Goal: Task Accomplishment & Management: Manage account settings

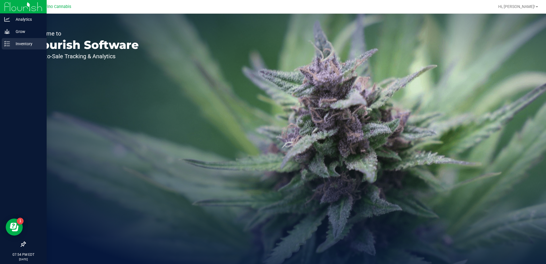
click at [18, 46] on p "Inventory" at bounding box center [27, 43] width 34 height 7
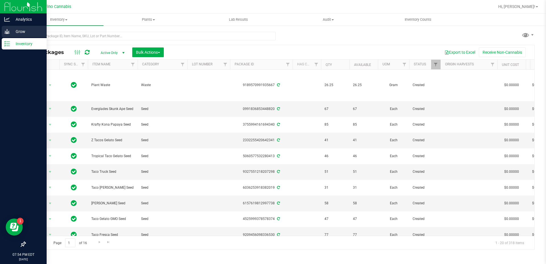
click at [18, 35] on div "Grow" at bounding box center [24, 31] width 45 height 11
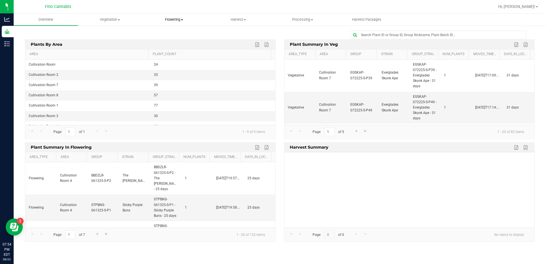
click at [174, 21] on span "Flowering" at bounding box center [174, 19] width 64 height 5
click at [172, 45] on li "Flowering plants" at bounding box center [174, 48] width 64 height 7
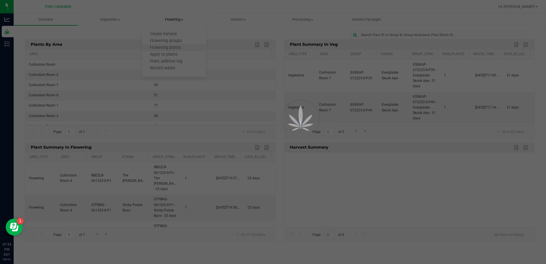
click at [172, 44] on div at bounding box center [273, 132] width 546 height 264
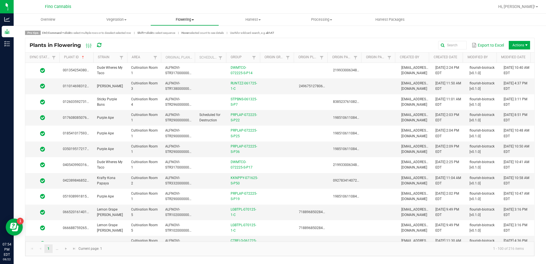
click at [187, 20] on span "Flowering" at bounding box center [185, 19] width 68 height 5
click at [182, 41] on span "Flowering groups" at bounding box center [173, 41] width 47 height 5
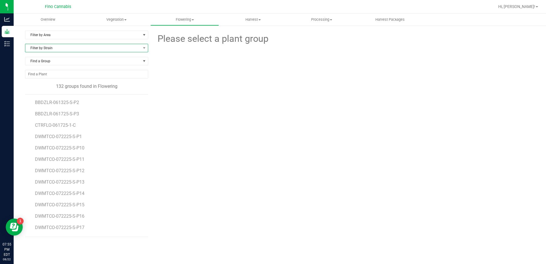
click at [86, 46] on span "Filter by Strain" at bounding box center [82, 48] width 115 height 8
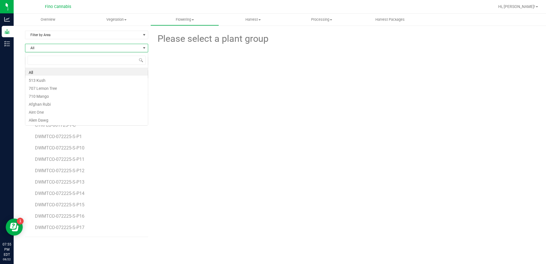
scroll to position [9, 123]
click at [89, 60] on input at bounding box center [87, 60] width 118 height 9
type input "purpl"
click at [88, 69] on li "Purple Ape" at bounding box center [86, 72] width 123 height 8
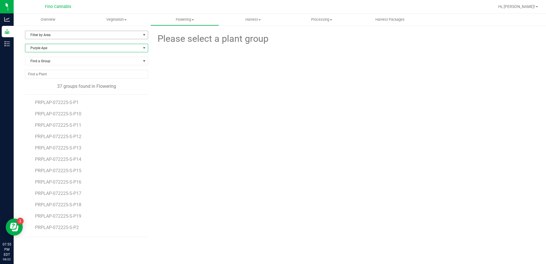
click at [72, 39] on span "Filter by Area" at bounding box center [82, 35] width 115 height 8
click at [67, 54] on li "Cultivation Room 1" at bounding box center [86, 53] width 123 height 9
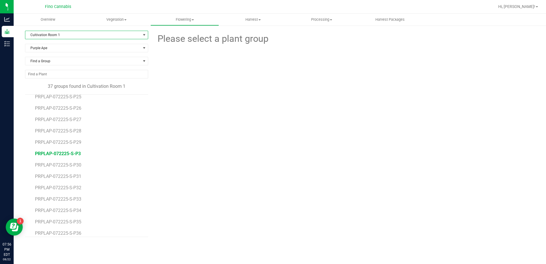
click at [58, 154] on span "PRPLAP-072225-S-P3" at bounding box center [58, 153] width 46 height 5
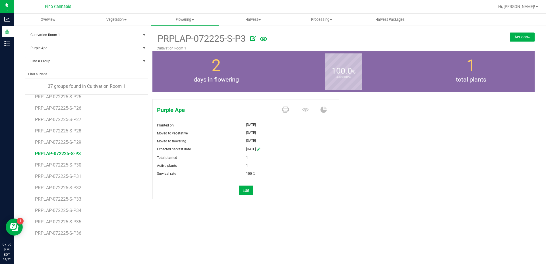
click at [520, 36] on button "Actions" at bounding box center [522, 36] width 25 height 9
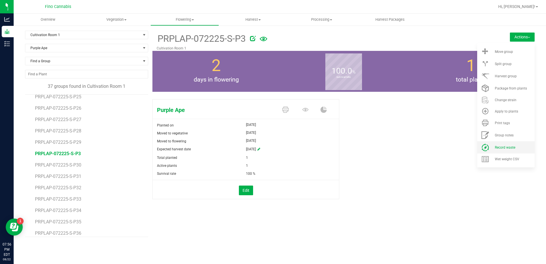
click at [512, 149] on span "Record waste" at bounding box center [505, 148] width 20 height 4
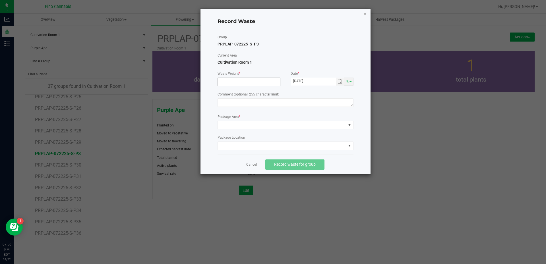
click at [224, 79] on input at bounding box center [249, 82] width 62 height 8
type input "27.2700 g"
click at [257, 105] on textarea at bounding box center [286, 102] width 136 height 9
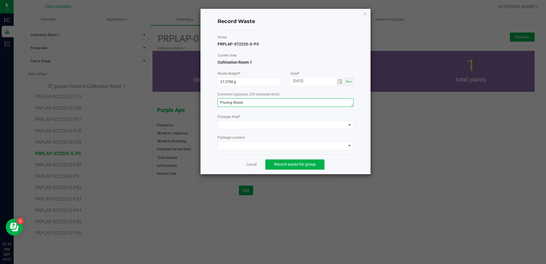
click at [257, 105] on textarea "Pruning Waste" at bounding box center [286, 102] width 136 height 9
type textarea "Pruning Waste"
click at [245, 121] on span at bounding box center [286, 125] width 136 height 9
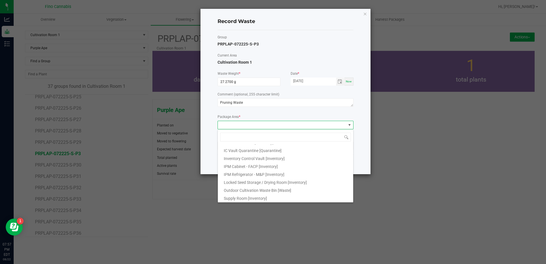
scroll to position [31, 0]
click at [260, 193] on span "Outdoor Cultivation Waste Bin [Waste]" at bounding box center [257, 190] width 67 height 5
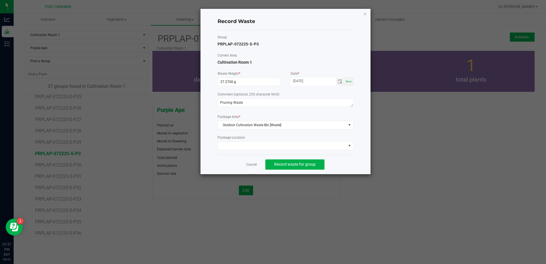
click at [363, 163] on div "Record Waste Group PRPLAP-072225-S-P3 Current Area Cultivation Room 1 Waste Wei…" at bounding box center [286, 92] width 170 height 166
click at [277, 164] on span "Record waste for group" at bounding box center [295, 164] width 42 height 5
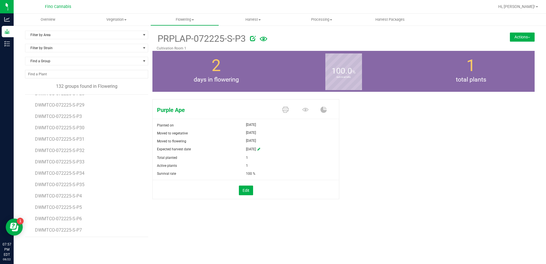
scroll to position [284, 0]
click at [77, 180] on span "DWMTCO-072225-S-P4" at bounding box center [59, 181] width 48 height 5
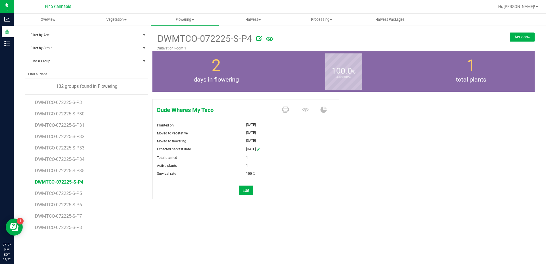
click at [525, 36] on button "Actions" at bounding box center [522, 36] width 25 height 9
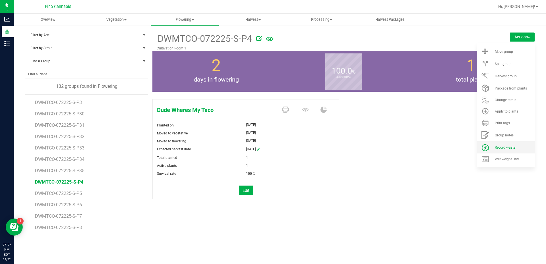
click at [511, 145] on li "Record waste" at bounding box center [505, 147] width 57 height 12
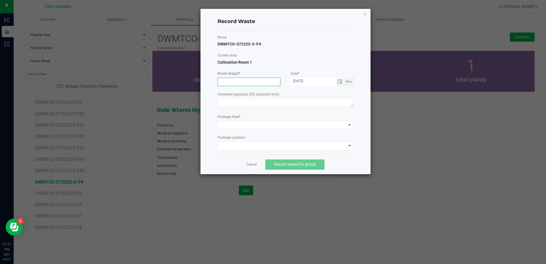
click at [238, 84] on input at bounding box center [249, 82] width 62 height 8
type input "27.2700 g"
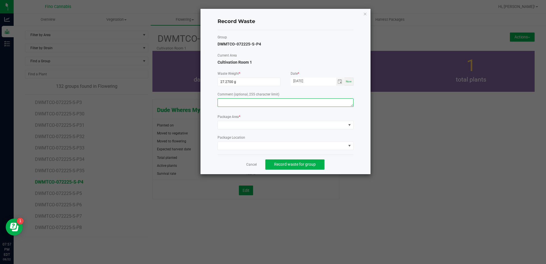
drag, startPoint x: 236, startPoint y: 99, endPoint x: 232, endPoint y: 102, distance: 5.0
paste textarea "Pruning Waste"
type textarea "Pruning Waste"
click at [253, 120] on div "Package Area *" at bounding box center [286, 121] width 136 height 15
click at [254, 125] on span at bounding box center [282, 125] width 128 height 8
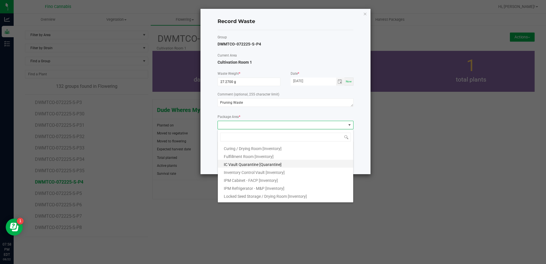
scroll to position [31, 0]
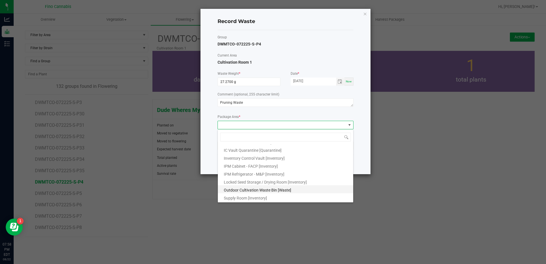
click at [284, 187] on li "Outdoor Cultivation Waste Bin [Waste]" at bounding box center [285, 189] width 135 height 8
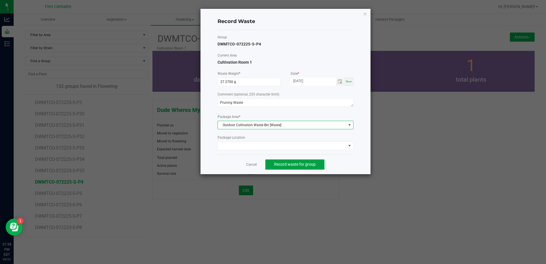
click at [289, 167] on button "Record waste for group" at bounding box center [294, 165] width 59 height 10
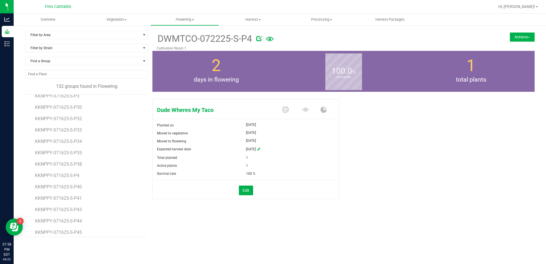
scroll to position [484, 0]
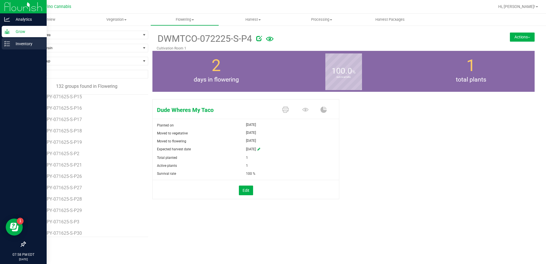
click at [6, 40] on div "Inventory" at bounding box center [24, 43] width 45 height 11
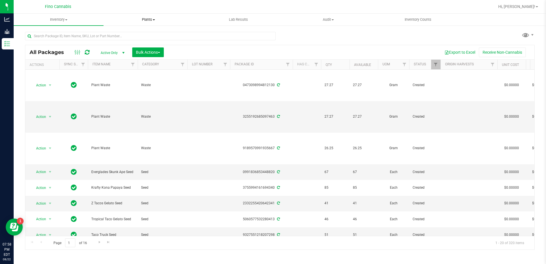
click at [145, 18] on span "Plants" at bounding box center [148, 19] width 89 height 5
click at [129, 42] on span "Waste log" at bounding box center [121, 41] width 34 height 5
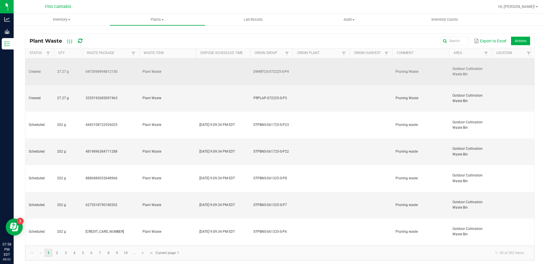
click at [354, 67] on td at bounding box center [371, 72] width 43 height 27
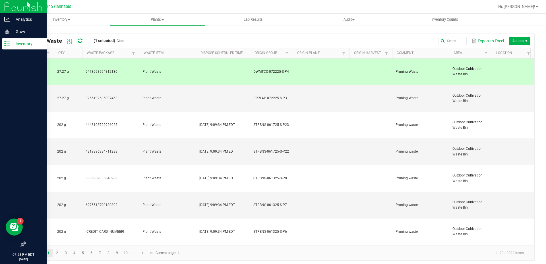
click at [14, 44] on p "Inventory" at bounding box center [27, 43] width 34 height 7
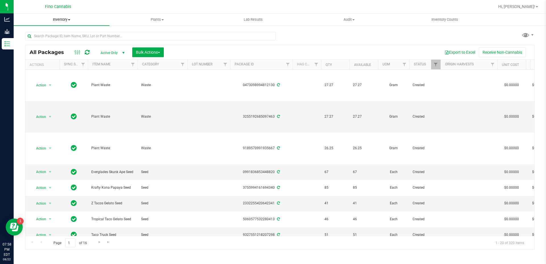
click at [55, 17] on span "Inventory" at bounding box center [62, 19] width 96 height 5
click at [57, 20] on span "Inventory" at bounding box center [62, 19] width 96 height 5
click at [43, 47] on span "Waste log" at bounding box center [31, 48] width 34 height 5
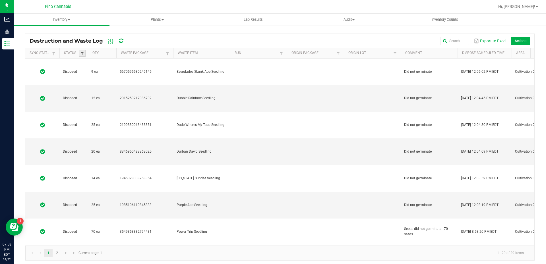
click at [83, 52] on span at bounding box center [82, 53] width 5 height 5
click at [89, 85] on li "Created" at bounding box center [109, 84] width 55 height 7
checkbox input "true"
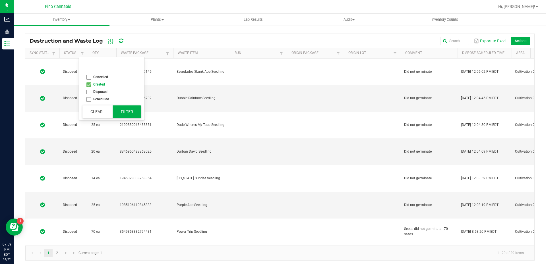
click at [126, 111] on button "Filter" at bounding box center [127, 112] width 28 height 13
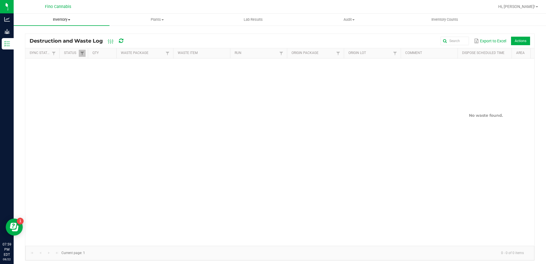
click at [59, 21] on span "Inventory" at bounding box center [62, 19] width 96 height 5
click at [38, 42] on span "All inventory" at bounding box center [33, 41] width 38 height 5
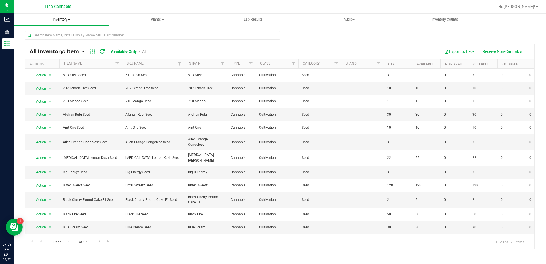
click at [64, 22] on uib-tab-heading "Inventory All packages All inventory Waste log Create inventory" at bounding box center [62, 20] width 96 height 12
click at [162, 28] on div "All Inventory: Item Item Summary Item (default) Item by Strain Item by Location" at bounding box center [280, 114] width 532 height 178
click at [157, 20] on span "Plants" at bounding box center [157, 19] width 95 height 5
click at [133, 39] on span "Waste log" at bounding box center [126, 41] width 34 height 5
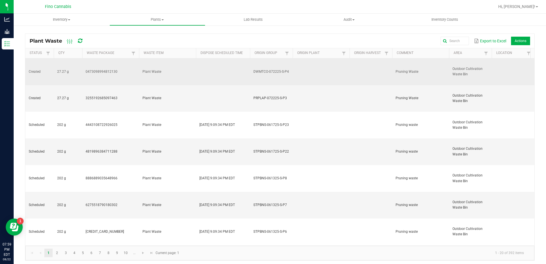
click at [317, 65] on td at bounding box center [321, 72] width 57 height 27
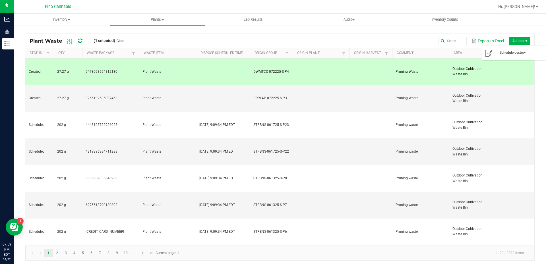
click at [518, 41] on span "Actions" at bounding box center [519, 41] width 21 height 9
click at [57, 19] on span "Inventory" at bounding box center [62, 19] width 96 height 5
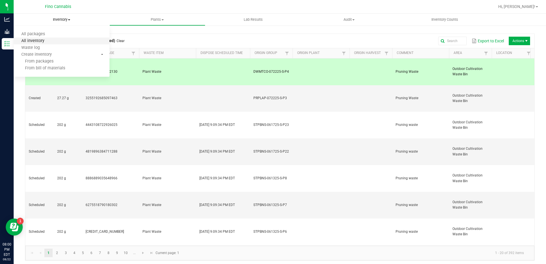
click at [39, 40] on span "All inventory" at bounding box center [33, 41] width 38 height 5
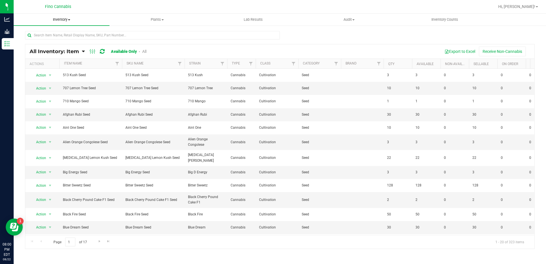
click at [60, 18] on span "Inventory" at bounding box center [62, 19] width 96 height 5
click at [193, 28] on div "All Inventory: Item Item Summary Item (default) Item by Strain Item by Location" at bounding box center [280, 114] width 532 height 178
click at [65, 21] on span "Inventory" at bounding box center [62, 19] width 96 height 5
click at [38, 40] on span "All inventory" at bounding box center [33, 41] width 38 height 5
click at [335, 63] on span "Filter" at bounding box center [336, 63] width 5 height 5
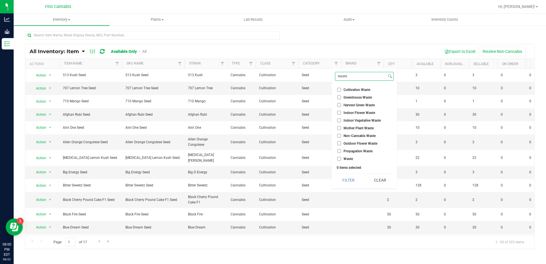
type input "waste"
click at [340, 159] on input "Waste" at bounding box center [339, 159] width 4 height 4
checkbox input "true"
click at [356, 180] on button "Filter" at bounding box center [348, 180] width 27 height 13
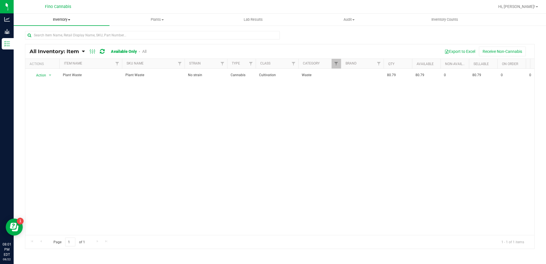
click at [64, 18] on span "Inventory" at bounding box center [62, 19] width 96 height 5
click at [151, 18] on span "Plants" at bounding box center [157, 19] width 95 height 5
click at [105, 9] on div at bounding box center [298, 6] width 393 height 11
click at [60, 20] on span "Inventory" at bounding box center [61, 19] width 95 height 5
click at [40, 50] on span "Waste log" at bounding box center [31, 48] width 34 height 5
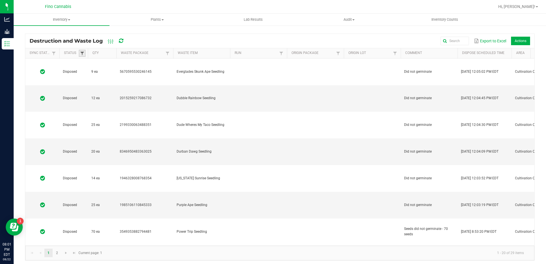
click at [84, 53] on span at bounding box center [82, 53] width 5 height 5
click at [177, 38] on div "Export to Excel Actions" at bounding box center [331, 41] width 397 height 10
click at [155, 15] on uib-tab-heading "Plants All plants Waste log" at bounding box center [157, 19] width 95 height 11
click at [128, 43] on span "Waste log" at bounding box center [126, 41] width 34 height 5
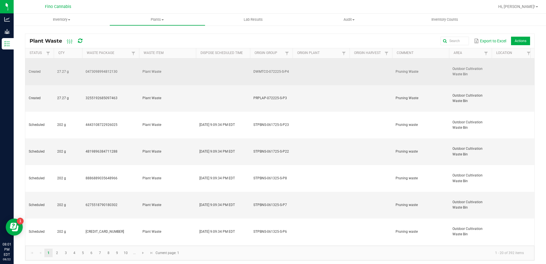
click at [321, 65] on td at bounding box center [321, 72] width 57 height 27
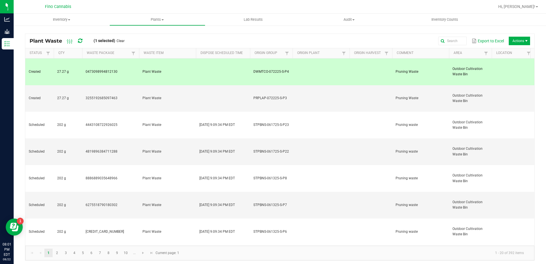
click at [192, 34] on div "Plant Waste (1 selected) Clear Export to Excel Actions" at bounding box center [279, 41] width 509 height 14
click at [340, 68] on td at bounding box center [321, 72] width 57 height 27
click at [62, 20] on span "Inventory" at bounding box center [62, 19] width 96 height 5
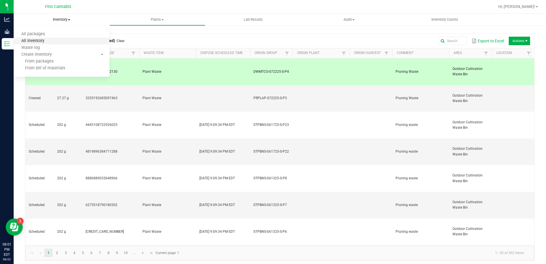
click at [36, 39] on span "All inventory" at bounding box center [33, 41] width 38 height 5
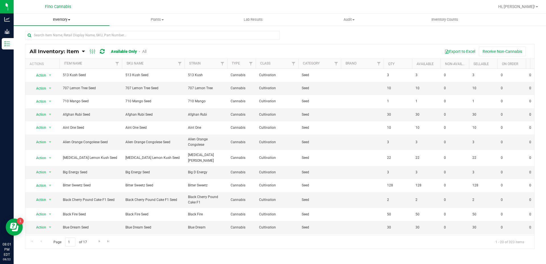
click at [69, 20] on span at bounding box center [69, 19] width 2 height 1
click at [47, 36] on span "All packages" at bounding box center [33, 34] width 39 height 5
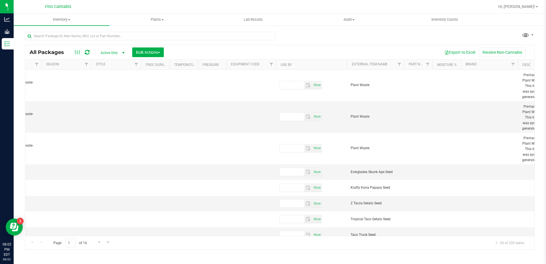
scroll to position [0, 2025]
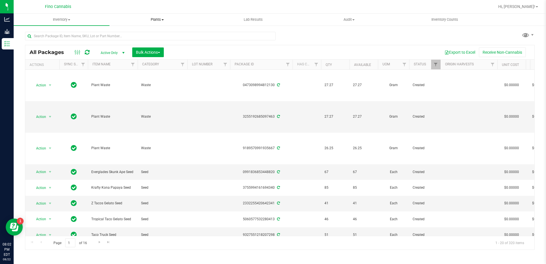
click at [164, 20] on span at bounding box center [163, 19] width 2 height 1
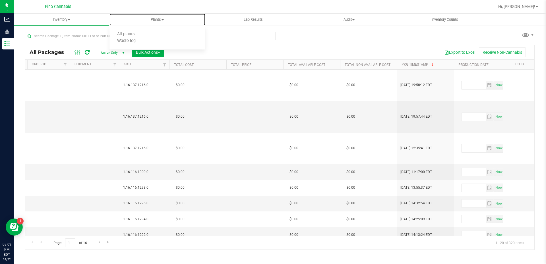
scroll to position [0, 694]
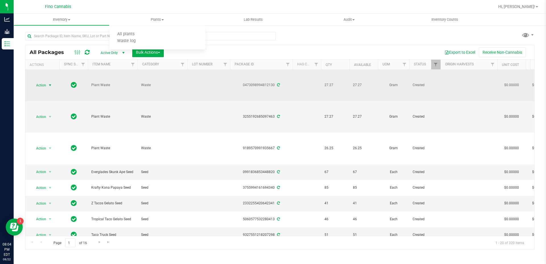
click at [49, 85] on span "select" at bounding box center [50, 85] width 5 height 5
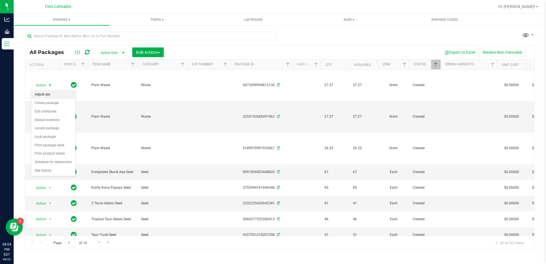
click at [46, 96] on li "Adjust qty" at bounding box center [53, 94] width 44 height 9
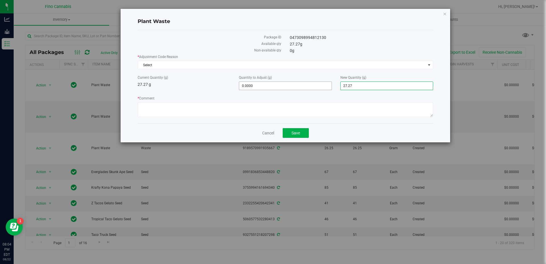
drag, startPoint x: 363, startPoint y: 87, endPoint x: 323, endPoint y: 88, distance: 39.8
click at [323, 88] on div "Current Quantity (g) 27.27 g Quantity to Adjust (g) 0.0000 0 New Quantity (g) 2…" at bounding box center [285, 82] width 304 height 15
click at [363, 86] on input "0" at bounding box center [387, 86] width 92 height 8
type input "0"
type input "27.06"
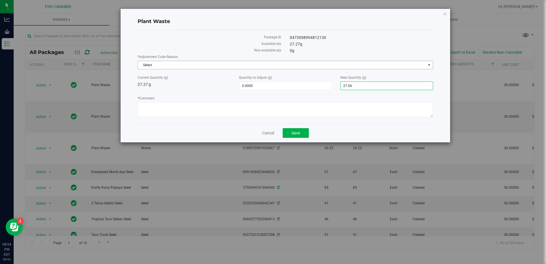
type input "-0.2100"
type input "27.0600"
click at [200, 67] on span "Select" at bounding box center [282, 65] width 288 height 8
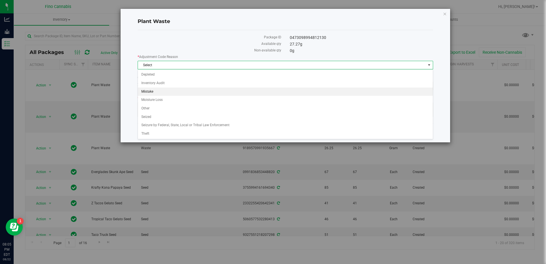
click at [154, 90] on li "Mistake" at bounding box center [285, 92] width 295 height 9
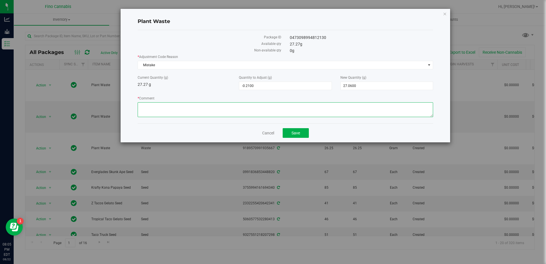
click at [167, 108] on textarea "* Comment" at bounding box center [286, 109] width 296 height 15
type textarea "Entered wrong weight."
click at [299, 134] on span "Save" at bounding box center [296, 133] width 9 height 5
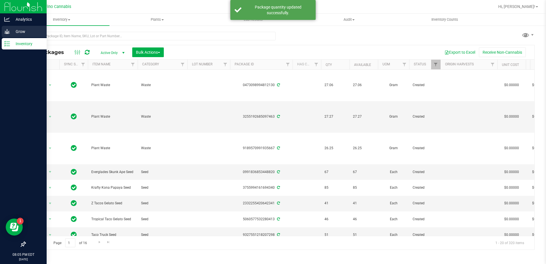
click at [11, 34] on p "Grow" at bounding box center [27, 31] width 34 height 7
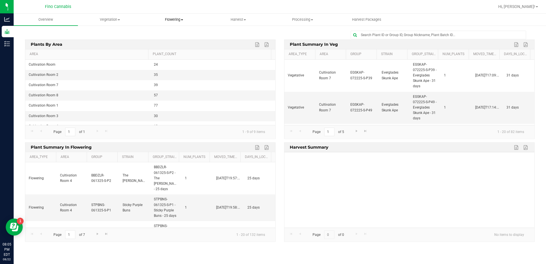
click at [184, 19] on span "Flowering" at bounding box center [174, 19] width 64 height 5
click at [164, 42] on span "Flowering groups" at bounding box center [165, 41] width 47 height 5
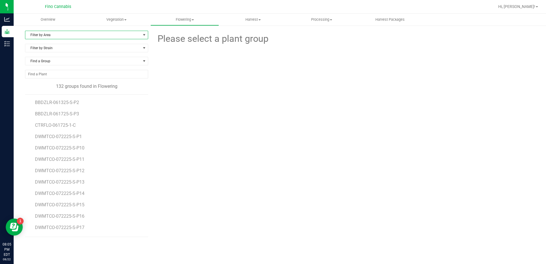
click at [66, 37] on span "Filter by Area" at bounding box center [82, 35] width 115 height 8
click at [59, 51] on li "Cultivation Room 1" at bounding box center [86, 53] width 123 height 9
click at [56, 48] on span "Filter by Strain" at bounding box center [82, 48] width 115 height 8
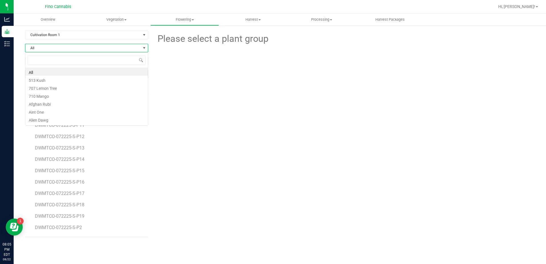
scroll to position [9, 123]
type input "purple"
click at [46, 73] on li "Purple Ape" at bounding box center [86, 72] width 123 height 8
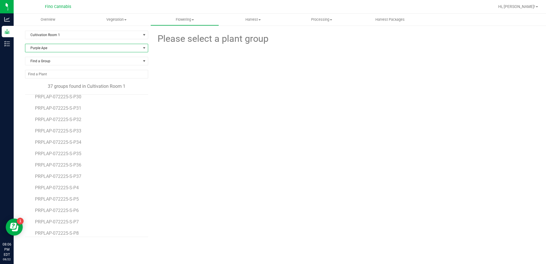
scroll to position [283, 0]
click at [55, 172] on span "PRPLAP-072225-S-P4" at bounding box center [58, 171] width 46 height 5
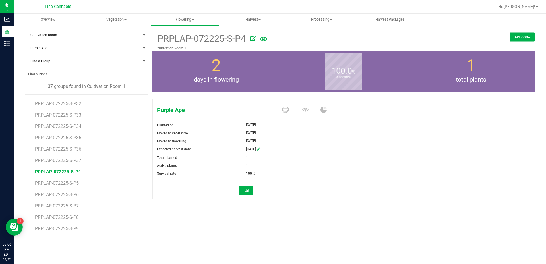
click at [523, 35] on button "Actions" at bounding box center [522, 36] width 25 height 9
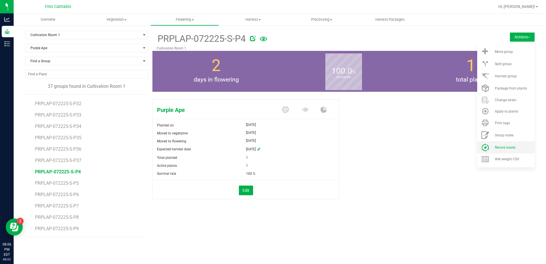
click at [509, 147] on span "Record waste" at bounding box center [505, 148] width 20 height 4
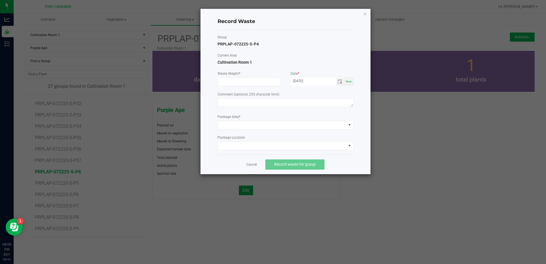
click at [223, 77] on div "Waste Weight *" at bounding box center [249, 78] width 63 height 15
click at [228, 82] on input at bounding box center [249, 82] width 62 height 8
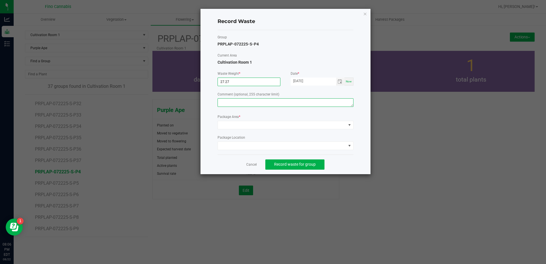
type input "27.2700 g"
paste textarea "Pruning Waste"
type textarea "Pruning Waste"
click at [257, 126] on span at bounding box center [282, 125] width 128 height 8
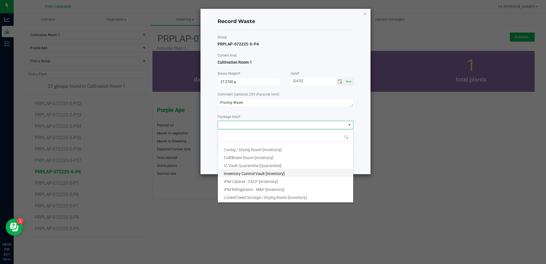
scroll to position [31, 0]
click at [263, 191] on span "Outdoor Cultivation Waste Bin [Waste]" at bounding box center [257, 190] width 67 height 5
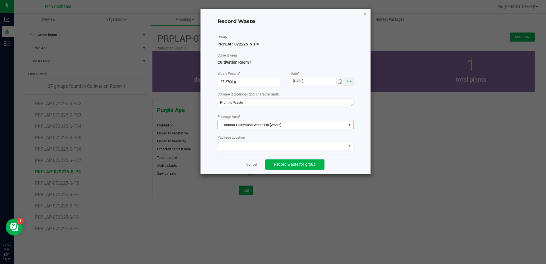
click at [355, 158] on div "Record Waste Group PRPLAP-072225-S-P4 Current Area Cultivation Room 1 Waste Wei…" at bounding box center [286, 92] width 170 height 166
click at [299, 164] on span "Record waste for group" at bounding box center [295, 164] width 42 height 5
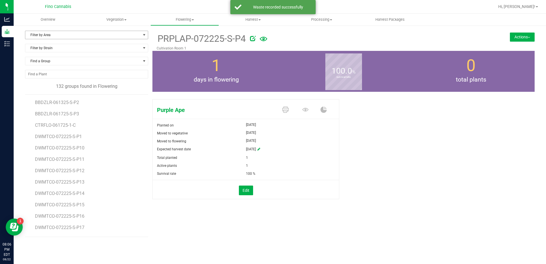
click at [55, 34] on span "Filter by Area" at bounding box center [82, 35] width 115 height 8
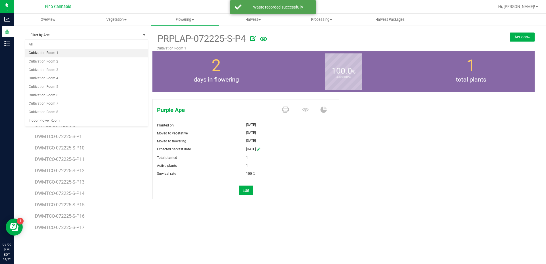
click at [56, 55] on li "Cultivation Room 1" at bounding box center [86, 53] width 123 height 9
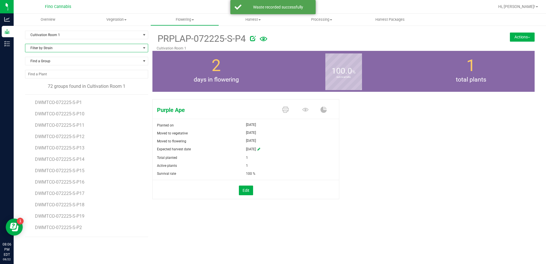
click at [56, 51] on span "Filter by Strain" at bounding box center [82, 48] width 115 height 8
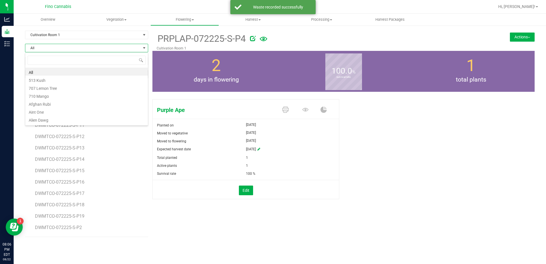
scroll to position [9, 123]
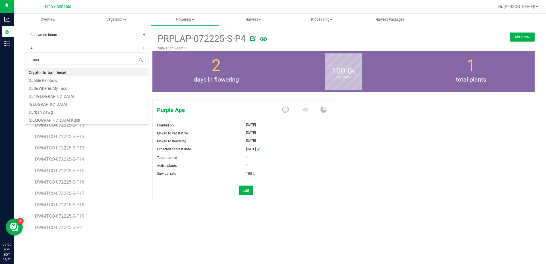
type input "dude"
click at [55, 71] on li "Dude Wheres My Taco" at bounding box center [86, 72] width 123 height 8
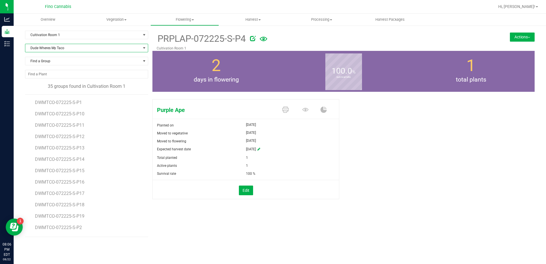
click at [70, 48] on span "Dude Wheres My Taco" at bounding box center [82, 48] width 115 height 8
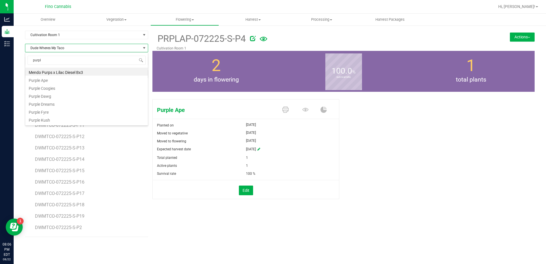
type input "purple"
click at [71, 71] on li "Purple Ape" at bounding box center [86, 72] width 123 height 8
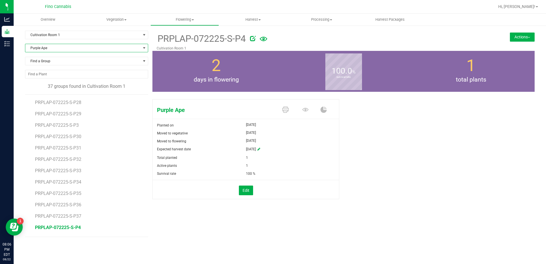
scroll to position [283, 0]
click at [74, 183] on span "PRPLAP-072225-S-P5" at bounding box center [58, 183] width 46 height 5
click at [524, 37] on button "Actions" at bounding box center [522, 36] width 25 height 9
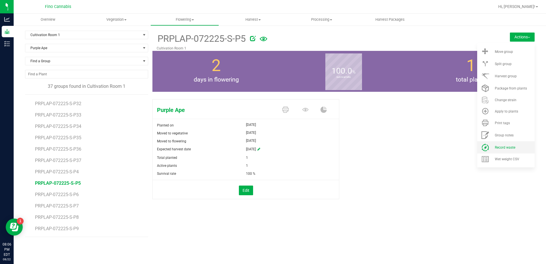
click at [509, 144] on li "Record waste" at bounding box center [505, 147] width 57 height 12
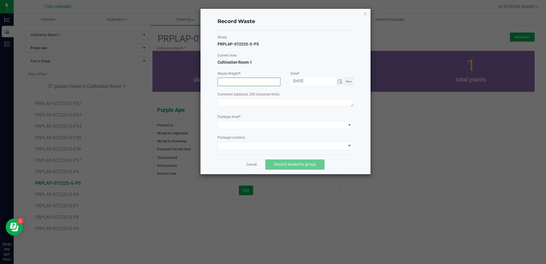
click at [256, 81] on input at bounding box center [249, 82] width 62 height 8
type input "27.2700 g"
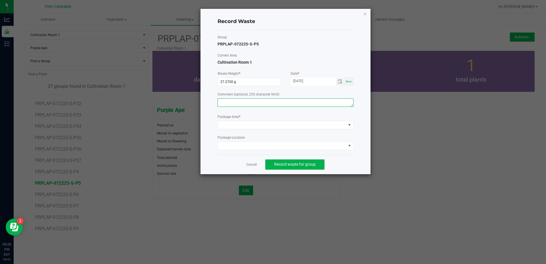
paste textarea "Pruning Waste"
type textarea "Pruning Waste"
click at [266, 122] on span at bounding box center [282, 125] width 128 height 8
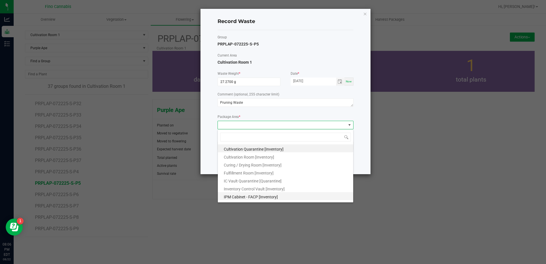
scroll to position [31, 0]
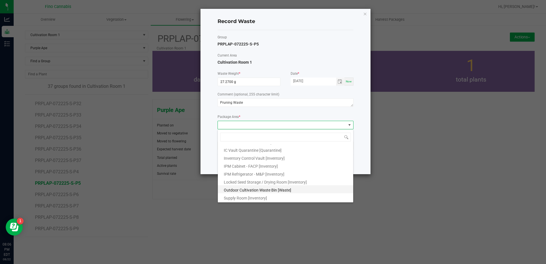
click at [270, 190] on span "Outdoor Cultivation Waste Bin [Waste]" at bounding box center [257, 190] width 67 height 5
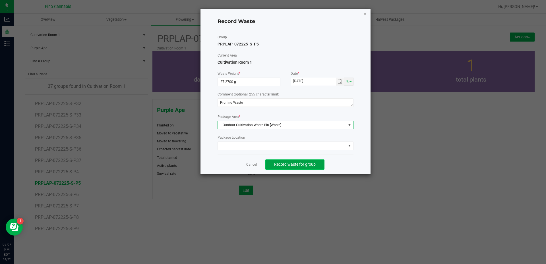
click at [293, 165] on span "Record waste for group" at bounding box center [295, 164] width 42 height 5
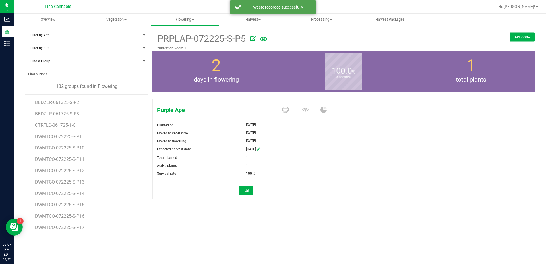
click at [73, 32] on span "Filter by Area" at bounding box center [82, 35] width 115 height 8
click at [68, 50] on li "Cultivation Room 1" at bounding box center [86, 53] width 123 height 9
click at [64, 60] on span "Find a Group" at bounding box center [82, 61] width 115 height 8
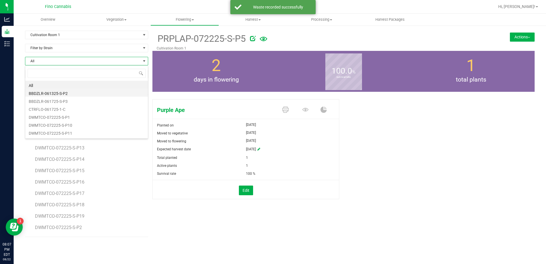
scroll to position [9, 123]
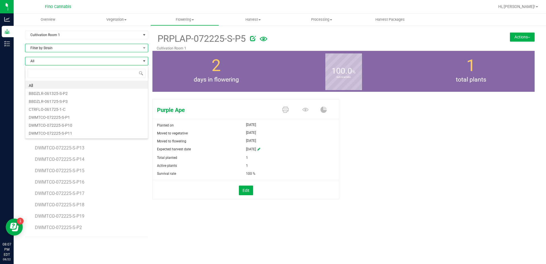
click at [63, 50] on span "Filter by Strain" at bounding box center [82, 48] width 115 height 8
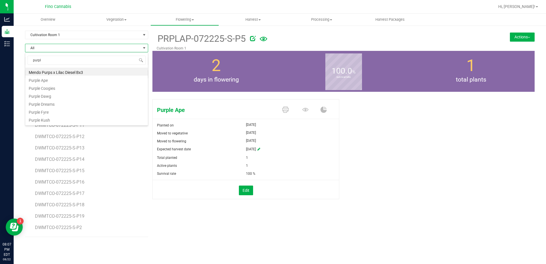
type input "purple"
click at [67, 72] on li "Purple Ape" at bounding box center [86, 72] width 123 height 8
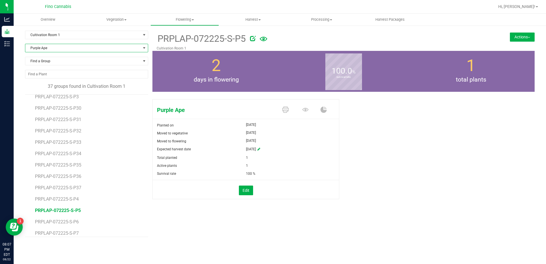
scroll to position [283, 0]
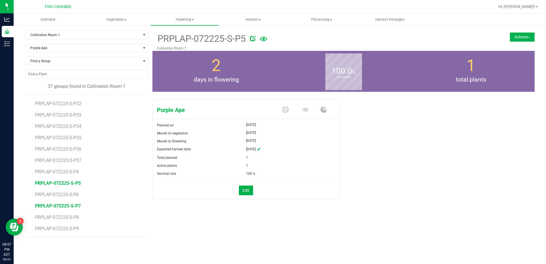
click at [68, 203] on span "PRPLAP-072225-S-P7" at bounding box center [58, 205] width 46 height 5
click at [515, 30] on div "Cultivation Room 1 Filter by Area All Cultivation Room 1 Cultivation Room 2 Cul…" at bounding box center [280, 134] width 532 height 218
click at [515, 35] on button "Actions" at bounding box center [522, 36] width 25 height 9
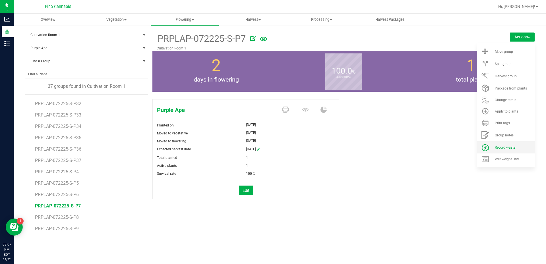
click at [505, 149] on span "Record waste" at bounding box center [505, 148] width 20 height 4
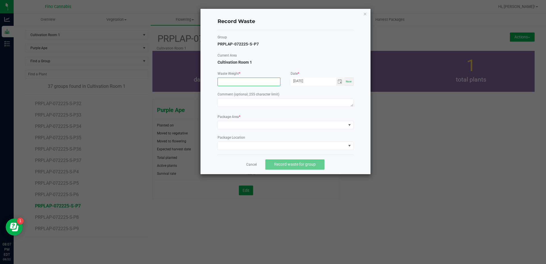
click at [245, 84] on input at bounding box center [249, 82] width 62 height 8
type input "27.2700 g"
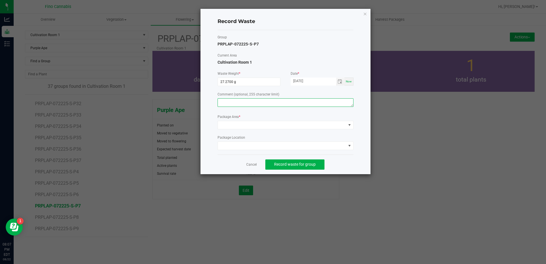
paste textarea "Pruning Waste"
type textarea "Pruning Waste"
click at [261, 129] on span at bounding box center [286, 125] width 136 height 9
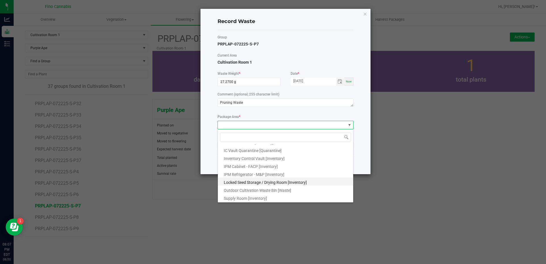
scroll to position [31, 0]
click at [260, 187] on li "Outdoor Cultivation Waste Bin [Waste]" at bounding box center [285, 189] width 135 height 8
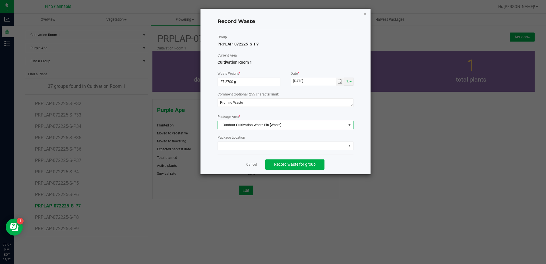
click at [344, 166] on div "Cancel Record waste for group" at bounding box center [286, 165] width 136 height 20
click at [317, 167] on button "Record waste for group" at bounding box center [294, 165] width 59 height 10
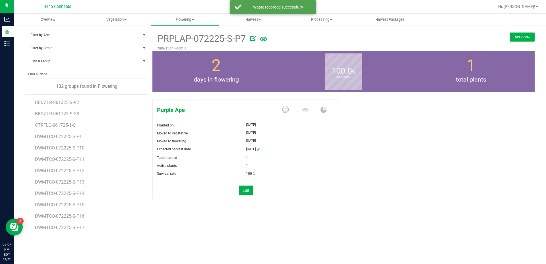
click at [64, 32] on span "Filter by Area" at bounding box center [82, 35] width 115 height 8
click at [58, 56] on li "Cultivation Room 1" at bounding box center [86, 53] width 123 height 9
click at [58, 50] on span "Filter by Strain" at bounding box center [82, 48] width 115 height 8
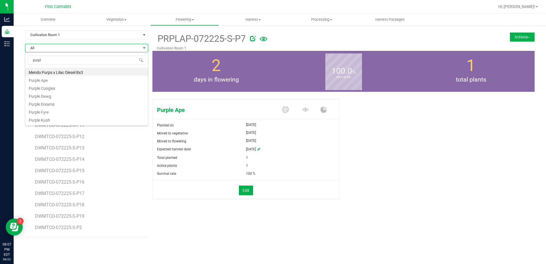
type input "purple"
click at [65, 71] on li "Purple Ape" at bounding box center [86, 72] width 123 height 8
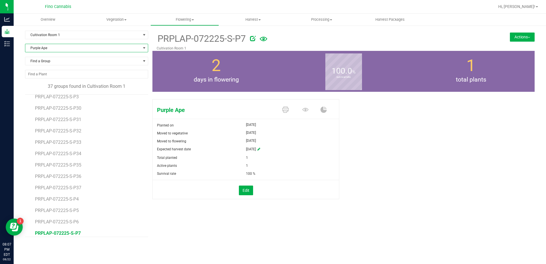
scroll to position [283, 0]
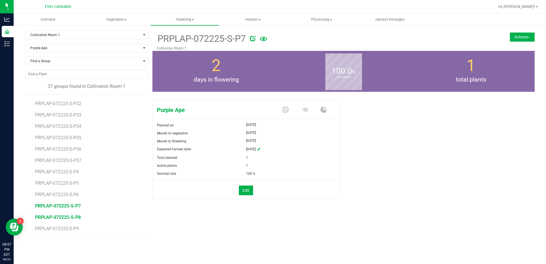
click at [74, 217] on span "PRPLAP-072225-S-P8" at bounding box center [58, 217] width 46 height 5
click at [515, 37] on button "Actions" at bounding box center [522, 36] width 25 height 9
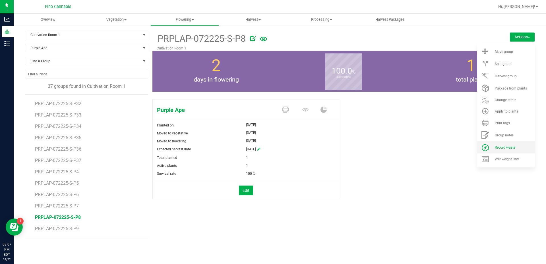
click at [506, 148] on span "Record waste" at bounding box center [505, 148] width 20 height 4
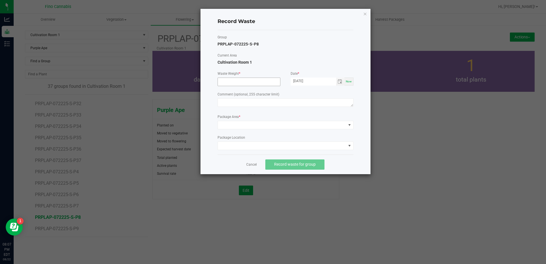
click at [235, 84] on input at bounding box center [249, 82] width 62 height 8
type input "27.2700 g"
paste textarea "Pruning Waste"
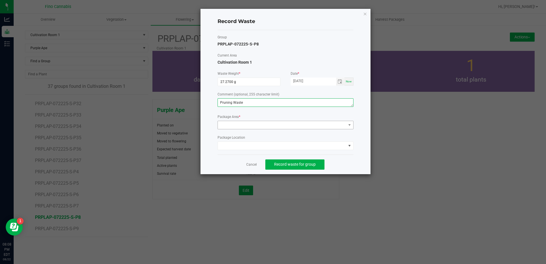
type textarea "Pruning Waste"
click at [249, 125] on span at bounding box center [282, 125] width 128 height 8
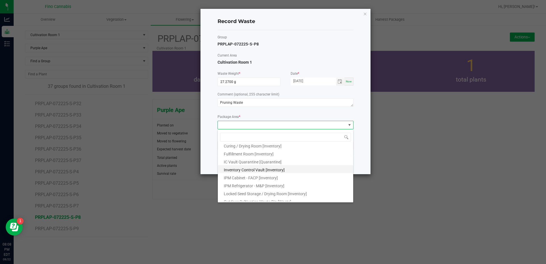
scroll to position [31, 0]
click at [270, 190] on span "Outdoor Cultivation Waste Bin [Waste]" at bounding box center [257, 190] width 67 height 5
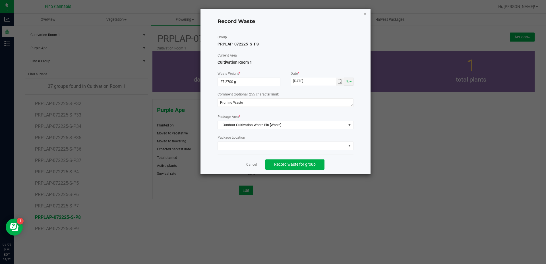
click at [339, 160] on div "Cancel Record waste for group" at bounding box center [286, 165] width 136 height 20
click at [311, 161] on button "Record waste for group" at bounding box center [294, 165] width 59 height 10
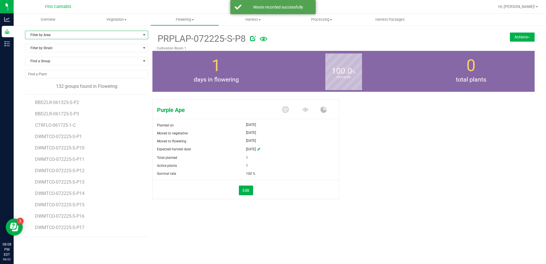
click at [77, 36] on span "Filter by Area" at bounding box center [82, 35] width 115 height 8
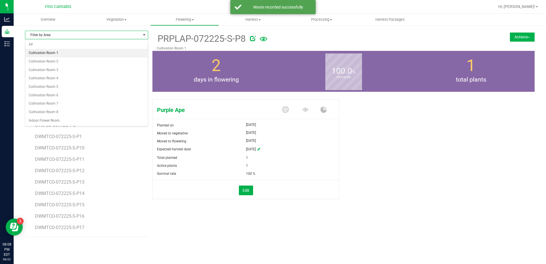
click at [61, 51] on li "Cultivation Room 1" at bounding box center [86, 53] width 123 height 9
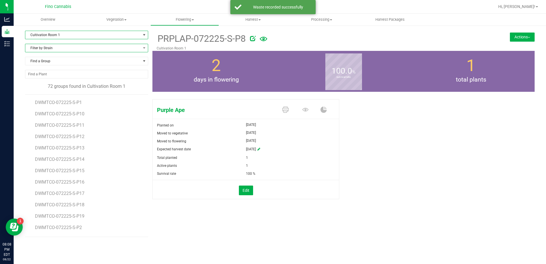
click at [60, 51] on span "Filter by Strain" at bounding box center [82, 48] width 115 height 8
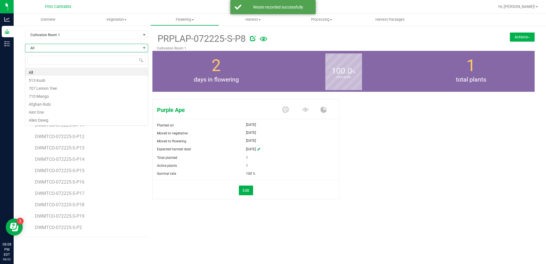
scroll to position [9, 123]
type input "purpl"
click at [60, 74] on li "Purple Ape" at bounding box center [86, 72] width 123 height 8
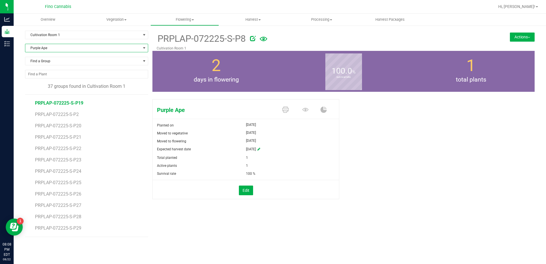
scroll to position [283, 0]
click at [71, 226] on span "PRPLAP-072225-S-P9" at bounding box center [58, 228] width 46 height 5
click at [519, 32] on button "Actions" at bounding box center [522, 36] width 25 height 9
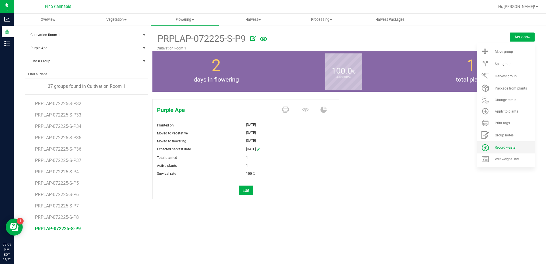
click at [516, 144] on li "Record waste" at bounding box center [505, 147] width 57 height 12
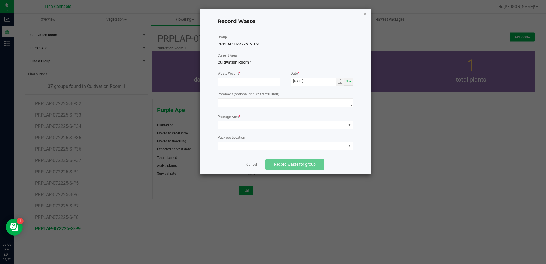
click at [234, 83] on input at bounding box center [249, 82] width 62 height 8
type input "27.2700 g"
paste textarea "Pruning Waste"
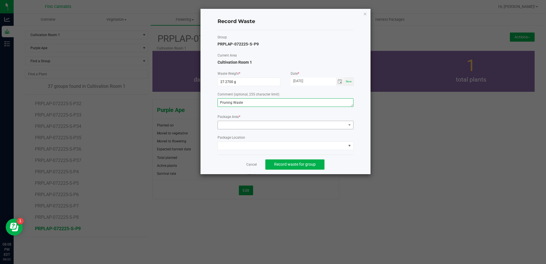
type textarea "Pruning Waste"
click at [247, 128] on span at bounding box center [282, 125] width 128 height 8
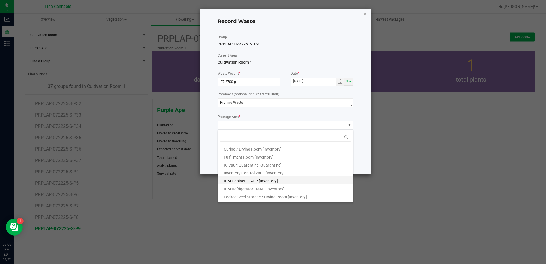
scroll to position [31, 0]
click at [253, 189] on span "Outdoor Cultivation Waste Bin [Waste]" at bounding box center [257, 190] width 67 height 5
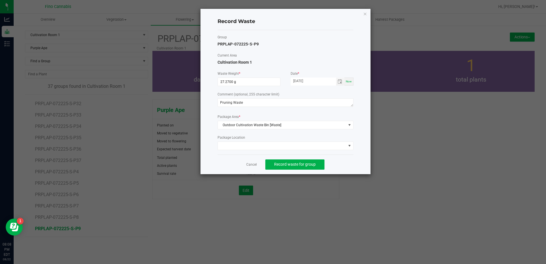
click at [353, 167] on div "Cancel Record waste for group" at bounding box center [286, 165] width 136 height 20
click at [298, 168] on button "Record waste for group" at bounding box center [294, 165] width 59 height 10
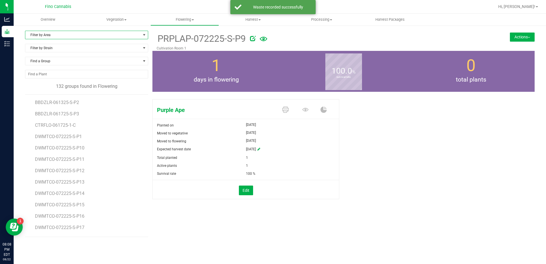
click at [46, 36] on span "Filter by Area" at bounding box center [82, 35] width 115 height 8
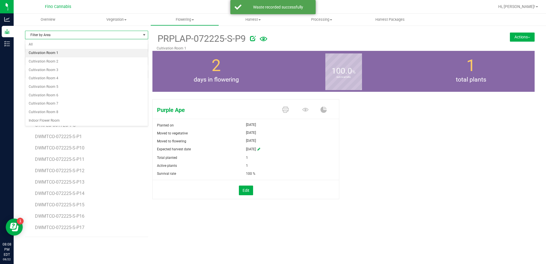
click at [46, 52] on li "Cultivation Room 1" at bounding box center [86, 53] width 123 height 9
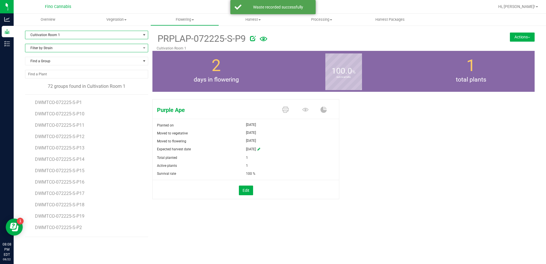
click at [46, 47] on span "Filter by Strain" at bounding box center [82, 48] width 115 height 8
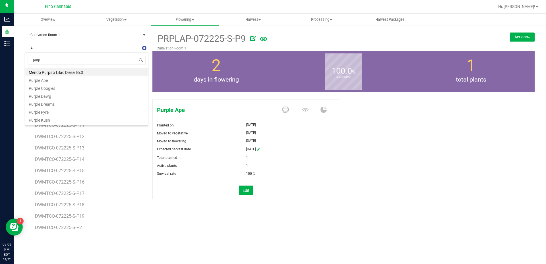
type input "purpl"
click at [53, 72] on li "Purple Ape" at bounding box center [86, 72] width 123 height 8
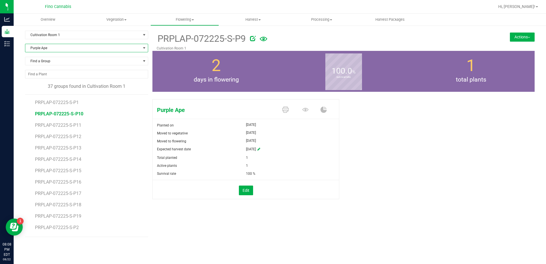
click at [69, 115] on span "PRPLAP-072225-S-P10" at bounding box center [59, 113] width 48 height 5
click at [520, 34] on button "Actions" at bounding box center [522, 36] width 25 height 9
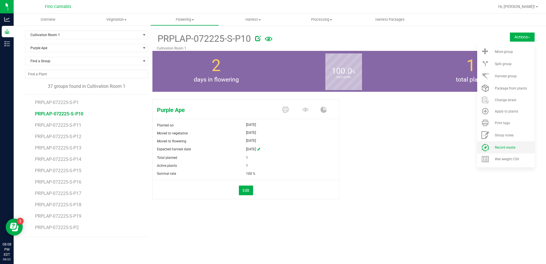
click at [506, 150] on li "Record waste" at bounding box center [505, 147] width 57 height 12
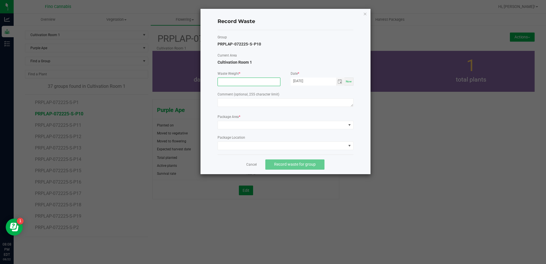
click at [233, 82] on input at bounding box center [249, 82] width 62 height 8
type input "27.2700 g"
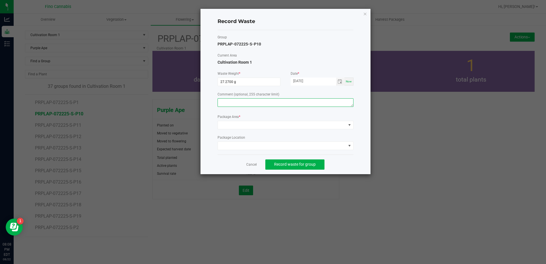
paste textarea "Pruning Waste"
type textarea "Pruning Waste"
click at [232, 127] on span at bounding box center [282, 125] width 128 height 8
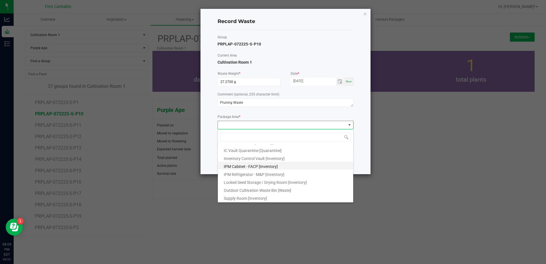
scroll to position [31, 0]
click at [239, 191] on span "Outdoor Cultivation Waste Bin [Waste]" at bounding box center [257, 190] width 67 height 5
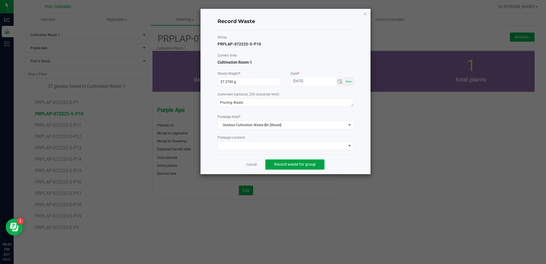
click at [299, 164] on span "Record waste for group" at bounding box center [295, 164] width 42 height 5
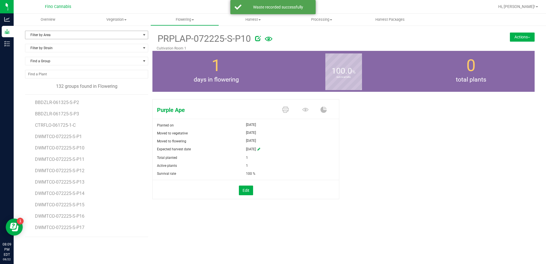
click at [88, 36] on span "Filter by Area" at bounding box center [82, 35] width 115 height 8
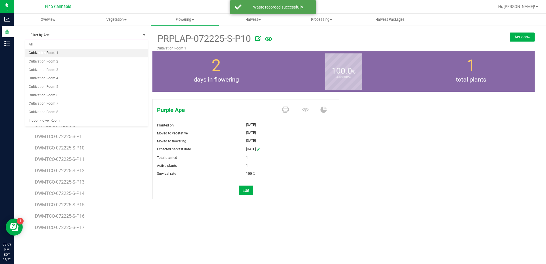
click at [87, 52] on li "Cultivation Room 1" at bounding box center [86, 53] width 123 height 9
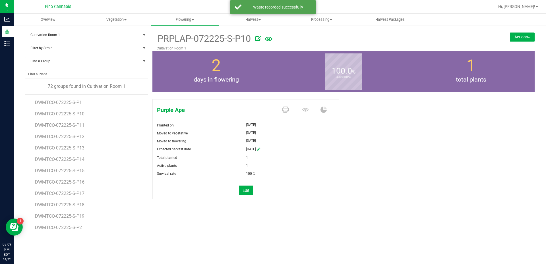
click at [87, 52] on div "Filter by Strain" at bounding box center [86, 50] width 123 height 13
click at [88, 49] on span "Filter by Strain" at bounding box center [82, 48] width 115 height 8
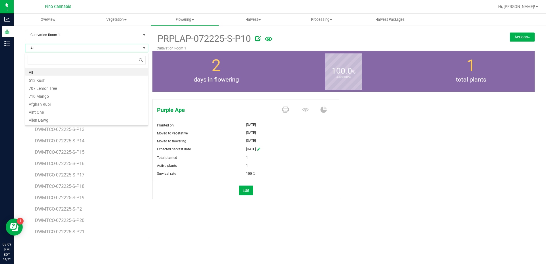
scroll to position [28, 0]
click at [64, 61] on input at bounding box center [87, 60] width 118 height 9
type input "purple"
click at [65, 72] on li "Purple Ape" at bounding box center [86, 72] width 123 height 8
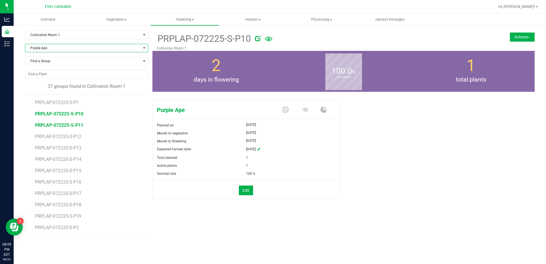
click at [76, 125] on span "PRPLAP-072225-S-P11" at bounding box center [59, 125] width 48 height 5
click at [519, 37] on button "Actions" at bounding box center [522, 36] width 25 height 9
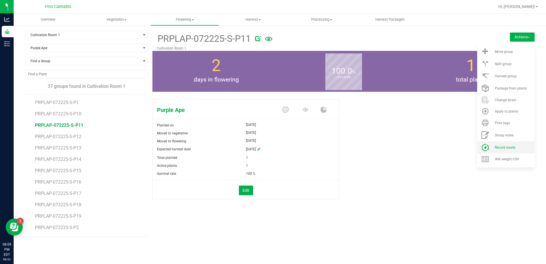
click at [507, 150] on li "Record waste" at bounding box center [505, 147] width 57 height 12
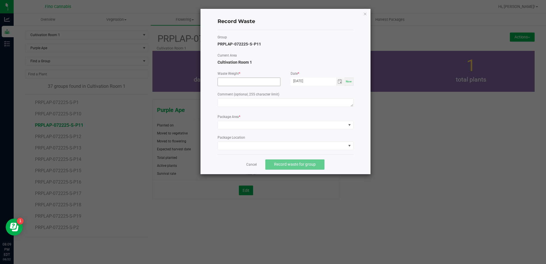
click at [227, 80] on input at bounding box center [249, 82] width 62 height 8
type input "27.2700 g"
paste textarea "Pruning Waste"
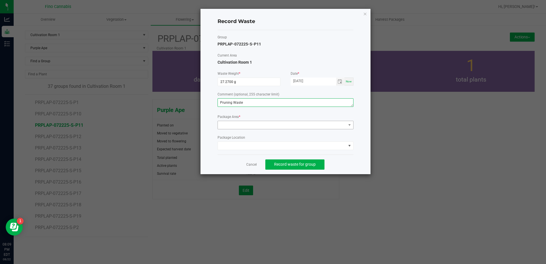
type textarea "Pruning Waste"
click at [239, 126] on span at bounding box center [282, 125] width 128 height 8
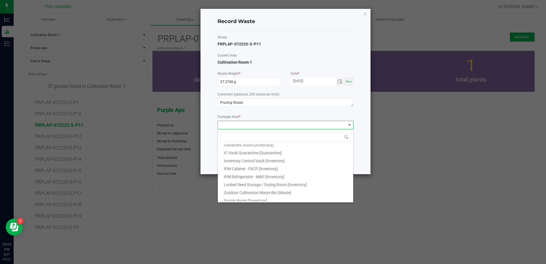
scroll to position [31, 0]
click at [259, 188] on span "Outdoor Cultivation Waste Bin [Waste]" at bounding box center [257, 190] width 67 height 5
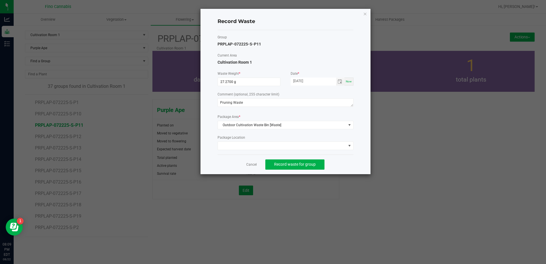
click at [365, 164] on div "Record Waste Group PRPLAP-072225-S-P11 Current Area Cultivation Room 1 Waste We…" at bounding box center [286, 92] width 170 height 166
click at [317, 166] on button "Record waste for group" at bounding box center [294, 165] width 59 height 10
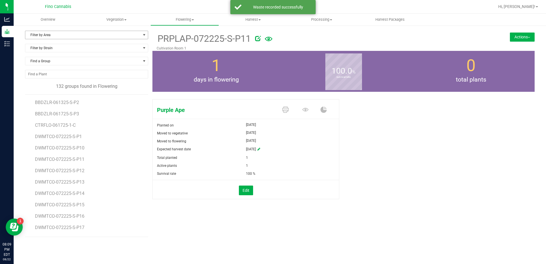
click at [69, 34] on span "Filter by Area" at bounding box center [82, 35] width 115 height 8
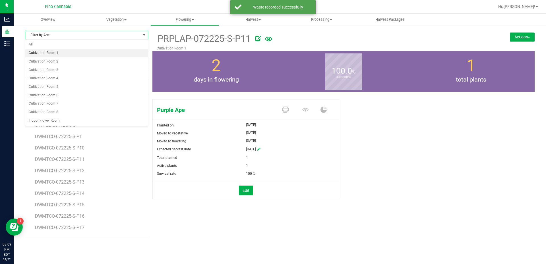
click at [64, 50] on li "Cultivation Room 1" at bounding box center [86, 53] width 123 height 9
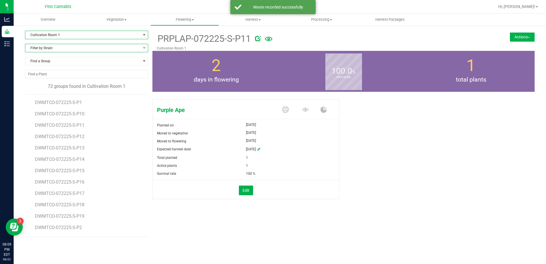
click at [64, 48] on span "Filter by Strain" at bounding box center [82, 48] width 115 height 8
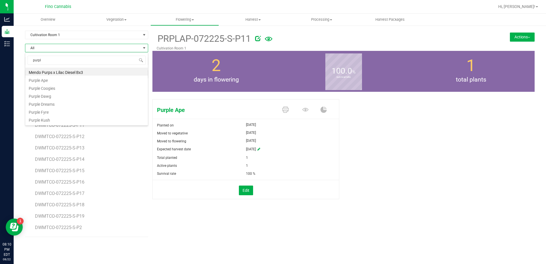
type input "purple"
click at [61, 72] on li "Purple Ape" at bounding box center [86, 72] width 123 height 8
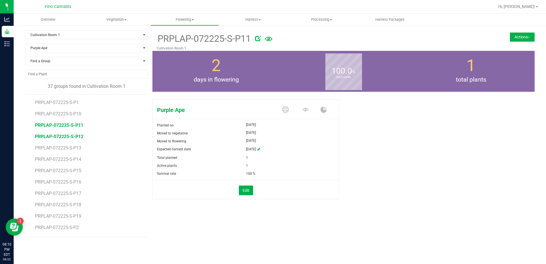
click at [74, 134] on span "PRPLAP-072225-S-P12" at bounding box center [59, 136] width 48 height 5
click at [517, 38] on button "Actions" at bounding box center [522, 36] width 25 height 9
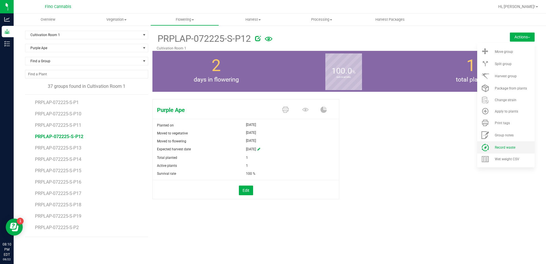
click at [501, 151] on li "Record waste" at bounding box center [505, 147] width 57 height 12
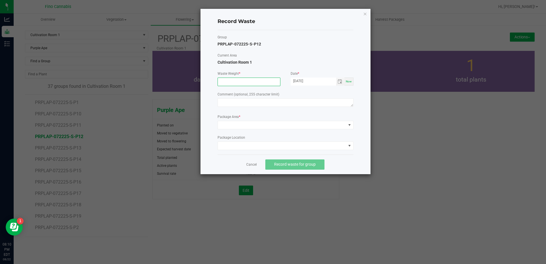
click at [232, 85] on input at bounding box center [249, 82] width 62 height 8
type input "27.2700 g"
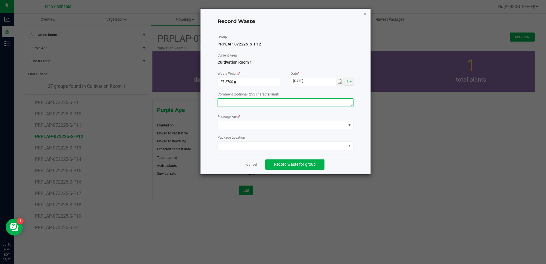
paste textarea "Pruning Waste"
type textarea "Pruning Waste"
click at [237, 126] on span at bounding box center [282, 125] width 128 height 8
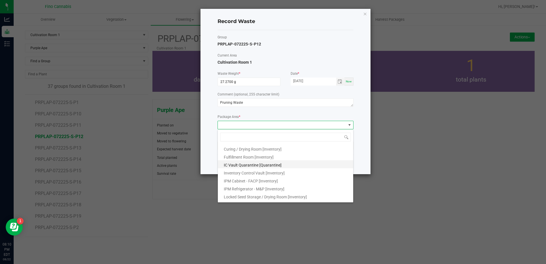
scroll to position [31, 0]
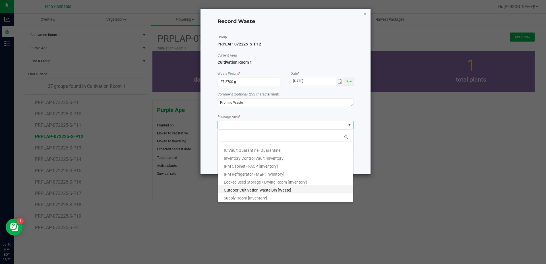
click at [239, 187] on li "Outdoor Cultivation Waste Bin [Waste]" at bounding box center [285, 189] width 135 height 8
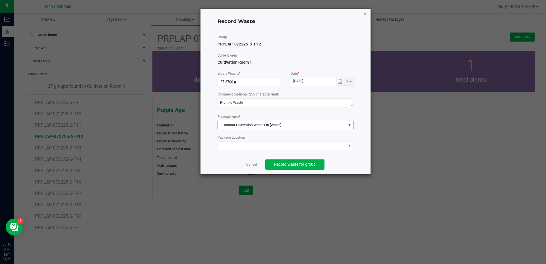
click at [344, 159] on div "Cancel Record waste for group" at bounding box center [286, 165] width 136 height 20
click at [305, 164] on span "Record waste for group" at bounding box center [295, 164] width 42 height 5
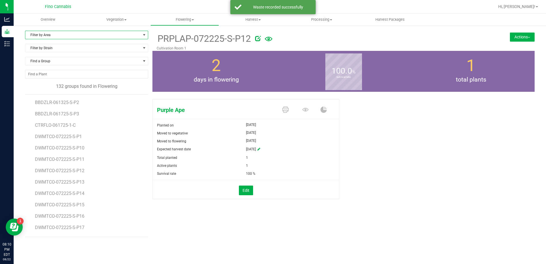
click at [64, 34] on span "Filter by Area" at bounding box center [82, 35] width 115 height 8
click at [63, 53] on li "Cultivation Room 1" at bounding box center [86, 53] width 123 height 9
click at [63, 48] on span "Filter by Strain" at bounding box center [82, 48] width 115 height 8
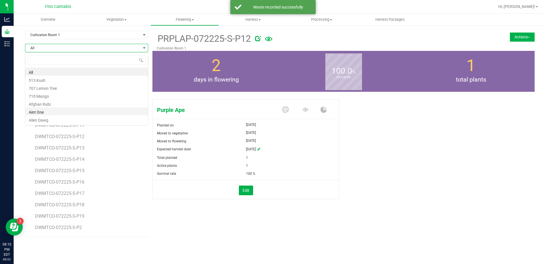
scroll to position [9, 123]
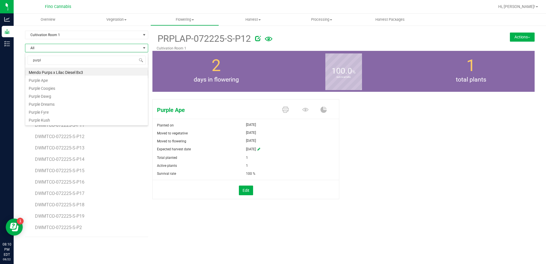
type input "purple"
click at [46, 68] on li "Purple Ape" at bounding box center [86, 72] width 123 height 8
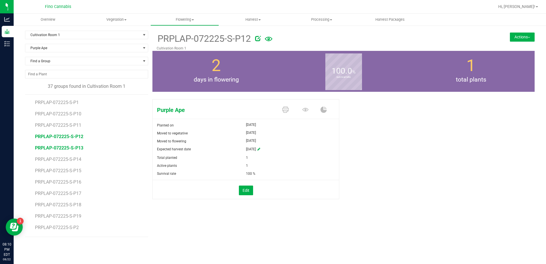
click at [55, 147] on span "PRPLAP-072225-S-P13" at bounding box center [59, 147] width 48 height 5
click at [521, 38] on button "Actions" at bounding box center [522, 36] width 25 height 9
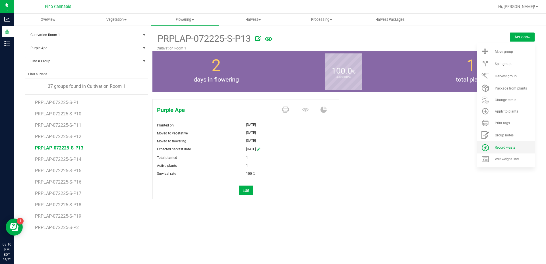
click at [505, 147] on span "Record waste" at bounding box center [505, 148] width 20 height 4
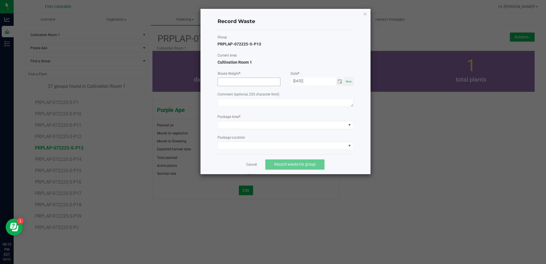
click at [230, 80] on input at bounding box center [249, 82] width 62 height 8
type input "27.2700 g"
paste textarea "Pruning Waste"
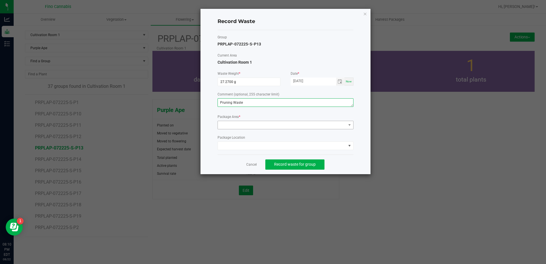
type textarea "Pruning Waste"
click at [234, 125] on span at bounding box center [282, 125] width 128 height 8
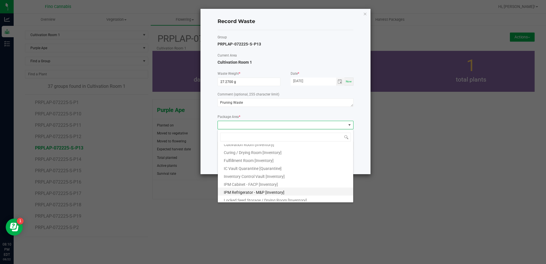
scroll to position [31, 0]
click at [237, 189] on span "Outdoor Cultivation Waste Bin [Waste]" at bounding box center [257, 190] width 67 height 5
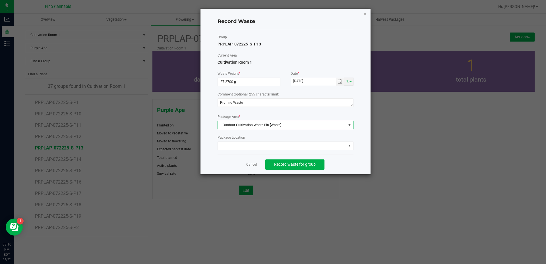
click at [346, 165] on div "Cancel Record waste for group" at bounding box center [286, 165] width 136 height 20
click at [316, 163] on button "Record waste for group" at bounding box center [294, 165] width 59 height 10
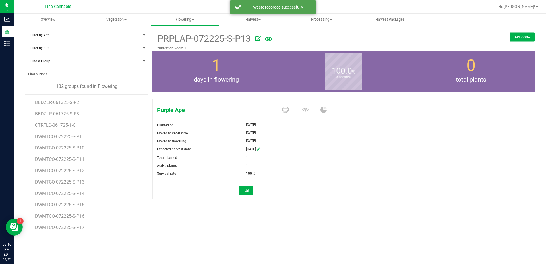
click at [78, 37] on span "Filter by Area" at bounding box center [82, 35] width 115 height 8
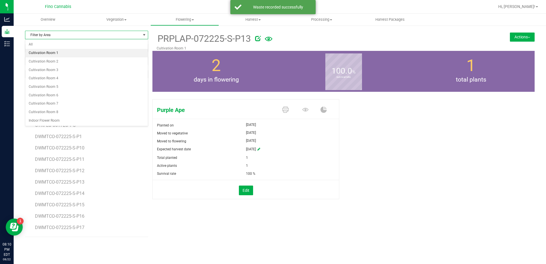
click at [68, 55] on li "Cultivation Room 1" at bounding box center [86, 53] width 123 height 9
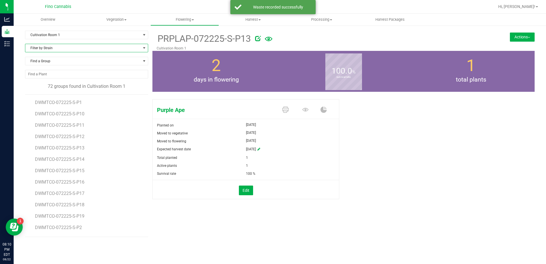
click at [62, 47] on span "Filter by Strain" at bounding box center [82, 48] width 115 height 8
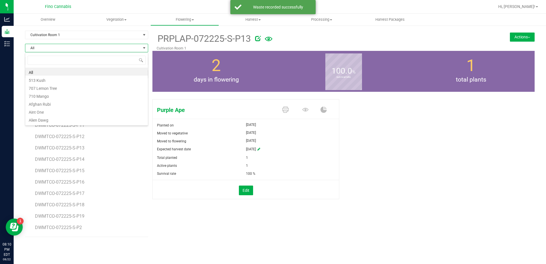
scroll to position [9, 123]
type input "purple"
click at [59, 72] on li "Purple Ape" at bounding box center [86, 72] width 123 height 8
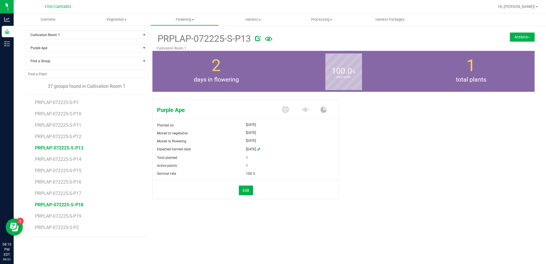
click at [81, 205] on span "PRPLAP-072225-S-P18" at bounding box center [59, 204] width 48 height 5
click at [516, 34] on button "Actions" at bounding box center [522, 36] width 25 height 9
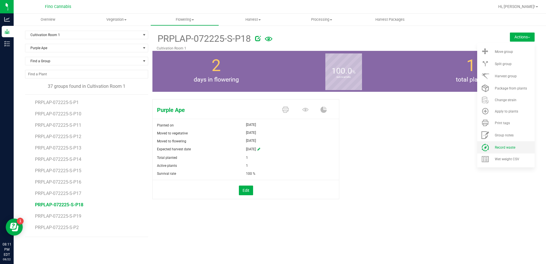
click at [502, 150] on li "Record waste" at bounding box center [505, 147] width 57 height 12
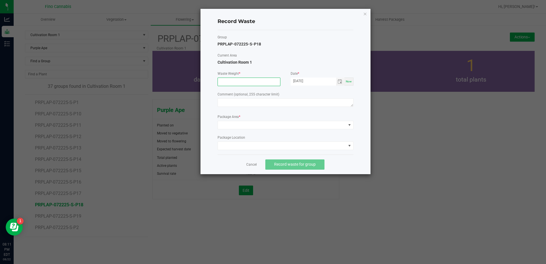
click at [230, 82] on input at bounding box center [249, 82] width 62 height 8
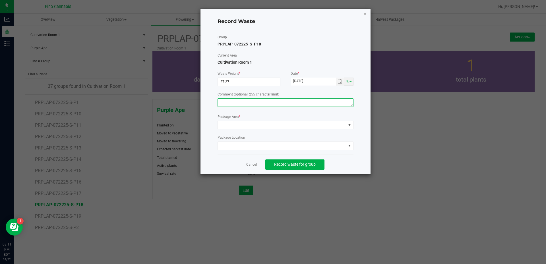
type input "27.2700 g"
click at [238, 100] on textarea at bounding box center [286, 102] width 136 height 9
paste textarea "Pruning Waste"
type textarea "Pruning Waste"
click at [227, 127] on span at bounding box center [282, 125] width 128 height 8
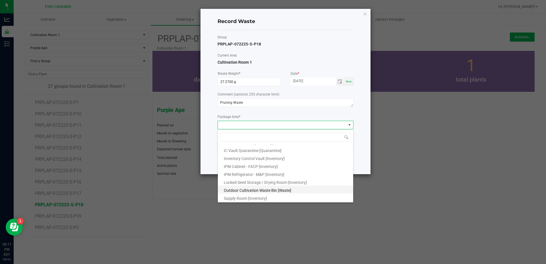
scroll to position [31, 0]
click at [261, 189] on span "Outdoor Cultivation Waste Bin [Waste]" at bounding box center [257, 190] width 67 height 5
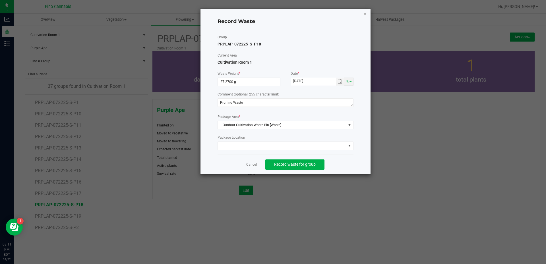
click at [377, 166] on ngb-modal-window "Record Waste Group PRPLAP-072225-S-P18 Current Area Cultivation Room 1 Waste We…" at bounding box center [275, 132] width 550 height 264
click at [361, 162] on div "Record Waste Group PRPLAP-072225-S-P18 Current Area Cultivation Room 1 Waste We…" at bounding box center [286, 92] width 170 height 166
click at [317, 166] on button "Record waste for group" at bounding box center [294, 165] width 59 height 10
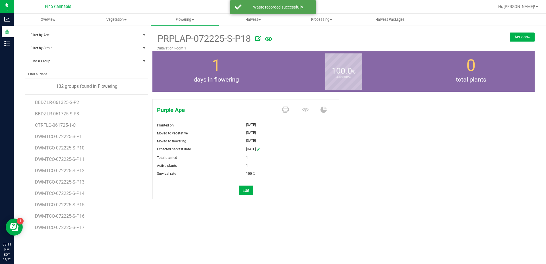
click at [69, 34] on span "Filter by Area" at bounding box center [82, 35] width 115 height 8
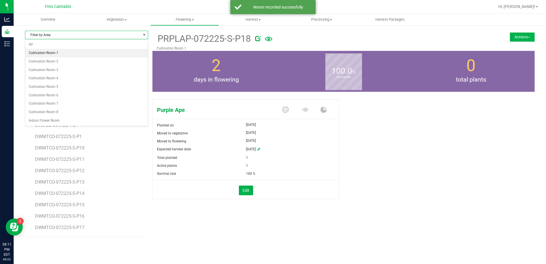
click at [59, 52] on li "Cultivation Room 1" at bounding box center [86, 53] width 123 height 9
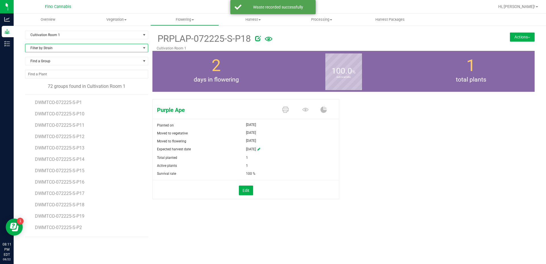
click at [57, 50] on span "Filter by Strain" at bounding box center [82, 48] width 115 height 8
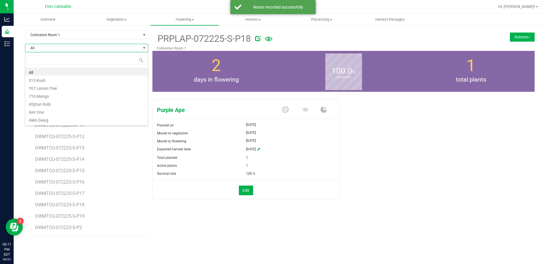
scroll to position [9, 123]
type input "purple"
click at [55, 70] on li "Purple Ape" at bounding box center [86, 72] width 123 height 8
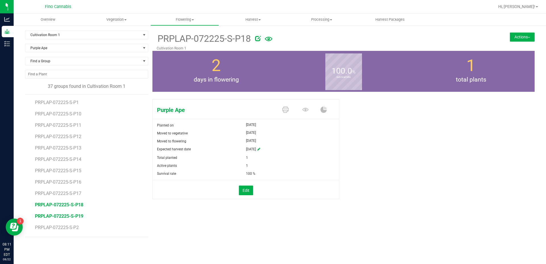
click at [63, 217] on span "PRPLAP-072225-S-P19" at bounding box center [59, 216] width 48 height 5
click at [516, 35] on button "Actions" at bounding box center [522, 36] width 25 height 9
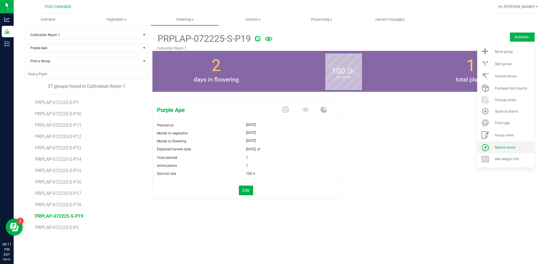
click at [506, 145] on li "Record waste" at bounding box center [505, 147] width 57 height 12
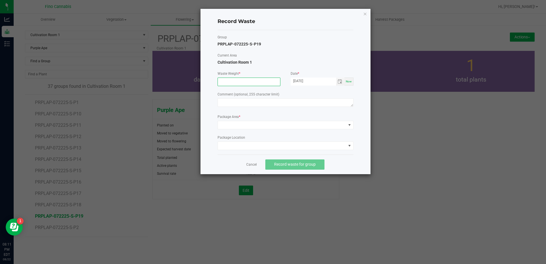
click at [229, 80] on input at bounding box center [249, 82] width 62 height 8
type input "27.2700 g"
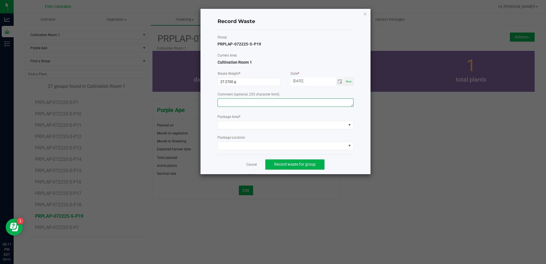
paste textarea "Pruning Waste"
type textarea "Pruning Waste"
click at [239, 128] on span at bounding box center [282, 125] width 128 height 8
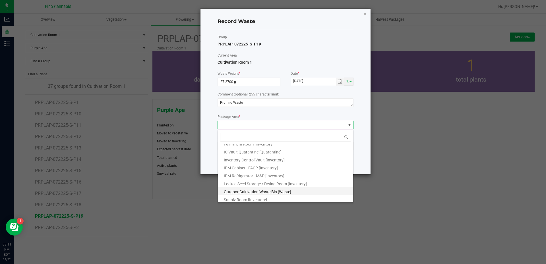
scroll to position [31, 0]
click at [250, 191] on span "Outdoor Cultivation Waste Bin [Waste]" at bounding box center [257, 190] width 67 height 5
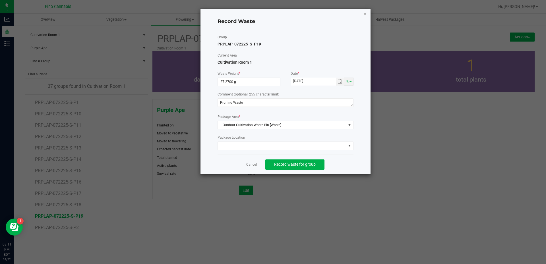
click at [354, 165] on div "Record Waste Group PRPLAP-072225-S-P19 Current Area Cultivation Room 1 Waste We…" at bounding box center [286, 92] width 170 height 166
click at [315, 166] on span "Record waste for group" at bounding box center [295, 164] width 42 height 5
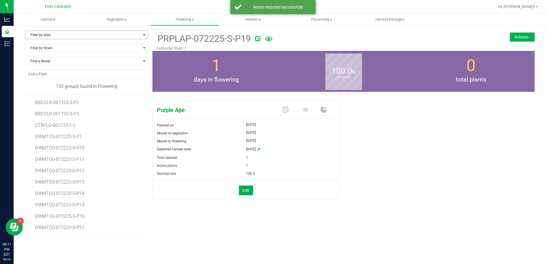
click at [48, 34] on span "Filter by Area" at bounding box center [82, 35] width 115 height 8
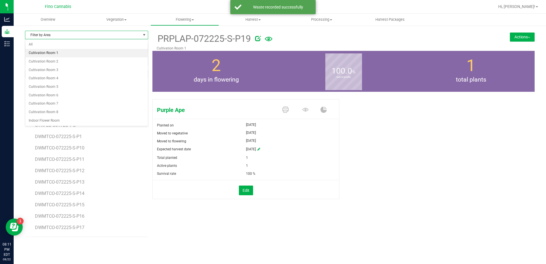
click at [46, 55] on li "Cultivation Room 1" at bounding box center [86, 53] width 123 height 9
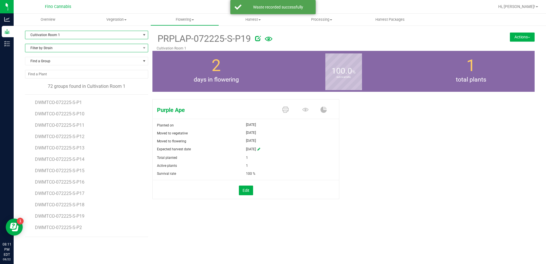
click at [49, 49] on span "Filter by Strain" at bounding box center [82, 48] width 115 height 8
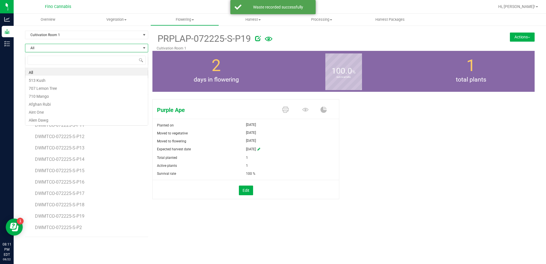
scroll to position [9, 123]
type input "purple"
click at [50, 71] on li "Purple Ape" at bounding box center [86, 72] width 123 height 8
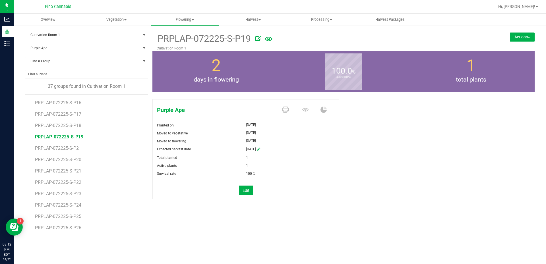
scroll to position [85, 0]
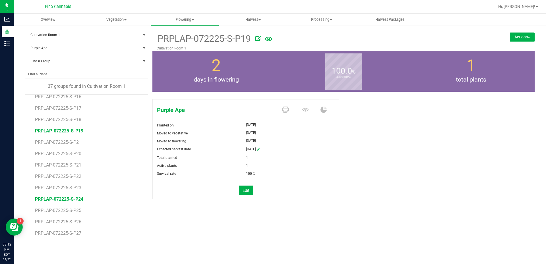
click at [75, 198] on span "PRPLAP-072225-S-P24" at bounding box center [59, 199] width 48 height 5
click at [521, 39] on button "Actions" at bounding box center [522, 36] width 25 height 9
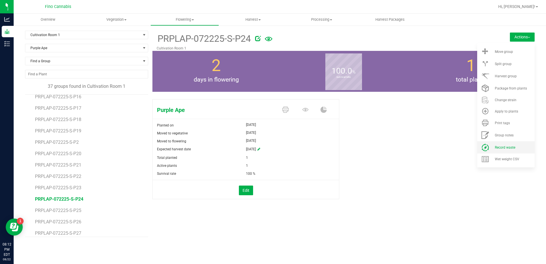
click at [505, 146] on span "Record waste" at bounding box center [505, 148] width 20 height 4
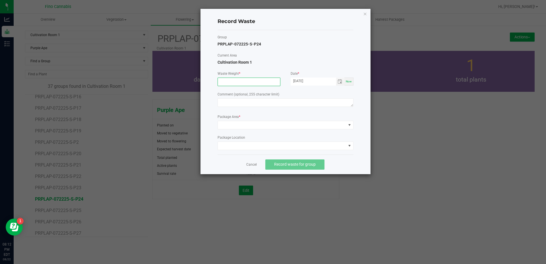
click at [239, 84] on input at bounding box center [249, 82] width 62 height 8
type input "27.2700 g"
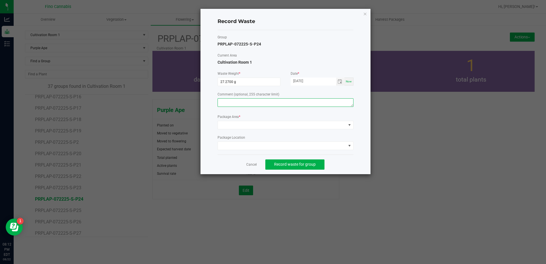
paste textarea "Pruning Waste"
type textarea "Pruning Waste"
click at [234, 129] on span at bounding box center [286, 125] width 136 height 9
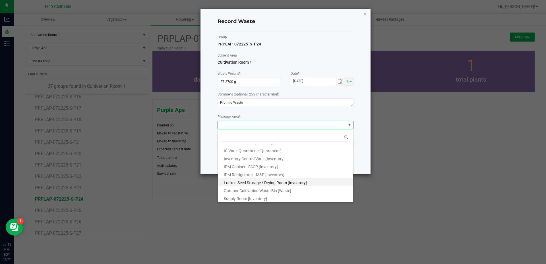
scroll to position [31, 0]
click at [240, 189] on span "Outdoor Cultivation Waste Bin [Waste]" at bounding box center [257, 190] width 67 height 5
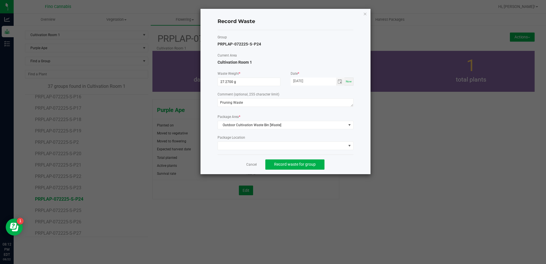
click at [344, 153] on div "Group PRPLAP-072225-S-P24 Current Area Cultivation Room 1 Waste Weight * 27.270…" at bounding box center [286, 92] width 136 height 125
click at [315, 163] on span "Record waste for group" at bounding box center [295, 164] width 42 height 5
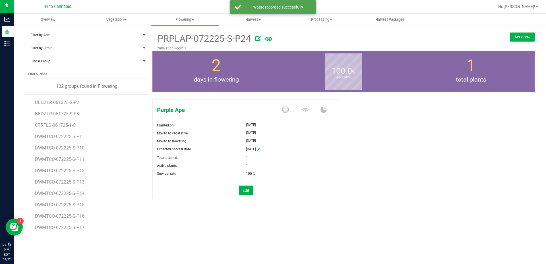
drag, startPoint x: 28, startPoint y: 31, endPoint x: 32, endPoint y: 32, distance: 4.6
click at [31, 32] on span "Filter by Area" at bounding box center [82, 35] width 115 height 8
click at [41, 49] on li "Cultivation Room 1" at bounding box center [86, 53] width 123 height 9
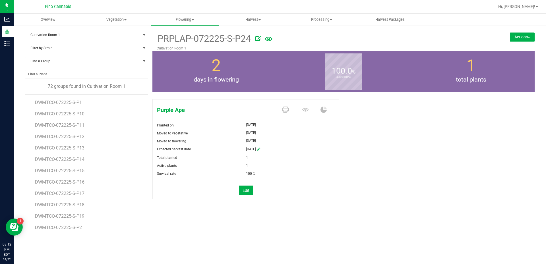
click at [43, 48] on span "Filter by Strain" at bounding box center [82, 48] width 115 height 8
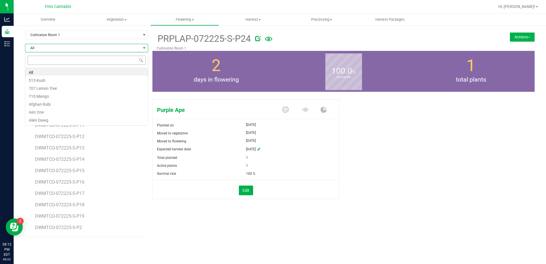
scroll to position [9, 123]
type input "purple"
click at [50, 70] on li "Purple Ape" at bounding box center [86, 72] width 123 height 8
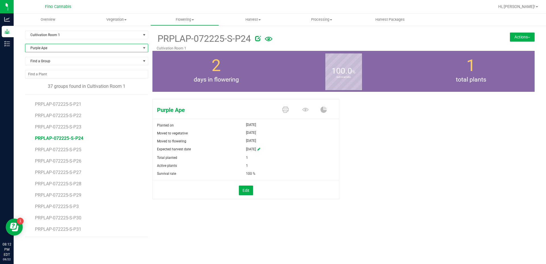
scroll to position [142, 0]
click at [74, 151] on span "PRPLAP-072225-S-P25" at bounding box center [59, 153] width 48 height 5
click at [525, 38] on button "Actions" at bounding box center [522, 36] width 25 height 9
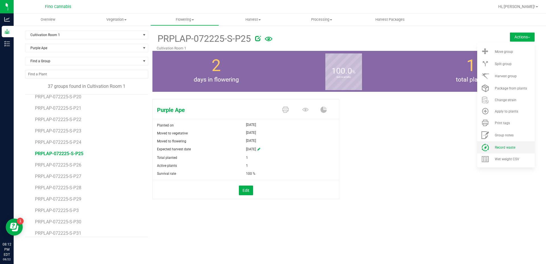
click at [501, 145] on li "Record waste" at bounding box center [505, 147] width 57 height 12
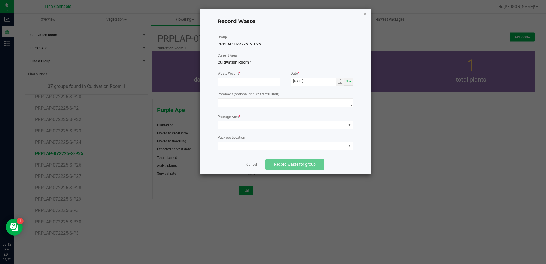
click at [233, 82] on input at bounding box center [249, 82] width 62 height 8
type input "27.2700 g"
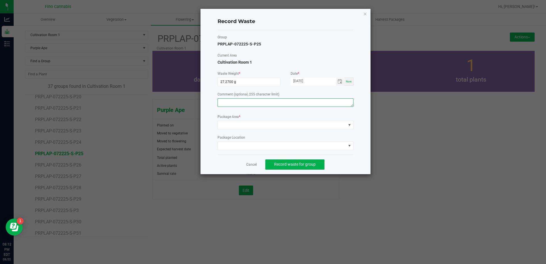
paste textarea "Pruning Waste"
type textarea "Pruning Waste"
click at [232, 123] on span at bounding box center [282, 125] width 128 height 8
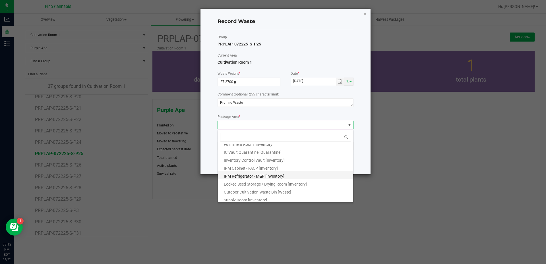
scroll to position [31, 0]
click at [235, 191] on span "Outdoor Cultivation Waste Bin [Waste]" at bounding box center [257, 190] width 67 height 5
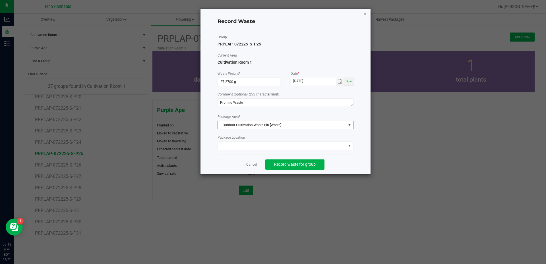
click at [360, 164] on div "Record Waste Group PRPLAP-072225-S-P25 Current Area Cultivation Room 1 Waste We…" at bounding box center [286, 92] width 170 height 166
click at [301, 164] on span "Record waste for group" at bounding box center [295, 164] width 42 height 5
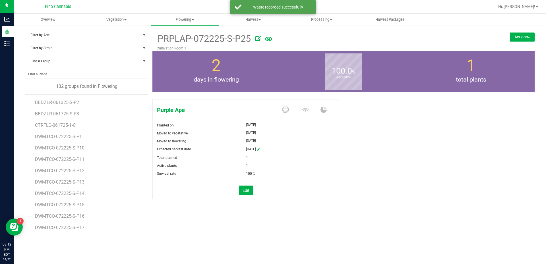
click at [53, 37] on span "Filter by Area" at bounding box center [82, 35] width 115 height 8
click at [61, 51] on li "Cultivation Room 1" at bounding box center [86, 53] width 123 height 9
click at [61, 50] on span "Filter by Strain" at bounding box center [82, 48] width 115 height 8
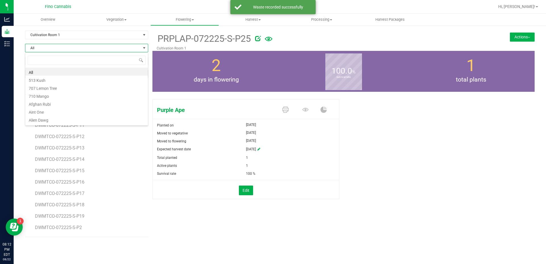
scroll to position [9, 123]
type input "purple"
click at [57, 73] on li "Purple Ape" at bounding box center [86, 72] width 123 height 8
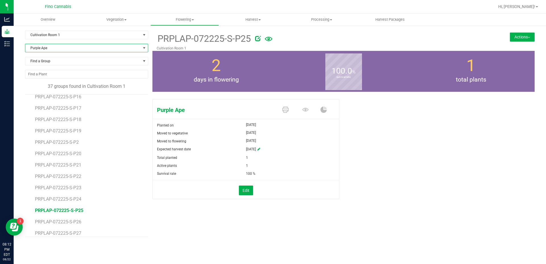
scroll to position [114, 0]
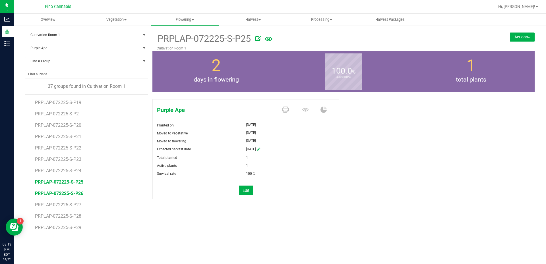
click at [74, 191] on span "PRPLAP-072225-S-P26" at bounding box center [59, 193] width 48 height 5
click at [514, 34] on button "Actions" at bounding box center [522, 36] width 25 height 9
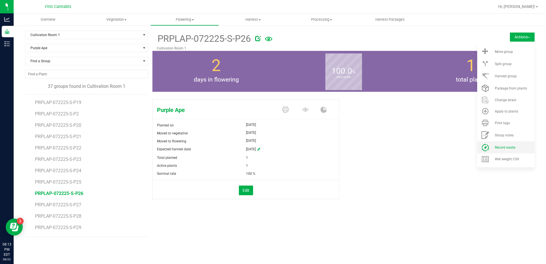
click at [495, 149] on li "Record waste" at bounding box center [505, 147] width 57 height 12
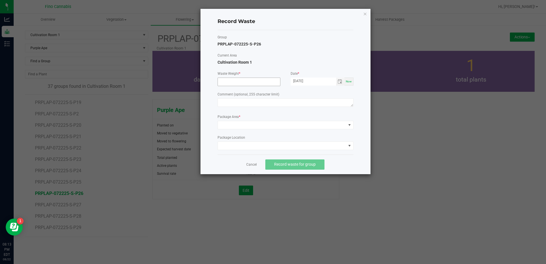
click at [226, 78] on input at bounding box center [249, 82] width 62 height 8
type input "27.2700 g"
drag, startPoint x: 233, startPoint y: 109, endPoint x: 230, endPoint y: 104, distance: 6.1
paste textarea "Pruning Waste"
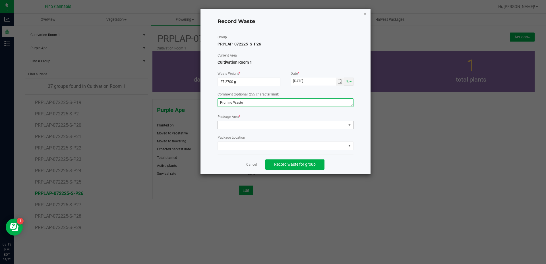
type textarea "Pruning Waste"
click at [235, 125] on span at bounding box center [282, 125] width 128 height 8
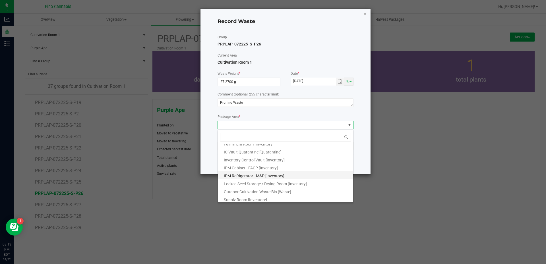
scroll to position [31, 0]
click at [240, 185] on li "Outdoor Cultivation Waste Bin [Waste]" at bounding box center [285, 189] width 135 height 8
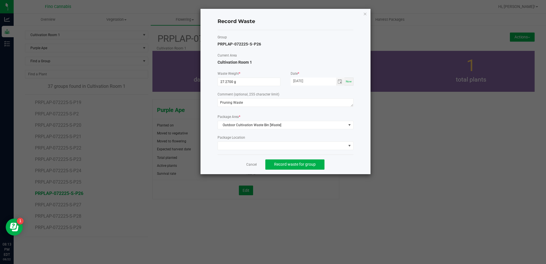
click at [336, 166] on div "Cancel Record waste for group" at bounding box center [286, 165] width 136 height 20
click at [306, 164] on span "Record waste for group" at bounding box center [295, 164] width 42 height 5
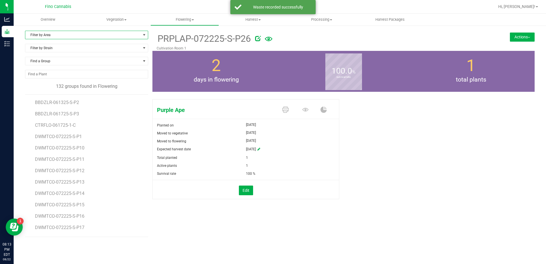
click at [55, 36] on span "Filter by Area" at bounding box center [82, 35] width 115 height 8
click at [55, 52] on li "Cultivation Room 1" at bounding box center [86, 53] width 123 height 9
click at [55, 49] on span "Filter by Strain" at bounding box center [82, 48] width 115 height 8
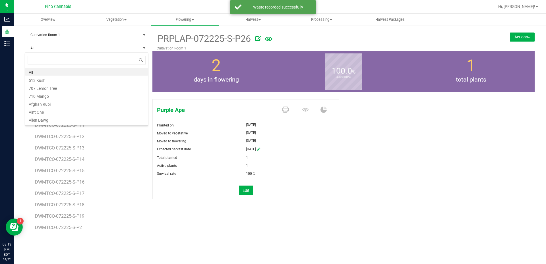
scroll to position [9, 123]
type input "purple"
click at [56, 71] on li "Purple Ape" at bounding box center [86, 72] width 123 height 8
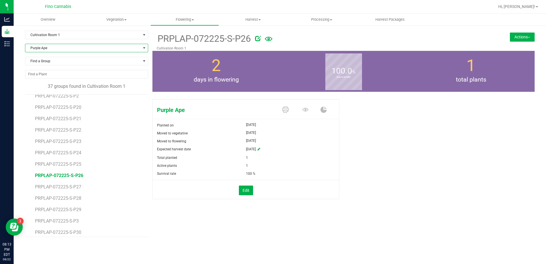
scroll to position [142, 0]
click at [79, 177] on span "PRPLAP-072225-S-P27" at bounding box center [59, 176] width 48 height 5
click at [524, 39] on button "Actions" at bounding box center [522, 36] width 25 height 9
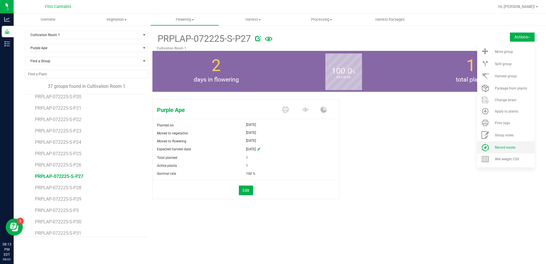
click at [505, 148] on span "Record waste" at bounding box center [505, 148] width 20 height 4
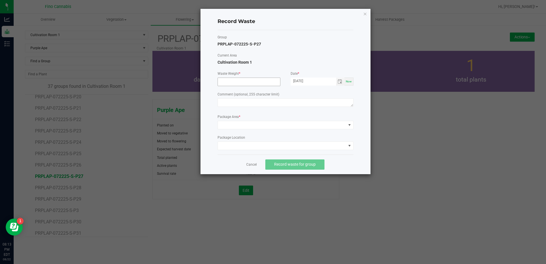
click at [243, 80] on input at bounding box center [249, 82] width 62 height 8
type input "27.2700 g"
paste textarea "Pruning Waste"
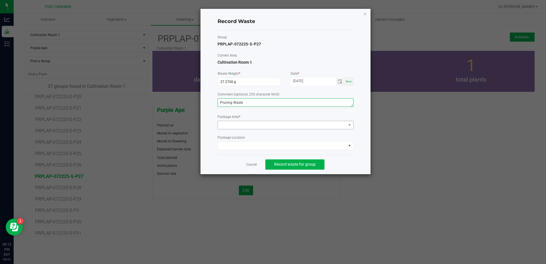
type textarea "Pruning Waste"
click at [230, 125] on span at bounding box center [282, 125] width 128 height 8
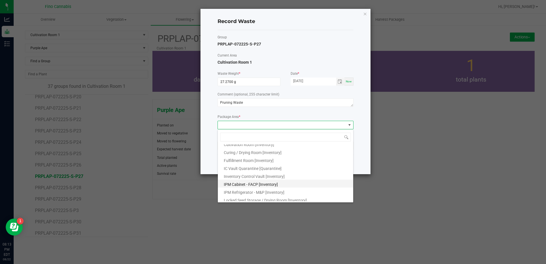
scroll to position [31, 0]
click at [233, 190] on span "Outdoor Cultivation Waste Bin [Waste]" at bounding box center [257, 190] width 67 height 5
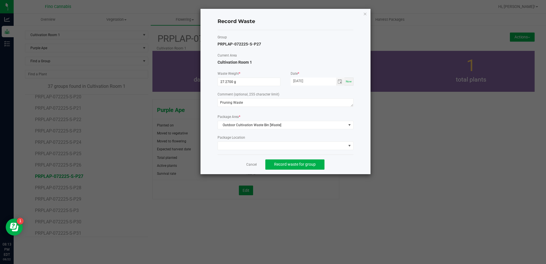
click at [352, 155] on div "Cancel Record waste for group" at bounding box center [286, 165] width 136 height 20
click at [300, 162] on span "Record waste for group" at bounding box center [295, 164] width 42 height 5
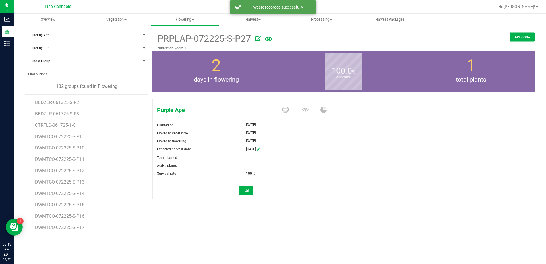
click at [71, 32] on span "Filter by Area" at bounding box center [82, 35] width 115 height 8
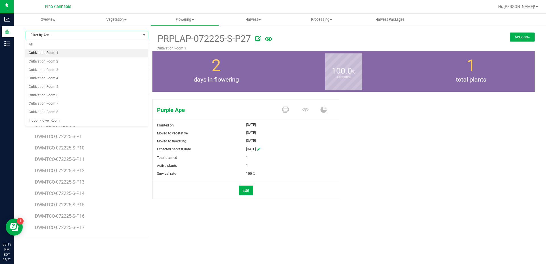
click at [68, 52] on li "Cultivation Room 1" at bounding box center [86, 53] width 123 height 9
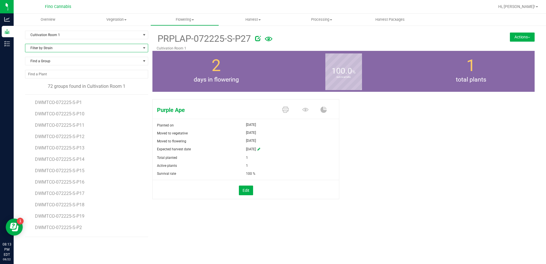
click at [68, 48] on span "Filter by Strain" at bounding box center [82, 48] width 115 height 8
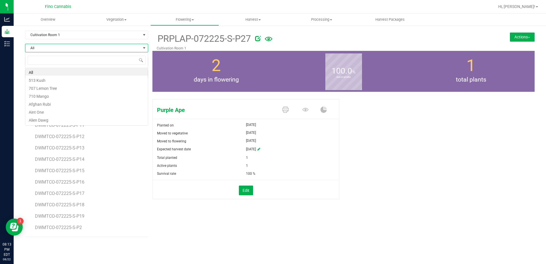
scroll to position [9, 123]
type input "purple"
click at [65, 74] on li "Purple Ape" at bounding box center [86, 72] width 123 height 8
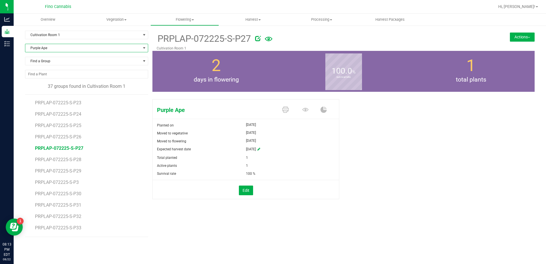
scroll to position [171, 0]
click at [72, 192] on span "PRPLAP-072225-S-P30" at bounding box center [59, 193] width 48 height 5
click at [526, 40] on button "Actions" at bounding box center [522, 36] width 25 height 9
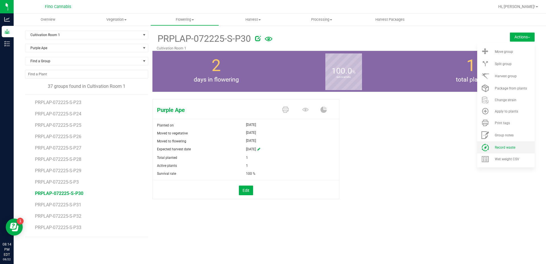
click at [506, 145] on li "Record waste" at bounding box center [505, 147] width 57 height 12
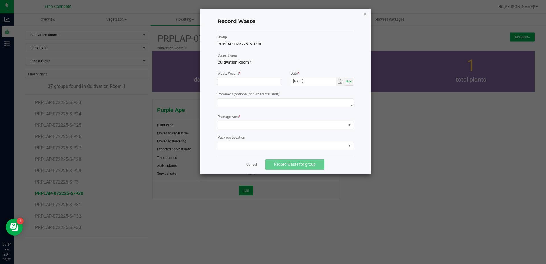
click at [236, 83] on input at bounding box center [249, 82] width 62 height 8
type input "27.2700 g"
paste textarea "Pruning Waste"
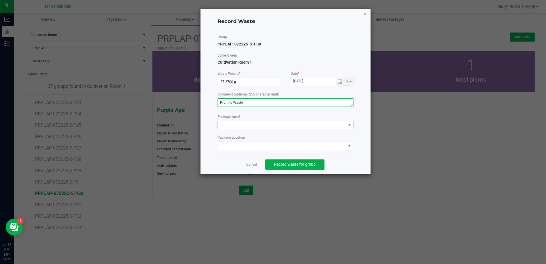
type textarea "Pruning Waste"
click at [232, 126] on span at bounding box center [282, 125] width 128 height 8
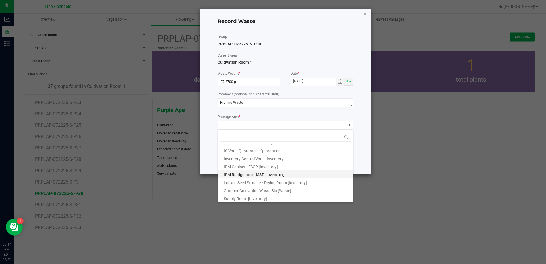
scroll to position [31, 0]
click at [241, 189] on span "Outdoor Cultivation Waste Bin [Waste]" at bounding box center [257, 190] width 67 height 5
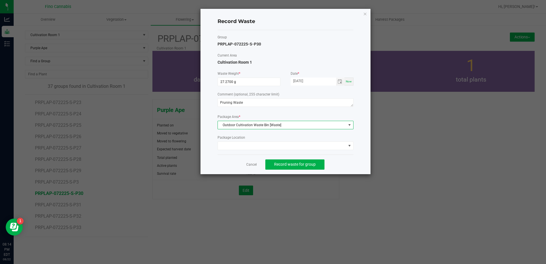
click at [332, 164] on div "Cancel Record waste for group" at bounding box center [286, 165] width 136 height 20
click at [317, 168] on button "Record waste for group" at bounding box center [294, 165] width 59 height 10
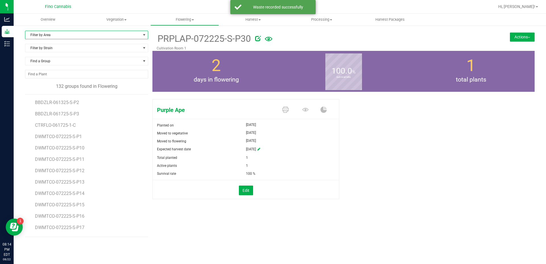
click at [67, 37] on span "Filter by Area" at bounding box center [82, 35] width 115 height 8
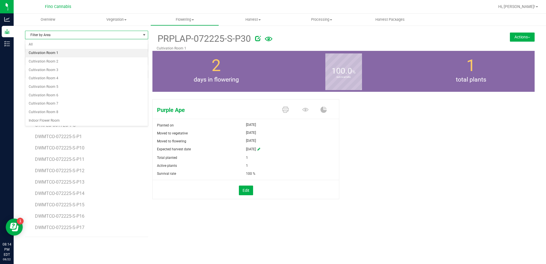
click at [64, 51] on ul "All Cultivation Room 1 Cultivation Room 2 Cultivation Room 3 Cultivation Room 4…" at bounding box center [86, 82] width 123 height 84
click at [64, 51] on li "Cultivation Room 1" at bounding box center [86, 53] width 123 height 9
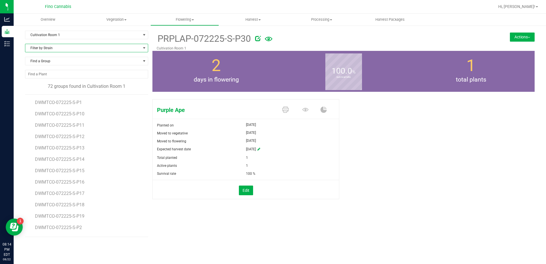
click at [64, 49] on span "Filter by Strain" at bounding box center [82, 48] width 115 height 8
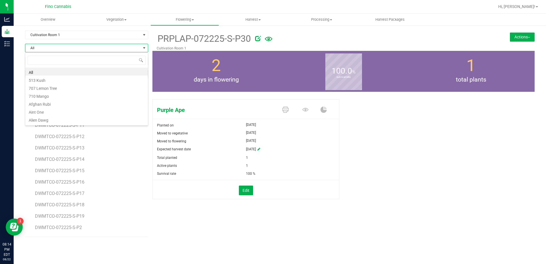
scroll to position [9, 123]
type input "purple"
click at [61, 72] on li "Purple Ape" at bounding box center [86, 72] width 123 height 8
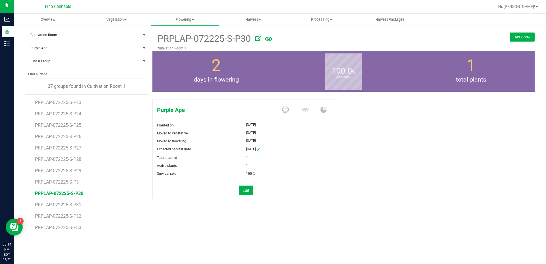
scroll to position [199, 0]
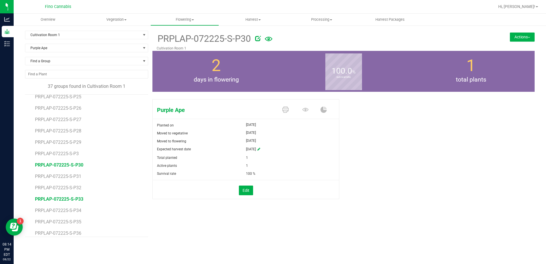
click at [70, 198] on span "PRPLAP-072225-S-P33" at bounding box center [59, 199] width 48 height 5
click at [524, 36] on button "Actions" at bounding box center [522, 36] width 25 height 9
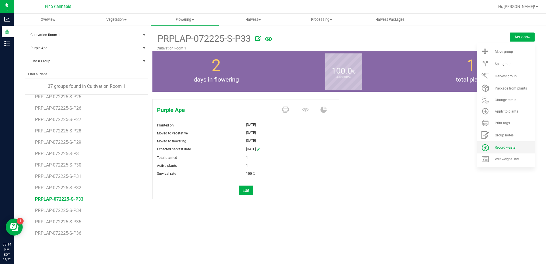
click at [507, 149] on span "Record waste" at bounding box center [505, 148] width 20 height 4
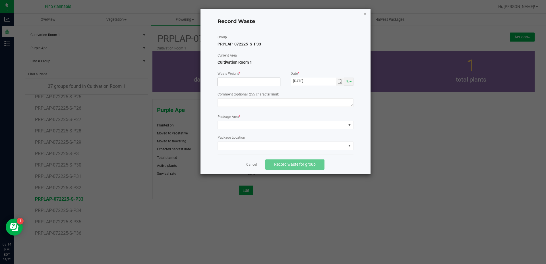
click at [239, 78] on input at bounding box center [249, 82] width 62 height 8
type input "27.2700 g"
paste textarea "Pruning Waste"
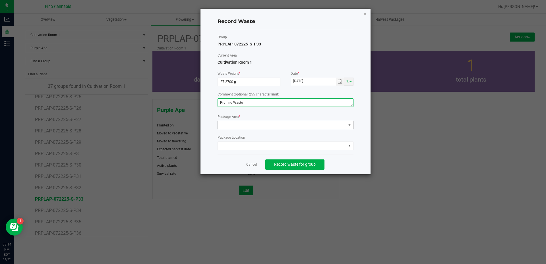
type textarea "Pruning Waste"
click at [228, 128] on span at bounding box center [282, 125] width 128 height 8
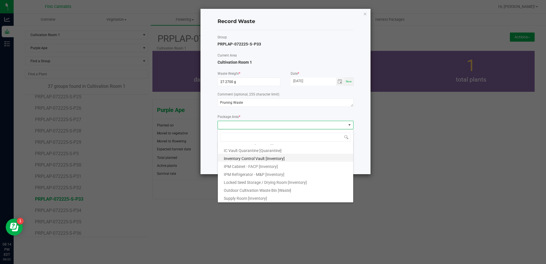
scroll to position [31, 0]
click at [243, 188] on span "Outdoor Cultivation Waste Bin [Waste]" at bounding box center [257, 190] width 67 height 5
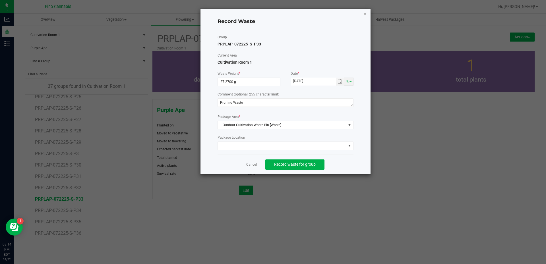
click at [338, 158] on div "Cancel Record waste for group" at bounding box center [286, 165] width 136 height 20
click at [316, 165] on button "Record waste for group" at bounding box center [294, 165] width 59 height 10
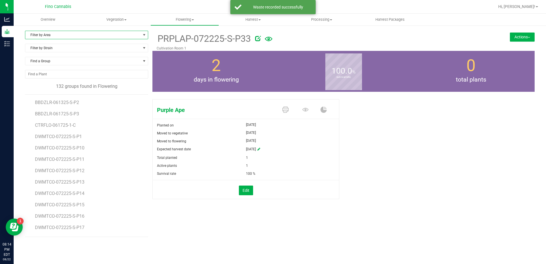
click at [46, 33] on span "Filter by Area" at bounding box center [82, 35] width 115 height 8
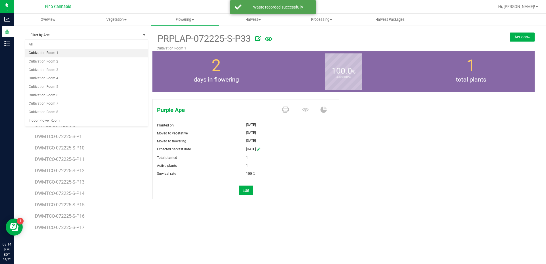
click at [48, 53] on li "Cultivation Room 1" at bounding box center [86, 53] width 123 height 9
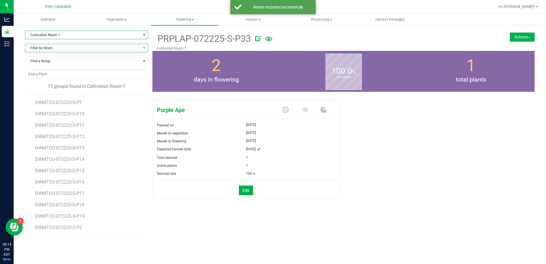
click at [50, 48] on span "Filter by Strain" at bounding box center [82, 48] width 115 height 8
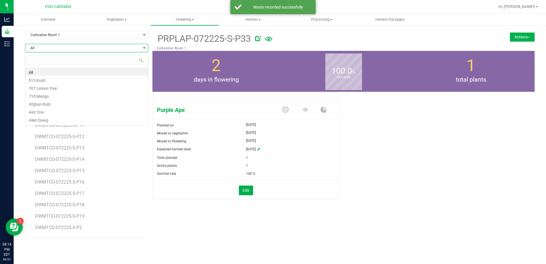
scroll to position [9, 123]
type input "purple"
click at [49, 71] on li "Purple Ape" at bounding box center [86, 72] width 123 height 8
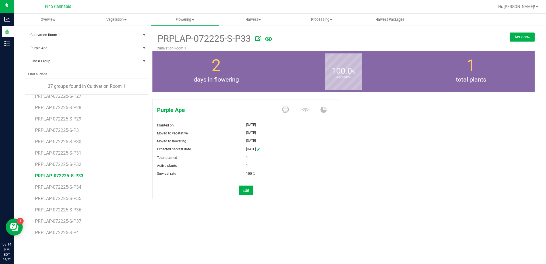
scroll to position [256, 0]
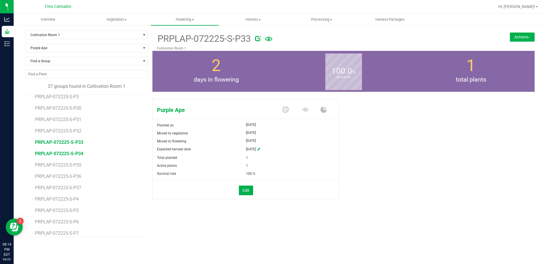
click at [75, 155] on span "PRPLAP-072225-S-P34" at bounding box center [59, 153] width 48 height 5
click at [518, 33] on button "Actions" at bounding box center [522, 36] width 25 height 9
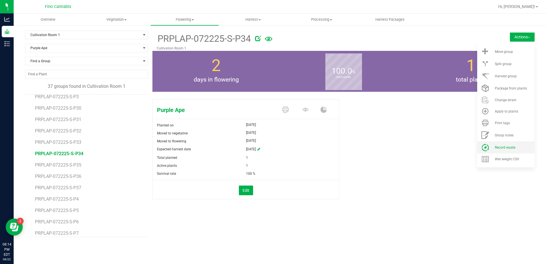
click at [504, 142] on li "Record waste" at bounding box center [505, 147] width 57 height 12
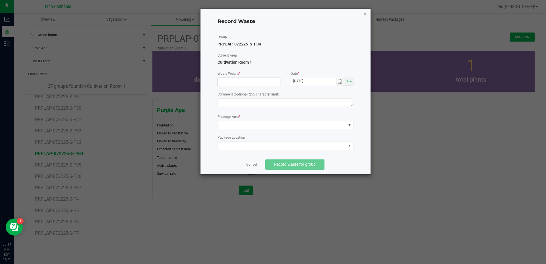
click at [232, 82] on input at bounding box center [249, 82] width 62 height 8
type input "27.2700 g"
paste textarea "Pruning Waste"
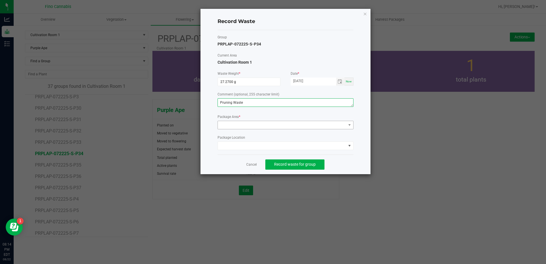
type textarea "Pruning Waste"
drag, startPoint x: 247, startPoint y: 124, endPoint x: 248, endPoint y: 128, distance: 4.1
click at [247, 124] on span at bounding box center [282, 125] width 128 height 8
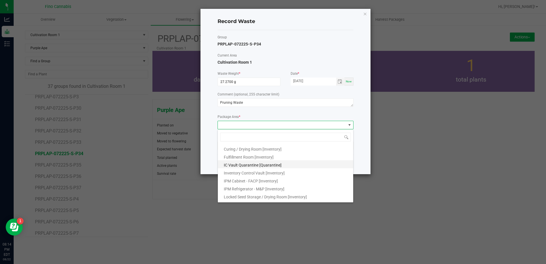
scroll to position [31, 0]
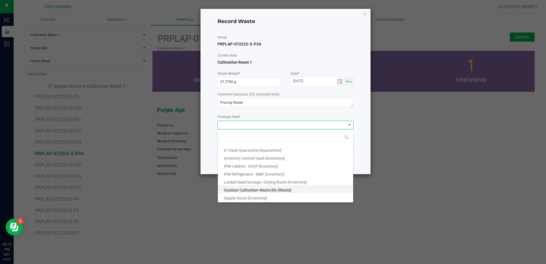
click at [251, 190] on span "Outdoor Cultivation Waste Bin [Waste]" at bounding box center [257, 190] width 67 height 5
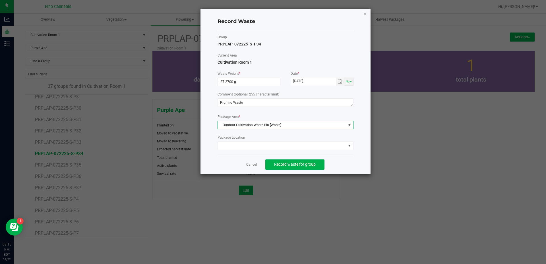
click at [346, 159] on div "Cancel Record waste for group" at bounding box center [286, 165] width 136 height 20
click at [320, 164] on button "Record waste for group" at bounding box center [294, 165] width 59 height 10
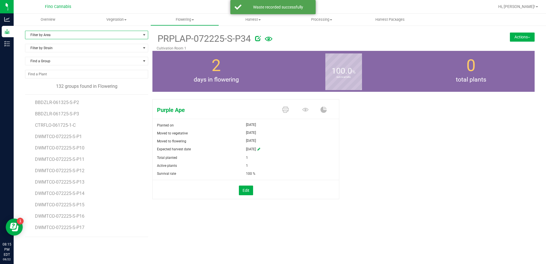
click at [50, 36] on span "Filter by Area" at bounding box center [82, 35] width 115 height 8
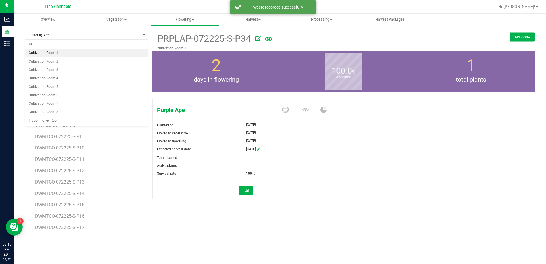
click at [46, 53] on li "Cultivation Room 1" at bounding box center [86, 53] width 123 height 9
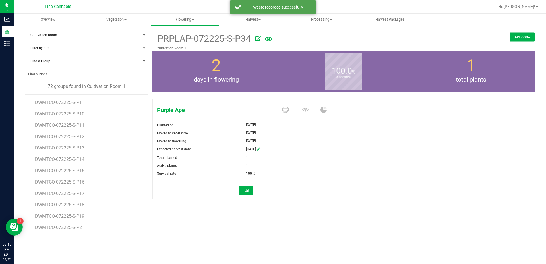
click at [49, 49] on span "Filter by Strain" at bounding box center [82, 48] width 115 height 8
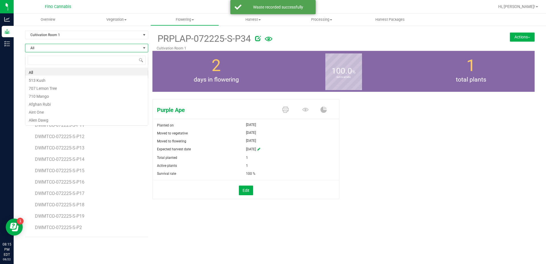
scroll to position [9, 123]
type input "purple"
click at [54, 70] on li "Purple Ape" at bounding box center [86, 72] width 123 height 8
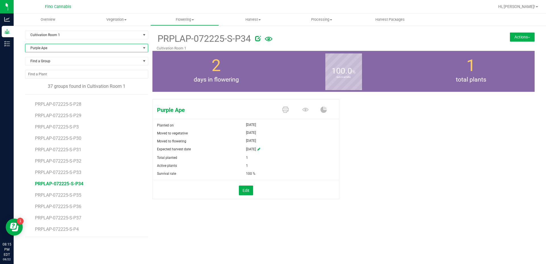
scroll to position [228, 0]
click at [71, 194] on span "PRPLAP-072225-S-P35" at bounding box center [59, 193] width 48 height 5
click at [527, 37] on button "Actions" at bounding box center [522, 36] width 25 height 9
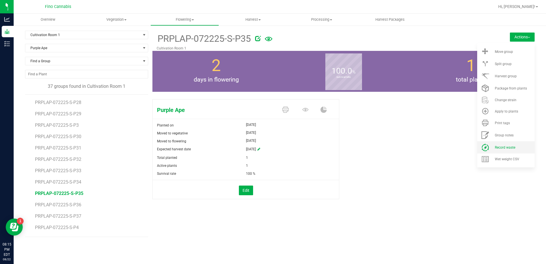
click at [505, 149] on span "Record waste" at bounding box center [505, 148] width 20 height 4
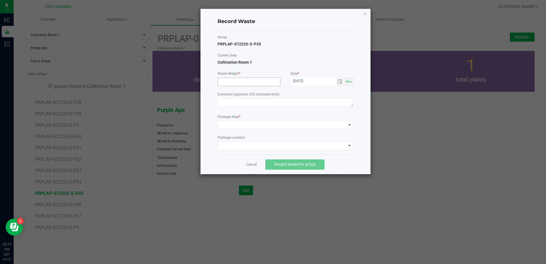
click at [228, 84] on input at bounding box center [249, 82] width 62 height 8
type input "27.2700 g"
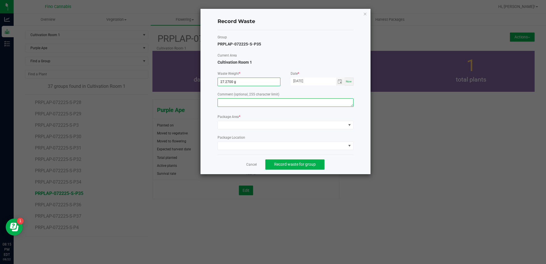
click at [239, 102] on textarea at bounding box center [286, 102] width 136 height 9
paste textarea "Pruning Waste"
type textarea "Pruning Waste"
click at [236, 124] on span at bounding box center [282, 125] width 128 height 8
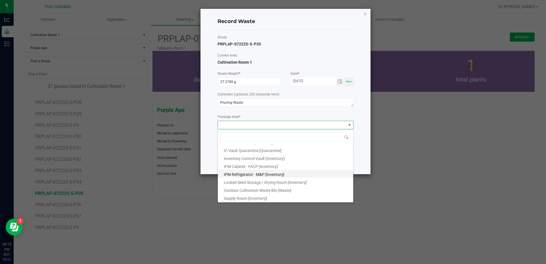
scroll to position [31, 0]
click at [240, 187] on li "Outdoor Cultivation Waste Bin [Waste]" at bounding box center [285, 189] width 135 height 8
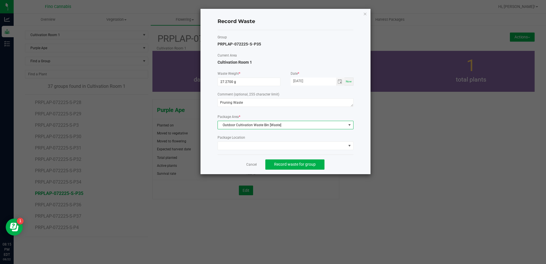
click at [352, 168] on div "Cancel Record waste for group" at bounding box center [286, 165] width 136 height 20
click at [304, 162] on span "Record waste for group" at bounding box center [295, 164] width 42 height 5
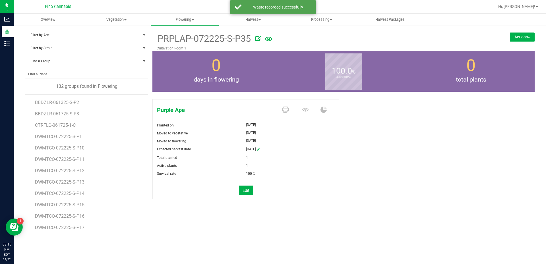
click at [71, 35] on span "Filter by Area" at bounding box center [82, 35] width 115 height 8
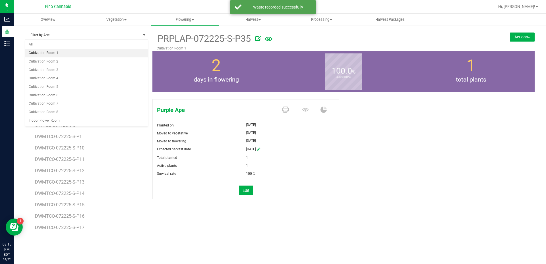
drag, startPoint x: 71, startPoint y: 48, endPoint x: 71, endPoint y: 52, distance: 4.4
click at [71, 52] on ul "All Cultivation Room 1 Cultivation Room 2 Cultivation Room 3 Cultivation Room 4…" at bounding box center [86, 82] width 123 height 84
click at [71, 52] on li "Cultivation Room 1" at bounding box center [86, 53] width 123 height 9
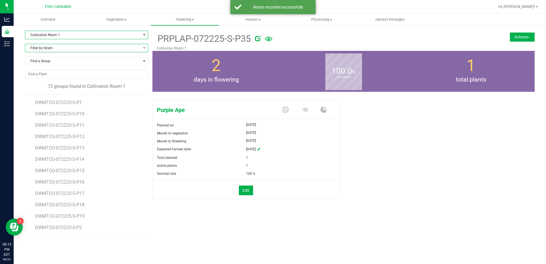
click at [68, 48] on span "Filter by Strain" at bounding box center [82, 48] width 115 height 8
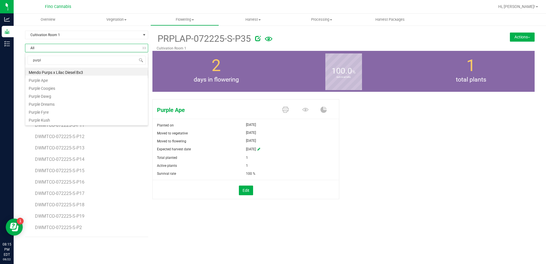
type input "purple"
click at [59, 71] on li "Purple Ape" at bounding box center [86, 72] width 123 height 8
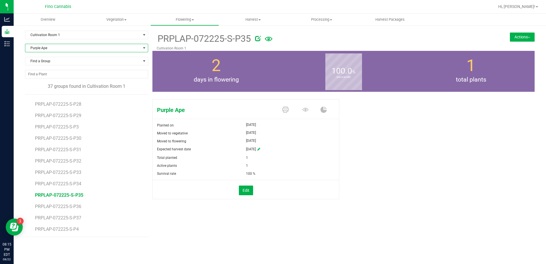
scroll to position [228, 0]
click at [69, 203] on span "PRPLAP-072225-S-P36" at bounding box center [59, 204] width 48 height 5
click at [519, 36] on button "Actions" at bounding box center [522, 36] width 25 height 9
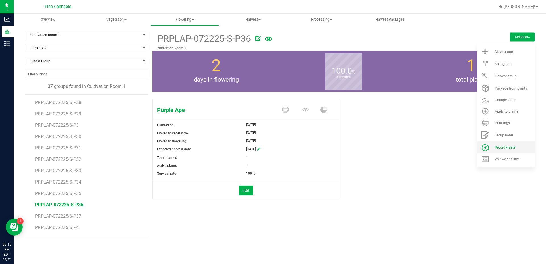
click at [506, 146] on span "Record waste" at bounding box center [505, 148] width 20 height 4
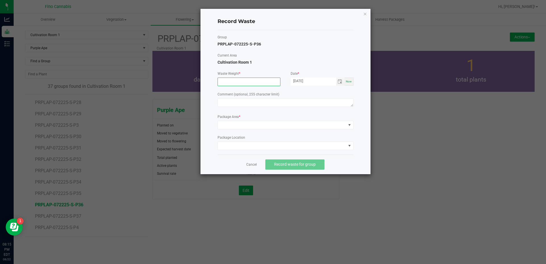
click at [241, 81] on input at bounding box center [249, 82] width 62 height 8
type input "27.2700 g"
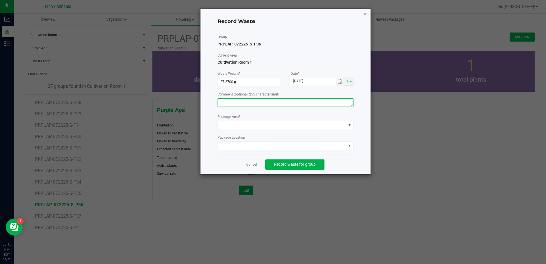
paste textarea "Pruning Waste"
type textarea "Pruning Waste"
click at [242, 128] on span at bounding box center [282, 125] width 128 height 8
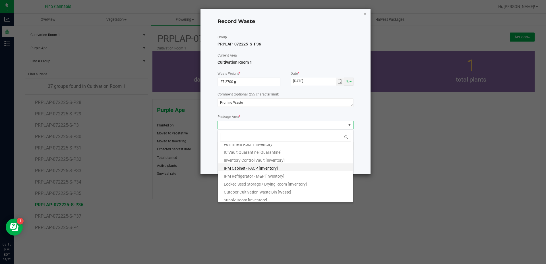
scroll to position [31, 0]
click at [251, 188] on span "Outdoor Cultivation Waste Bin [Waste]" at bounding box center [257, 190] width 67 height 5
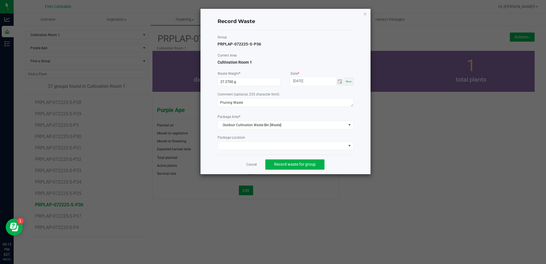
click at [345, 166] on div "Cancel Record waste for group" at bounding box center [286, 165] width 136 height 20
click at [314, 163] on span "Record waste for group" at bounding box center [295, 164] width 42 height 5
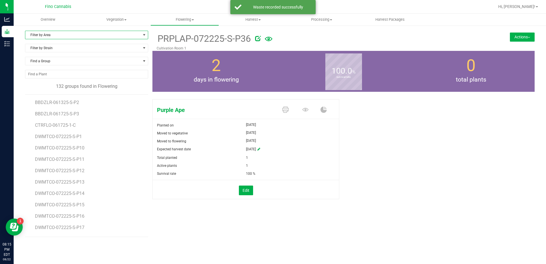
click at [78, 34] on span "Filter by Area" at bounding box center [82, 35] width 115 height 8
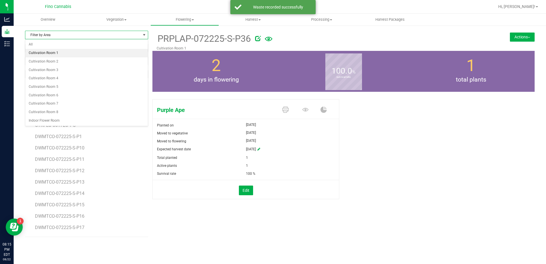
drag, startPoint x: 73, startPoint y: 49, endPoint x: 73, endPoint y: 53, distance: 4.6
click at [73, 53] on ul "All Cultivation Room 1 Cultivation Room 2 Cultivation Room 3 Cultivation Room 4…" at bounding box center [86, 82] width 123 height 84
click at [73, 53] on li "Cultivation Room 1" at bounding box center [86, 53] width 123 height 9
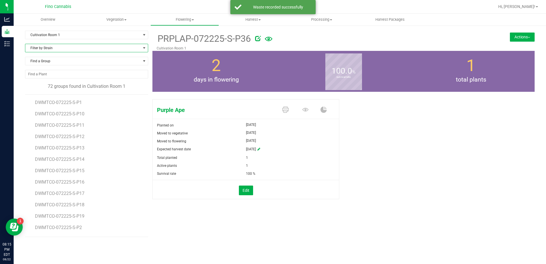
click at [75, 49] on span "Filter by Strain" at bounding box center [82, 48] width 115 height 8
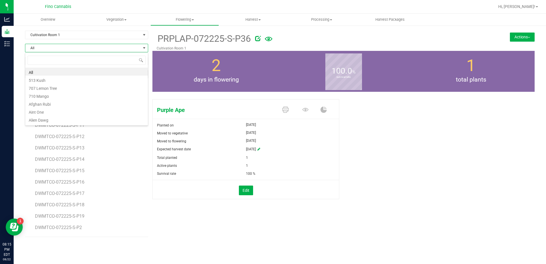
scroll to position [9, 123]
type input "purple"
click at [69, 72] on li "Purple Ape" at bounding box center [86, 72] width 123 height 8
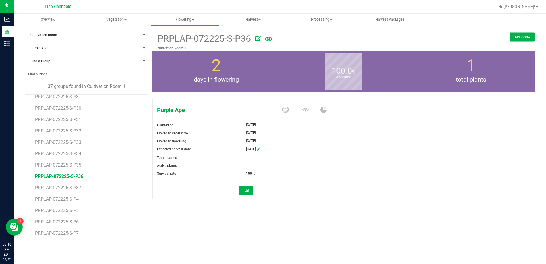
scroll to position [283, 0]
click at [75, 158] on span "PRPLAP-072225-S-P37" at bounding box center [59, 160] width 48 height 5
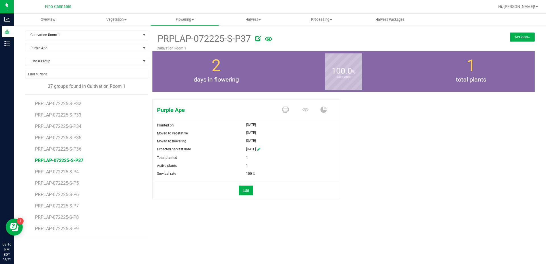
click at [516, 40] on button "Actions" at bounding box center [522, 36] width 25 height 9
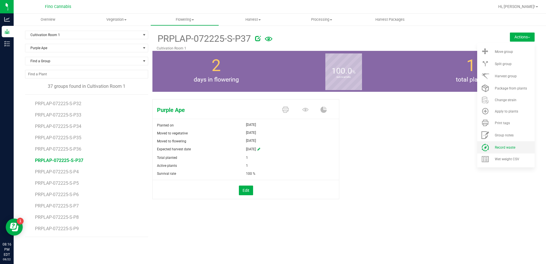
click at [507, 148] on span "Record waste" at bounding box center [505, 148] width 20 height 4
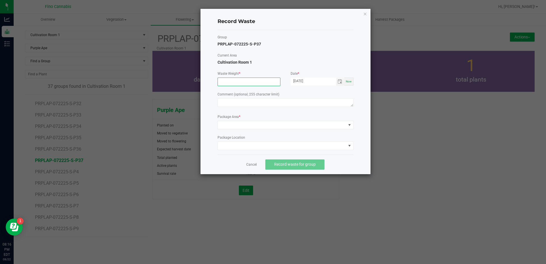
click at [237, 81] on input at bounding box center [249, 82] width 62 height 8
type input "27.2700 g"
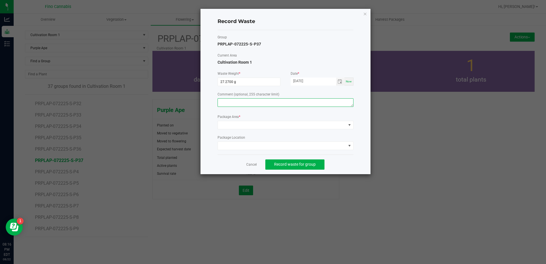
paste textarea "Pruning Waste"
type textarea "Pruning Waste"
click at [230, 125] on span at bounding box center [282, 125] width 128 height 8
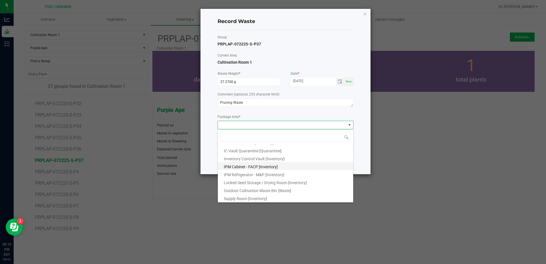
scroll to position [31, 0]
click at [248, 189] on span "Outdoor Cultivation Waste Bin [Waste]" at bounding box center [257, 190] width 67 height 5
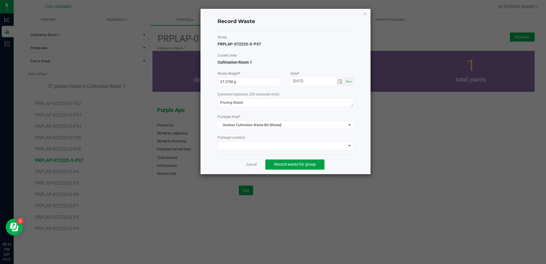
click at [290, 165] on span "Record waste for group" at bounding box center [295, 164] width 42 height 5
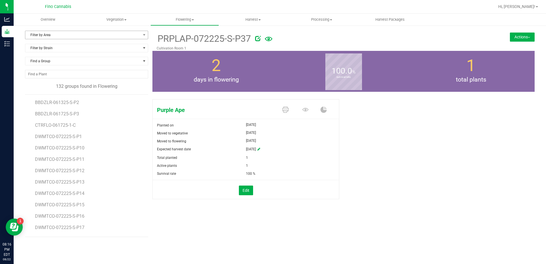
click at [62, 33] on span "Filter by Area" at bounding box center [82, 35] width 115 height 8
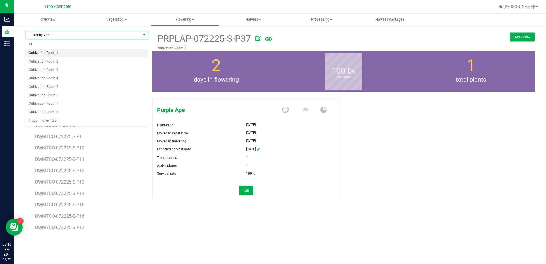
click at [58, 50] on li "Cultivation Room 1" at bounding box center [86, 53] width 123 height 9
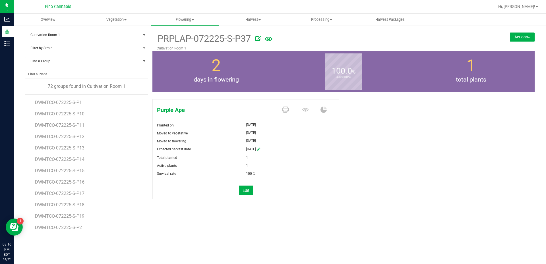
click at [69, 47] on span "Filter by Strain" at bounding box center [82, 48] width 115 height 8
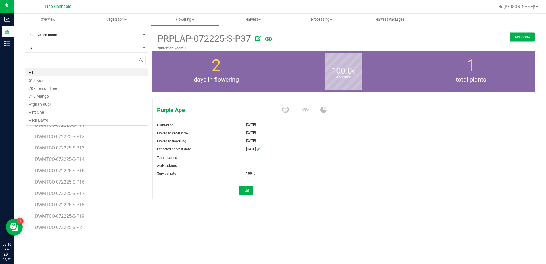
scroll to position [9, 123]
type input "dude"
click at [60, 74] on li "Dude Wheres My Taco" at bounding box center [86, 72] width 123 height 8
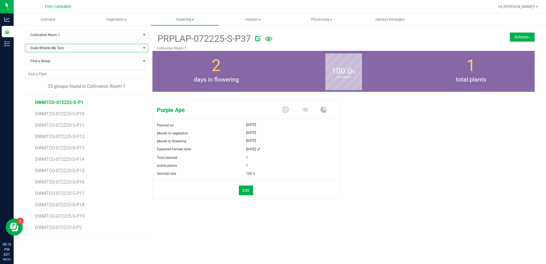
click at [77, 103] on span "DWMTCO-072225-S-P1" at bounding box center [59, 102] width 48 height 5
click at [522, 39] on button "Actions" at bounding box center [522, 36] width 25 height 9
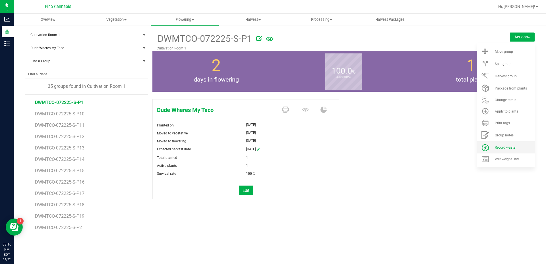
click at [498, 148] on span "Record waste" at bounding box center [505, 148] width 20 height 4
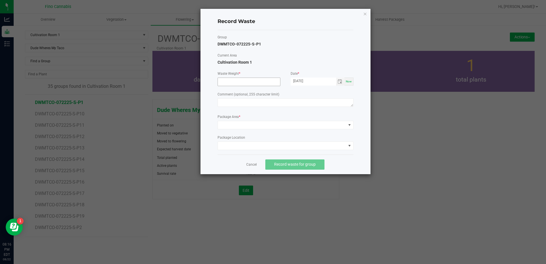
click at [231, 84] on input at bounding box center [249, 82] width 62 height 8
type input "27.0600 g"
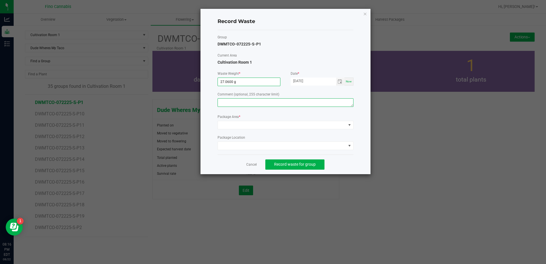
click at [228, 101] on textarea at bounding box center [286, 102] width 136 height 9
paste textarea "Pruning Waste"
type textarea "Pruning Waste"
click at [234, 124] on span at bounding box center [282, 125] width 128 height 8
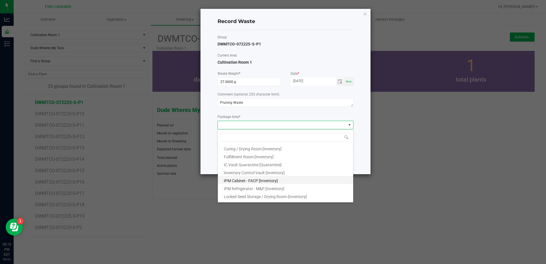
scroll to position [31, 0]
click at [247, 188] on span "Outdoor Cultivation Waste Bin [Waste]" at bounding box center [257, 190] width 67 height 5
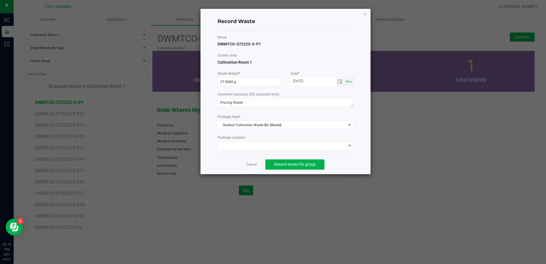
click at [356, 161] on div "Record Waste Group DWMTCO-072225-S-P1 Current Area Cultivation Room 1 Waste Wei…" at bounding box center [286, 92] width 170 height 166
click at [311, 165] on span "Record waste for group" at bounding box center [295, 164] width 42 height 5
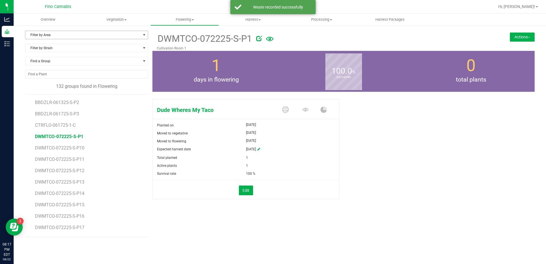
click at [62, 36] on span "Filter by Area" at bounding box center [82, 35] width 115 height 8
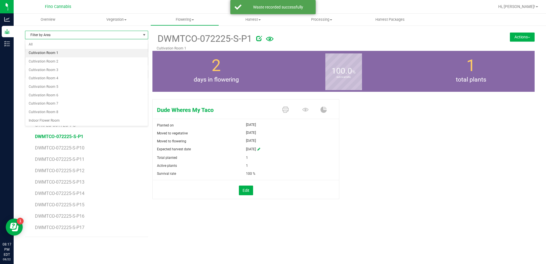
click at [58, 50] on li "Cultivation Room 1" at bounding box center [86, 53] width 123 height 9
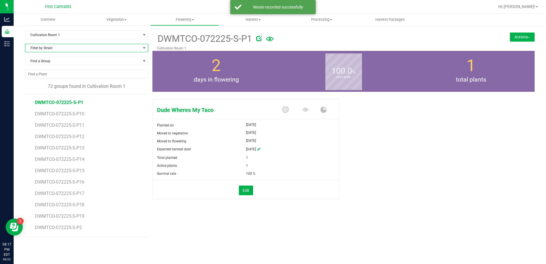
click at [57, 45] on span "Filter by Strain" at bounding box center [82, 48] width 115 height 8
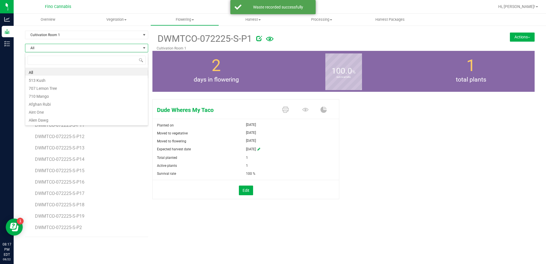
scroll to position [9, 123]
type input "dude"
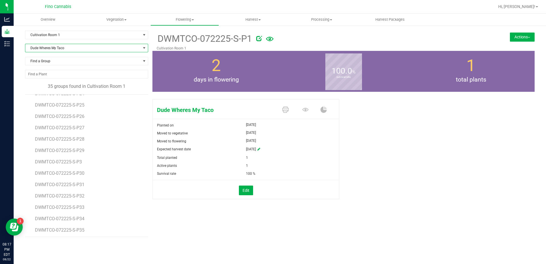
scroll to position [256, 0]
click at [77, 185] on li "DWMTCO-072225-S-P5" at bounding box center [89, 185] width 109 height 11
click at [77, 187] on span "DWMTCO-072225-S-P5" at bounding box center [59, 187] width 48 height 5
click at [516, 36] on button "Actions" at bounding box center [522, 36] width 25 height 9
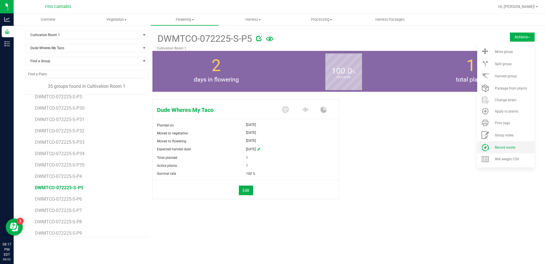
click at [506, 146] on span "Record waste" at bounding box center [505, 148] width 20 height 4
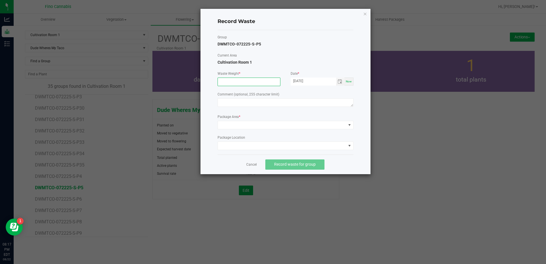
click at [224, 78] on input at bounding box center [249, 82] width 62 height 8
type input "27.0600 g"
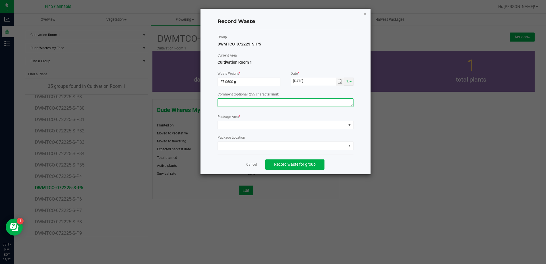
paste textarea "Pruning Waste"
type textarea "Pruning Waste"
click at [238, 123] on span at bounding box center [282, 125] width 128 height 8
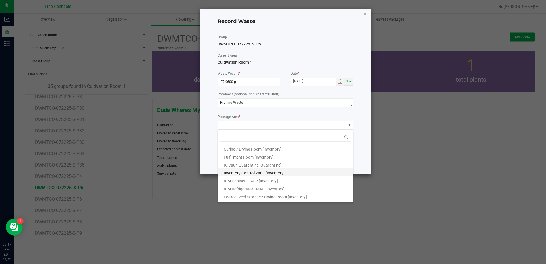
scroll to position [31, 0]
click at [253, 186] on li "Outdoor Cultivation Waste Bin [Waste]" at bounding box center [285, 189] width 135 height 8
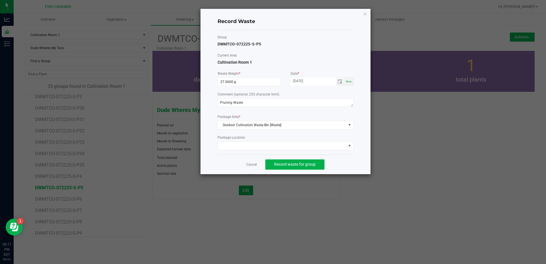
click at [362, 170] on div "Record Waste Group DWMTCO-072225-S-P5 Current Area Cultivation Room 1 Waste Wei…" at bounding box center [286, 92] width 170 height 166
click at [317, 162] on button "Record waste for group" at bounding box center [294, 165] width 59 height 10
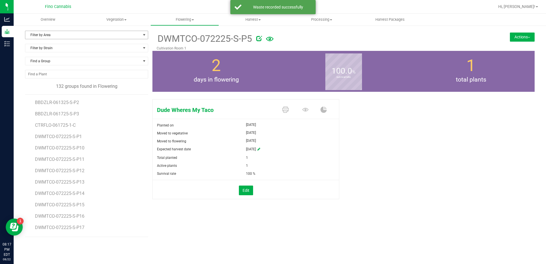
click at [87, 35] on span "Filter by Area" at bounding box center [82, 35] width 115 height 8
click at [64, 51] on li "Cultivation Room 1" at bounding box center [86, 53] width 123 height 9
click at [63, 45] on span "Filter by Strain" at bounding box center [82, 48] width 115 height 8
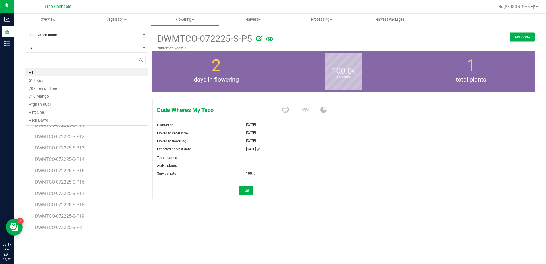
scroll to position [9, 123]
type input "dude"
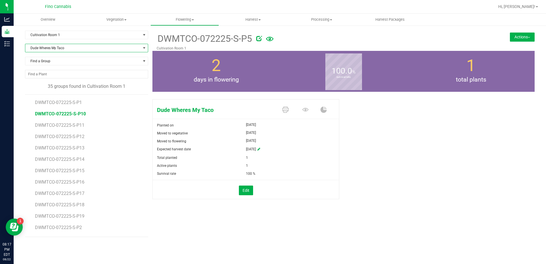
click at [82, 116] on span "DWMTCO-072225-S-P10" at bounding box center [60, 113] width 51 height 5
click at [525, 37] on button "Actions" at bounding box center [522, 36] width 25 height 9
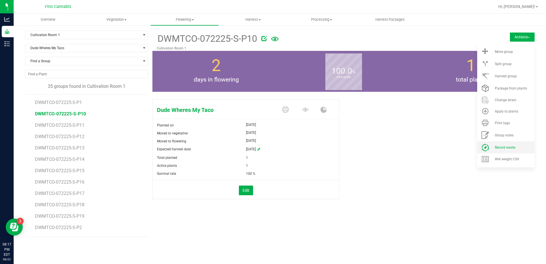
click at [506, 144] on li "Record waste" at bounding box center [505, 147] width 57 height 12
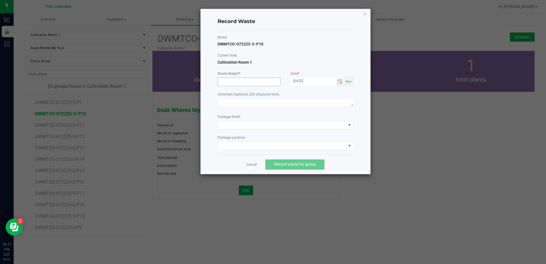
click at [232, 78] on span at bounding box center [249, 82] width 63 height 9
click at [233, 80] on input at bounding box center [249, 82] width 62 height 8
type input "27.0600 g"
paste textarea "Pruning Waste"
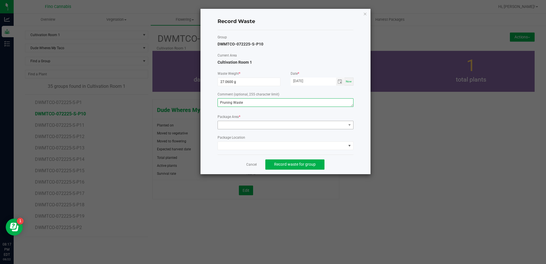
type textarea "Pruning Waste"
click at [243, 124] on span at bounding box center [282, 125] width 128 height 8
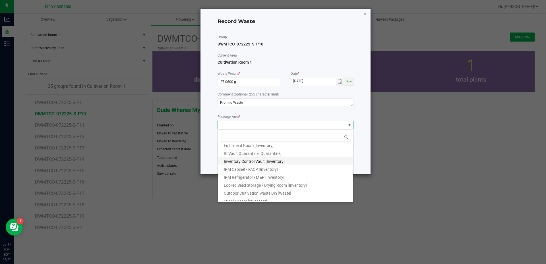
scroll to position [31, 0]
click at [250, 189] on span "Outdoor Cultivation Waste Bin [Waste]" at bounding box center [257, 190] width 67 height 5
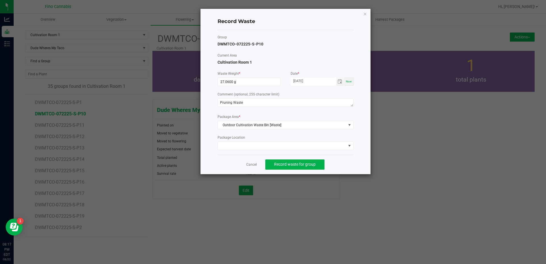
click at [344, 164] on div "Cancel Record waste for group" at bounding box center [286, 165] width 136 height 20
click at [314, 164] on span "Record waste for group" at bounding box center [295, 164] width 42 height 5
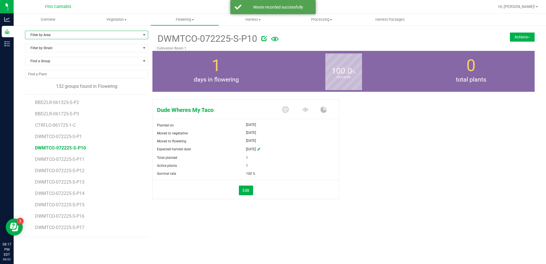
click at [57, 33] on span "Filter by Area" at bounding box center [82, 35] width 115 height 8
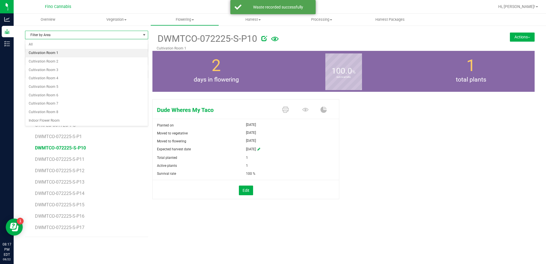
drag, startPoint x: 52, startPoint y: 48, endPoint x: 53, endPoint y: 52, distance: 4.1
click at [53, 52] on ul "All Cultivation Room 1 Cultivation Room 2 Cultivation Room 3 Cultivation Room 4…" at bounding box center [86, 82] width 123 height 84
click at [53, 52] on li "Cultivation Room 1" at bounding box center [86, 53] width 123 height 9
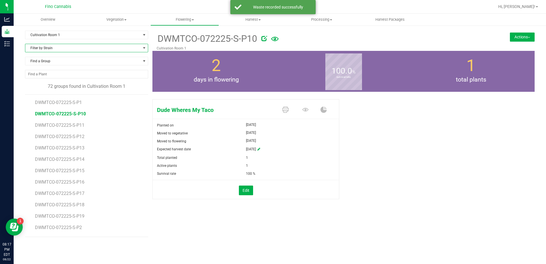
click at [53, 48] on span "Filter by Strain" at bounding box center [82, 48] width 115 height 8
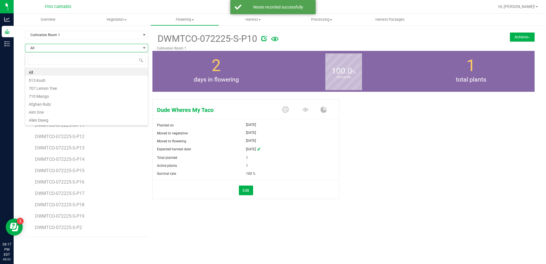
scroll to position [9, 123]
type input "dude"
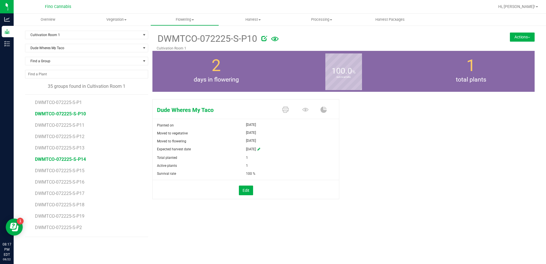
click at [74, 160] on span "DWMTCO-072225-S-P14" at bounding box center [60, 159] width 51 height 5
click at [513, 38] on button "Actions" at bounding box center [522, 36] width 25 height 9
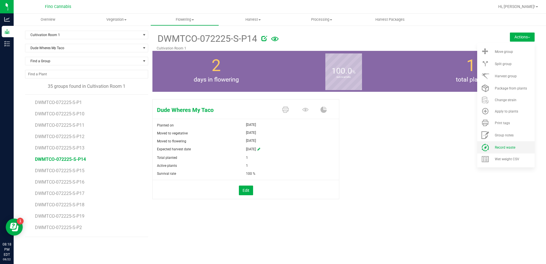
click at [513, 147] on span "Record waste" at bounding box center [505, 148] width 20 height 4
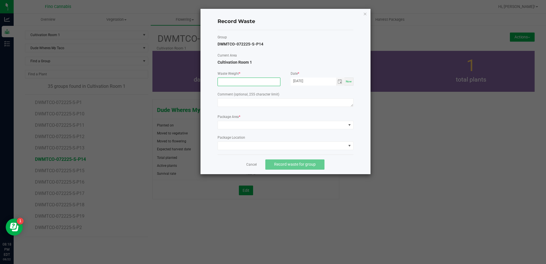
click at [251, 83] on input at bounding box center [249, 82] width 62 height 8
type input "27.0600 g"
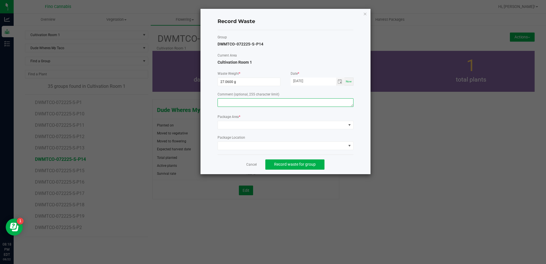
paste textarea "Pruning Waste"
type textarea "Pruning Waste"
click at [245, 130] on form "Waste Weight * 27.0600 g Date * 08/22/2025 Now Comment (optional, 255 character…" at bounding box center [286, 110] width 136 height 79
click at [245, 128] on span at bounding box center [282, 125] width 128 height 8
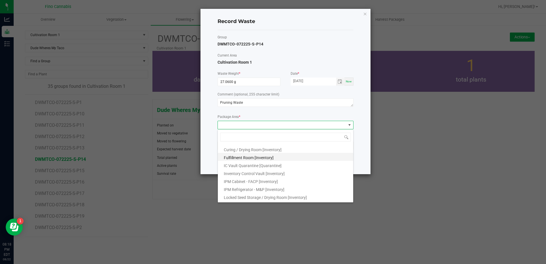
scroll to position [31, 0]
click at [243, 188] on span "Outdoor Cultivation Waste Bin [Waste]" at bounding box center [257, 190] width 67 height 5
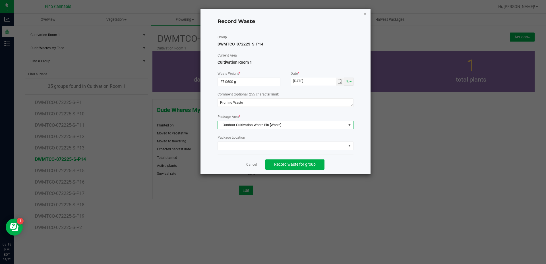
click at [354, 162] on div "Record Waste Group DWMTCO-072225-S-P14 Current Area Cultivation Room 1 Waste We…" at bounding box center [286, 92] width 170 height 166
click at [289, 166] on span "Record waste for group" at bounding box center [295, 164] width 42 height 5
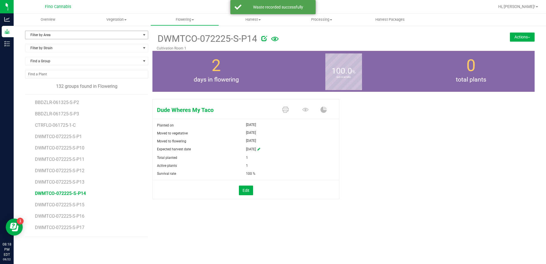
click at [58, 36] on span "Filter by Area" at bounding box center [82, 35] width 115 height 8
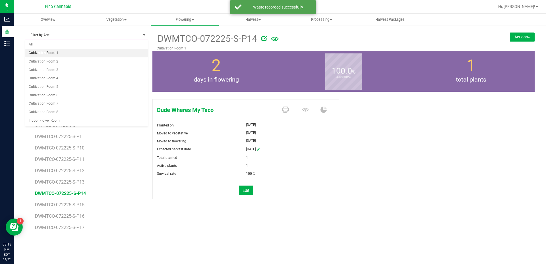
click at [57, 51] on li "Cultivation Room 1" at bounding box center [86, 53] width 123 height 9
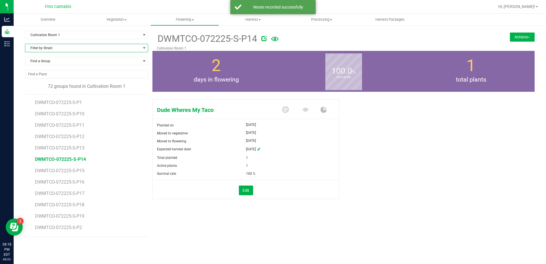
click at [58, 47] on span "Filter by Strain" at bounding box center [82, 48] width 115 height 8
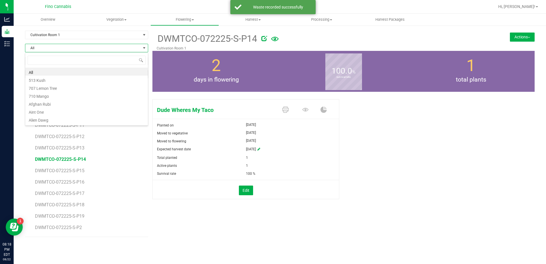
scroll to position [9, 123]
type input "dude"
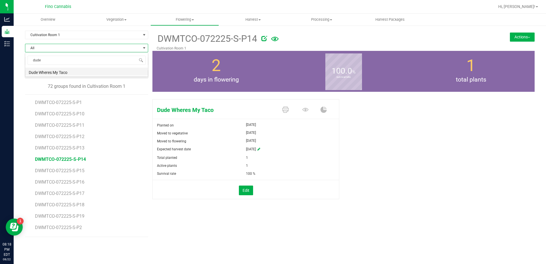
click at [58, 75] on li "Dude Wheres My Taco" at bounding box center [86, 72] width 123 height 8
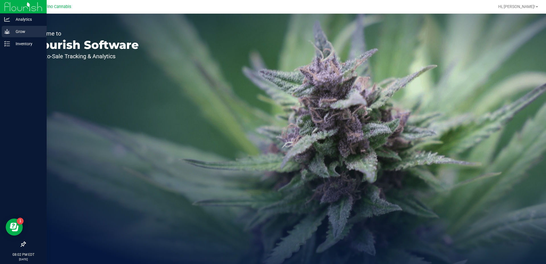
click at [7, 31] on icon at bounding box center [6, 31] width 5 height 5
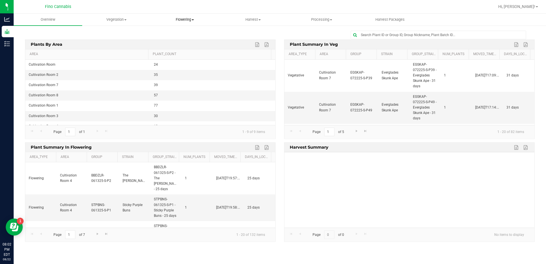
click at [193, 20] on span at bounding box center [193, 19] width 2 height 1
click at [184, 47] on span "Flowering plants" at bounding box center [173, 48] width 46 height 5
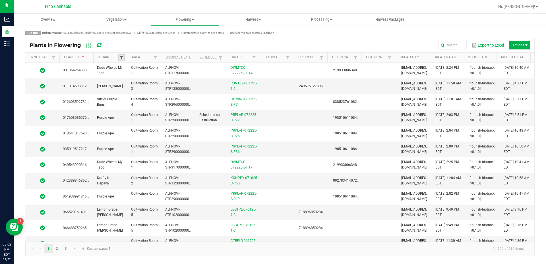
click at [122, 58] on span at bounding box center [121, 57] width 5 height 5
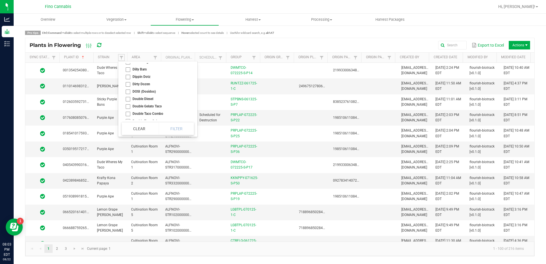
scroll to position [654, 0]
click at [128, 109] on li "Dude Wheres My Taco" at bounding box center [156, 107] width 69 height 7
checkbox Taco "true"
click at [173, 130] on button "Filter" at bounding box center [176, 129] width 35 height 13
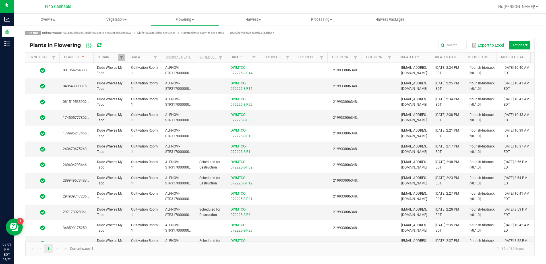
click at [240, 59] on link "Group" at bounding box center [241, 57] width 20 height 5
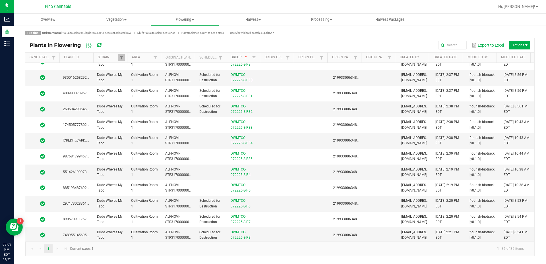
scroll to position [370, 0]
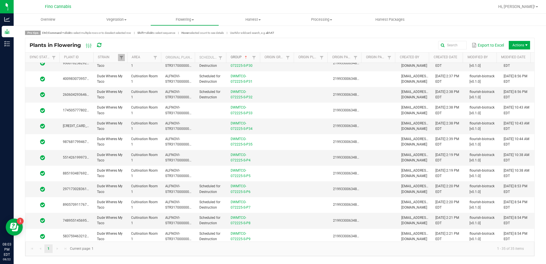
click at [92, 57] on span at bounding box center [93, 102] width 2 height 99
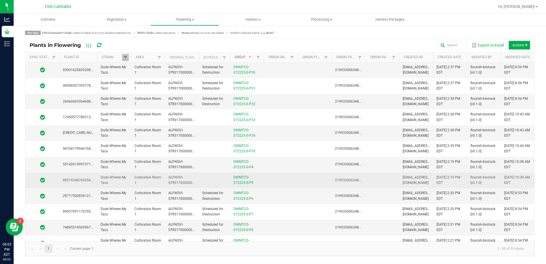
scroll to position [377, 0]
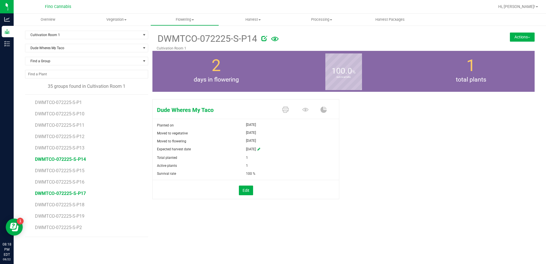
click at [75, 194] on span "DWMTCO-072225-S-P17" at bounding box center [60, 193] width 51 height 5
click at [519, 39] on button "Actions" at bounding box center [522, 36] width 25 height 9
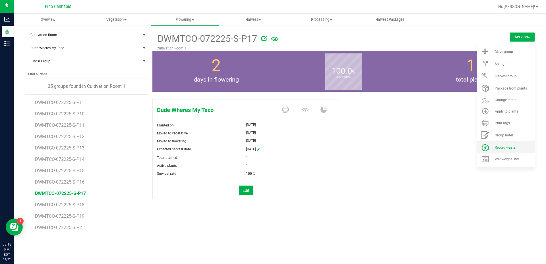
click at [503, 148] on span "Record waste" at bounding box center [505, 148] width 20 height 4
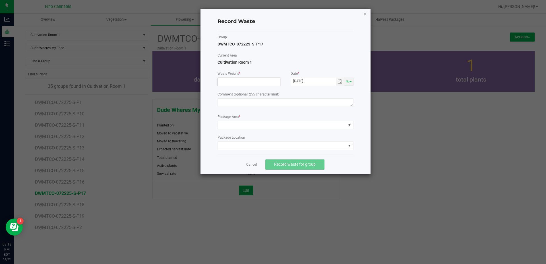
click at [239, 83] on input at bounding box center [249, 82] width 62 height 8
type input "27.0600 g"
paste textarea "Pruning Waste"
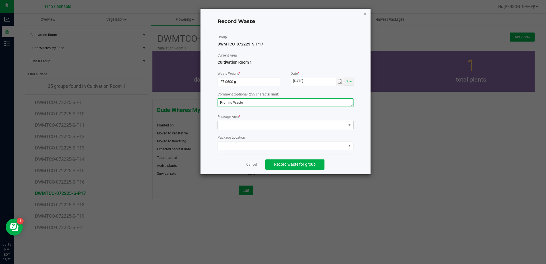
type textarea "Pruning Waste"
click at [236, 125] on span at bounding box center [282, 125] width 128 height 8
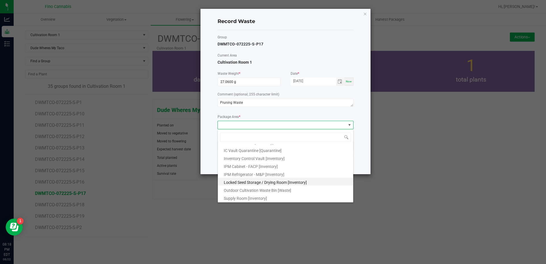
scroll to position [31, 0]
click at [236, 189] on span "Outdoor Cultivation Waste Bin [Waste]" at bounding box center [257, 190] width 67 height 5
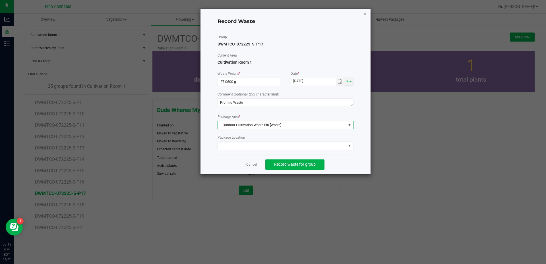
click at [345, 163] on div "Cancel Record waste for group" at bounding box center [286, 165] width 136 height 20
click at [307, 164] on span "Record waste for group" at bounding box center [295, 164] width 42 height 5
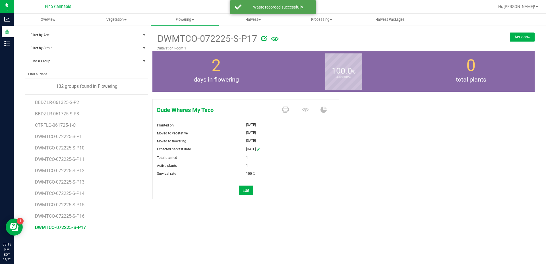
click at [55, 38] on span "Filter by Area" at bounding box center [82, 35] width 115 height 8
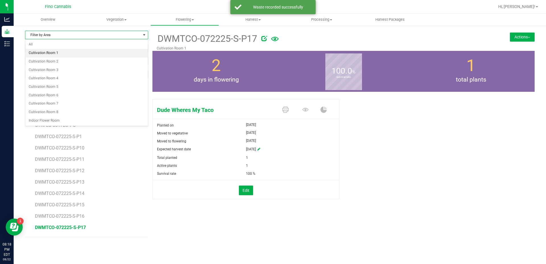
click at [55, 51] on li "Cultivation Room 1" at bounding box center [86, 53] width 123 height 9
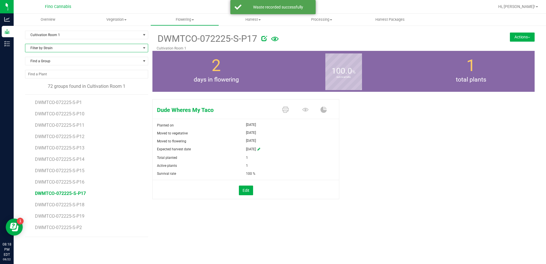
click at [53, 46] on span "Filter by Strain" at bounding box center [82, 48] width 115 height 8
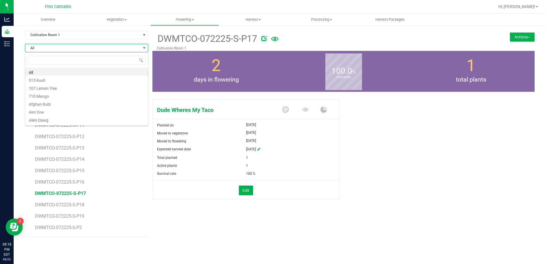
scroll to position [9, 123]
type input "dude"
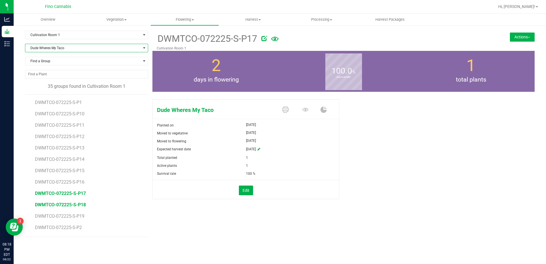
click at [74, 204] on span "DWMTCO-072225-S-P18" at bounding box center [60, 204] width 51 height 5
click at [516, 38] on button "Actions" at bounding box center [522, 36] width 25 height 9
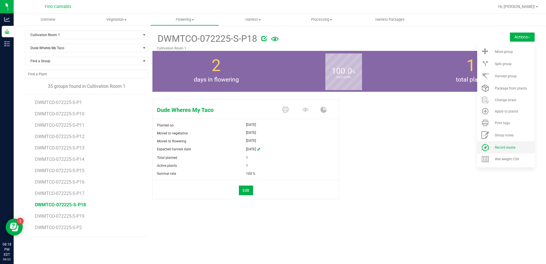
click at [516, 151] on li "Record waste" at bounding box center [505, 147] width 57 height 12
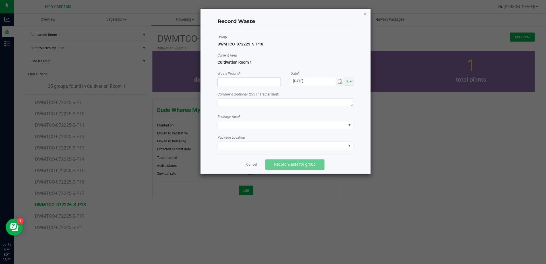
click at [239, 81] on input at bounding box center [249, 82] width 62 height 8
type input "27.0600 g"
paste textarea "Pruning Waste"
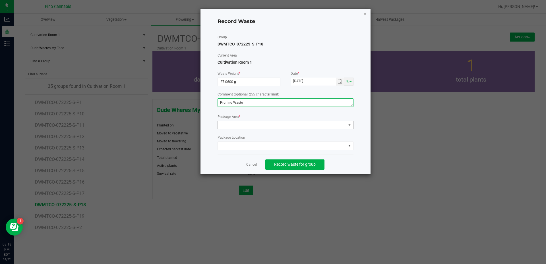
type textarea "Pruning Waste"
click at [248, 124] on span at bounding box center [282, 125] width 128 height 8
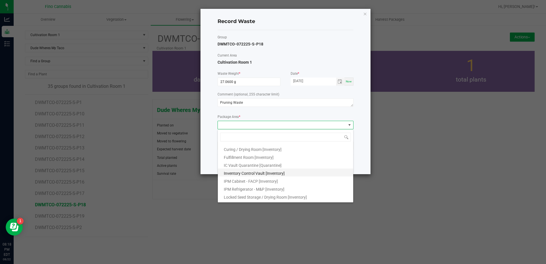
scroll to position [31, 0]
click at [258, 188] on span "Outdoor Cultivation Waste Bin [Waste]" at bounding box center [257, 190] width 67 height 5
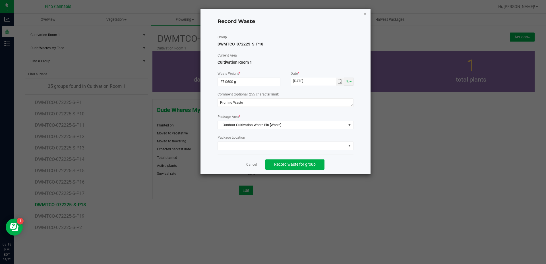
click at [357, 159] on div "Record Waste Group DWMTCO-072225-S-P18 Current Area Cultivation Room 1 Waste We…" at bounding box center [286, 92] width 170 height 166
click at [311, 163] on span "Record waste for group" at bounding box center [295, 164] width 42 height 5
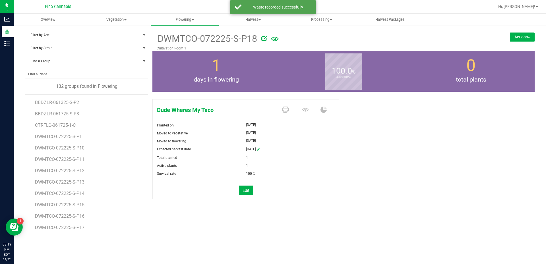
click at [44, 34] on span "Filter by Area" at bounding box center [82, 35] width 115 height 8
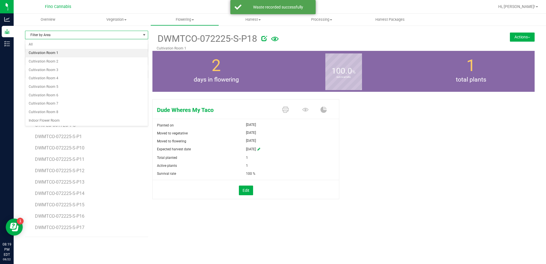
click at [45, 53] on li "Cultivation Room 1" at bounding box center [86, 53] width 123 height 9
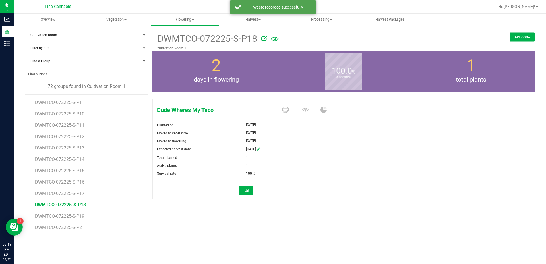
click at [45, 50] on span "Filter by Strain" at bounding box center [82, 48] width 115 height 8
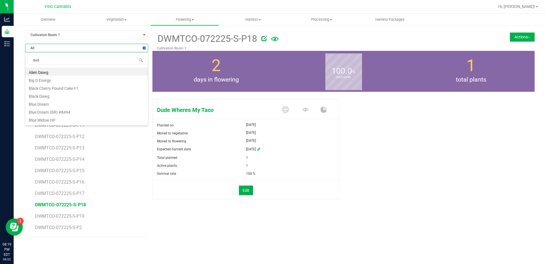
type input "dude"
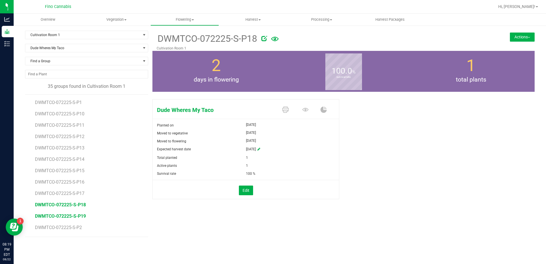
click at [74, 216] on span "DWMTCO-072225-S-P19" at bounding box center [60, 216] width 51 height 5
click at [515, 36] on button "Actions" at bounding box center [522, 36] width 25 height 9
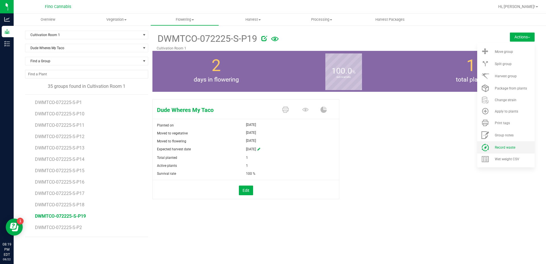
click at [498, 147] on span "Record waste" at bounding box center [505, 148] width 20 height 4
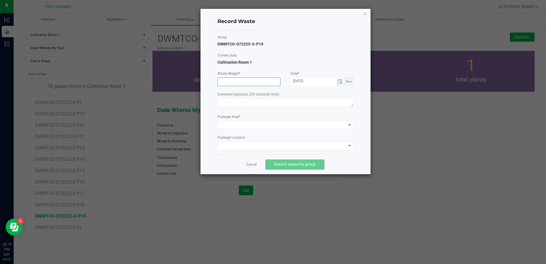
click at [228, 83] on input at bounding box center [249, 82] width 62 height 8
type input "27.0600 g"
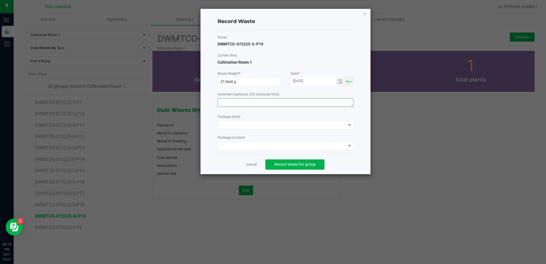
paste textarea "Pruning Waste"
type textarea "Pruning Waste"
click at [246, 122] on span at bounding box center [282, 125] width 128 height 8
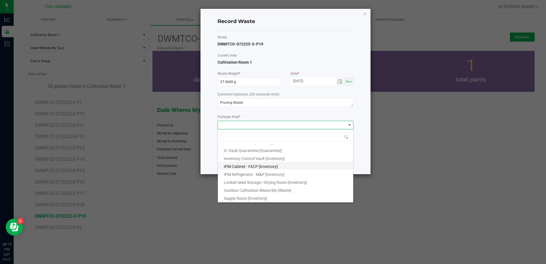
scroll to position [31, 0]
click at [247, 188] on span "Outdoor Cultivation Waste Bin [Waste]" at bounding box center [257, 190] width 67 height 5
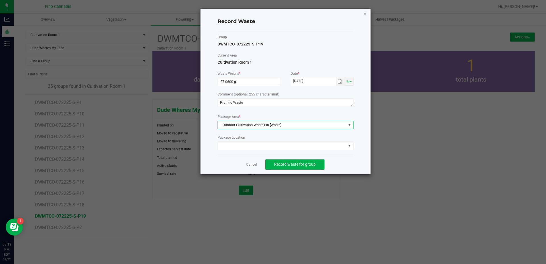
click at [354, 156] on div "Record Waste Group DWMTCO-072225-S-P19 Current Area Cultivation Room 1 Waste We…" at bounding box center [286, 92] width 170 height 166
click at [305, 164] on span "Record waste for group" at bounding box center [295, 164] width 42 height 5
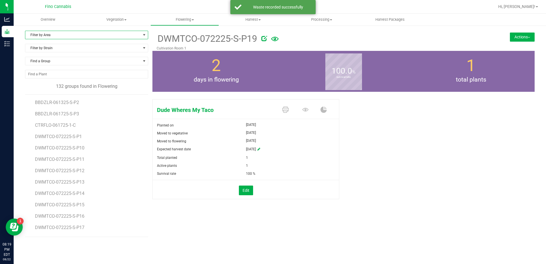
click at [56, 34] on span "Filter by Area" at bounding box center [82, 35] width 115 height 8
click at [47, 52] on li "Cultivation Room 1" at bounding box center [86, 53] width 123 height 9
click at [50, 49] on span "Filter by Strain" at bounding box center [82, 48] width 115 height 8
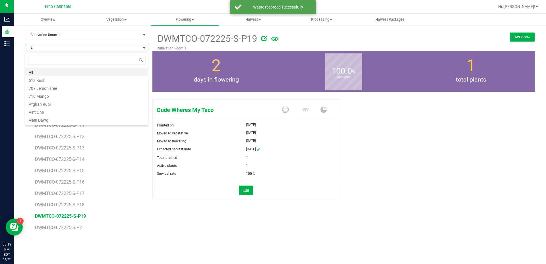
scroll to position [9, 123]
type input "dude"
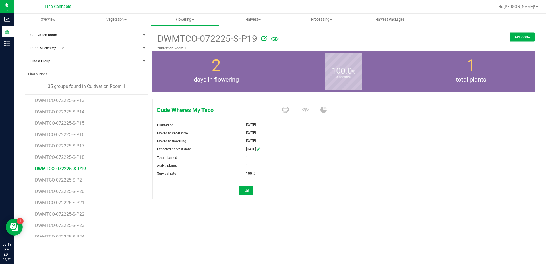
scroll to position [85, 0]
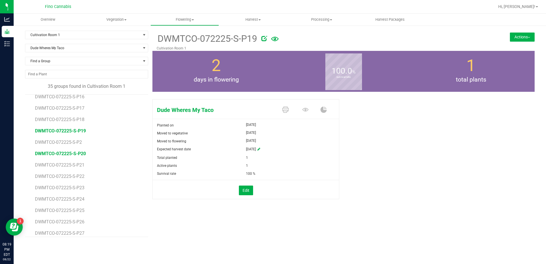
click at [62, 154] on span "DWMTCO-072225-S-P20" at bounding box center [60, 153] width 51 height 5
click at [521, 33] on button "Actions" at bounding box center [522, 36] width 25 height 9
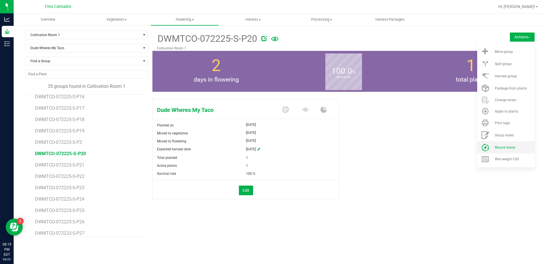
click at [510, 144] on li "Record waste" at bounding box center [505, 147] width 57 height 12
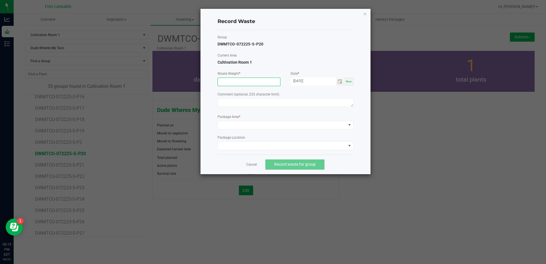
click at [237, 83] on input at bounding box center [249, 82] width 62 height 8
type input "27.0600 g"
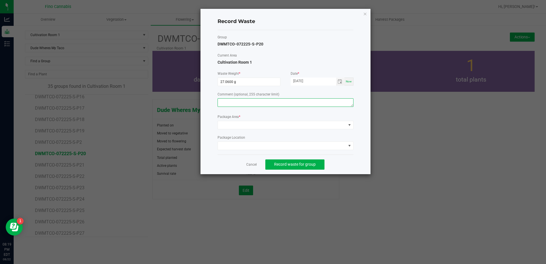
paste textarea "Pruning Waste"
type textarea "Pruning Waste"
click at [243, 125] on span at bounding box center [282, 125] width 128 height 8
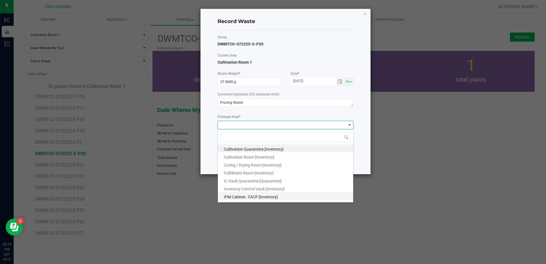
scroll to position [31, 0]
click at [251, 188] on span "Outdoor Cultivation Waste Bin [Waste]" at bounding box center [257, 190] width 67 height 5
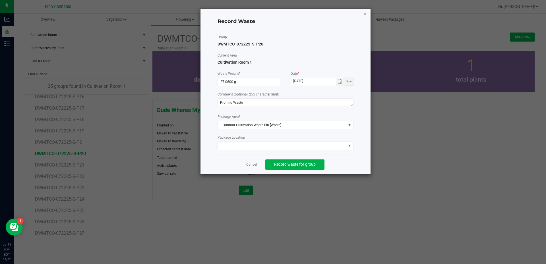
click at [356, 160] on div "Record Waste Group DWMTCO-072225-S-P20 Current Area Cultivation Room 1 Waste We…" at bounding box center [286, 92] width 170 height 166
click at [311, 163] on span "Record waste for group" at bounding box center [295, 164] width 42 height 5
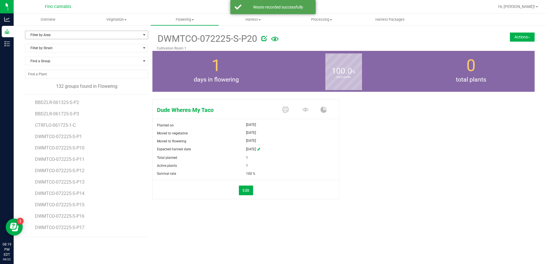
click at [51, 38] on span "Filter by Area" at bounding box center [82, 35] width 115 height 8
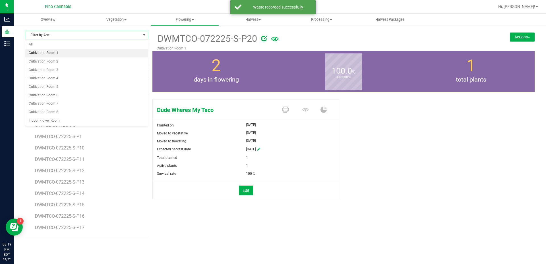
click at [53, 49] on li "Cultivation Room 1" at bounding box center [86, 53] width 123 height 9
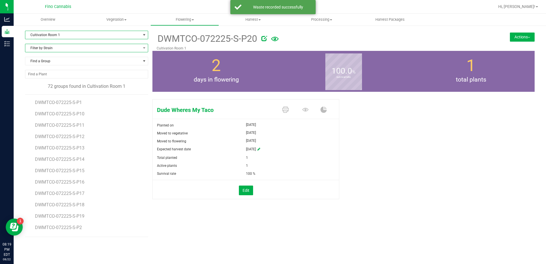
click at [52, 46] on span "Filter by Strain" at bounding box center [82, 48] width 115 height 8
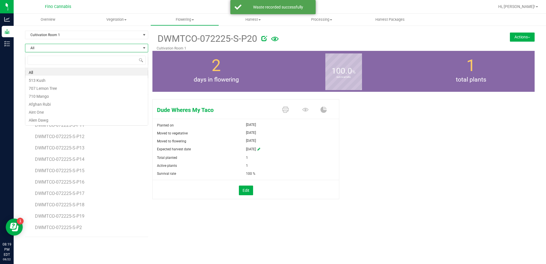
scroll to position [9, 123]
type input "dude"
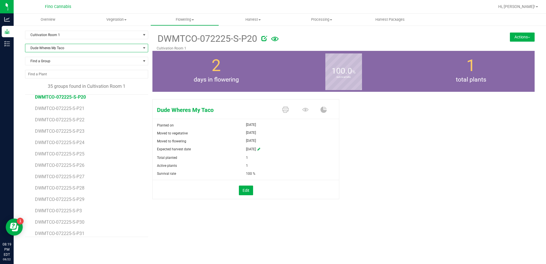
scroll to position [142, 0]
click at [75, 118] on span "DWMTCO-072225-S-P22" at bounding box center [60, 119] width 51 height 5
click at [522, 35] on button "Actions" at bounding box center [522, 36] width 25 height 9
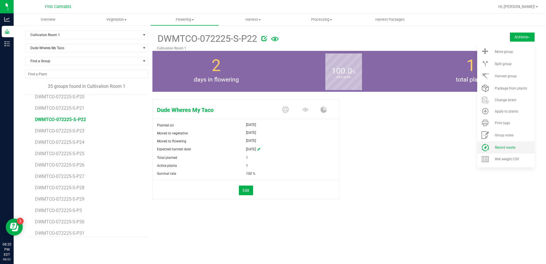
click at [503, 147] on span "Record waste" at bounding box center [505, 148] width 20 height 4
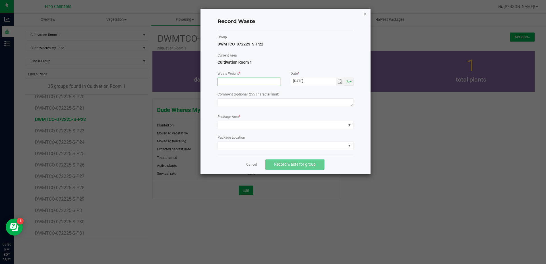
click at [229, 82] on input at bounding box center [249, 82] width 62 height 8
type input "27.0600 g"
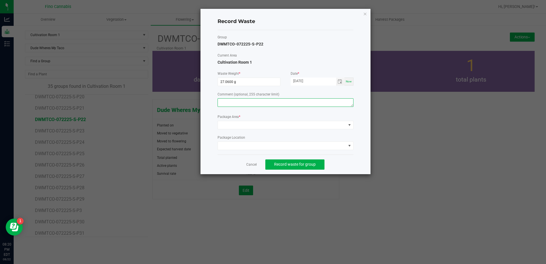
paste textarea "Pruning Waste"
type textarea "Pruning Waste"
click at [234, 122] on span at bounding box center [282, 125] width 128 height 8
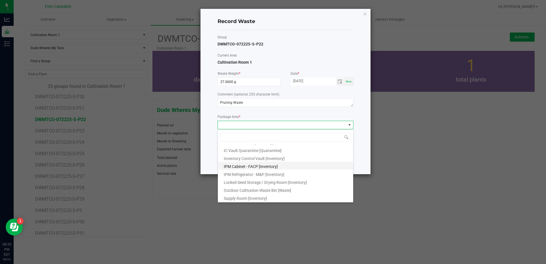
scroll to position [31, 0]
click at [248, 192] on span "Outdoor Cultivation Waste Bin [Waste]" at bounding box center [257, 190] width 67 height 5
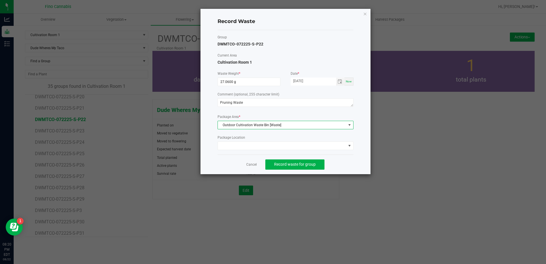
click at [354, 157] on div "Record Waste Group DWMTCO-072225-S-P22 Current Area Cultivation Room 1 Waste We…" at bounding box center [286, 92] width 170 height 166
click at [306, 162] on button "Record waste for group" at bounding box center [294, 165] width 59 height 10
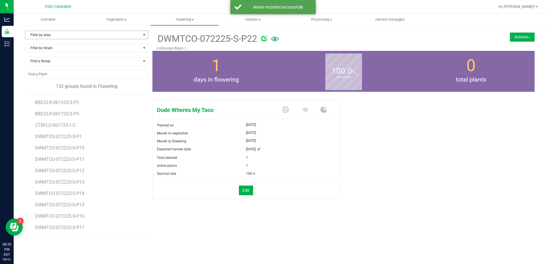
click at [67, 32] on span "Filter by Area" at bounding box center [82, 35] width 115 height 8
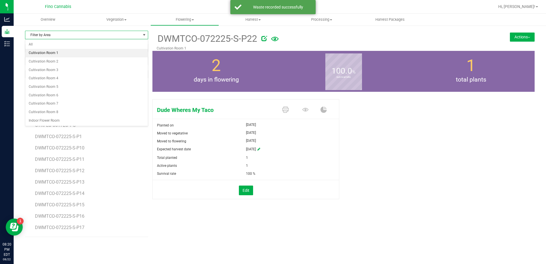
click at [60, 51] on li "Cultivation Room 1" at bounding box center [86, 53] width 123 height 9
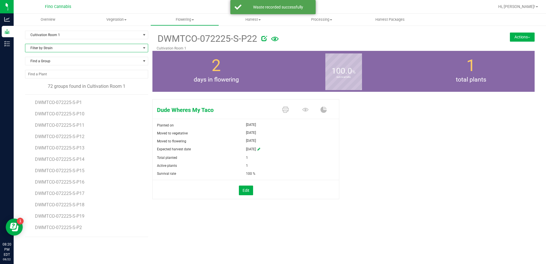
click at [61, 48] on span "Filter by Strain" at bounding box center [82, 48] width 115 height 8
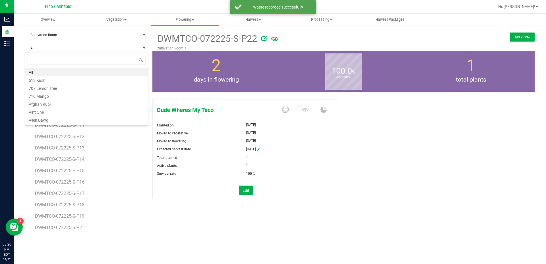
scroll to position [9, 123]
type input "dude"
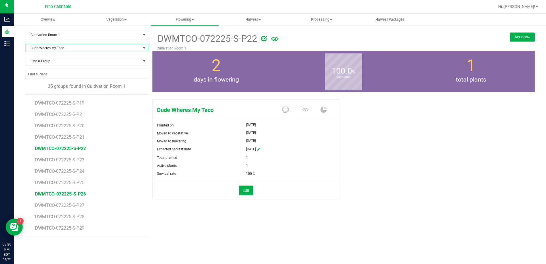
scroll to position [114, 0]
click at [80, 158] on span "DWMTCO-072225-S-P23" at bounding box center [60, 159] width 51 height 5
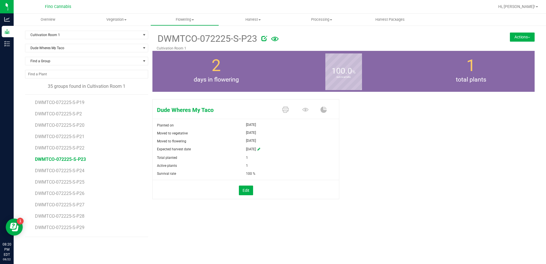
click at [523, 35] on button "Actions" at bounding box center [522, 36] width 25 height 9
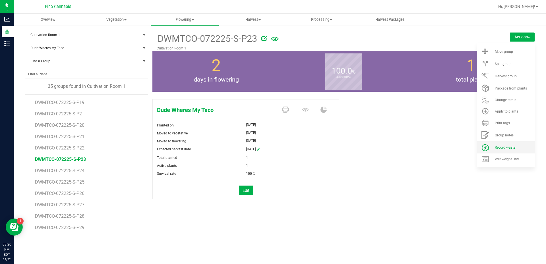
click at [511, 149] on span "Record waste" at bounding box center [505, 148] width 20 height 4
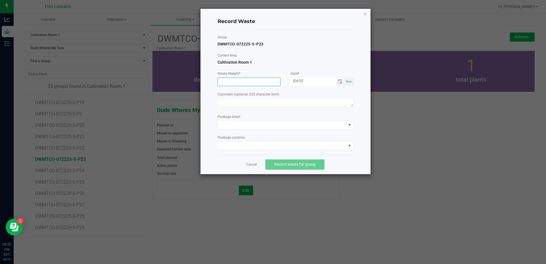
click at [234, 80] on input at bounding box center [249, 82] width 62 height 8
type input "27.0600 g"
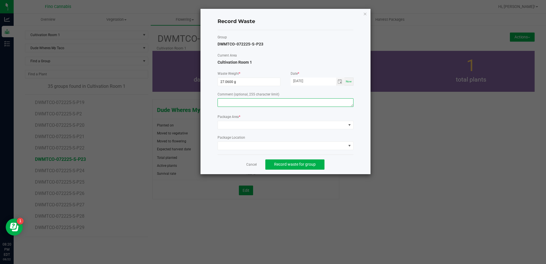
paste textarea "Pruning Waste"
type textarea "Pruning Waste"
click at [250, 127] on span at bounding box center [282, 125] width 128 height 8
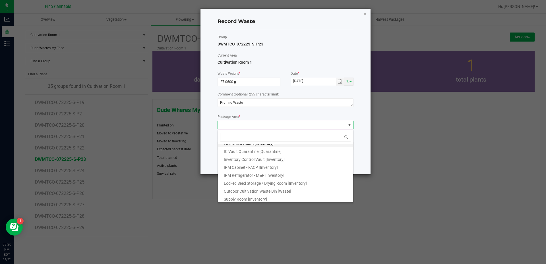
scroll to position [31, 0]
click at [248, 187] on li "Outdoor Cultivation Waste Bin [Waste]" at bounding box center [285, 189] width 135 height 8
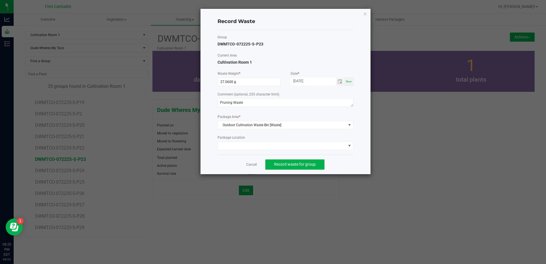
click at [339, 160] on div "Cancel Record waste for group" at bounding box center [286, 165] width 136 height 20
click at [314, 164] on span "Record waste for group" at bounding box center [295, 164] width 42 height 5
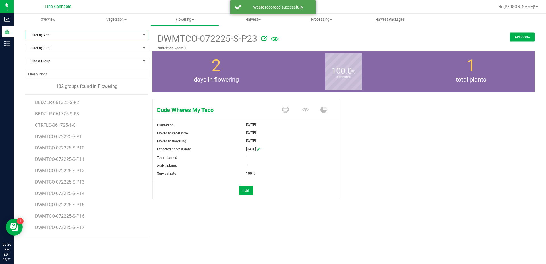
click at [56, 34] on span "Filter by Area" at bounding box center [82, 35] width 115 height 8
click at [55, 50] on li "Cultivation Room 1" at bounding box center [86, 53] width 123 height 9
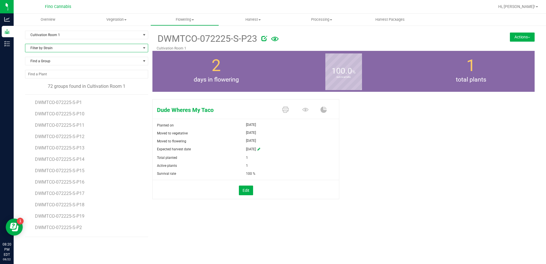
click at [55, 48] on span "Filter by Strain" at bounding box center [82, 48] width 115 height 8
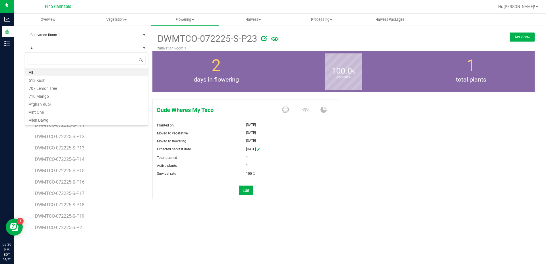
scroll to position [9, 123]
type input "dude"
click at [53, 71] on li "Dude Wheres My Taco" at bounding box center [86, 72] width 123 height 8
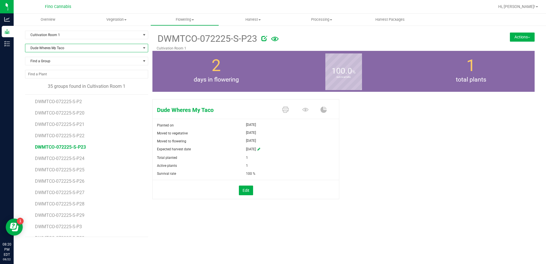
scroll to position [142, 0]
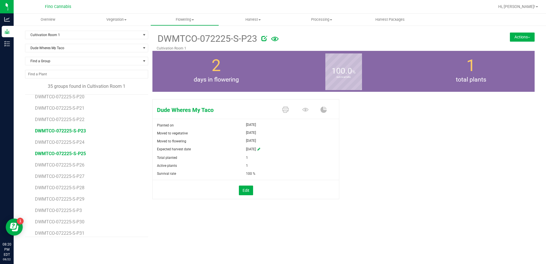
click at [80, 154] on span "DWMTCO-072225-S-P25" at bounding box center [60, 153] width 51 height 5
click at [522, 38] on button "Actions" at bounding box center [522, 36] width 25 height 9
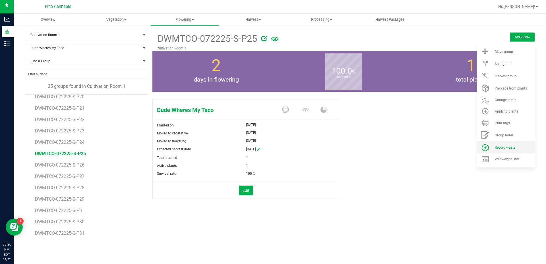
click at [499, 150] on li "Record waste" at bounding box center [505, 147] width 57 height 12
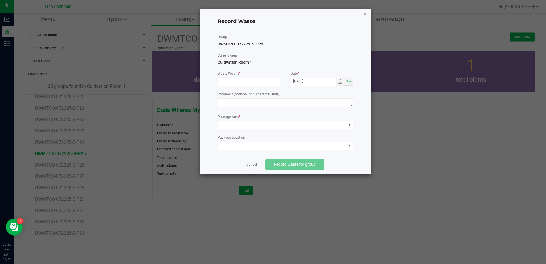
click at [243, 82] on input at bounding box center [249, 82] width 62 height 8
type input "27.0600 g"
paste textarea "Pruning Waste"
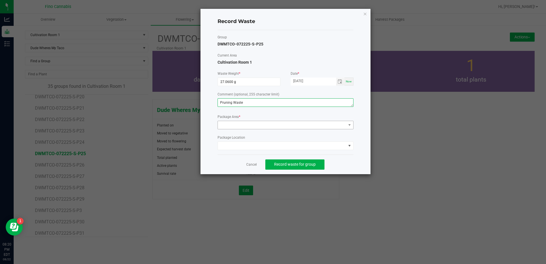
type textarea "Pruning Waste"
click at [242, 124] on span at bounding box center [282, 125] width 128 height 8
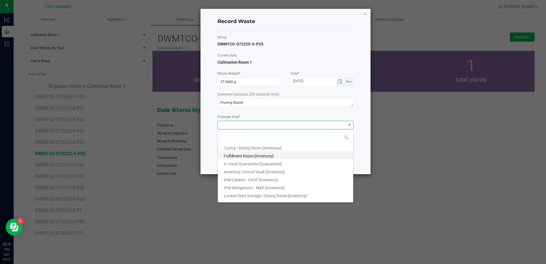
scroll to position [31, 0]
click at [265, 190] on span "Outdoor Cultivation Waste Bin [Waste]" at bounding box center [257, 190] width 67 height 5
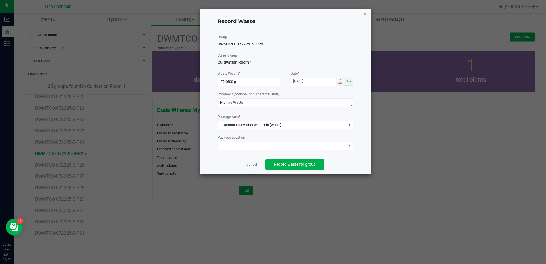
click at [347, 163] on div "Cancel Record waste for group" at bounding box center [286, 165] width 136 height 20
click at [303, 162] on span "Record waste for group" at bounding box center [295, 164] width 42 height 5
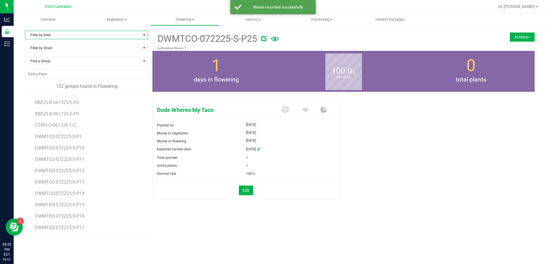
click at [70, 32] on span "Filter by Area" at bounding box center [82, 35] width 115 height 8
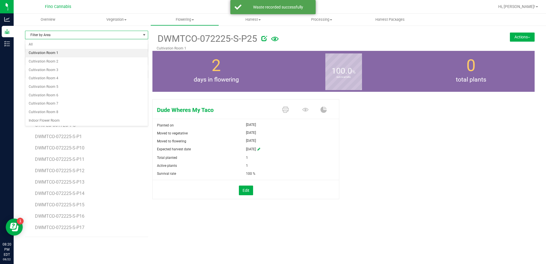
click at [49, 53] on li "Cultivation Room 1" at bounding box center [86, 53] width 123 height 9
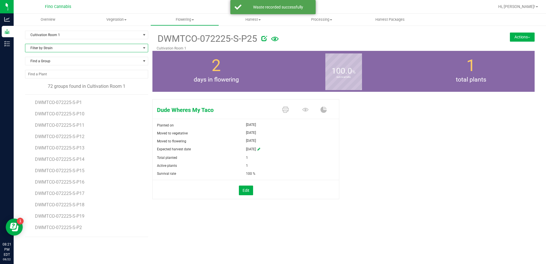
click at [49, 47] on span "Filter by Strain" at bounding box center [82, 48] width 115 height 8
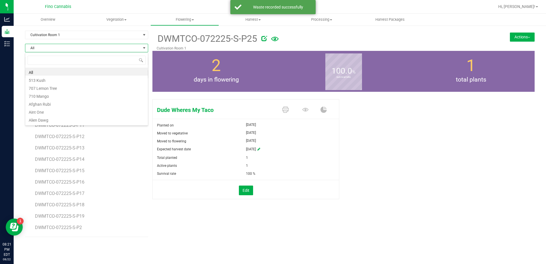
scroll to position [9, 123]
type input "dude"
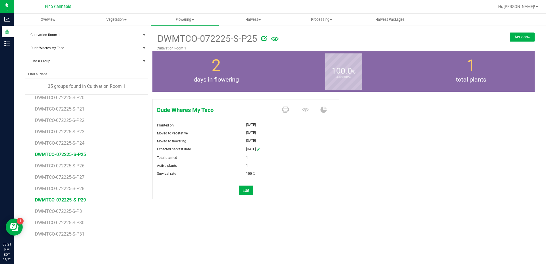
scroll to position [142, 0]
click at [70, 163] on span "DWMTCO-072225-S-P26" at bounding box center [60, 164] width 51 height 5
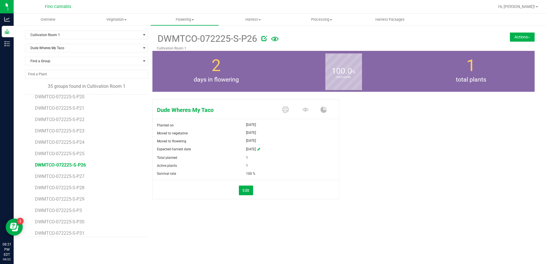
click at [529, 38] on button "Actions" at bounding box center [522, 36] width 25 height 9
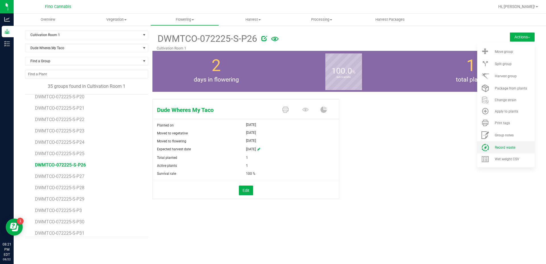
click at [510, 149] on span "Record waste" at bounding box center [505, 148] width 20 height 4
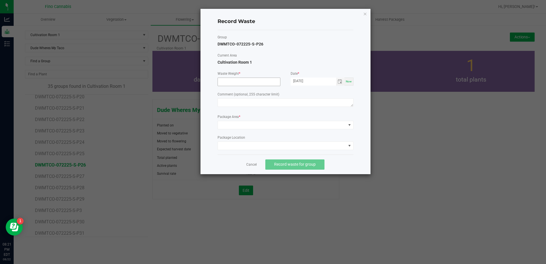
click at [239, 83] on input at bounding box center [249, 82] width 62 height 8
type input "27.0600 g"
paste textarea "Pruning Waste"
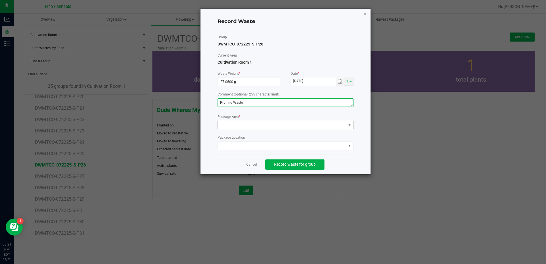
type textarea "Pruning Waste"
click at [235, 125] on span at bounding box center [282, 125] width 128 height 8
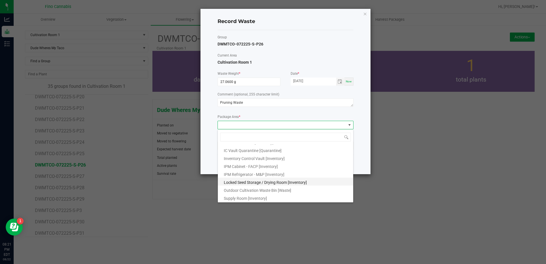
scroll to position [31, 0]
click at [237, 189] on span "Outdoor Cultivation Waste Bin [Waste]" at bounding box center [257, 190] width 67 height 5
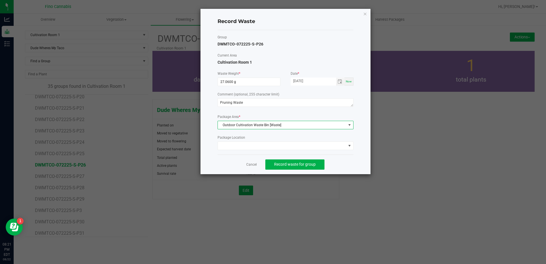
click at [354, 162] on div "Record Waste Group DWMTCO-072225-S-P26 Current Area Cultivation Room 1 Waste We…" at bounding box center [286, 92] width 170 height 166
click at [314, 165] on span "Record waste for group" at bounding box center [295, 164] width 42 height 5
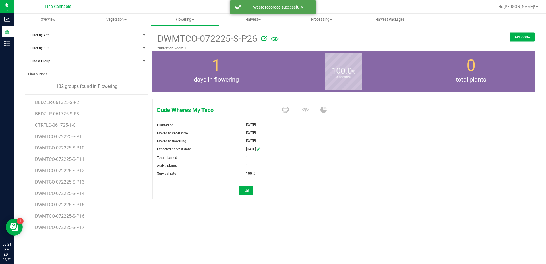
click at [67, 32] on span "Filter by Area" at bounding box center [82, 35] width 115 height 8
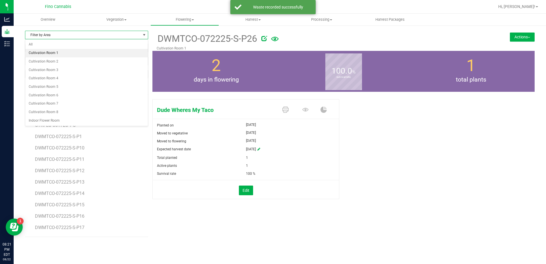
click at [56, 52] on li "Cultivation Room 1" at bounding box center [86, 53] width 123 height 9
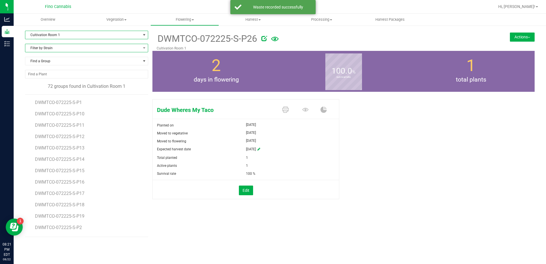
click at [53, 48] on span "Filter by Strain" at bounding box center [82, 48] width 115 height 8
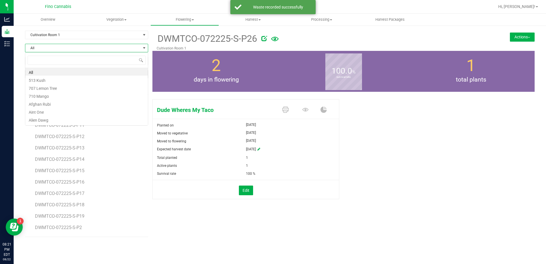
scroll to position [9, 123]
type input "dude"
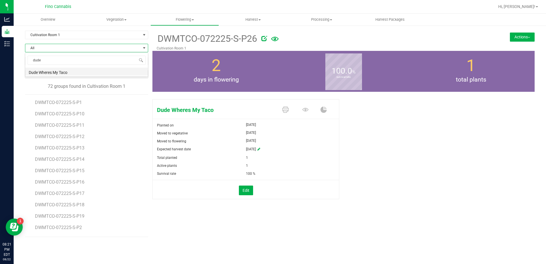
click at [49, 71] on li "Dude Wheres My Taco" at bounding box center [86, 72] width 123 height 8
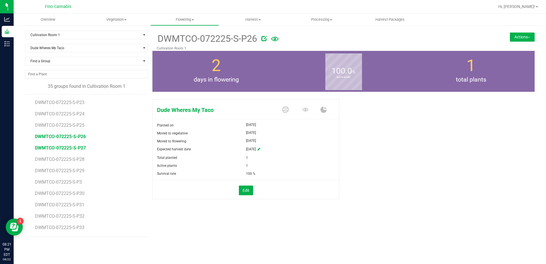
click at [63, 149] on span "DWMTCO-072225-S-P27" at bounding box center [60, 147] width 51 height 5
click at [526, 39] on button "Actions" at bounding box center [522, 36] width 25 height 9
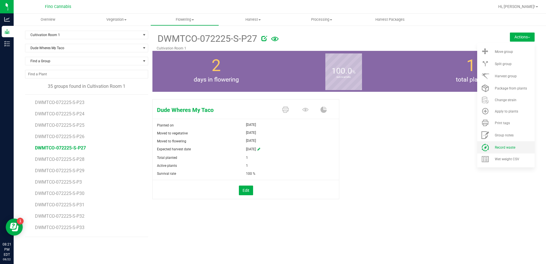
click at [509, 150] on li "Record waste" at bounding box center [505, 147] width 57 height 12
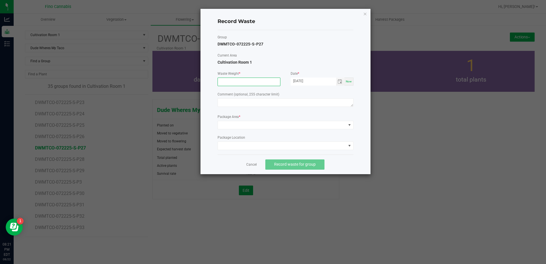
click at [226, 80] on input at bounding box center [249, 82] width 62 height 8
type input "2"
type input "27.0600 g"
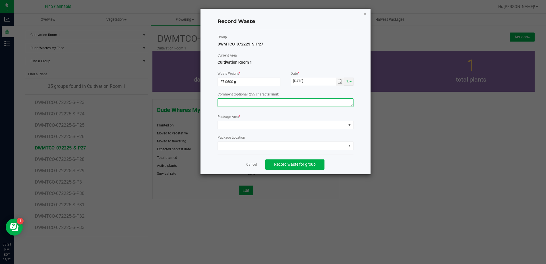
paste textarea "Pruning Waste"
type textarea "Pruning Waste"
click at [243, 127] on span at bounding box center [282, 125] width 128 height 8
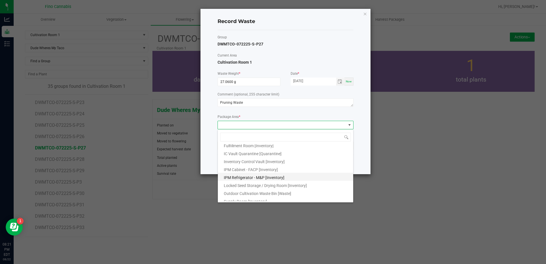
scroll to position [31, 0]
click at [245, 189] on span "Outdoor Cultivation Waste Bin [Waste]" at bounding box center [257, 190] width 67 height 5
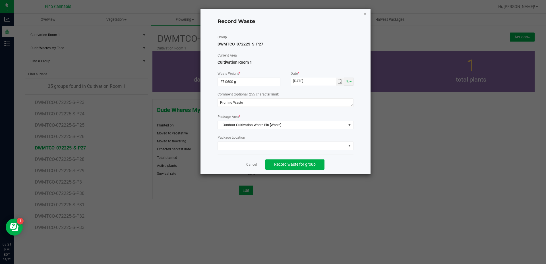
click at [348, 163] on div "Cancel Record waste for group" at bounding box center [286, 165] width 136 height 20
click at [312, 160] on button "Record waste for group" at bounding box center [294, 165] width 59 height 10
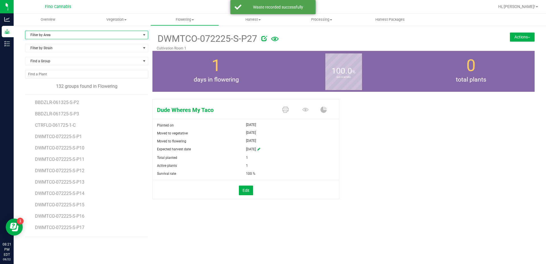
click at [64, 35] on span "Filter by Area" at bounding box center [82, 35] width 115 height 8
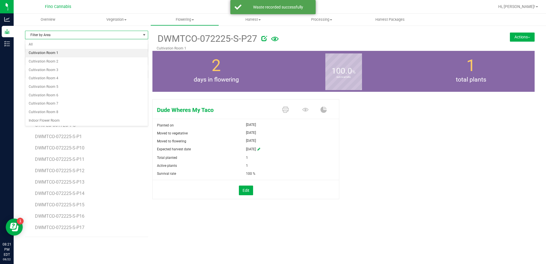
click at [51, 50] on li "Cultivation Room 1" at bounding box center [86, 53] width 123 height 9
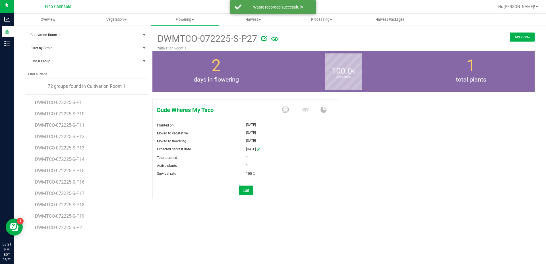
click at [51, 50] on span "Filter by Strain" at bounding box center [82, 48] width 115 height 8
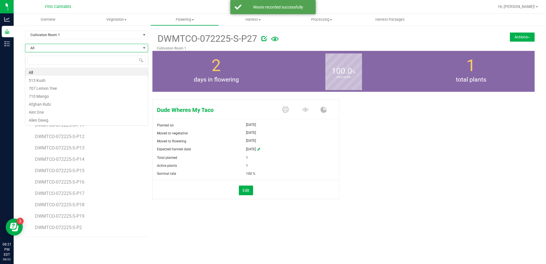
scroll to position [9, 123]
type input "dude"
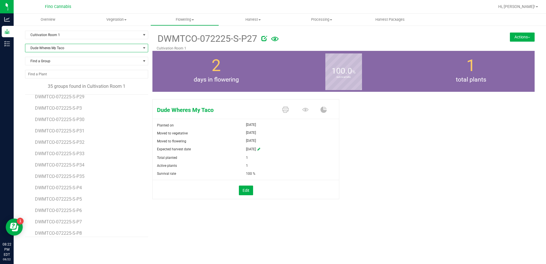
scroll to position [256, 0]
click at [78, 141] on span "DWMTCO-072225-S-P33" at bounding box center [60, 142] width 51 height 5
click at [520, 35] on button "Actions" at bounding box center [522, 36] width 25 height 9
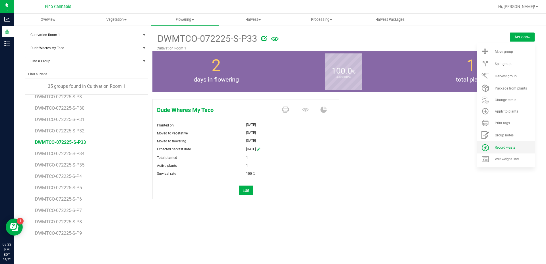
click at [505, 146] on span "Record waste" at bounding box center [505, 148] width 20 height 4
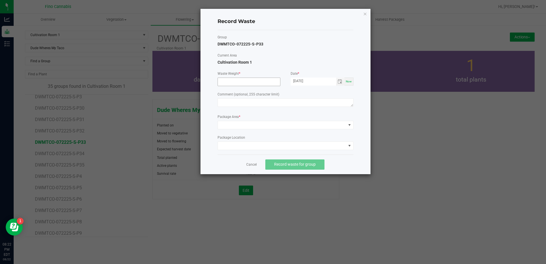
click at [242, 81] on input at bounding box center [249, 82] width 62 height 8
type input "27.0600 g"
paste textarea "Pruning Waste"
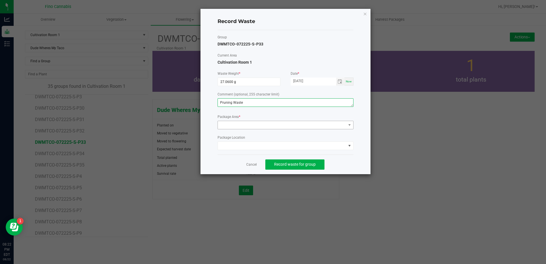
type textarea "Pruning Waste"
click at [243, 128] on span at bounding box center [282, 125] width 128 height 8
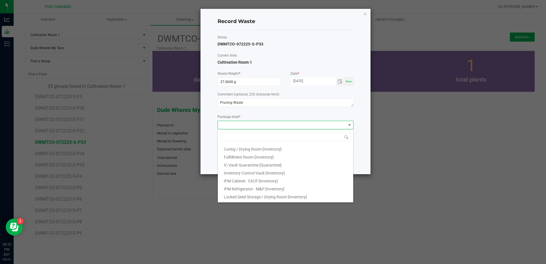
scroll to position [31, 0]
click at [250, 192] on span "Outdoor Cultivation Waste Bin [Waste]" at bounding box center [257, 190] width 67 height 5
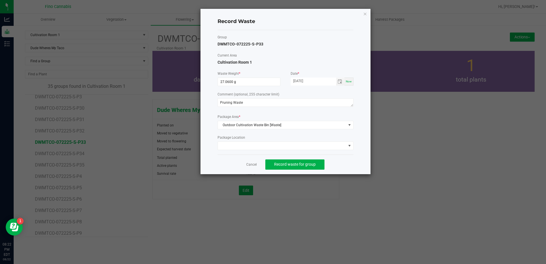
click at [343, 165] on div "Cancel Record waste for group" at bounding box center [286, 165] width 136 height 20
click at [311, 161] on button "Record waste for group" at bounding box center [294, 165] width 59 height 10
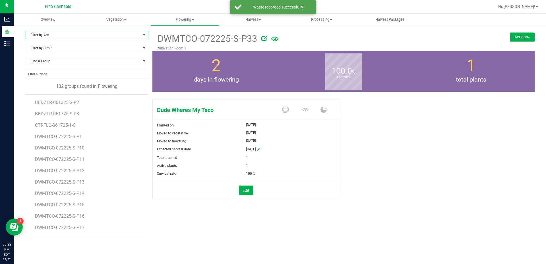
click at [57, 35] on span "Filter by Area" at bounding box center [82, 35] width 115 height 8
click at [54, 51] on li "Cultivation Room 1" at bounding box center [86, 53] width 123 height 9
click at [47, 48] on span "Filter by Strain" at bounding box center [82, 48] width 115 height 8
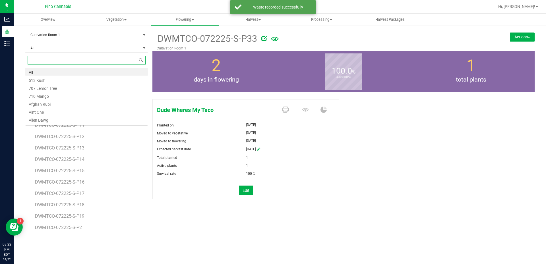
scroll to position [9, 123]
type input "dude"
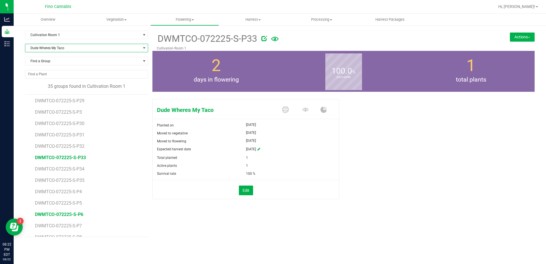
scroll to position [256, 0]
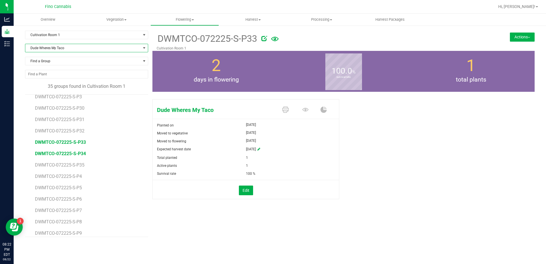
click at [69, 155] on span "DWMTCO-072225-S-P34" at bounding box center [60, 153] width 51 height 5
click at [527, 37] on button "Actions" at bounding box center [522, 36] width 25 height 9
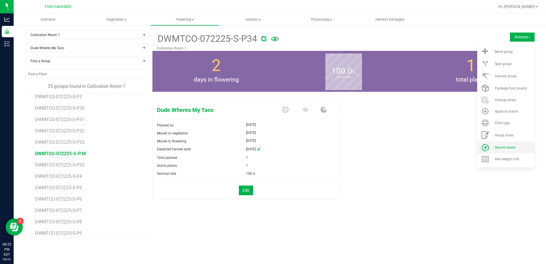
click at [502, 150] on li "Record waste" at bounding box center [505, 147] width 57 height 12
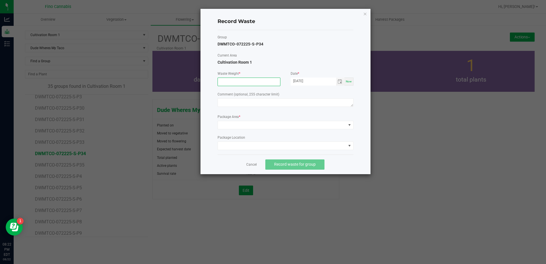
click at [234, 82] on input at bounding box center [249, 82] width 62 height 8
type input "27.0600 g"
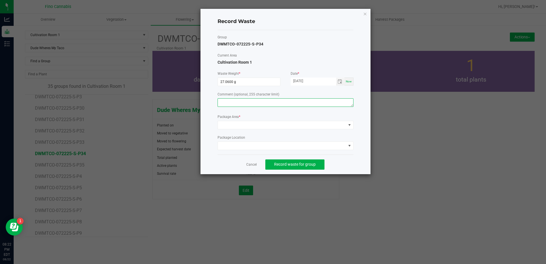
paste textarea "Pruning Waste"
type textarea "Pruning Waste"
click at [228, 123] on span at bounding box center [282, 125] width 128 height 8
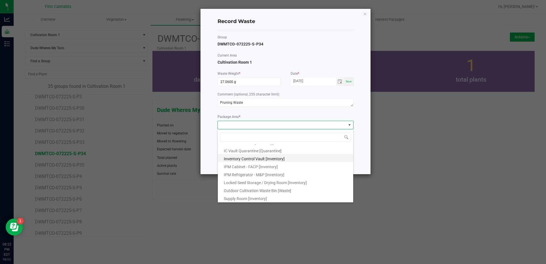
scroll to position [31, 0]
click at [237, 190] on span "Outdoor Cultivation Waste Bin [Waste]" at bounding box center [257, 190] width 67 height 5
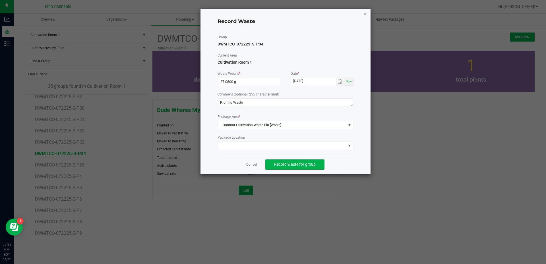
click at [332, 162] on div "Cancel Record waste for group" at bounding box center [286, 165] width 136 height 20
click at [319, 165] on button "Record waste for group" at bounding box center [294, 165] width 59 height 10
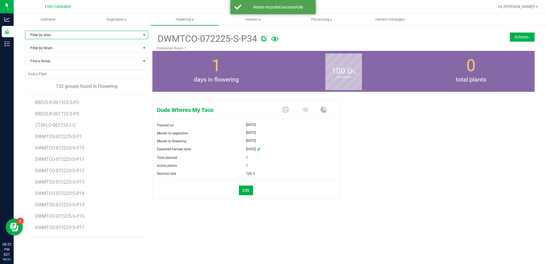
click at [60, 34] on span "Filter by Area" at bounding box center [82, 35] width 115 height 8
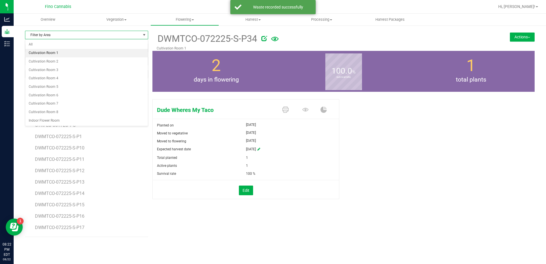
drag, startPoint x: 54, startPoint y: 49, endPoint x: 55, endPoint y: 54, distance: 5.7
click at [55, 54] on ul "All Cultivation Room 1 Cultivation Room 2 Cultivation Room 3 Cultivation Room 4…" at bounding box center [86, 82] width 123 height 84
click at [55, 54] on li "Cultivation Room 1" at bounding box center [86, 53] width 123 height 9
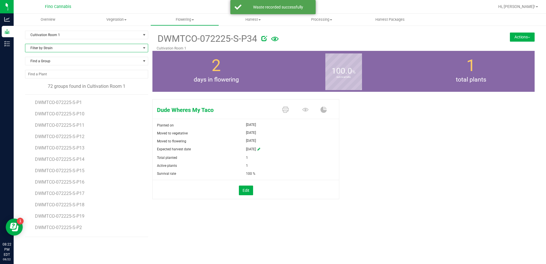
click at [51, 49] on span "Filter by Strain" at bounding box center [82, 48] width 115 height 8
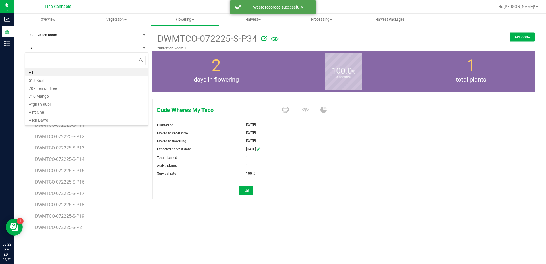
scroll to position [9, 123]
type input "dude"
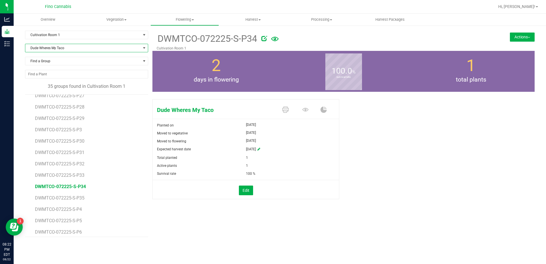
scroll to position [256, 0]
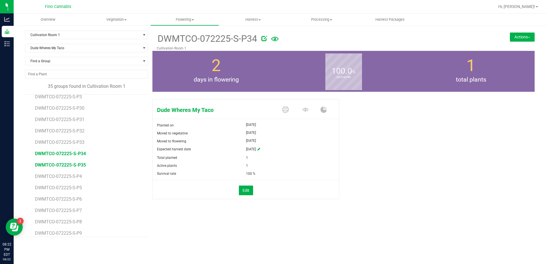
click at [75, 165] on span "DWMTCO-072225-S-P35" at bounding box center [60, 164] width 51 height 5
click at [518, 35] on button "Actions" at bounding box center [522, 36] width 25 height 9
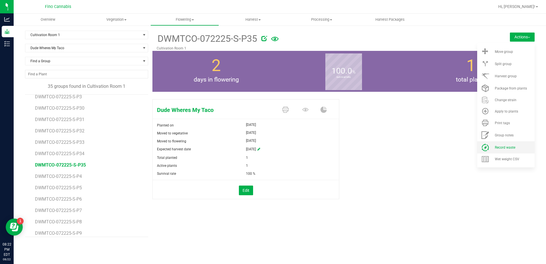
click at [504, 147] on span "Record waste" at bounding box center [505, 148] width 20 height 4
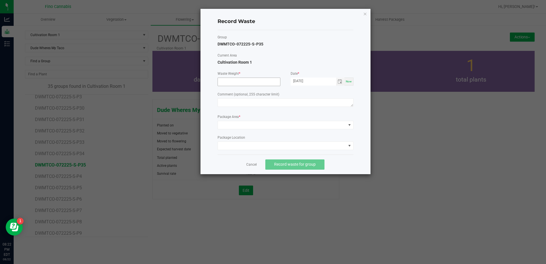
click at [234, 78] on input at bounding box center [249, 82] width 62 height 8
type input "27.0600 g"
paste textarea "Pruning Waste"
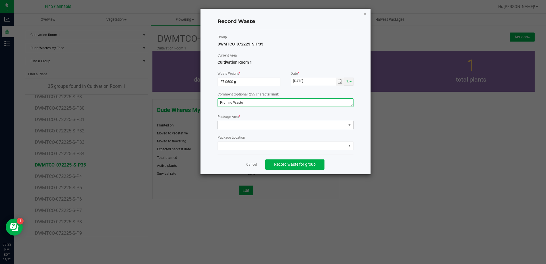
type textarea "Pruning Waste"
click at [237, 125] on span at bounding box center [282, 125] width 128 height 8
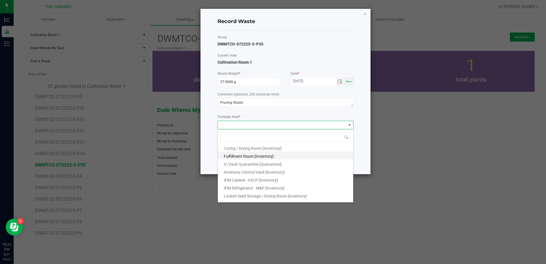
scroll to position [31, 0]
click at [245, 190] on span "Outdoor Cultivation Waste Bin [Waste]" at bounding box center [257, 190] width 67 height 5
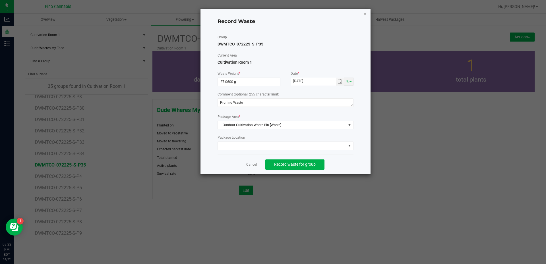
click at [352, 157] on div "Cancel Record waste for group" at bounding box center [286, 165] width 136 height 20
click at [295, 163] on span "Record waste for group" at bounding box center [295, 164] width 42 height 5
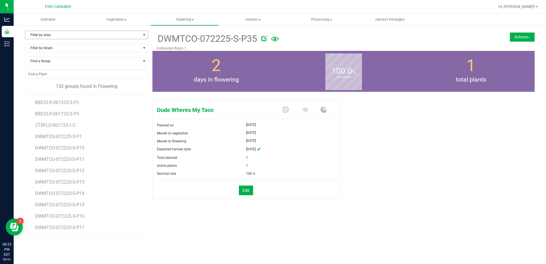
click at [79, 35] on span "Filter by Area" at bounding box center [82, 35] width 115 height 8
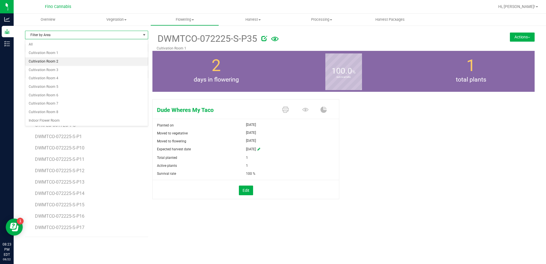
click at [46, 61] on li "Cultivation Room 2" at bounding box center [86, 61] width 123 height 9
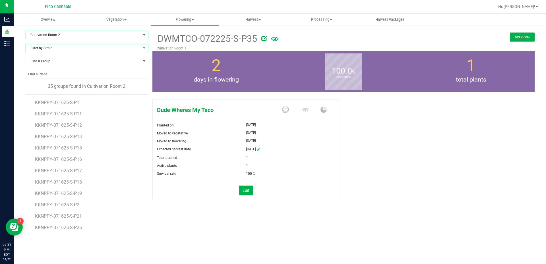
click at [47, 47] on span "Filter by Strain" at bounding box center [82, 48] width 115 height 8
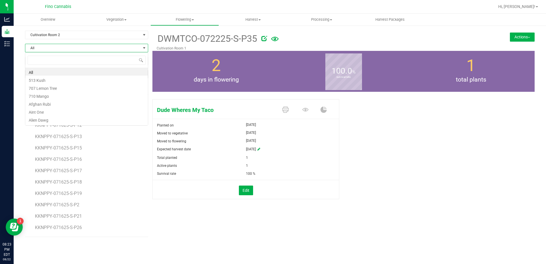
scroll to position [9, 123]
click at [39, 59] on input at bounding box center [87, 60] width 118 height 9
type input "krafty"
click at [44, 73] on li "Krafty Kona Papaya" at bounding box center [86, 72] width 123 height 8
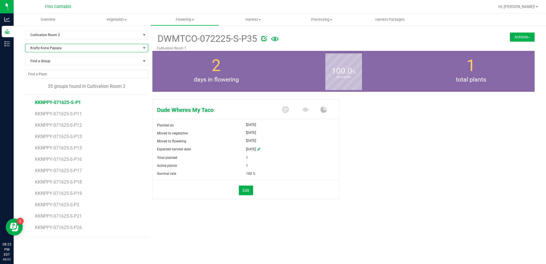
click at [59, 101] on span "KKNPPY-071625-S-P1" at bounding box center [58, 102] width 46 height 5
click at [519, 39] on button "Actions" at bounding box center [522, 36] width 25 height 9
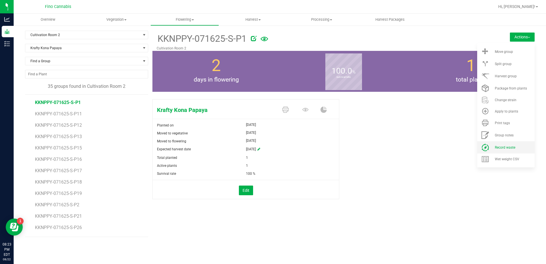
click at [507, 145] on li "Record waste" at bounding box center [505, 147] width 57 height 12
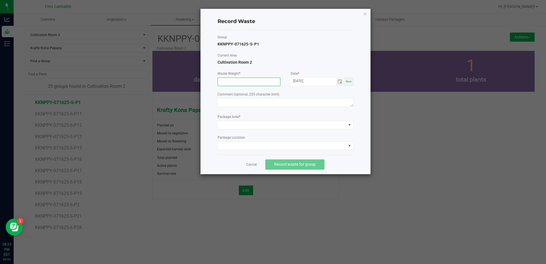
click at [241, 82] on input at bounding box center [249, 82] width 62 height 8
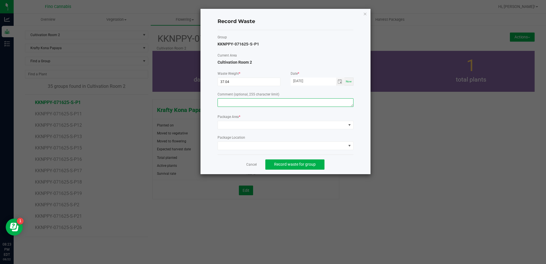
type input "37.0400 g"
paste textarea "Pruning Waste"
type textarea "Pruning Waste"
click at [233, 122] on span at bounding box center [282, 125] width 128 height 8
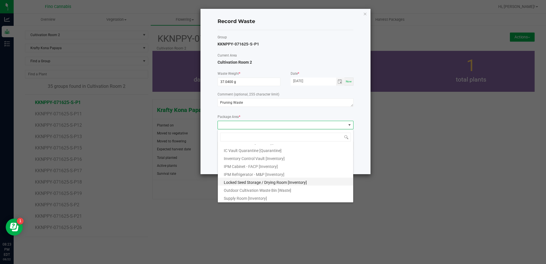
scroll to position [31, 0]
click at [251, 189] on span "Outdoor Cultivation Waste Bin [Waste]" at bounding box center [257, 190] width 67 height 5
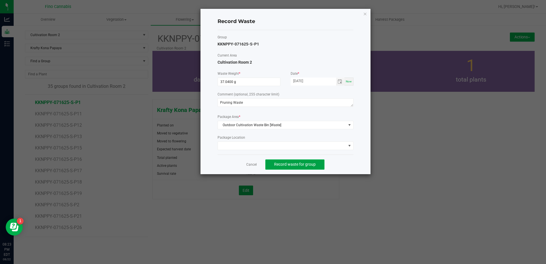
click at [312, 163] on span "Record waste for group" at bounding box center [295, 164] width 42 height 5
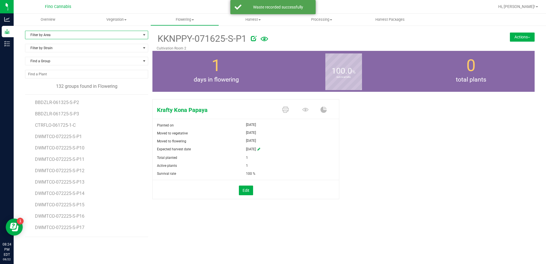
click at [55, 37] on span "Filter by Area" at bounding box center [82, 35] width 115 height 8
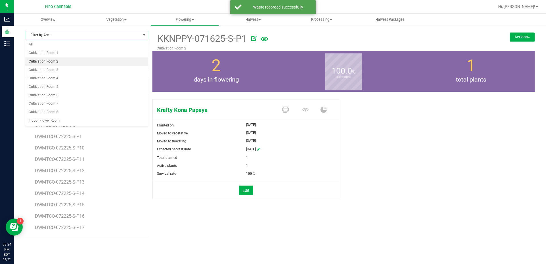
click at [58, 61] on li "Cultivation Room 2" at bounding box center [86, 61] width 123 height 9
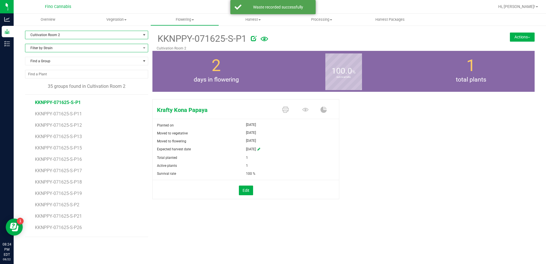
click at [56, 51] on span "Filter by Strain" at bounding box center [86, 48] width 123 height 9
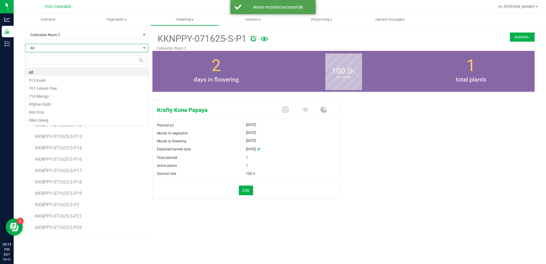
scroll to position [9, 123]
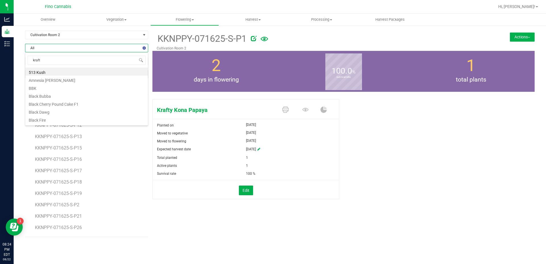
type input "krafty"
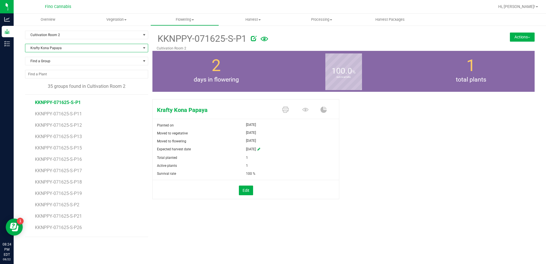
scroll to position [28, 0]
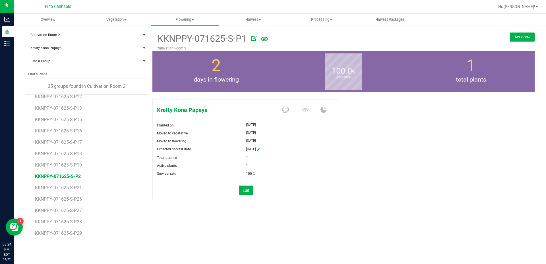
click at [70, 177] on span "KKNPPY-071625-S-P2" at bounding box center [58, 176] width 46 height 5
click at [532, 37] on button "Actions" at bounding box center [522, 36] width 25 height 9
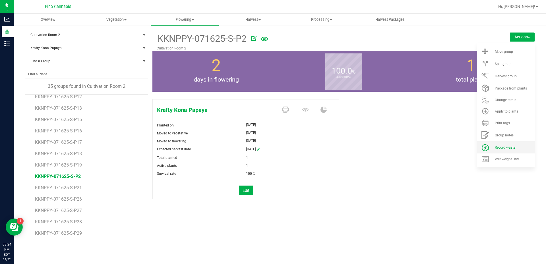
click at [499, 145] on li "Record waste" at bounding box center [505, 147] width 57 height 12
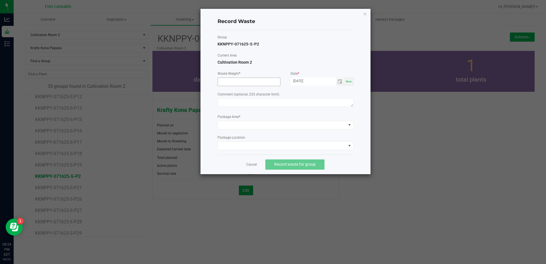
click at [229, 82] on input at bounding box center [249, 82] width 62 height 8
type input "37.0400 g"
paste textarea "Pruning Waste"
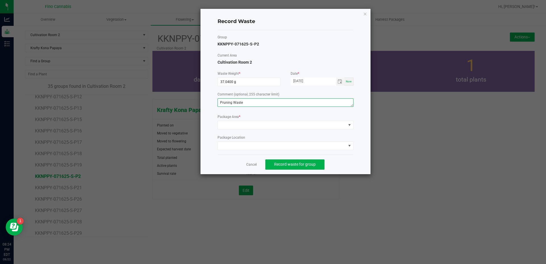
type textarea "Pruning Waste"
click at [239, 130] on form "Waste Weight * 37.0400 g Date * 08/22/2025 Now Comment (optional, 255 character…" at bounding box center [286, 110] width 136 height 79
click at [239, 129] on span at bounding box center [282, 125] width 128 height 8
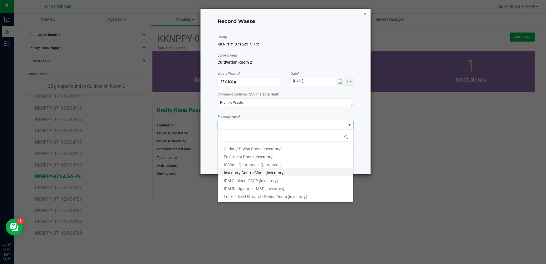
scroll to position [31, 0]
click at [259, 189] on span "Outdoor Cultivation Waste Bin [Waste]" at bounding box center [257, 190] width 67 height 5
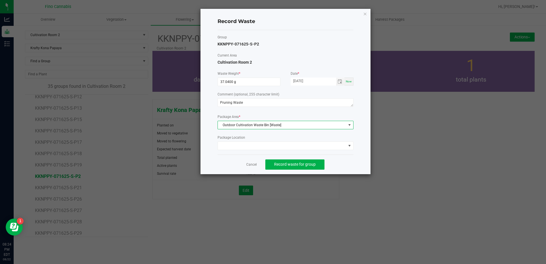
click at [342, 165] on div "Cancel Record waste for group" at bounding box center [286, 165] width 136 height 20
click at [309, 163] on span "Record waste for group" at bounding box center [295, 164] width 42 height 5
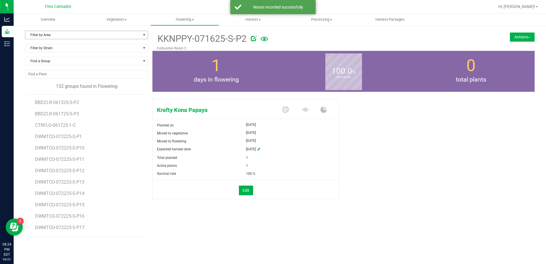
click at [44, 38] on span "Filter by Area" at bounding box center [82, 35] width 115 height 8
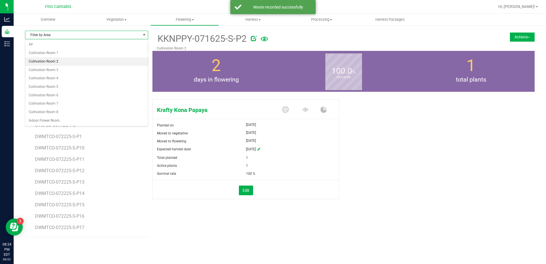
click at [40, 59] on li "Cultivation Room 2" at bounding box center [86, 61] width 123 height 9
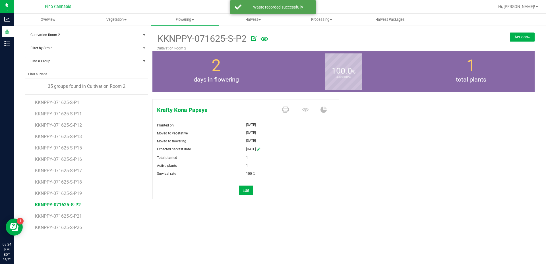
click at [39, 49] on span "Filter by Strain" at bounding box center [82, 48] width 115 height 8
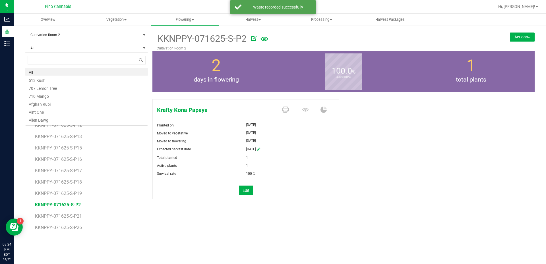
scroll to position [9, 123]
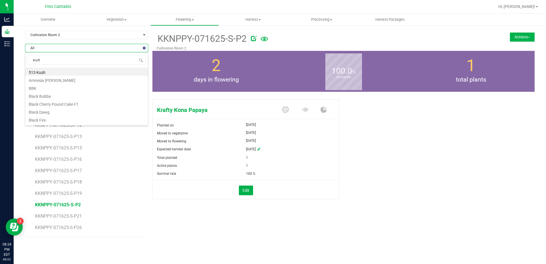
type input "krafty"
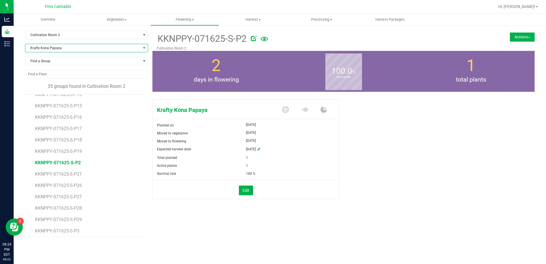
scroll to position [57, 0]
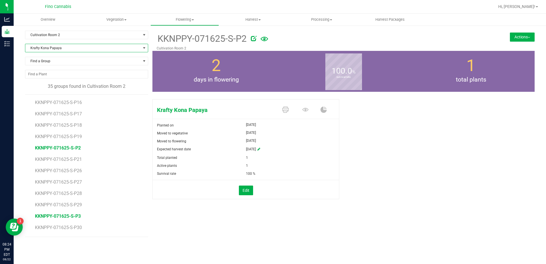
click at [67, 215] on span "KKNPPY-071625-S-P3" at bounding box center [58, 216] width 46 height 5
click at [524, 34] on button "Actions" at bounding box center [522, 36] width 25 height 9
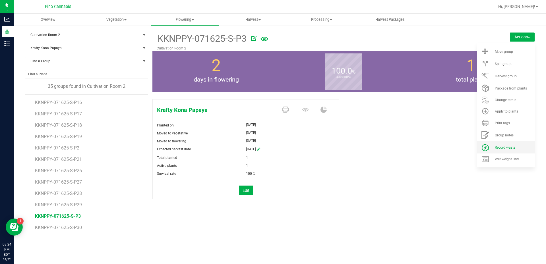
click at [499, 145] on li "Record waste" at bounding box center [505, 147] width 57 height 12
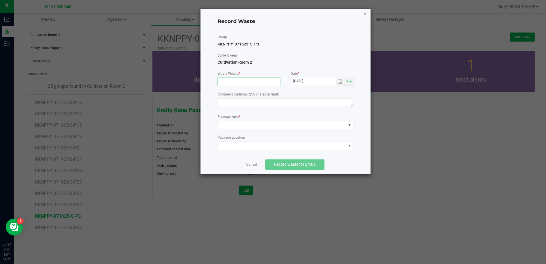
click at [242, 80] on input at bounding box center [249, 82] width 62 height 8
type input "37.0400 g"
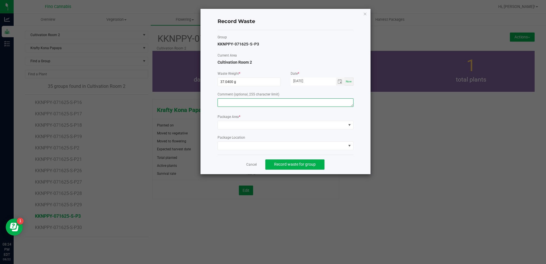
paste textarea "Pruning Waste"
type textarea "Pruning Waste"
click at [240, 127] on span at bounding box center [282, 125] width 128 height 8
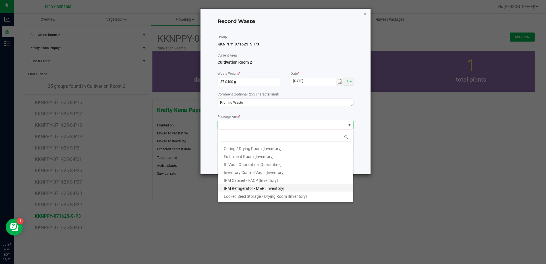
scroll to position [31, 0]
click at [249, 189] on span "Outdoor Cultivation Waste Bin [Waste]" at bounding box center [257, 190] width 67 height 5
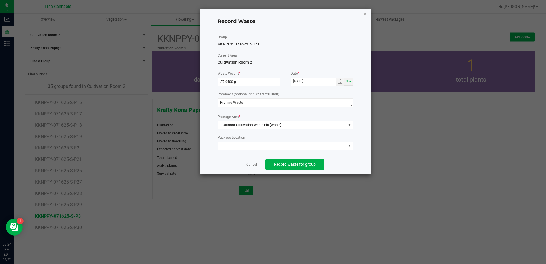
click at [357, 159] on div "Record Waste Group KKNPPY-071625-S-P3 Current Area Cultivation Room 2 Waste Wei…" at bounding box center [286, 92] width 170 height 166
click at [306, 165] on span "Record waste for group" at bounding box center [295, 164] width 42 height 5
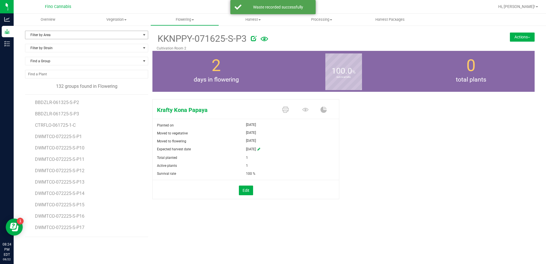
click at [86, 36] on span "Filter by Area" at bounding box center [82, 35] width 115 height 8
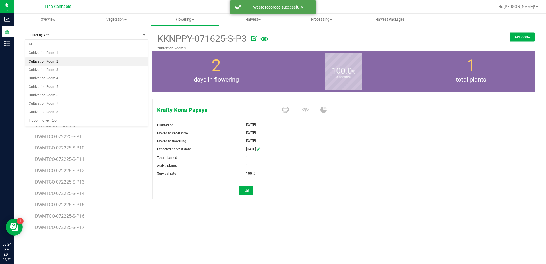
click at [57, 58] on li "Cultivation Room 2" at bounding box center [86, 61] width 123 height 9
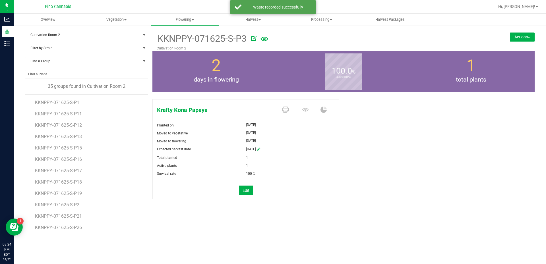
click at [60, 48] on span "Filter by Strain" at bounding box center [82, 48] width 115 height 8
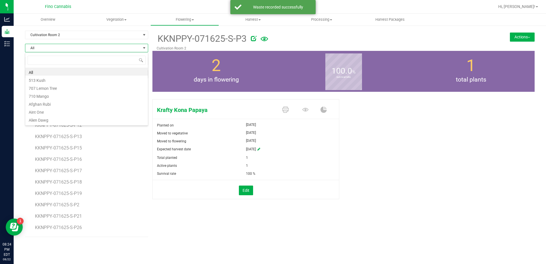
scroll to position [9, 123]
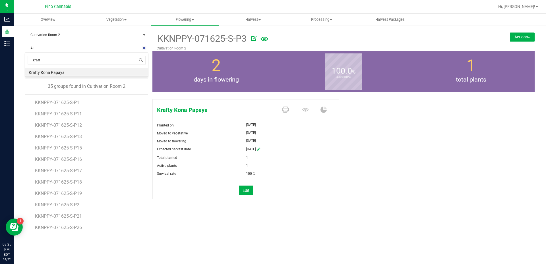
type input "krafty"
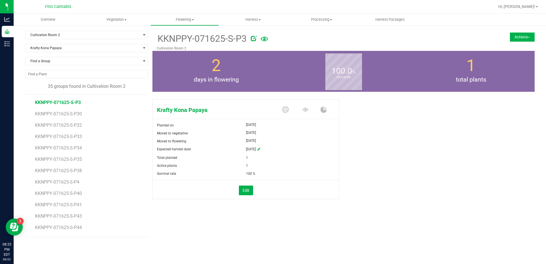
click at [66, 186] on li "KKNPPY-071625-S-P40" at bounding box center [89, 191] width 109 height 11
click at [66, 182] on span "KKNPPY-071625-S-P4" at bounding box center [58, 181] width 46 height 5
click at [514, 39] on button "Actions" at bounding box center [522, 36] width 25 height 9
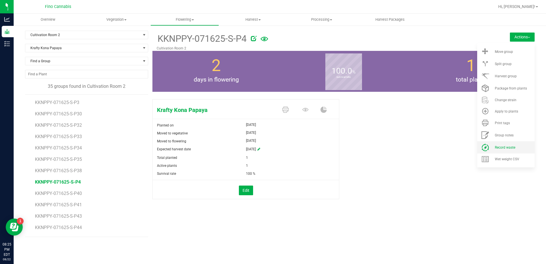
click at [511, 150] on li "Record waste" at bounding box center [505, 147] width 57 height 12
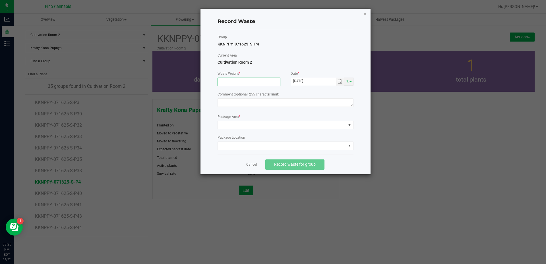
click at [229, 81] on input at bounding box center [249, 82] width 62 height 8
type input "37.0400 g"
click at [231, 106] on textarea at bounding box center [286, 102] width 136 height 9
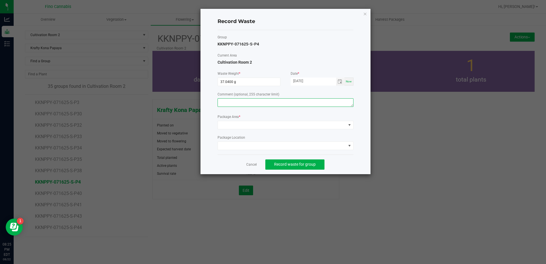
paste textarea "Pruning Waste"
type textarea "Pruning Waste"
click at [232, 123] on span at bounding box center [282, 125] width 128 height 8
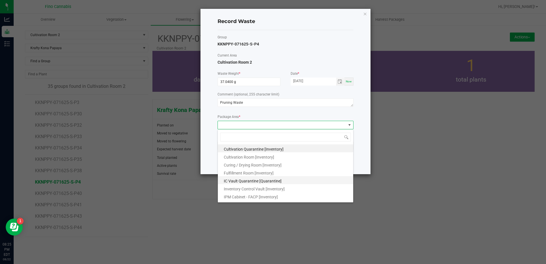
scroll to position [31, 0]
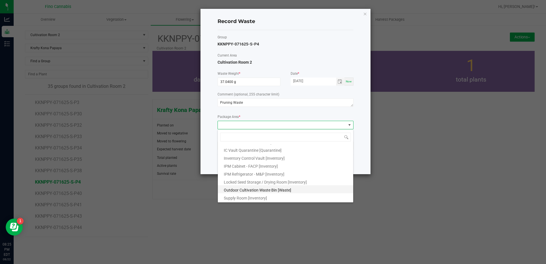
click at [247, 191] on span "Outdoor Cultivation Waste Bin [Waste]" at bounding box center [257, 190] width 67 height 5
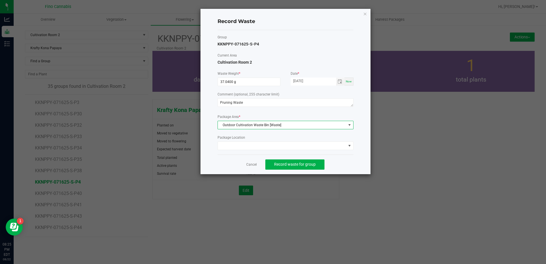
click at [349, 161] on div "Cancel Record waste for group" at bounding box center [286, 165] width 136 height 20
click at [315, 163] on span "Record waste for group" at bounding box center [295, 164] width 42 height 5
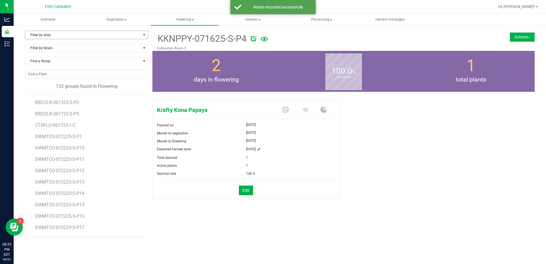
click at [55, 35] on span "Filter by Area" at bounding box center [82, 35] width 115 height 8
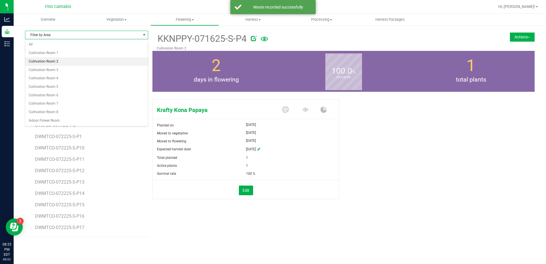
click at [52, 63] on li "Cultivation Room 2" at bounding box center [86, 61] width 123 height 9
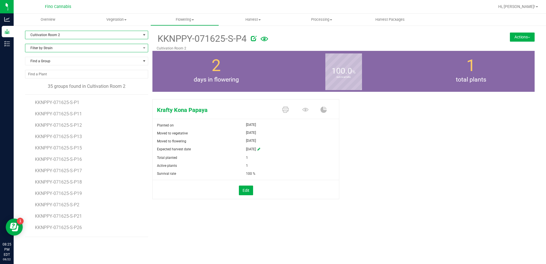
click at [55, 48] on span "Filter by Strain" at bounding box center [82, 48] width 115 height 8
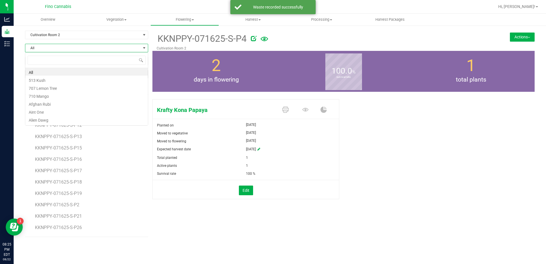
scroll to position [9, 123]
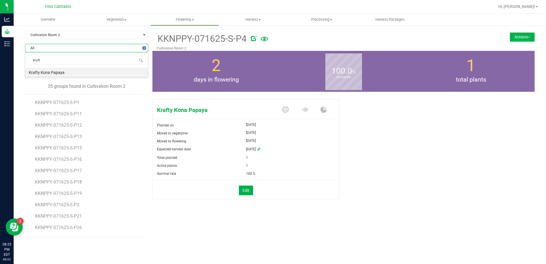
type input "krafty"
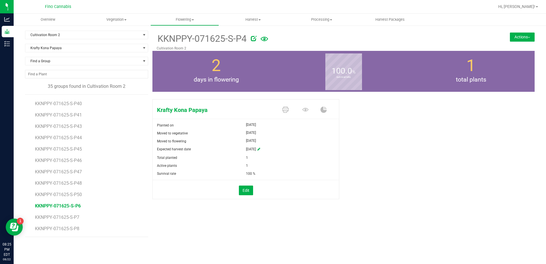
click at [69, 203] on span "KKNPPY-071625-S-P6" at bounding box center [58, 205] width 46 height 5
click at [522, 36] on button "Actions" at bounding box center [522, 36] width 25 height 9
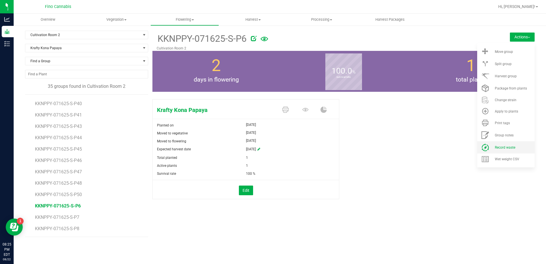
click at [513, 147] on span "Record waste" at bounding box center [505, 148] width 20 height 4
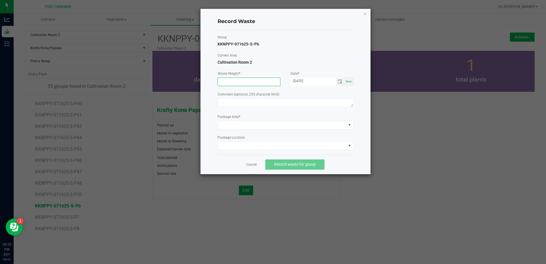
click at [233, 79] on input at bounding box center [249, 82] width 62 height 8
type input "37.0400 g"
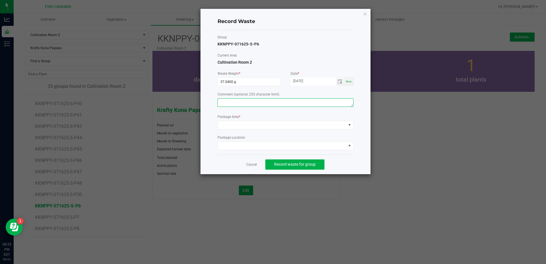
paste textarea "Pruning Waste"
type textarea "Pruning Waste"
click at [235, 127] on span at bounding box center [282, 125] width 128 height 8
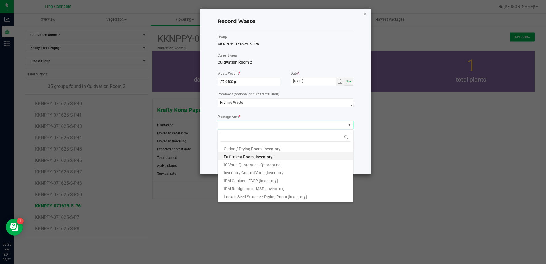
scroll to position [31, 0]
click at [238, 187] on li "Outdoor Cultivation Waste Bin [Waste]" at bounding box center [285, 189] width 135 height 8
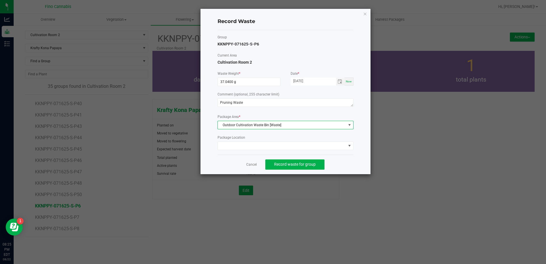
click at [349, 159] on div "Cancel Record waste for group" at bounding box center [286, 165] width 136 height 20
click at [312, 164] on span "Record waste for group" at bounding box center [295, 164] width 42 height 5
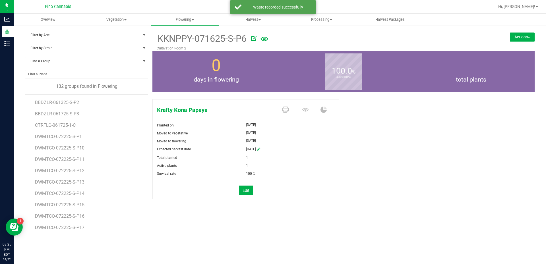
click at [44, 35] on span "Filter by Area" at bounding box center [82, 35] width 115 height 8
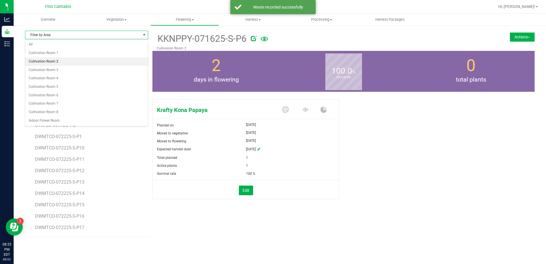
click at [47, 58] on li "Cultivation Room 2" at bounding box center [86, 61] width 123 height 9
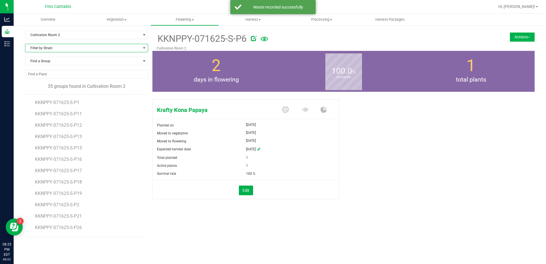
click at [46, 45] on span "Filter by Strain" at bounding box center [82, 48] width 115 height 8
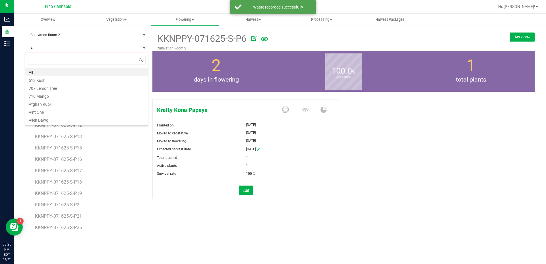
scroll to position [9, 123]
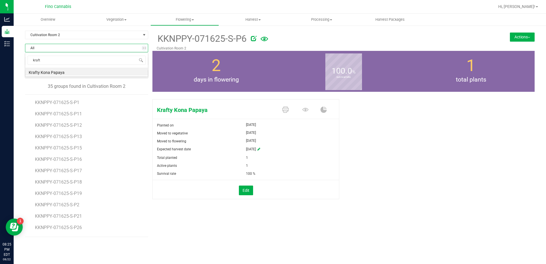
type input "krafty"
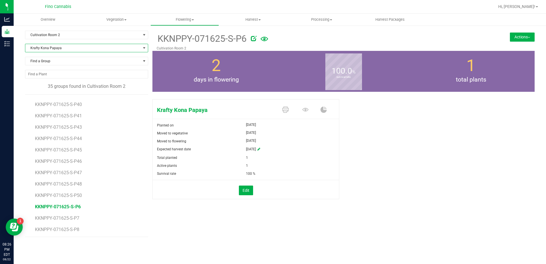
scroll to position [261, 0]
click at [76, 215] on span "KKNPPY-071625-S-P7" at bounding box center [58, 217] width 46 height 5
click at [522, 39] on button "Actions" at bounding box center [522, 36] width 25 height 9
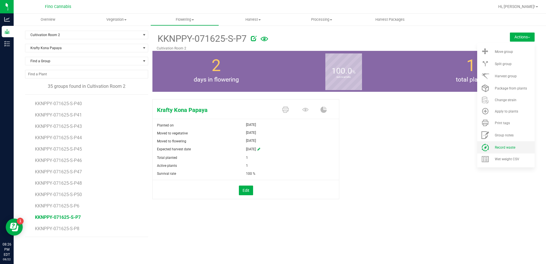
click at [507, 145] on li "Record waste" at bounding box center [505, 147] width 57 height 12
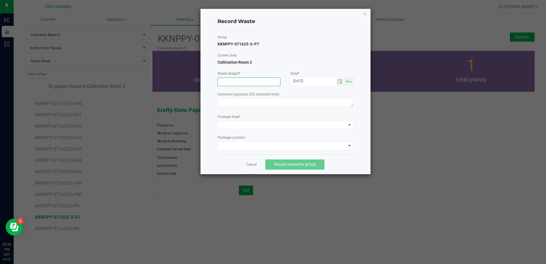
click at [234, 81] on input at bounding box center [249, 82] width 62 height 8
type input "37.0400 g"
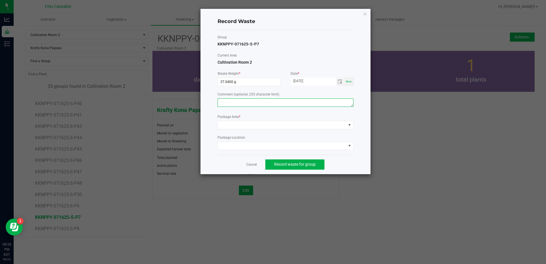
paste textarea "Pruning Waste"
type textarea "Pruning Waste"
click at [239, 127] on span at bounding box center [282, 125] width 128 height 8
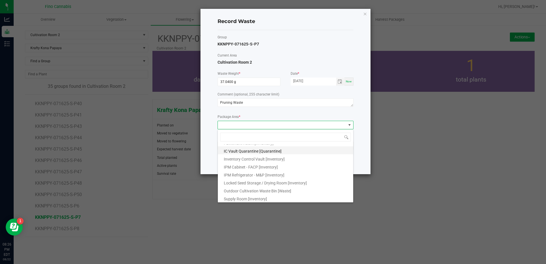
scroll to position [31, 0]
click at [242, 186] on li "Outdoor Cultivation Waste Bin [Waste]" at bounding box center [285, 189] width 135 height 8
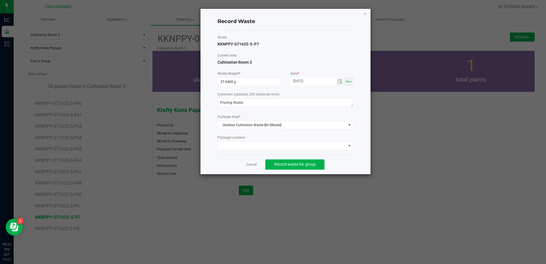
click at [341, 164] on div "Cancel Record waste for group" at bounding box center [286, 165] width 136 height 20
click at [302, 163] on span "Record waste for group" at bounding box center [295, 164] width 42 height 5
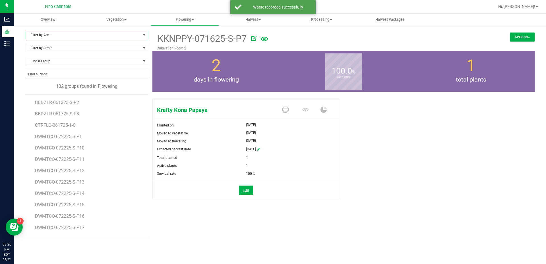
click at [46, 34] on span "Filter by Area" at bounding box center [82, 35] width 115 height 8
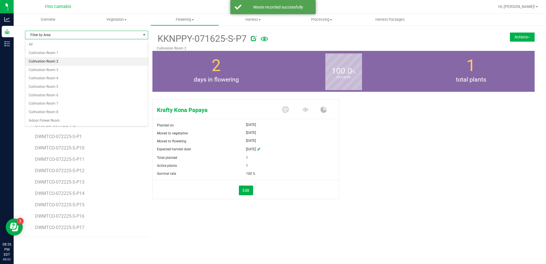
click at [47, 62] on li "Cultivation Room 2" at bounding box center [86, 61] width 123 height 9
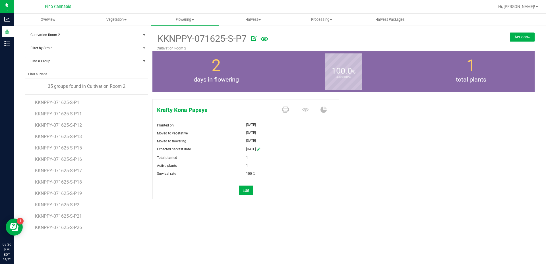
click at [48, 51] on span "Filter by Strain" at bounding box center [82, 48] width 115 height 8
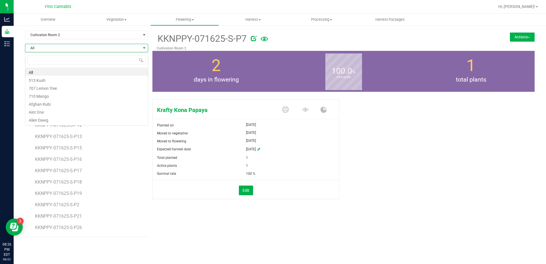
scroll to position [9, 123]
type input "krafty"
click at [48, 74] on li "Krafty Kona Papaya" at bounding box center [86, 72] width 123 height 8
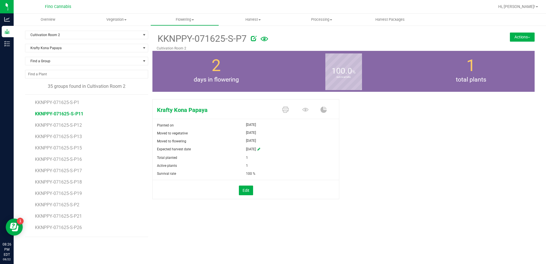
click at [74, 112] on span "KKNPPY-071625-S-P11" at bounding box center [59, 113] width 48 height 5
click at [518, 33] on button "Actions" at bounding box center [522, 36] width 25 height 9
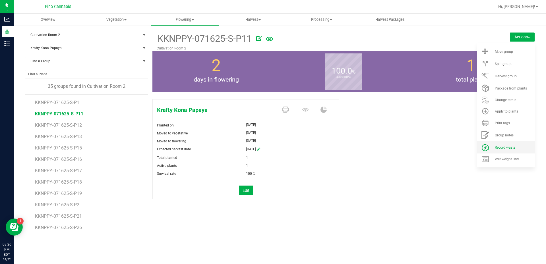
click at [506, 144] on li "Record waste" at bounding box center [505, 147] width 57 height 12
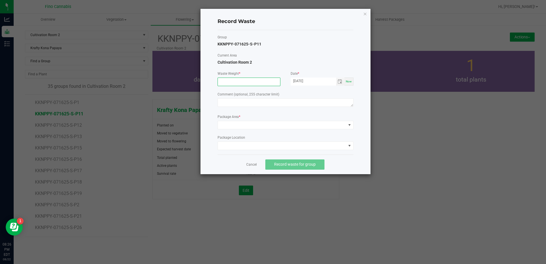
click at [224, 83] on input at bounding box center [249, 82] width 62 height 8
type input "37.0400 g"
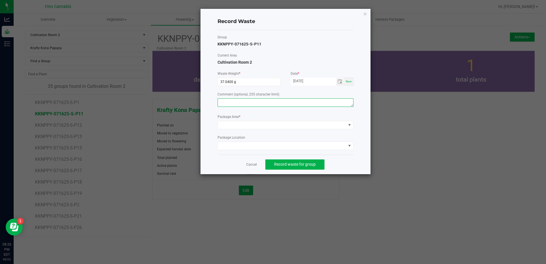
paste textarea "Pruning Waste"
type textarea "Pruning Waste"
click at [235, 124] on span at bounding box center [282, 125] width 128 height 8
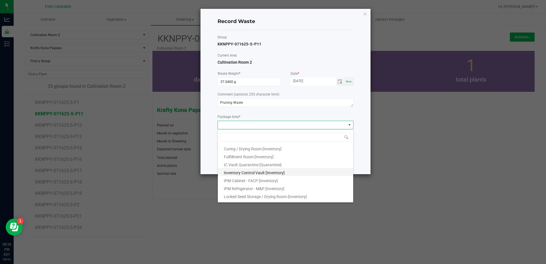
scroll to position [31, 0]
click at [251, 188] on span "Outdoor Cultivation Waste Bin [Waste]" at bounding box center [257, 190] width 67 height 5
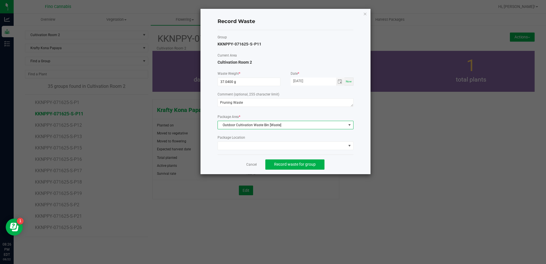
click at [346, 160] on div "Cancel Record waste for group" at bounding box center [286, 165] width 136 height 20
click at [311, 162] on span "Record waste for group" at bounding box center [295, 164] width 42 height 5
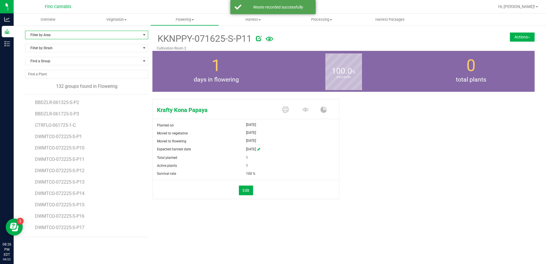
click at [56, 33] on span "Filter by Area" at bounding box center [82, 35] width 115 height 8
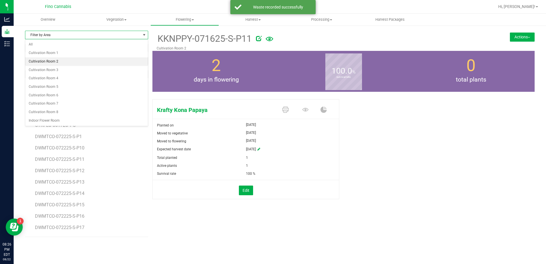
click at [56, 60] on li "Cultivation Room 2" at bounding box center [86, 61] width 123 height 9
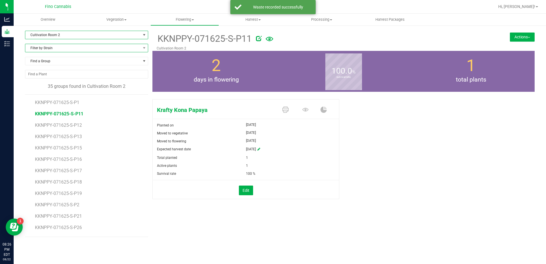
click at [44, 46] on span "Filter by Strain" at bounding box center [82, 48] width 115 height 8
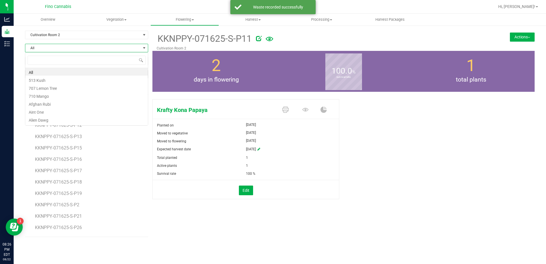
scroll to position [9, 123]
type input "krafty"
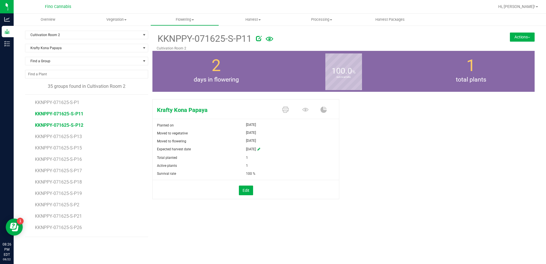
click at [60, 123] on span "KKNPPY-071625-S-P12" at bounding box center [59, 125] width 48 height 5
click at [510, 41] on button "Actions" at bounding box center [522, 36] width 25 height 9
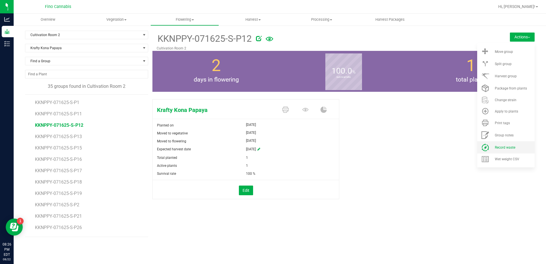
click at [490, 149] on span at bounding box center [485, 148] width 14 height 8
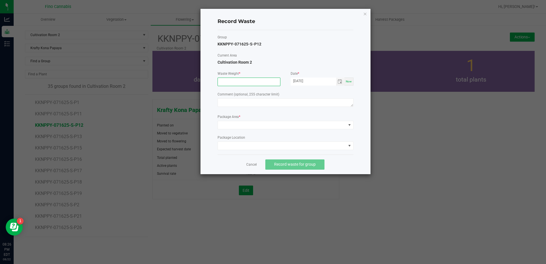
click at [238, 80] on input at bounding box center [249, 82] width 62 height 8
type input "37.0400 g"
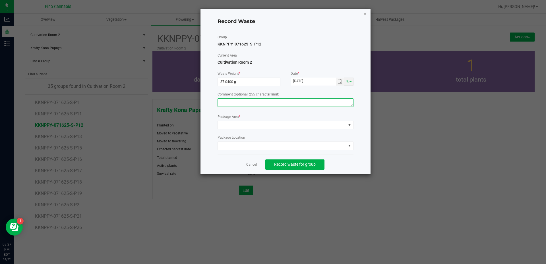
paste textarea "Pruning Waste"
type textarea "Pruning Waste"
click at [241, 123] on span at bounding box center [282, 125] width 128 height 8
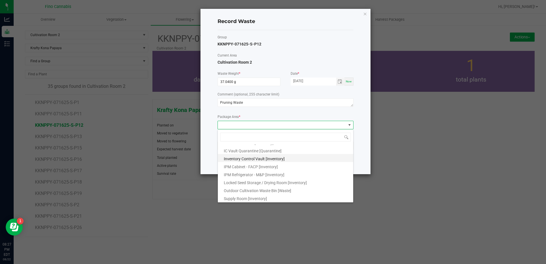
scroll to position [31, 0]
click at [252, 188] on span "Outdoor Cultivation Waste Bin [Waste]" at bounding box center [257, 190] width 67 height 5
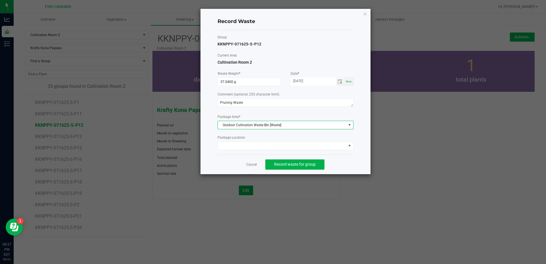
click at [338, 167] on div "Cancel Record waste for group" at bounding box center [286, 165] width 136 height 20
click at [302, 164] on span "Record waste for group" at bounding box center [295, 164] width 42 height 5
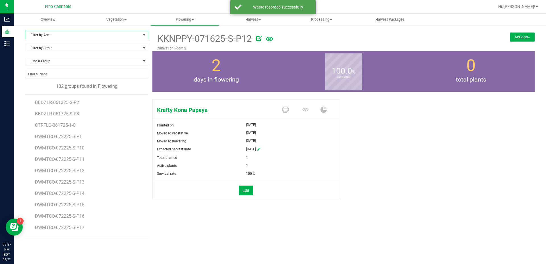
click at [46, 36] on span "Filter by Area" at bounding box center [82, 35] width 115 height 8
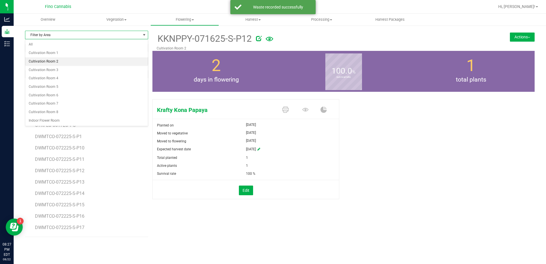
click at [49, 64] on li "Cultivation Room 2" at bounding box center [86, 61] width 123 height 9
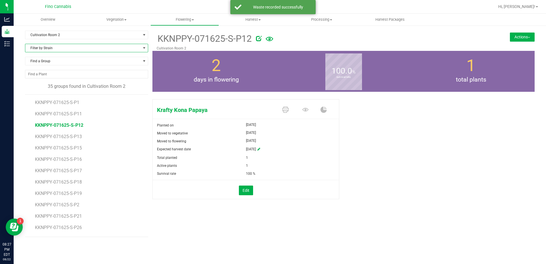
click at [49, 49] on span "Filter by Strain" at bounding box center [82, 48] width 115 height 8
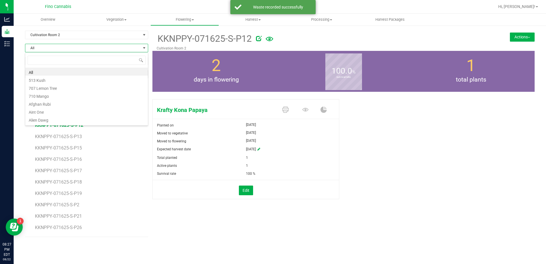
scroll to position [9, 123]
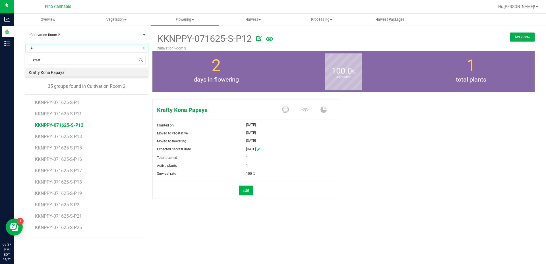
type input "krafty"
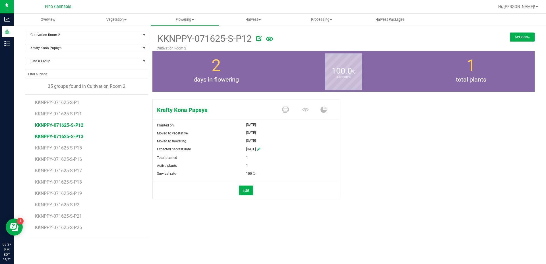
click at [63, 138] on span "KKNPPY-071625-S-P13" at bounding box center [59, 136] width 48 height 5
click at [510, 38] on button "Actions" at bounding box center [522, 36] width 25 height 9
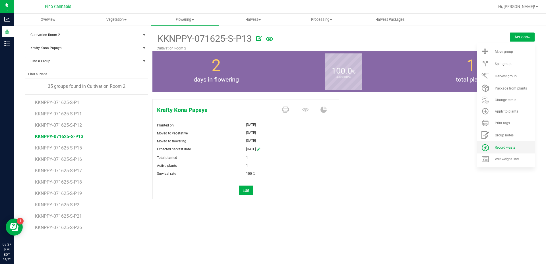
click at [515, 145] on li "Record waste" at bounding box center [505, 147] width 57 height 12
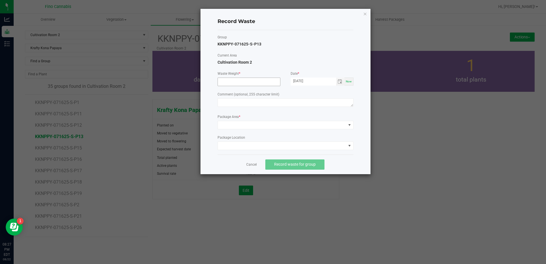
click at [263, 82] on input at bounding box center [249, 82] width 62 height 8
type input "37.0400 g"
paste textarea "Pruning Waste"
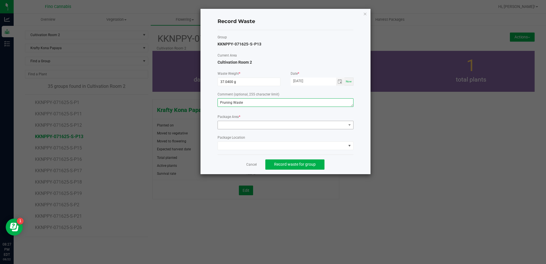
type textarea "Pruning Waste"
click at [251, 127] on span at bounding box center [282, 125] width 128 height 8
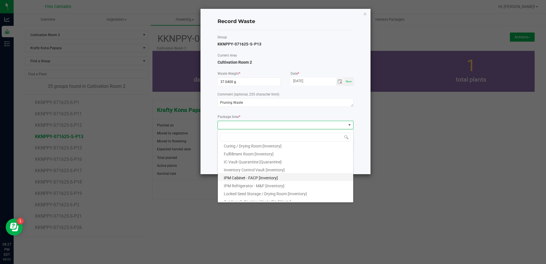
scroll to position [31, 0]
click at [269, 189] on span "Outdoor Cultivation Waste Bin [Waste]" at bounding box center [257, 190] width 67 height 5
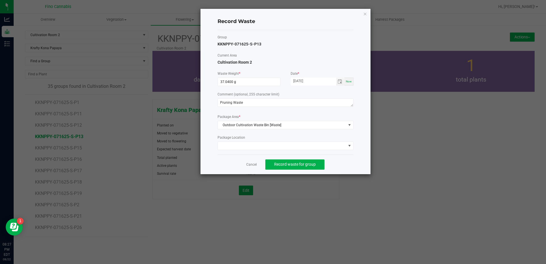
click at [367, 168] on div "Record Waste Group KKNPPY-071625-S-P13 Current Area Cultivation Room 2 Waste We…" at bounding box center [286, 92] width 170 height 166
click at [310, 164] on span "Record waste for group" at bounding box center [295, 164] width 42 height 5
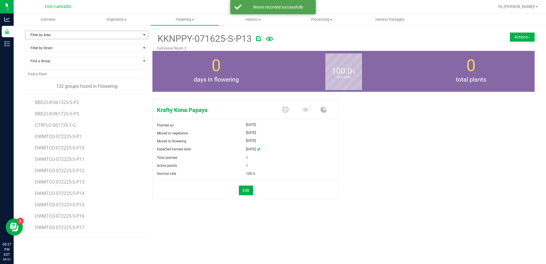
click at [40, 36] on span "Filter by Area" at bounding box center [82, 35] width 115 height 8
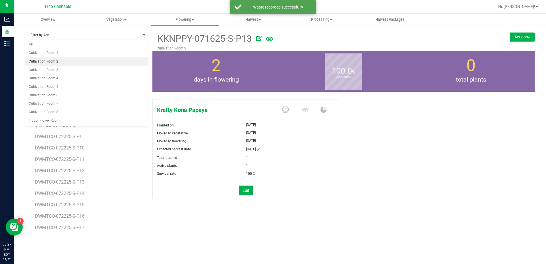
click at [43, 61] on li "Cultivation Room 2" at bounding box center [86, 61] width 123 height 9
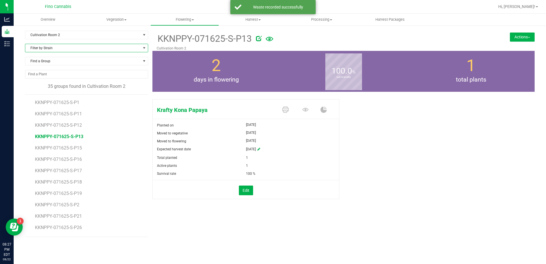
click at [47, 49] on span "Filter by Strain" at bounding box center [82, 48] width 115 height 8
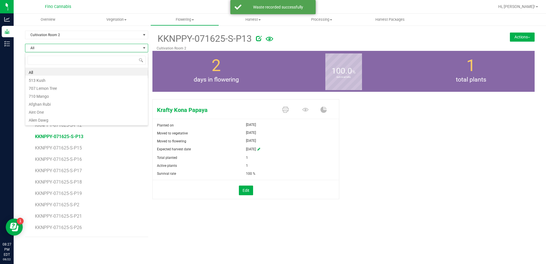
scroll to position [9, 123]
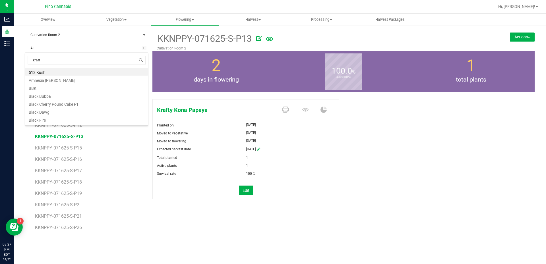
type input "krafty"
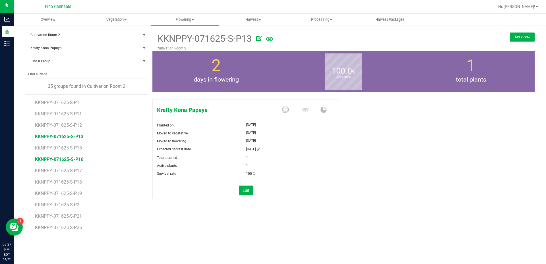
click at [67, 161] on span "KKNPPY-071625-S-P16" at bounding box center [59, 159] width 48 height 5
click at [523, 36] on button "Actions" at bounding box center [522, 36] width 25 height 9
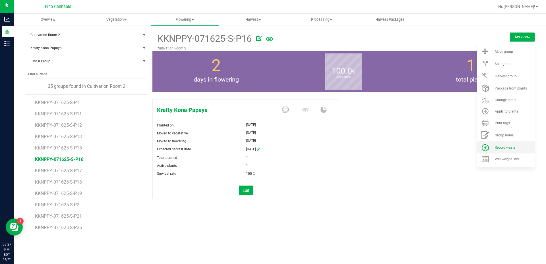
click at [501, 147] on span "Record waste" at bounding box center [505, 148] width 20 height 4
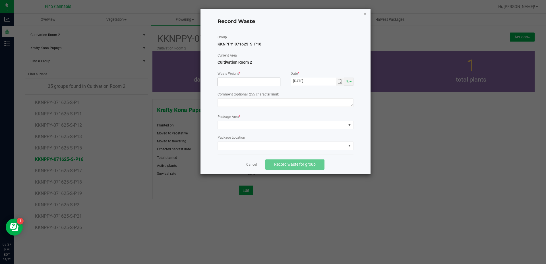
click at [227, 84] on input at bounding box center [249, 82] width 62 height 8
type input "37.0400 g"
paste textarea "Pruning Waste"
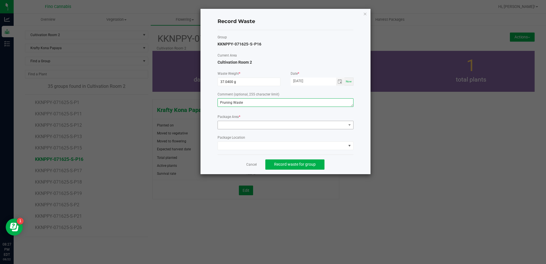
type textarea "Pruning Waste"
click at [242, 126] on span at bounding box center [282, 125] width 128 height 8
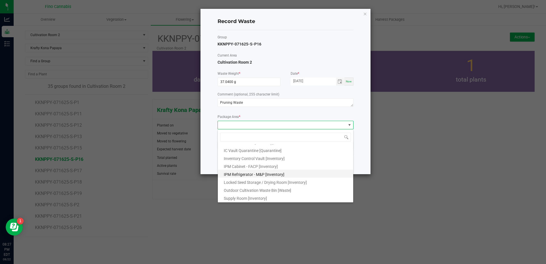
scroll to position [31, 0]
click at [260, 189] on span "Outdoor Cultivation Waste Bin [Waste]" at bounding box center [257, 190] width 67 height 5
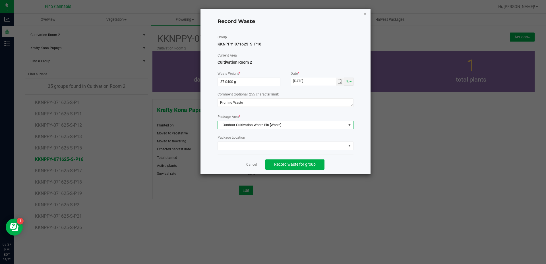
click at [344, 164] on div "Cancel Record waste for group" at bounding box center [286, 165] width 136 height 20
click at [305, 164] on span "Record waste for group" at bounding box center [295, 164] width 42 height 5
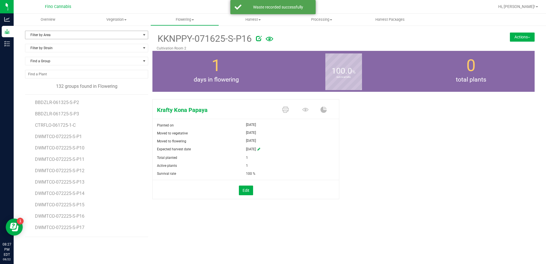
click at [44, 36] on span "Filter by Area" at bounding box center [82, 35] width 115 height 8
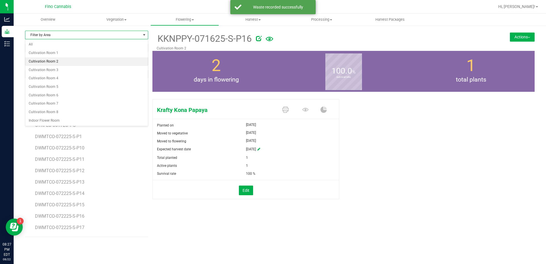
click at [55, 61] on li "Cultivation Room 2" at bounding box center [86, 61] width 123 height 9
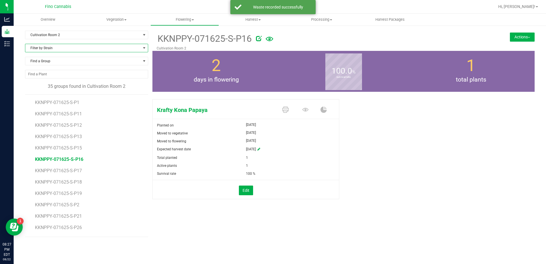
click at [48, 49] on span "Filter by Strain" at bounding box center [82, 48] width 115 height 8
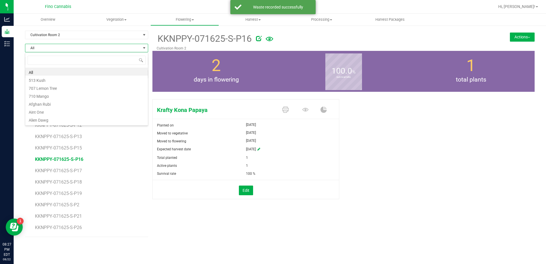
scroll to position [9, 123]
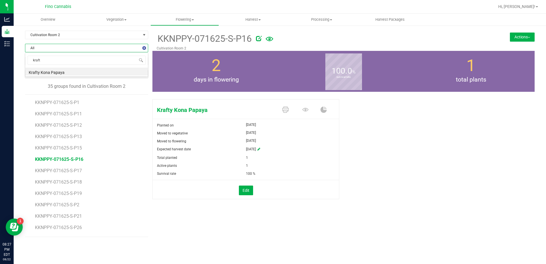
type input "krafty"
click at [77, 181] on span "KKNPPY-071625-S-P18" at bounding box center [59, 181] width 48 height 5
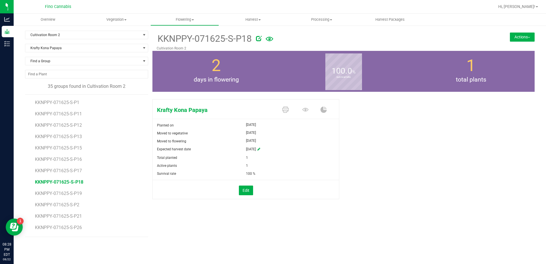
click at [522, 40] on button "Actions" at bounding box center [522, 36] width 25 height 9
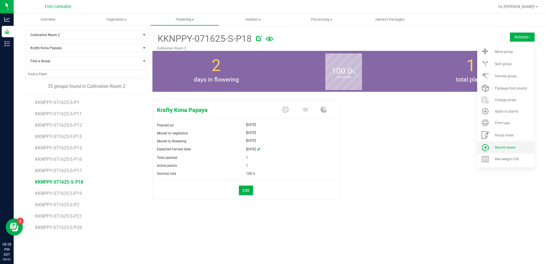
click at [497, 146] on span "Record waste" at bounding box center [505, 148] width 20 height 4
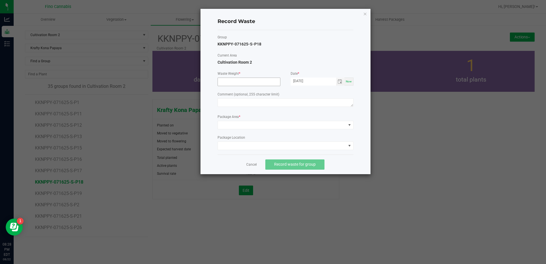
click at [227, 81] on input at bounding box center [249, 82] width 62 height 8
type input "37.0400 g"
paste textarea "Pruning Waste"
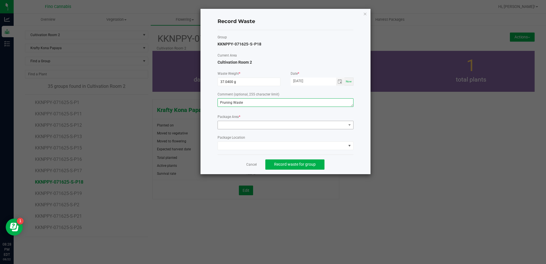
type textarea "Pruning Waste"
click at [240, 126] on span at bounding box center [282, 125] width 128 height 8
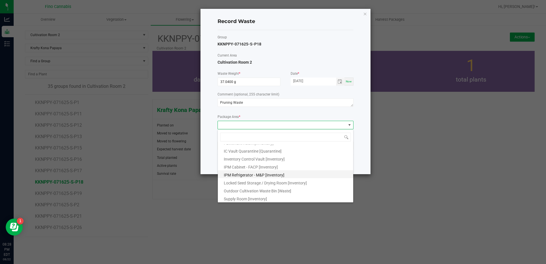
scroll to position [31, 0]
click at [244, 192] on span "Outdoor Cultivation Waste Bin [Waste]" at bounding box center [257, 190] width 67 height 5
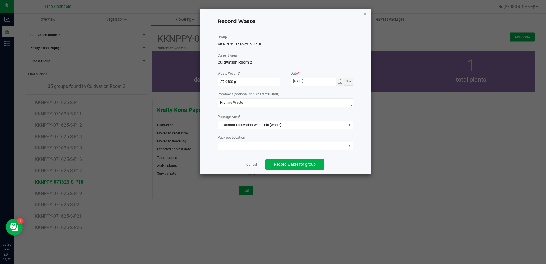
click at [344, 165] on div "Cancel Record waste for group" at bounding box center [286, 165] width 136 height 20
click at [305, 165] on span "Record waste for group" at bounding box center [295, 164] width 42 height 5
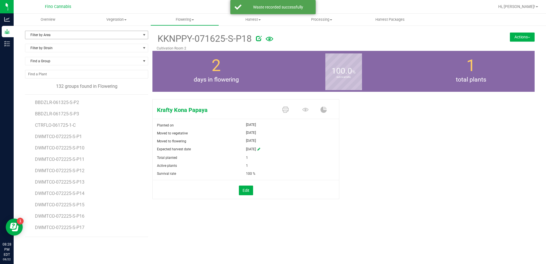
click at [39, 34] on span "Filter by Area" at bounding box center [82, 35] width 115 height 8
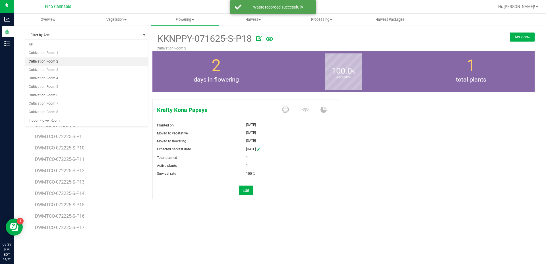
click at [46, 59] on li "Cultivation Room 2" at bounding box center [86, 61] width 123 height 9
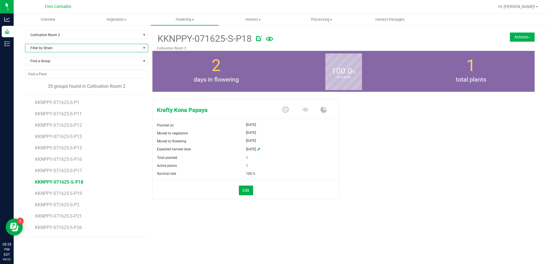
click at [46, 49] on span "Filter by Strain" at bounding box center [82, 48] width 115 height 8
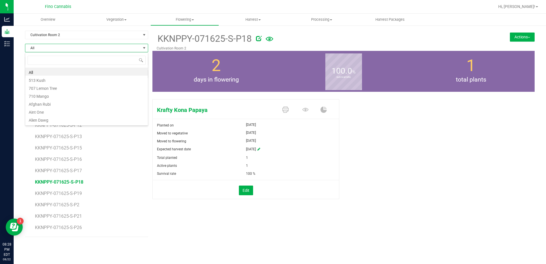
scroll to position [9, 123]
type input "krafty"
click at [55, 73] on li "Krafty Kona Papaya" at bounding box center [86, 72] width 123 height 8
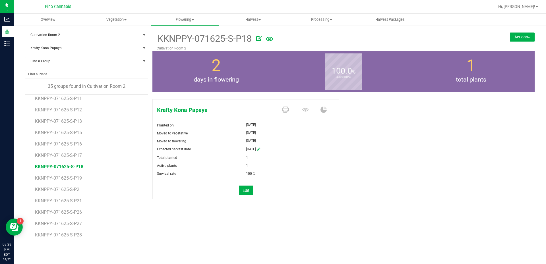
scroll to position [28, 0]
click at [61, 190] on span "KKNPPY-071625-S-P21" at bounding box center [59, 187] width 48 height 5
click at [519, 38] on button "Actions" at bounding box center [522, 36] width 25 height 9
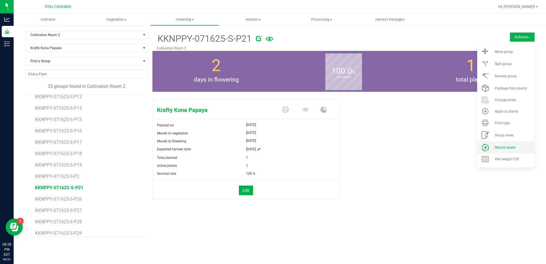
click at [512, 149] on span "Record waste" at bounding box center [505, 148] width 20 height 4
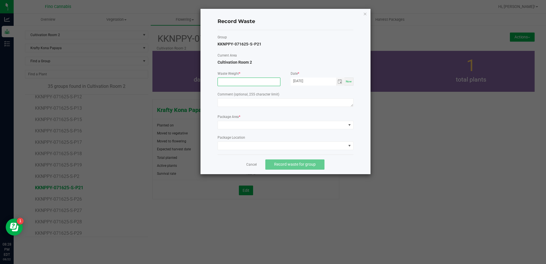
click at [224, 83] on input at bounding box center [249, 82] width 62 height 8
type input "37.0400 g"
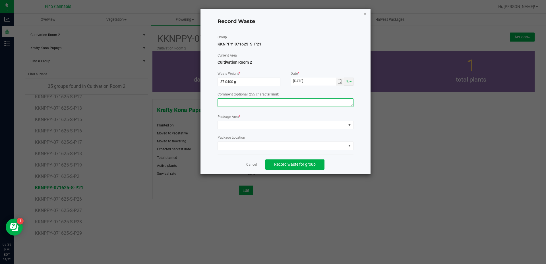
paste textarea "Pruning Waste"
type textarea "Pruning Waste"
click at [234, 122] on span at bounding box center [282, 125] width 128 height 8
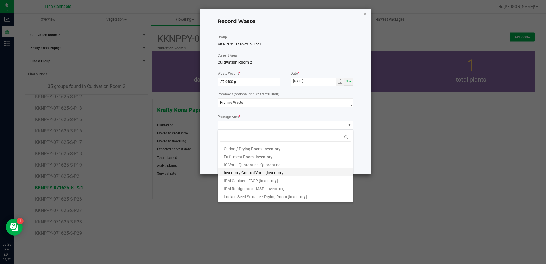
scroll to position [31, 0]
click at [240, 187] on li "Outdoor Cultivation Waste Bin [Waste]" at bounding box center [285, 189] width 135 height 8
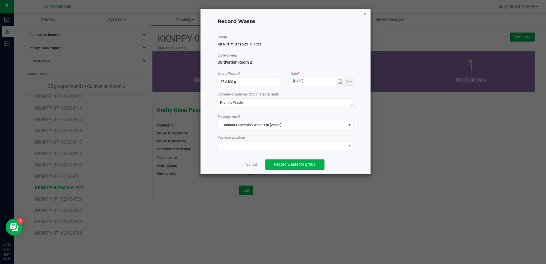
click at [351, 162] on div "Cancel Record waste for group" at bounding box center [286, 165] width 136 height 20
click at [301, 164] on span "Record waste for group" at bounding box center [295, 164] width 42 height 5
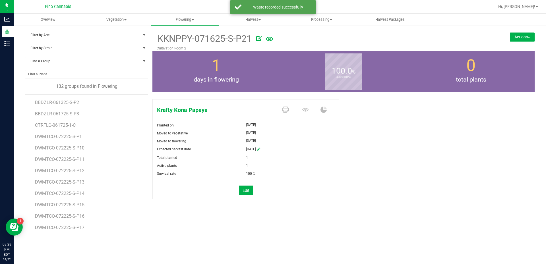
click at [48, 37] on span "Filter by Area" at bounding box center [82, 35] width 115 height 8
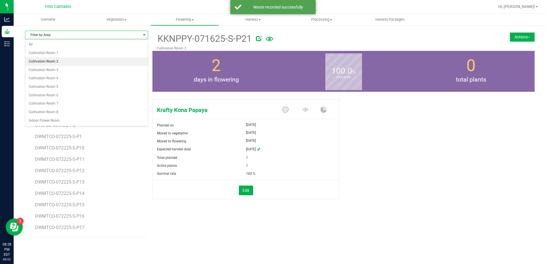
click at [54, 61] on li "Cultivation Room 2" at bounding box center [86, 61] width 123 height 9
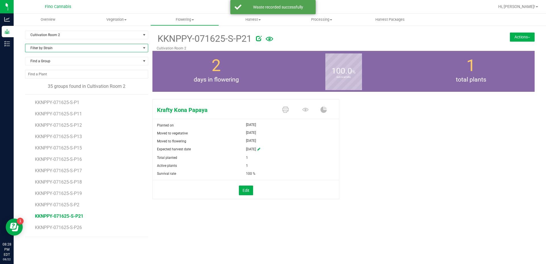
click at [53, 47] on span "Filter by Strain" at bounding box center [82, 48] width 115 height 8
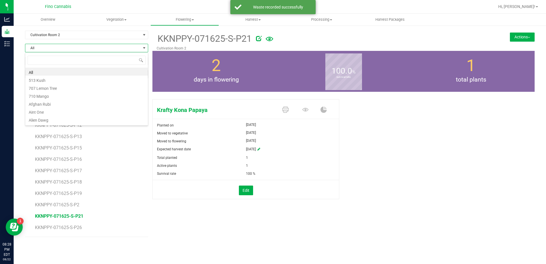
scroll to position [9, 123]
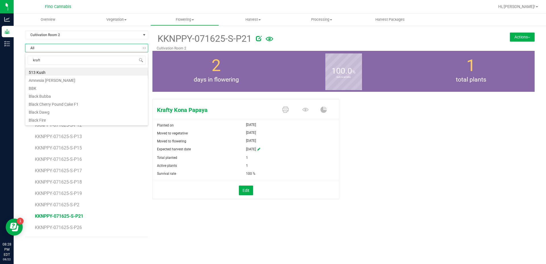
type input "krafty"
click at [58, 72] on li "Krafty Kona Papaya" at bounding box center [86, 72] width 123 height 8
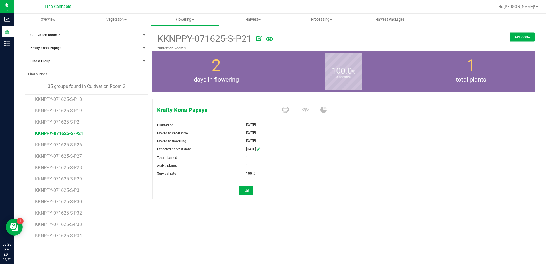
scroll to position [85, 0]
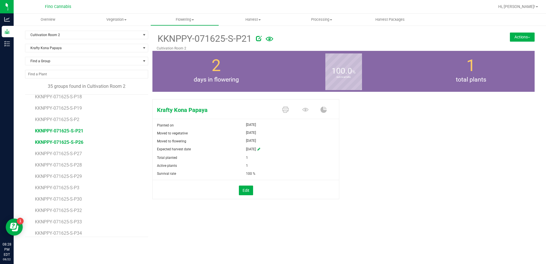
click at [73, 144] on span "KKNPPY-071625-S-P26" at bounding box center [59, 142] width 48 height 5
click at [518, 39] on button "Actions" at bounding box center [522, 36] width 25 height 9
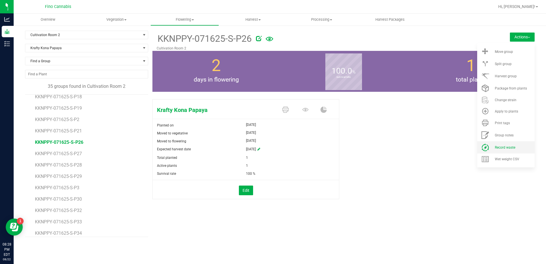
click at [498, 147] on span "Record waste" at bounding box center [505, 148] width 20 height 4
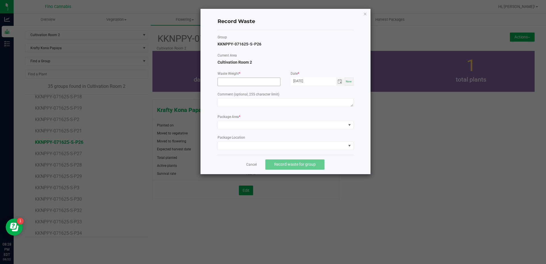
click at [243, 83] on input at bounding box center [249, 82] width 62 height 8
type input "37.0400 g"
paste textarea "Pruning Waste"
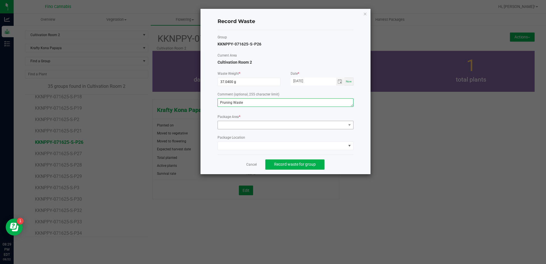
type textarea "Pruning Waste"
click at [232, 127] on span at bounding box center [282, 125] width 128 height 8
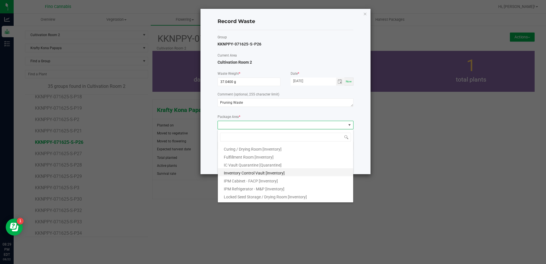
scroll to position [31, 0]
click at [247, 188] on span "Outdoor Cultivation Waste Bin [Waste]" at bounding box center [257, 190] width 67 height 5
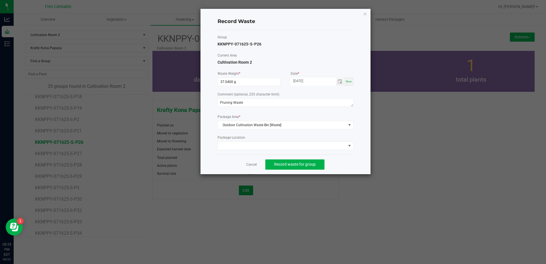
click at [345, 162] on div "Cancel Record waste for group" at bounding box center [286, 165] width 136 height 20
click at [315, 166] on span "Record waste for group" at bounding box center [295, 164] width 42 height 5
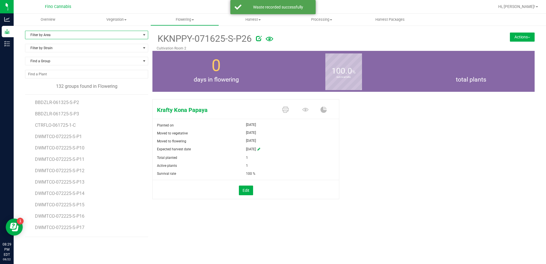
click at [44, 34] on span "Filter by Area" at bounding box center [82, 35] width 115 height 8
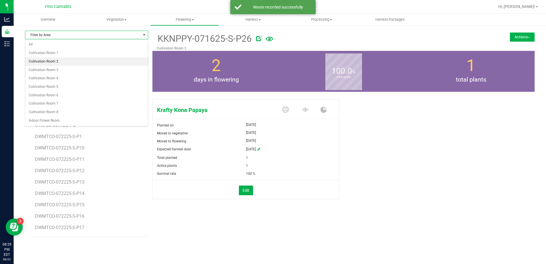
click at [47, 62] on li "Cultivation Room 2" at bounding box center [86, 61] width 123 height 9
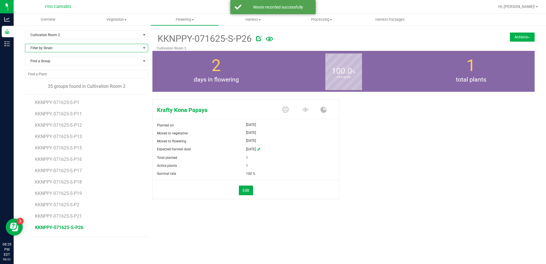
click at [48, 49] on span "Filter by Strain" at bounding box center [82, 48] width 115 height 8
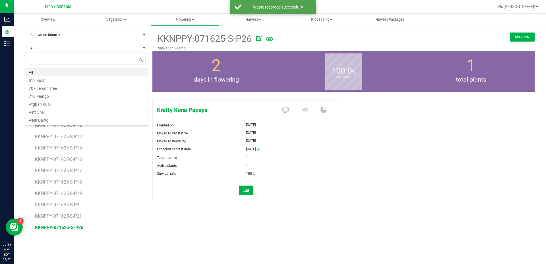
scroll to position [9, 123]
type input "krafty"
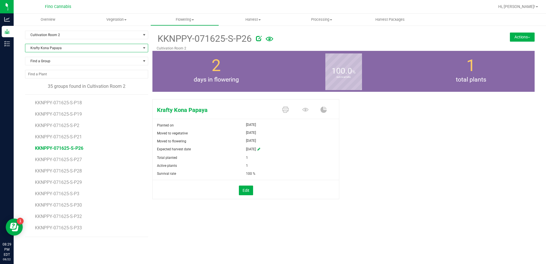
scroll to position [85, 0]
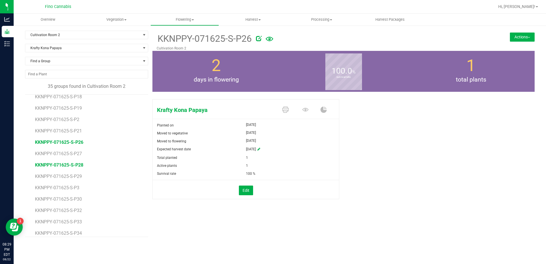
click at [71, 163] on span "KKNPPY-071625-S-P28" at bounding box center [59, 164] width 48 height 5
click at [515, 39] on button "Actions" at bounding box center [522, 36] width 25 height 9
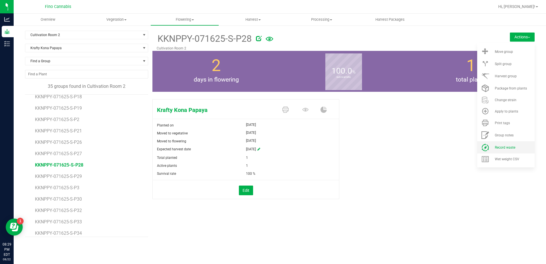
click at [503, 145] on li "Record waste" at bounding box center [505, 147] width 57 height 12
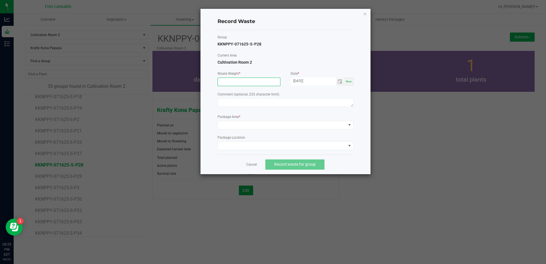
click at [226, 84] on input at bounding box center [249, 82] width 62 height 8
type input "37.0400 g"
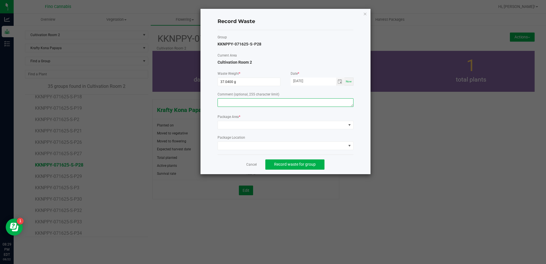
paste textarea "Pruning Waste"
type textarea "Pruning Waste"
click at [235, 121] on span at bounding box center [282, 125] width 128 height 8
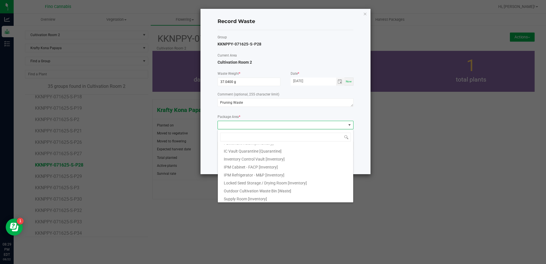
scroll to position [31, 0]
click at [244, 188] on span "Outdoor Cultivation Waste Bin [Waste]" at bounding box center [257, 190] width 67 height 5
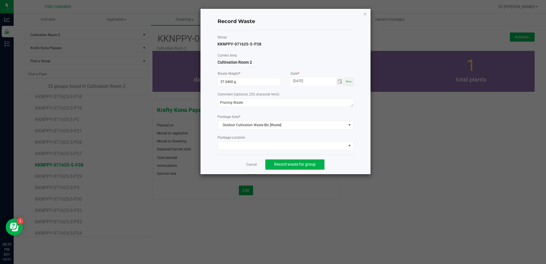
click at [343, 159] on div "Cancel Record waste for group" at bounding box center [286, 165] width 136 height 20
click at [319, 166] on button "Record waste for group" at bounding box center [294, 165] width 59 height 10
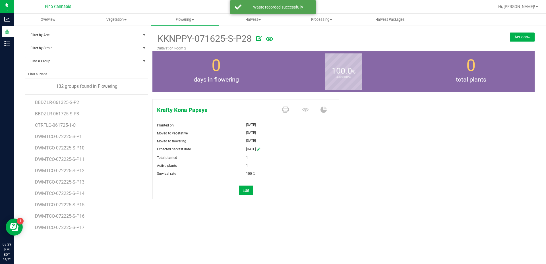
click at [44, 33] on span "Filter by Area" at bounding box center [82, 35] width 115 height 8
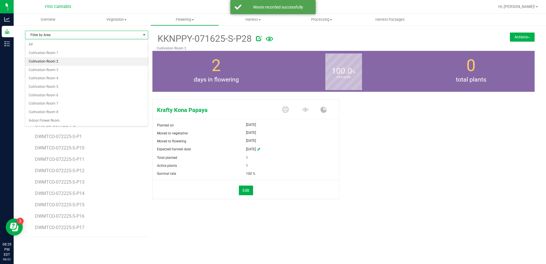
click at [49, 60] on li "Cultivation Room 2" at bounding box center [86, 61] width 123 height 9
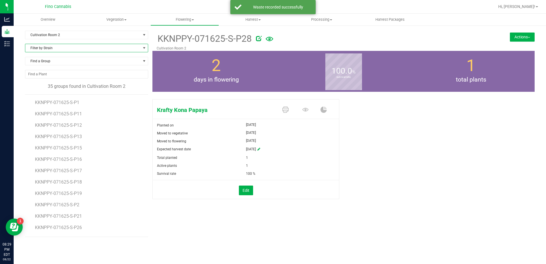
click at [52, 49] on span "Filter by Strain" at bounding box center [82, 48] width 115 height 8
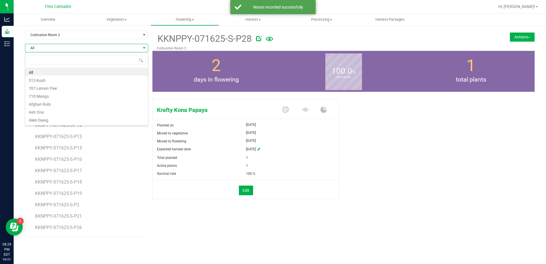
scroll to position [9, 123]
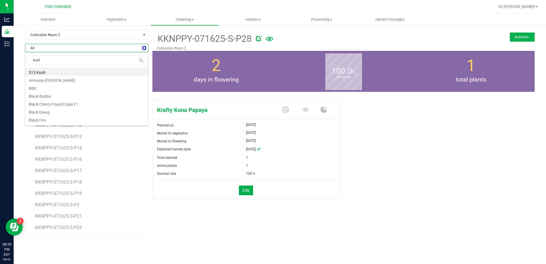
type input "krafty"
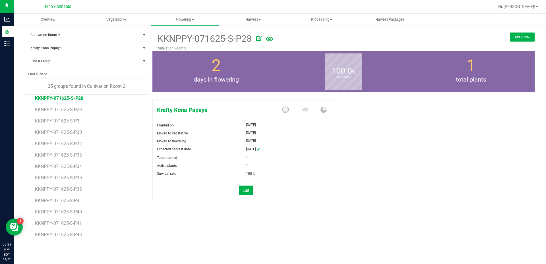
scroll to position [142, 0]
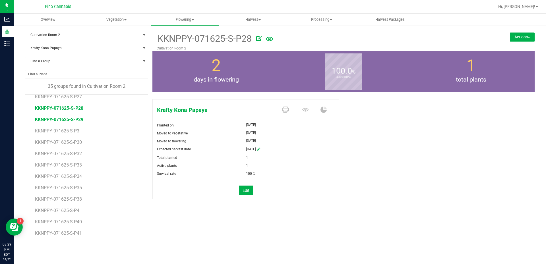
click at [74, 119] on span "KKNPPY-071625-S-P29" at bounding box center [59, 119] width 48 height 5
click at [522, 38] on button "Actions" at bounding box center [522, 36] width 25 height 9
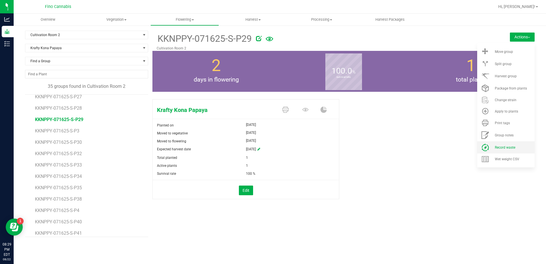
click at [511, 144] on li "Record waste" at bounding box center [505, 147] width 57 height 12
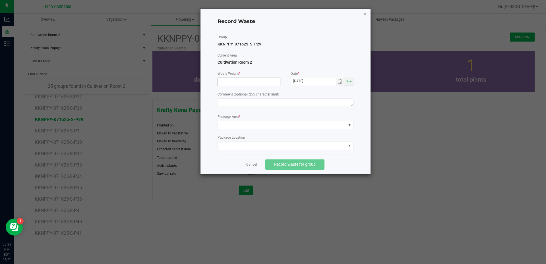
click at [235, 81] on input at bounding box center [249, 82] width 62 height 8
type input "37.0400 g"
paste textarea "Pruning Waste"
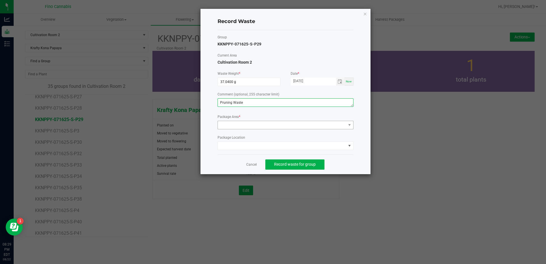
type textarea "Pruning Waste"
click at [239, 122] on span at bounding box center [282, 125] width 128 height 8
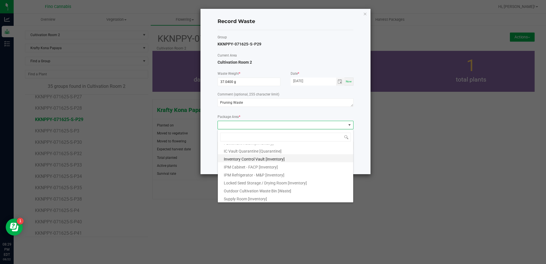
scroll to position [31, 0]
click at [256, 187] on li "Outdoor Cultivation Waste Bin [Waste]" at bounding box center [285, 189] width 135 height 8
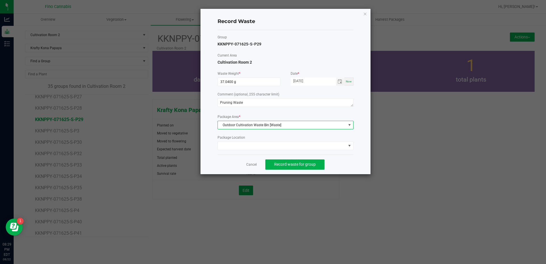
click at [356, 161] on div "Record Waste Group KKNPPY-071625-S-P29 Current Area Cultivation Room 2 Waste We…" at bounding box center [286, 92] width 170 height 166
click at [299, 164] on span "Record waste for group" at bounding box center [295, 164] width 42 height 5
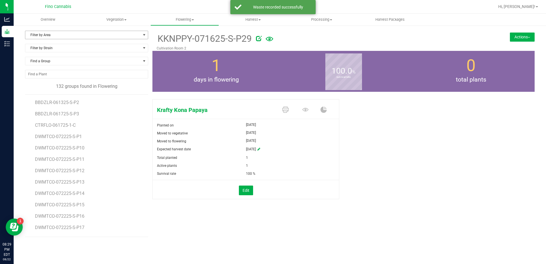
drag, startPoint x: 60, startPoint y: 37, endPoint x: 59, endPoint y: 40, distance: 3.3
click at [59, 37] on span "Filter by Area" at bounding box center [82, 35] width 115 height 8
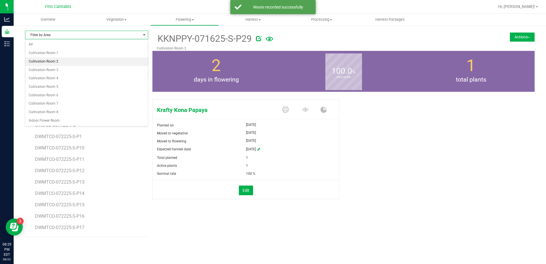
click at [63, 60] on li "Cultivation Room 2" at bounding box center [86, 61] width 123 height 9
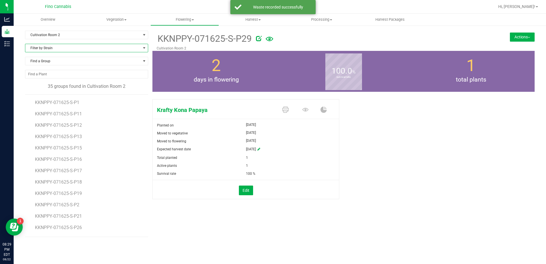
click at [47, 45] on span "Filter by Strain" at bounding box center [82, 48] width 115 height 8
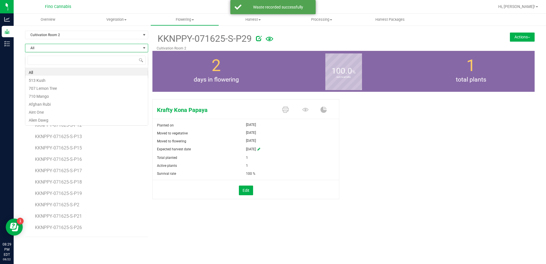
scroll to position [9, 123]
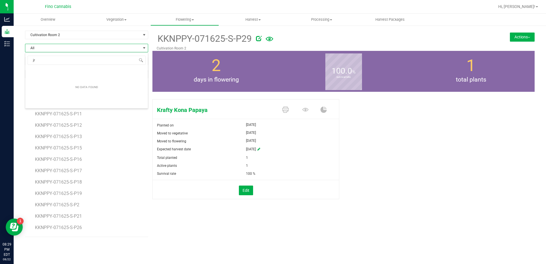
type input "j"
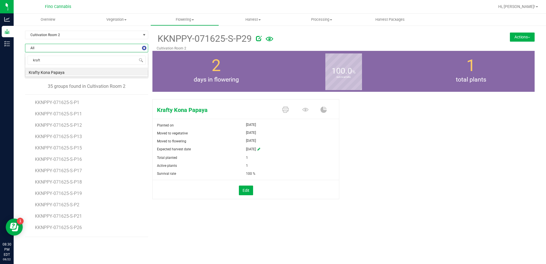
type input "krafty"
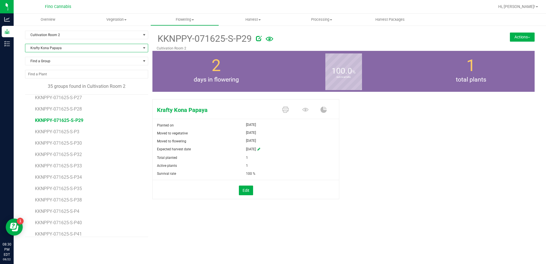
scroll to position [142, 0]
click at [76, 142] on span "KKNPPY-071625-S-P30" at bounding box center [59, 142] width 48 height 5
click at [525, 36] on button "Actions" at bounding box center [522, 36] width 25 height 9
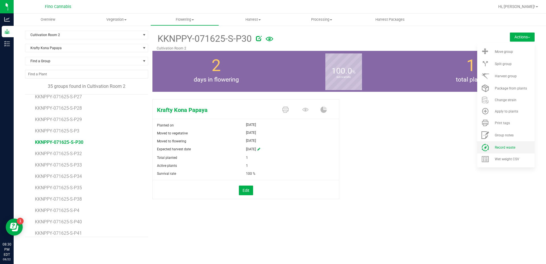
click at [503, 146] on span "Record waste" at bounding box center [505, 148] width 20 height 4
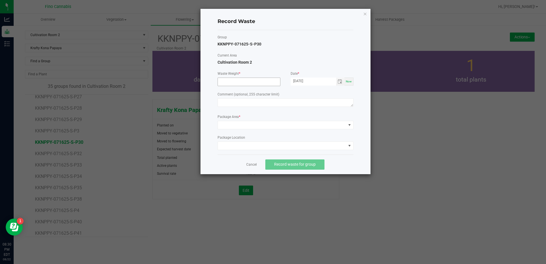
click at [258, 85] on input at bounding box center [249, 82] width 62 height 8
type input "37.0400 g"
paste textarea "Pruning Waste"
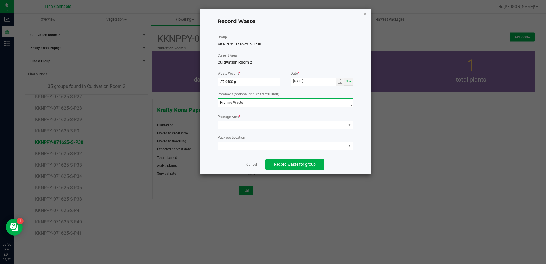
type textarea "Pruning Waste"
click at [244, 125] on span at bounding box center [282, 125] width 128 height 8
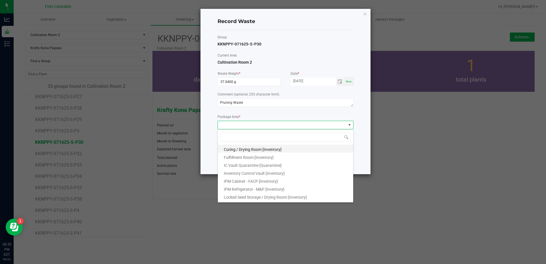
scroll to position [31, 0]
click at [248, 190] on span "Outdoor Cultivation Waste Bin [Waste]" at bounding box center [257, 190] width 67 height 5
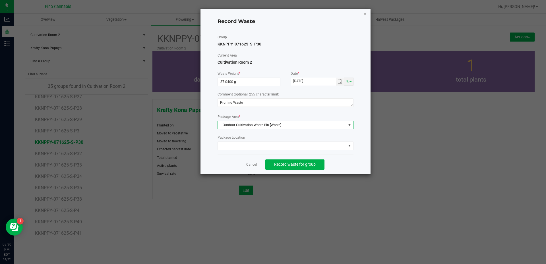
click at [338, 164] on div "Cancel Record waste for group" at bounding box center [286, 165] width 136 height 20
click at [303, 163] on span "Record waste for group" at bounding box center [295, 164] width 42 height 5
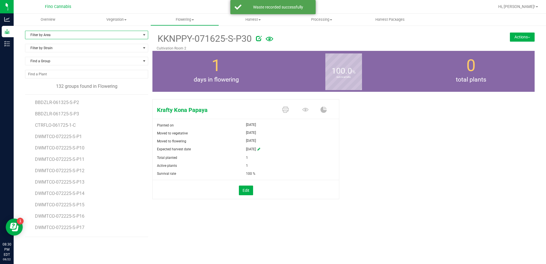
click at [55, 37] on span "Filter by Area" at bounding box center [82, 35] width 115 height 8
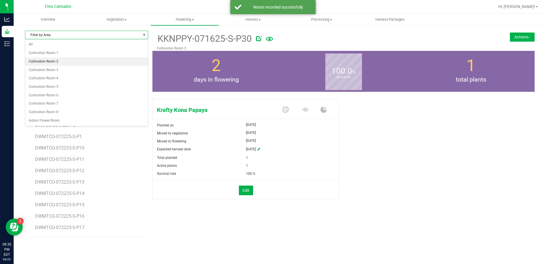
click at [47, 61] on li "Cultivation Room 2" at bounding box center [86, 61] width 123 height 9
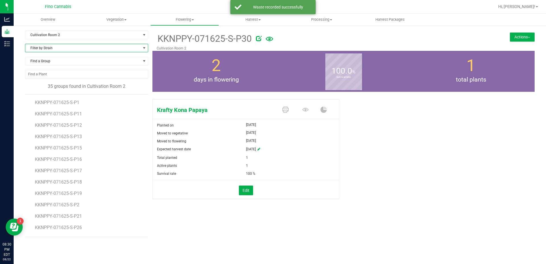
click at [47, 49] on span "Filter by Strain" at bounding box center [82, 48] width 115 height 8
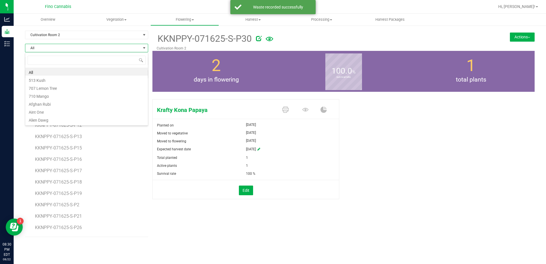
scroll to position [9, 123]
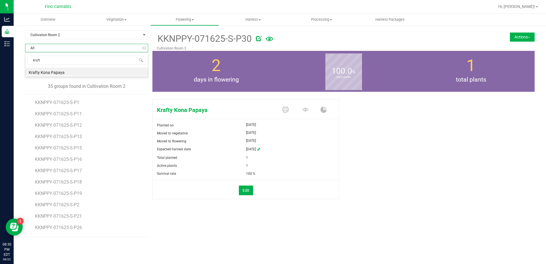
type input "krafty"
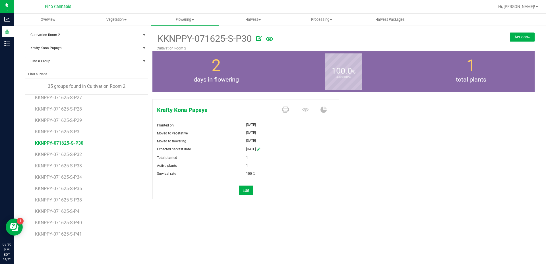
scroll to position [142, 0]
click at [73, 154] on span "KKNPPY-071625-S-P32" at bounding box center [59, 153] width 48 height 5
click at [522, 38] on button "Actions" at bounding box center [522, 36] width 25 height 9
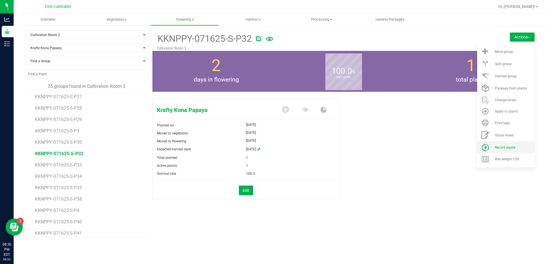
click at [497, 150] on li "Record waste" at bounding box center [505, 147] width 57 height 12
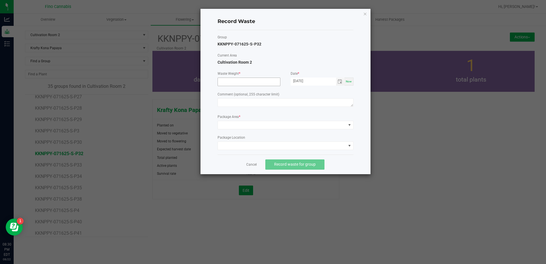
click at [227, 85] on input at bounding box center [249, 82] width 62 height 8
type input "37.0400 g"
paste textarea "Pruning Waste"
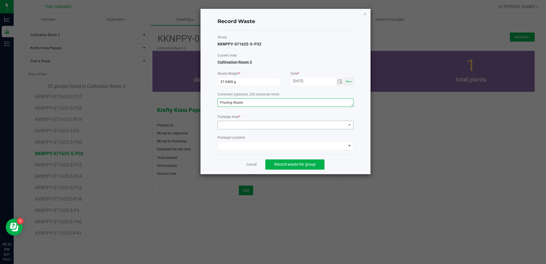
type textarea "Pruning Waste"
click at [234, 121] on span at bounding box center [286, 125] width 136 height 9
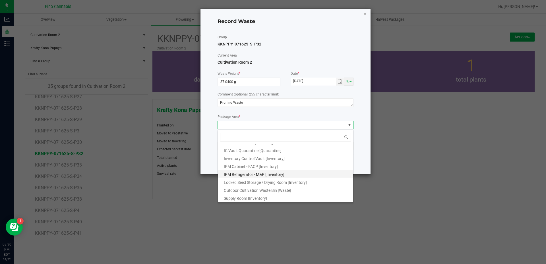
scroll to position [31, 0]
click at [247, 189] on span "Outdoor Cultivation Waste Bin [Waste]" at bounding box center [257, 190] width 67 height 5
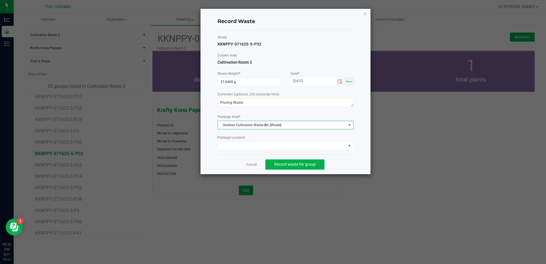
click at [356, 162] on div "Record Waste Group KKNPPY-071625-S-P32 Current Area Cultivation Room 2 Waste We…" at bounding box center [286, 92] width 170 height 166
click at [304, 165] on span "Record waste for group" at bounding box center [295, 164] width 42 height 5
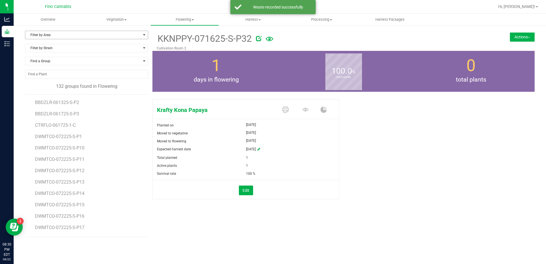
click at [51, 34] on span "Filter by Area" at bounding box center [82, 35] width 115 height 8
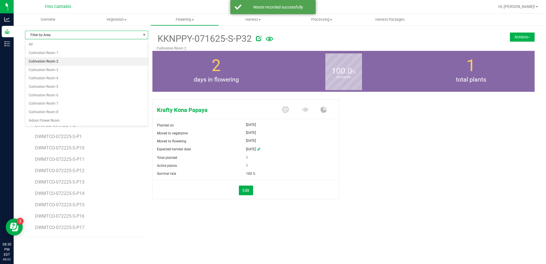
click at [55, 63] on li "Cultivation Room 2" at bounding box center [86, 61] width 123 height 9
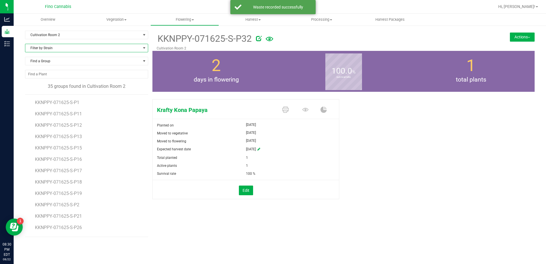
click at [62, 48] on span "Filter by Strain" at bounding box center [82, 48] width 115 height 8
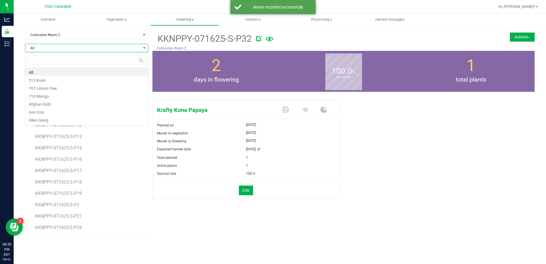
scroll to position [9, 123]
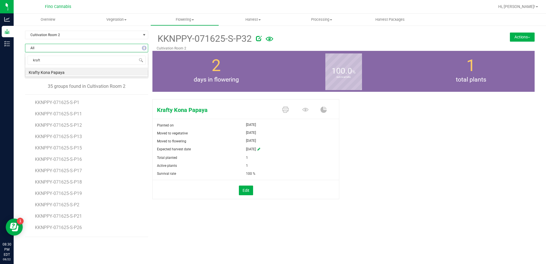
type input "krafty"
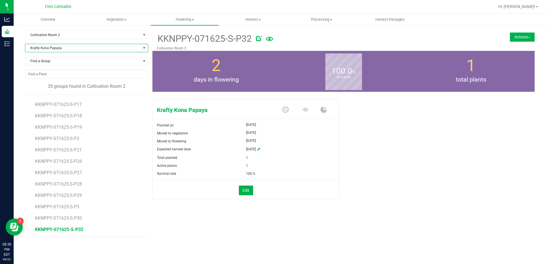
scroll to position [142, 0]
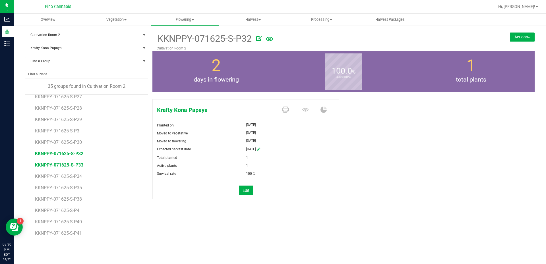
click at [74, 166] on span "KKNPPY-071625-S-P33" at bounding box center [59, 164] width 48 height 5
click at [513, 35] on button "Actions" at bounding box center [522, 36] width 25 height 9
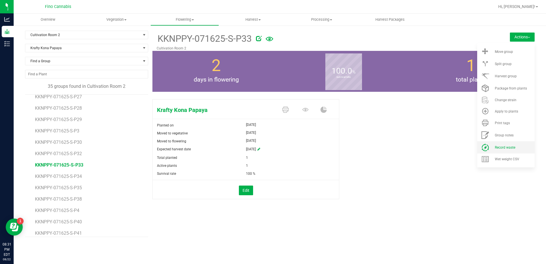
click at [503, 144] on li "Record waste" at bounding box center [505, 147] width 57 height 12
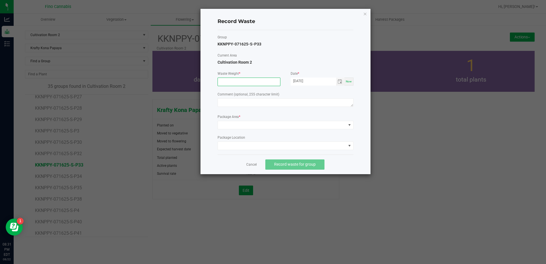
click at [236, 82] on input at bounding box center [249, 82] width 62 height 8
type input "37.0400 g"
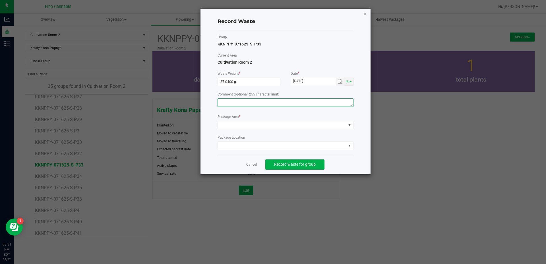
paste textarea "Pruning Waste"
type textarea "Pruning Waste"
click at [236, 125] on span at bounding box center [282, 125] width 128 height 8
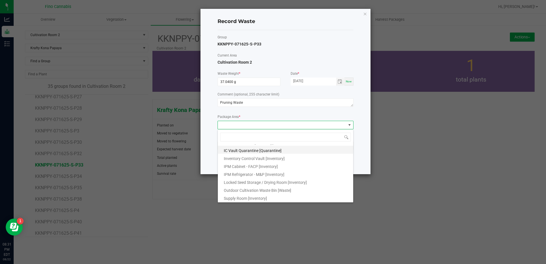
scroll to position [31, 0]
click at [246, 189] on span "Outdoor Cultivation Waste Bin [Waste]" at bounding box center [257, 190] width 67 height 5
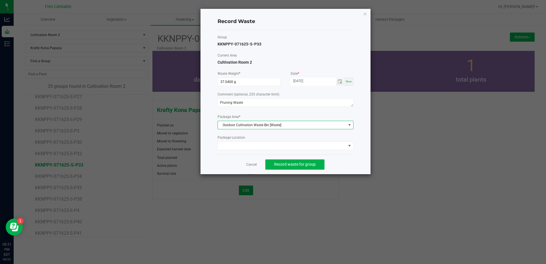
click at [351, 161] on div "Cancel Record waste for group" at bounding box center [286, 165] width 136 height 20
click at [308, 164] on span "Record waste for group" at bounding box center [295, 164] width 42 height 5
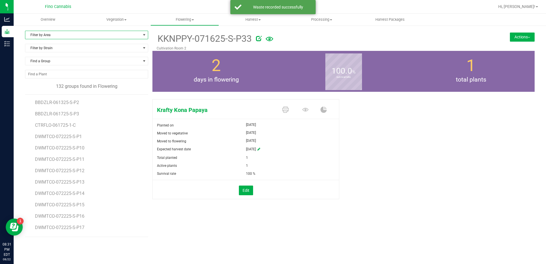
click at [75, 34] on span "Filter by Area" at bounding box center [82, 35] width 115 height 8
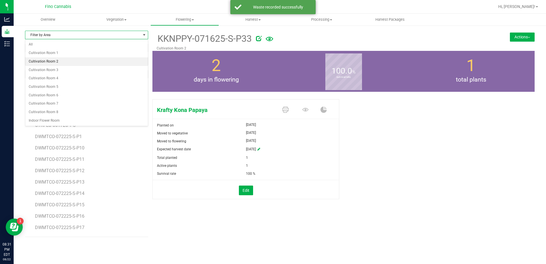
click at [65, 59] on li "Cultivation Room 2" at bounding box center [86, 61] width 123 height 9
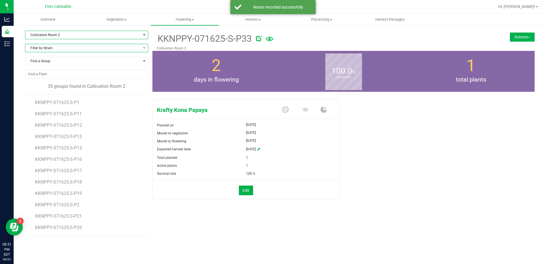
click at [64, 49] on span "Filter by Strain" at bounding box center [82, 48] width 115 height 8
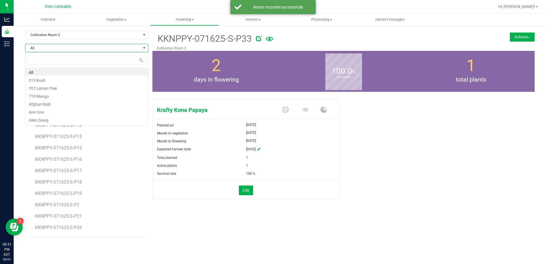
scroll to position [9, 123]
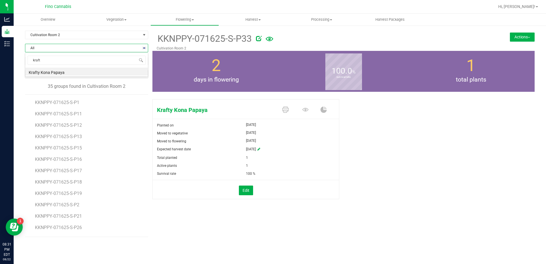
type input "krafty"
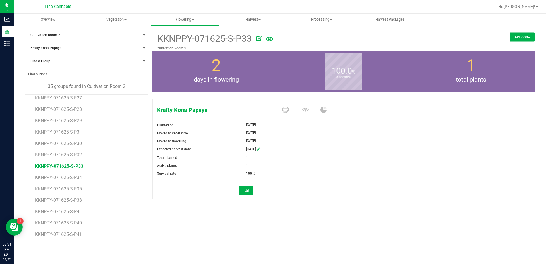
scroll to position [142, 0]
click at [78, 175] on span "KKNPPY-071625-S-P34" at bounding box center [59, 176] width 48 height 5
click at [522, 37] on button "Actions" at bounding box center [522, 36] width 25 height 9
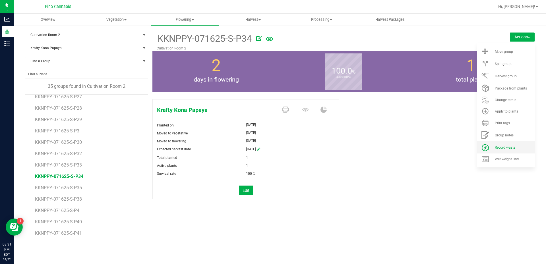
click at [509, 143] on li "Record waste" at bounding box center [505, 147] width 57 height 12
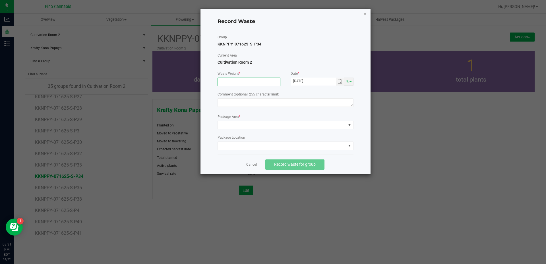
click at [232, 82] on input at bounding box center [249, 82] width 62 height 8
type input "37.0400 g"
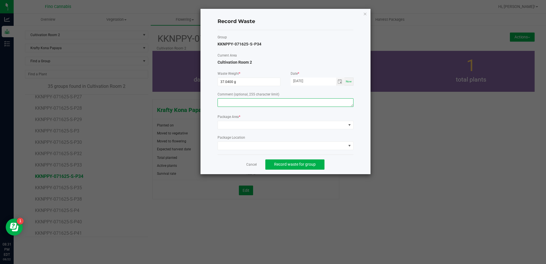
paste textarea "Pruning Waste"
type textarea "Pruning Waste"
click at [234, 125] on span at bounding box center [282, 125] width 128 height 8
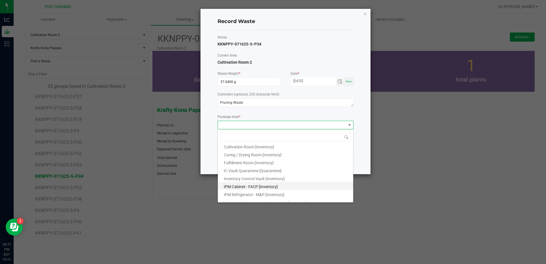
scroll to position [31, 0]
click at [250, 187] on li "Outdoor Cultivation Waste Bin [Waste]" at bounding box center [285, 189] width 135 height 8
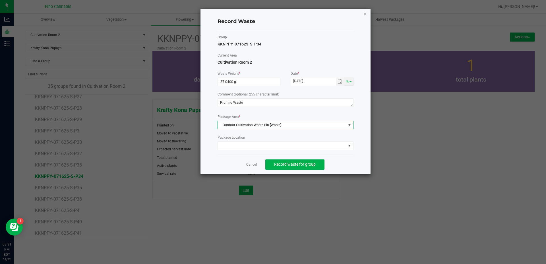
click at [338, 166] on div "Cancel Record waste for group" at bounding box center [286, 165] width 136 height 20
click at [305, 163] on span "Record waste for group" at bounding box center [295, 164] width 42 height 5
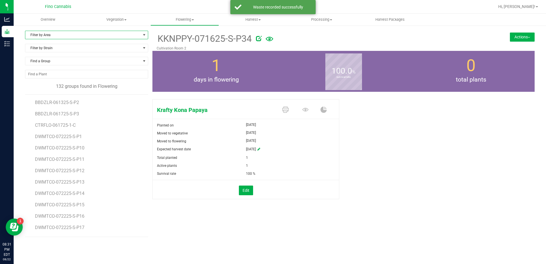
click at [44, 38] on span "Filter by Area" at bounding box center [82, 35] width 115 height 8
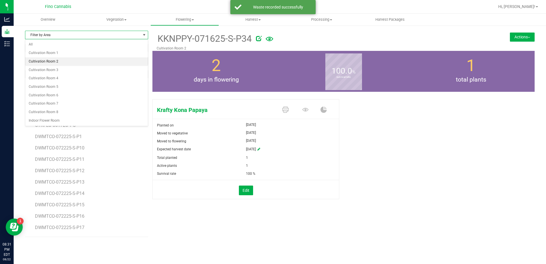
click at [47, 61] on li "Cultivation Room 2" at bounding box center [86, 61] width 123 height 9
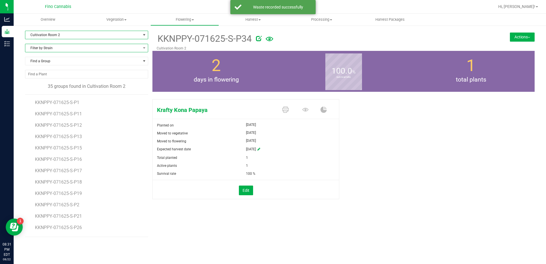
click at [48, 48] on span "Filter by Strain" at bounding box center [82, 48] width 115 height 8
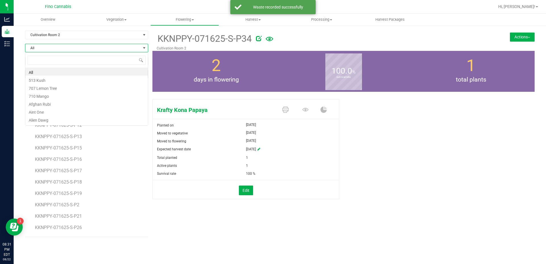
scroll to position [9, 123]
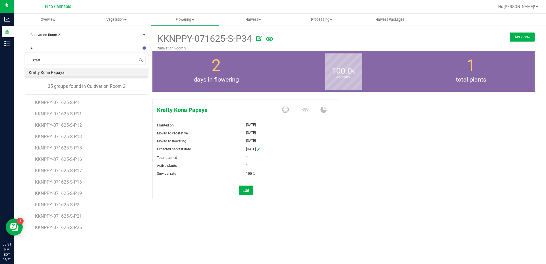
type input "krafty"
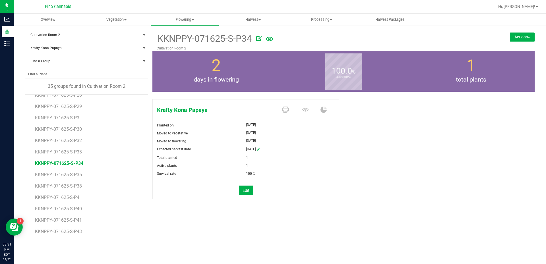
scroll to position [171, 0]
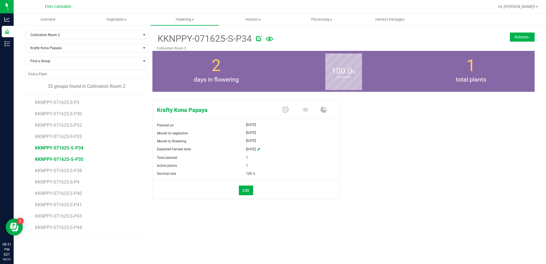
click at [79, 160] on span "KKNPPY-071625-S-P35" at bounding box center [59, 159] width 48 height 5
click at [524, 35] on button "Actions" at bounding box center [522, 36] width 25 height 9
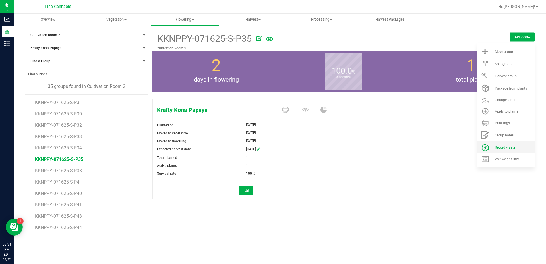
click at [506, 146] on span "Record waste" at bounding box center [505, 148] width 20 height 4
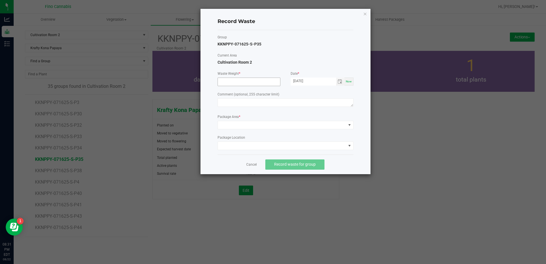
click at [232, 81] on input at bounding box center [249, 82] width 62 height 8
type input "37.0400 g"
paste textarea "Pruning Waste"
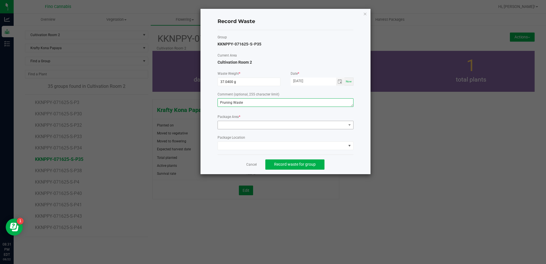
type textarea "Pruning Waste"
click at [229, 125] on span at bounding box center [282, 125] width 128 height 8
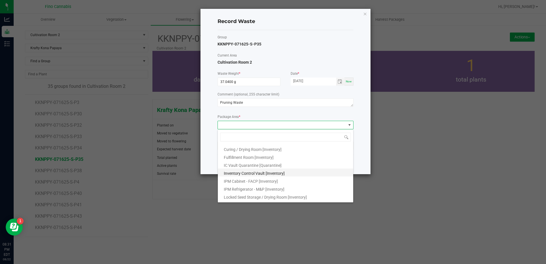
scroll to position [31, 0]
click at [255, 189] on span "Outdoor Cultivation Waste Bin [Waste]" at bounding box center [257, 190] width 67 height 5
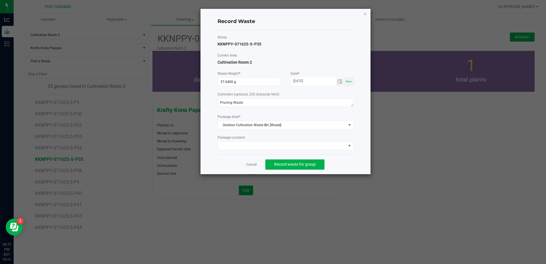
click at [342, 166] on div "Cancel Record waste for group" at bounding box center [286, 165] width 136 height 20
click at [310, 164] on span "Record waste for group" at bounding box center [295, 164] width 42 height 5
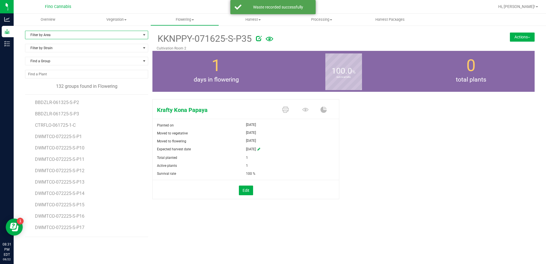
click at [47, 35] on span "Filter by Area" at bounding box center [82, 35] width 115 height 8
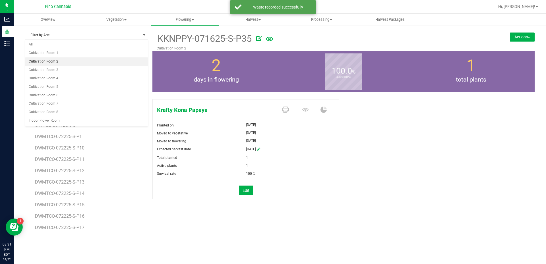
click at [55, 61] on li "Cultivation Room 2" at bounding box center [86, 61] width 123 height 9
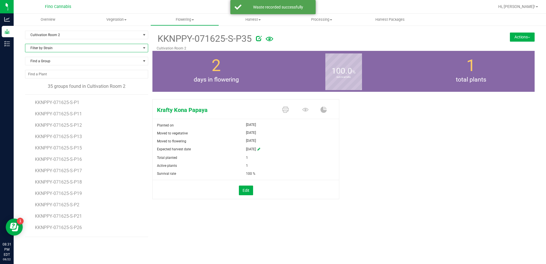
click at [57, 48] on span "Filter by Strain" at bounding box center [82, 48] width 115 height 8
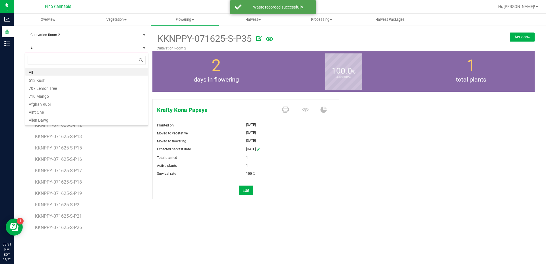
scroll to position [9, 123]
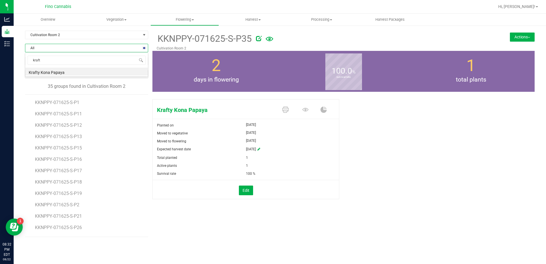
type input "krafty"
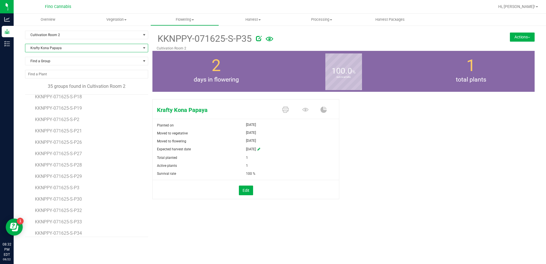
scroll to position [171, 0]
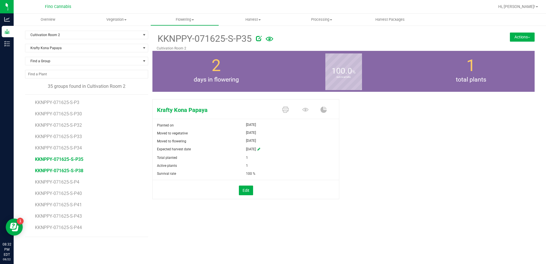
click at [78, 171] on span "KKNPPY-071625-S-P38" at bounding box center [59, 170] width 48 height 5
click at [531, 37] on button "Actions" at bounding box center [522, 36] width 25 height 9
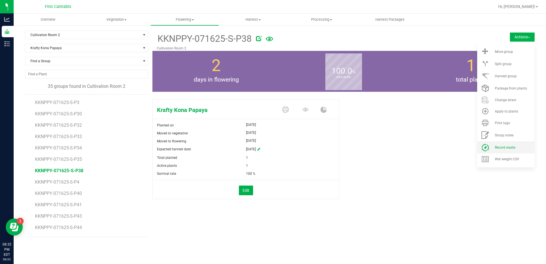
click at [507, 151] on li "Record waste" at bounding box center [505, 147] width 57 height 12
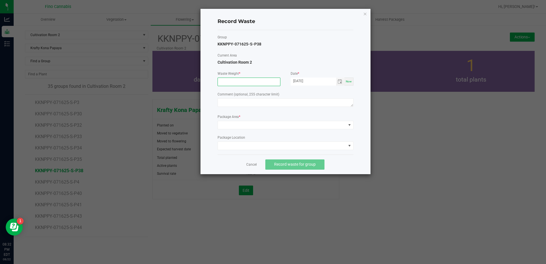
click at [225, 81] on input at bounding box center [249, 82] width 62 height 8
type input "37.0400 g"
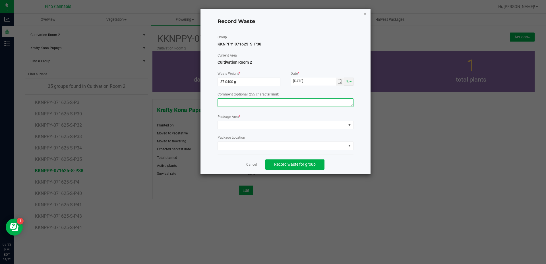
paste textarea "Pruning Waste"
type textarea "Pruning Waste"
click at [237, 123] on span at bounding box center [282, 125] width 128 height 8
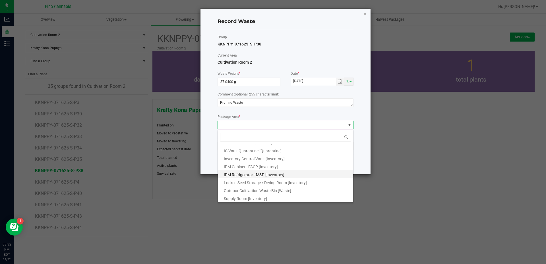
scroll to position [31, 0]
click at [259, 191] on span "Outdoor Cultivation Waste Bin [Waste]" at bounding box center [257, 190] width 67 height 5
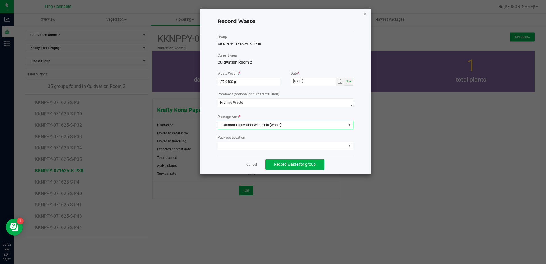
click at [342, 163] on div "Cancel Record waste for group" at bounding box center [286, 165] width 136 height 20
click at [292, 165] on span "Record waste for group" at bounding box center [295, 164] width 42 height 5
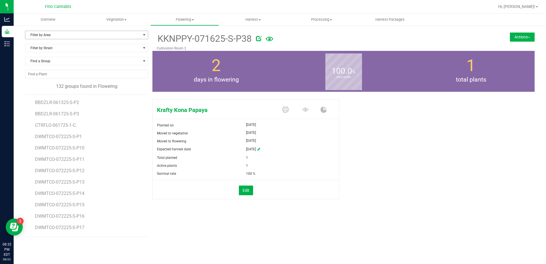
click at [71, 31] on span "Filter by Area" at bounding box center [82, 35] width 115 height 8
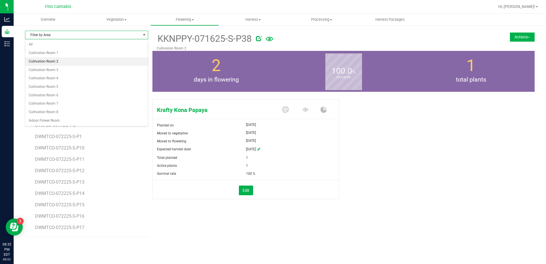
click at [54, 57] on li "Cultivation Room 2" at bounding box center [86, 61] width 123 height 9
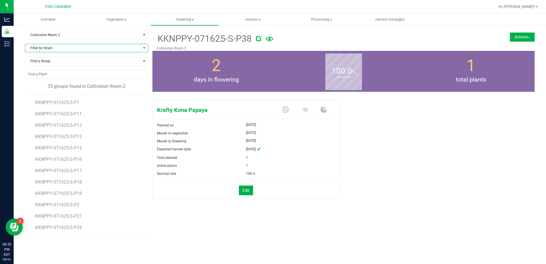
click at [54, 48] on span "Filter by Strain" at bounding box center [82, 48] width 115 height 8
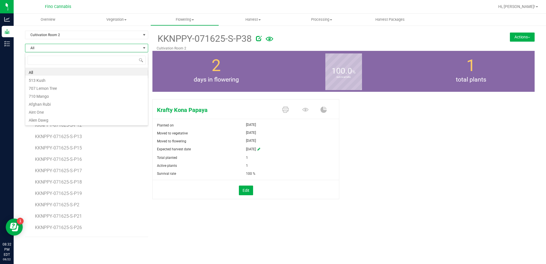
scroll to position [9, 123]
type input "krafty"
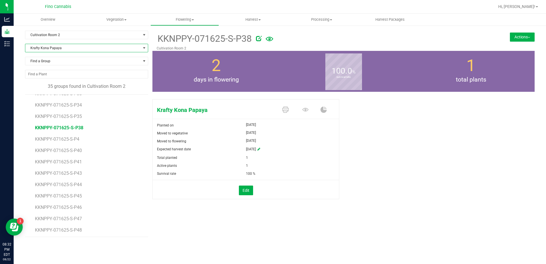
scroll to position [204, 0]
click at [66, 160] on span "KKNPPY-071625-S-P40" at bounding box center [59, 160] width 48 height 5
click at [520, 35] on button "Actions" at bounding box center [522, 36] width 25 height 9
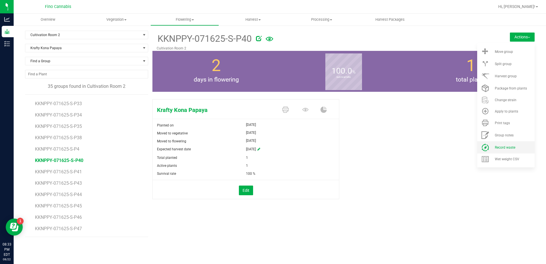
click at [512, 148] on span "Record waste" at bounding box center [505, 148] width 20 height 4
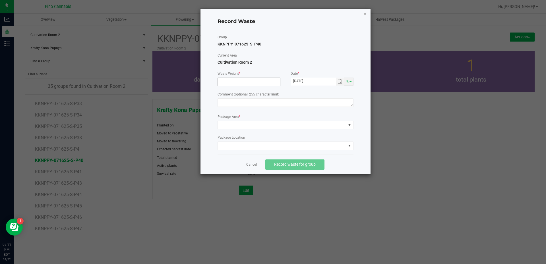
click at [225, 78] on input at bounding box center [249, 82] width 62 height 8
type input "37.0400 g"
drag, startPoint x: 230, startPoint y: 108, endPoint x: 228, endPoint y: 102, distance: 5.8
paste textarea "Pruning Waste"
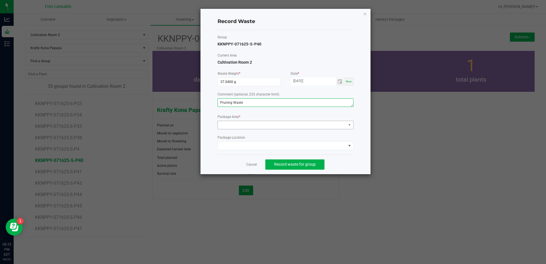
type textarea "Pruning Waste"
click at [234, 125] on span at bounding box center [282, 125] width 128 height 8
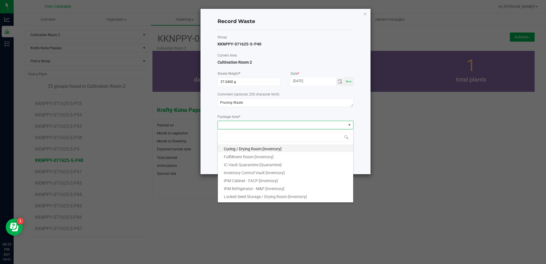
scroll to position [31, 0]
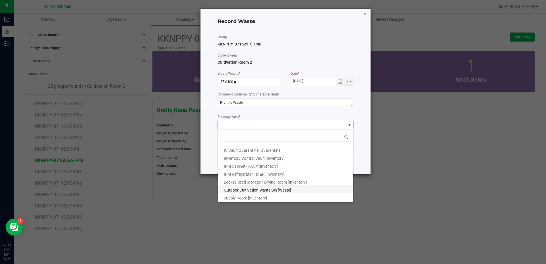
click at [251, 191] on span "Outdoor Cultivation Waste Bin [Waste]" at bounding box center [257, 190] width 67 height 5
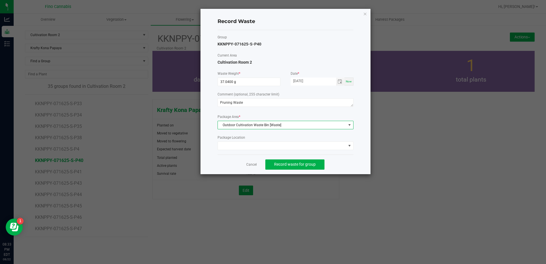
click at [354, 166] on div "Record Waste Group KKNPPY-071625-S-P40 Current Area Cultivation Room 2 Waste We…" at bounding box center [286, 92] width 170 height 166
click at [308, 167] on span "Record waste for group" at bounding box center [295, 164] width 42 height 5
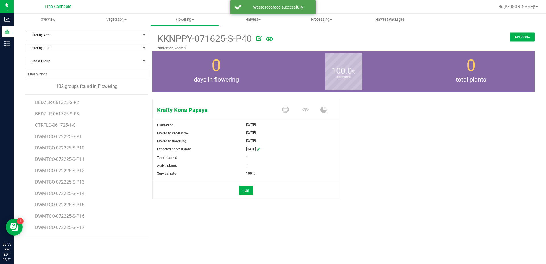
click at [51, 34] on span "Filter by Area" at bounding box center [82, 35] width 115 height 8
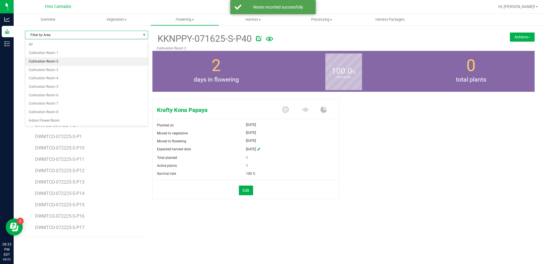
click at [54, 62] on li "Cultivation Room 2" at bounding box center [86, 61] width 123 height 9
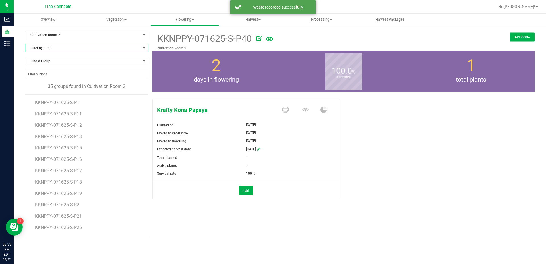
click at [51, 48] on span "Filter by Strain" at bounding box center [82, 48] width 115 height 8
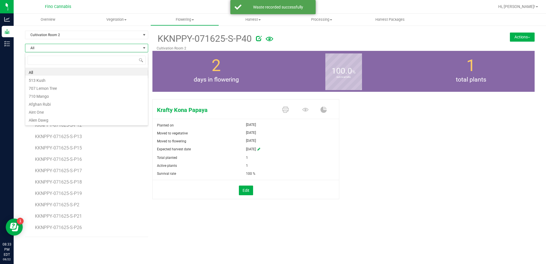
scroll to position [9, 123]
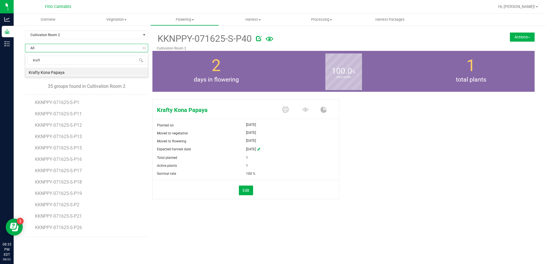
type input "krafty"
click at [51, 69] on li "Krafty Kona Papaya" at bounding box center [86, 72] width 123 height 8
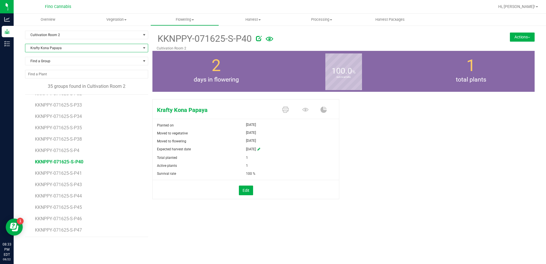
scroll to position [228, 0]
click at [76, 148] on span "KKNPPY-071625-S-P41" at bounding box center [59, 147] width 48 height 5
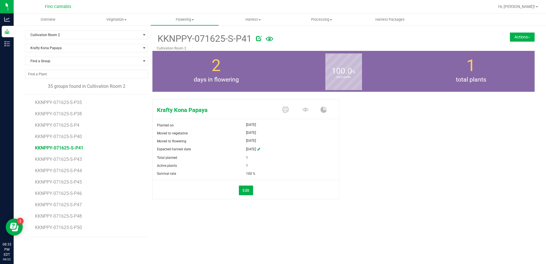
click at [524, 34] on button "Actions" at bounding box center [522, 36] width 25 height 9
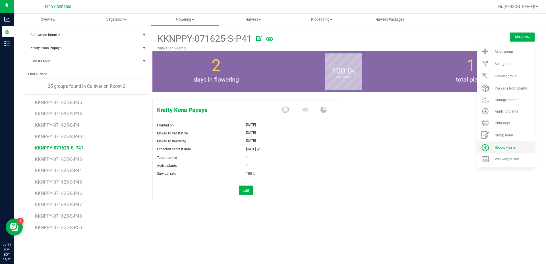
click at [501, 147] on span "Record waste" at bounding box center [505, 148] width 20 height 4
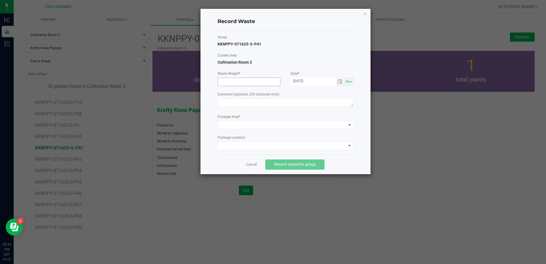
click at [234, 81] on input at bounding box center [249, 82] width 62 height 8
type input "37.0400 g"
click at [237, 102] on textarea at bounding box center [286, 102] width 136 height 9
paste textarea "Pruning Waste"
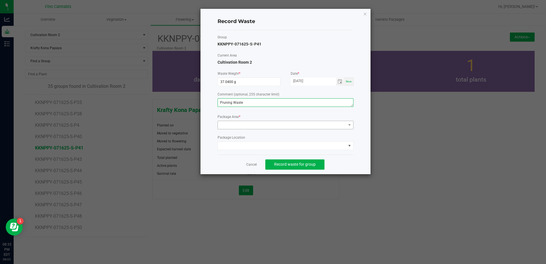
type textarea "Pruning Waste"
click at [234, 126] on span at bounding box center [282, 125] width 128 height 8
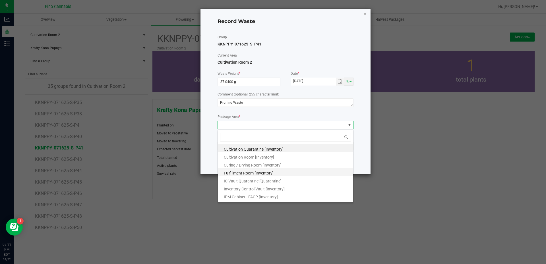
scroll to position [31, 0]
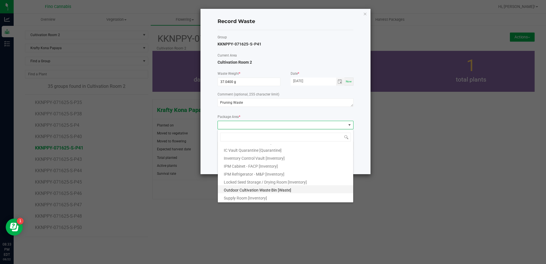
click at [244, 189] on span "Outdoor Cultivation Waste Bin [Waste]" at bounding box center [257, 190] width 67 height 5
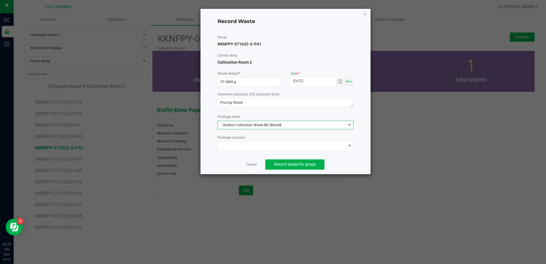
click at [345, 171] on div "Cancel Record waste for group" at bounding box center [286, 165] width 136 height 20
click at [310, 167] on button "Record waste for group" at bounding box center [294, 165] width 59 height 10
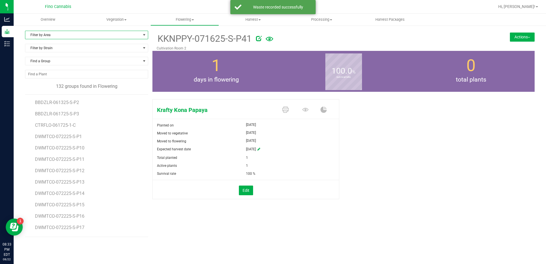
click at [70, 33] on span "Filter by Area" at bounding box center [82, 35] width 115 height 8
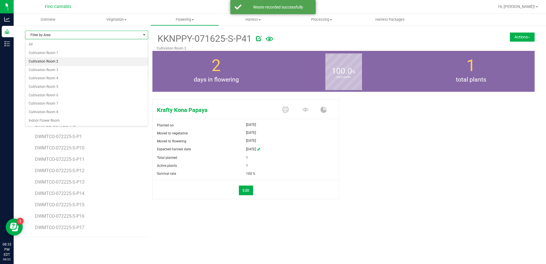
click at [52, 61] on li "Cultivation Room 2" at bounding box center [86, 61] width 123 height 9
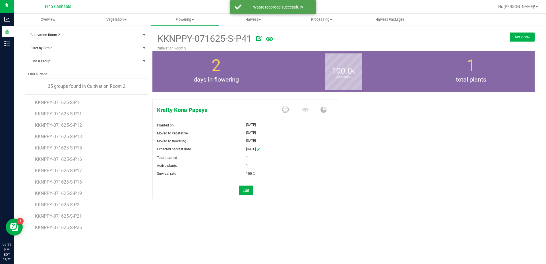
click at [46, 46] on span "Filter by Strain" at bounding box center [82, 48] width 115 height 8
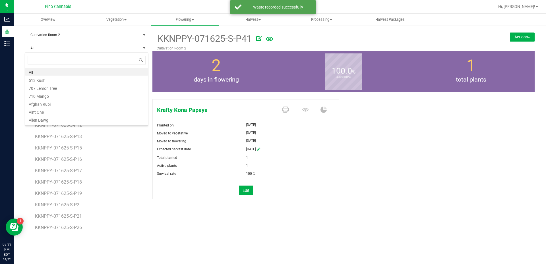
scroll to position [9, 123]
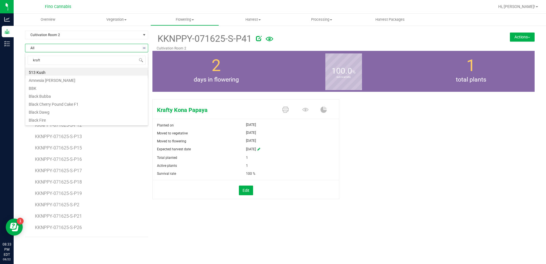
type input "krafty"
click at [51, 72] on li "Krafty Kona Papaya" at bounding box center [86, 72] width 123 height 8
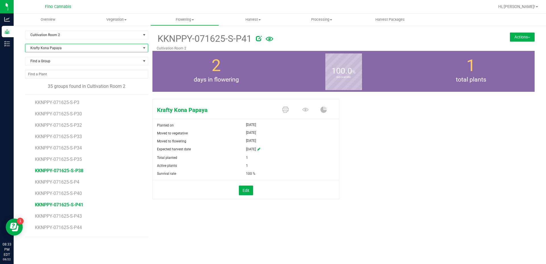
scroll to position [199, 0]
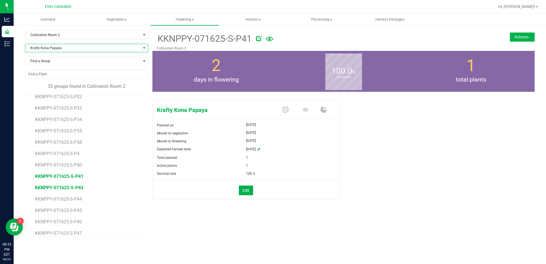
click at [73, 187] on span "KKNPPY-071625-S-P43" at bounding box center [59, 187] width 48 height 5
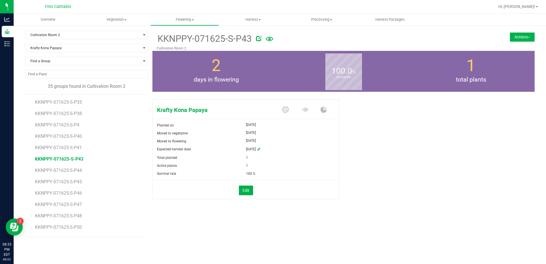
scroll to position [228, 0]
click at [517, 38] on button "Actions" at bounding box center [522, 36] width 25 height 9
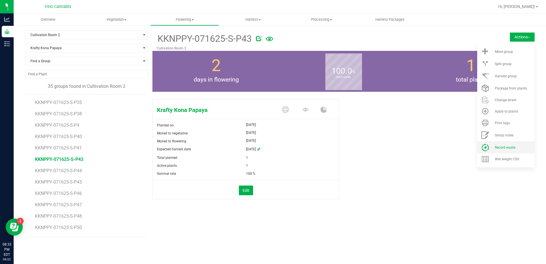
click at [505, 151] on li "Record waste" at bounding box center [505, 147] width 57 height 12
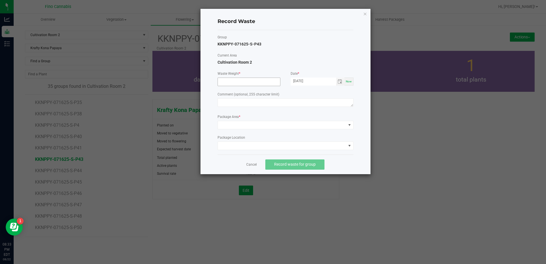
click at [243, 83] on input at bounding box center [249, 82] width 62 height 8
type input "37.0400 g"
paste textarea "Pruning Waste"
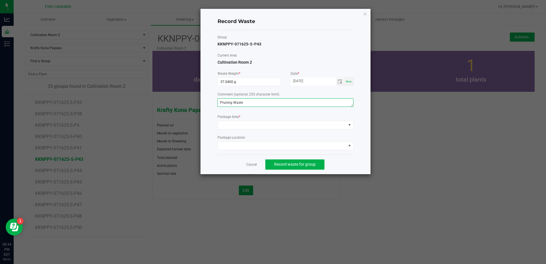
type textarea "Pruning Waste"
click at [243, 130] on form "Waste Weight * 37.0400 g Date * 08/22/2025 Now Comment (optional, 255 character…" at bounding box center [286, 110] width 136 height 79
click at [242, 127] on span at bounding box center [282, 125] width 128 height 8
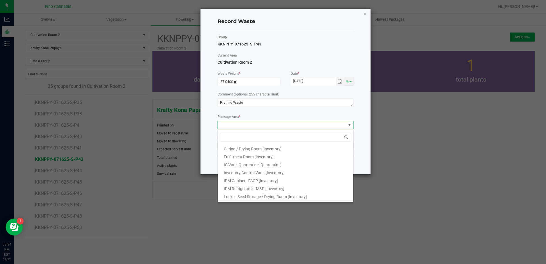
scroll to position [31, 0]
click at [242, 190] on span "Outdoor Cultivation Waste Bin [Waste]" at bounding box center [257, 190] width 67 height 5
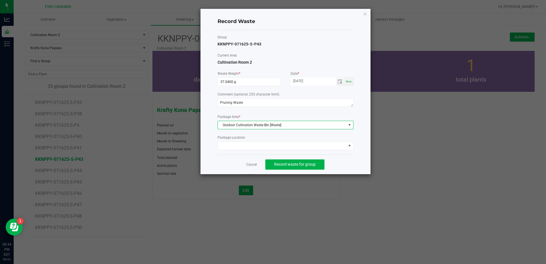
click at [341, 168] on div "Cancel Record waste for group" at bounding box center [286, 165] width 136 height 20
click at [314, 166] on span "Record waste for group" at bounding box center [295, 164] width 42 height 5
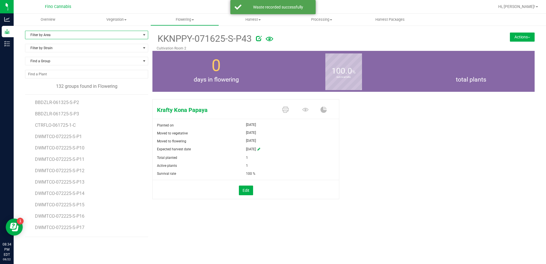
click at [65, 33] on span "Filter by Area" at bounding box center [82, 35] width 115 height 8
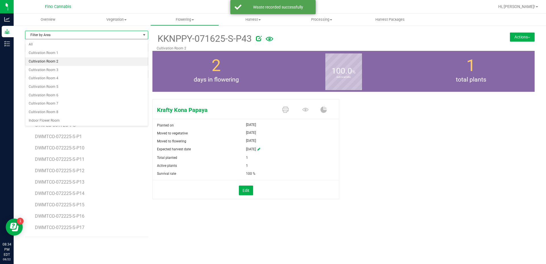
click at [52, 61] on li "Cultivation Room 2" at bounding box center [86, 61] width 123 height 9
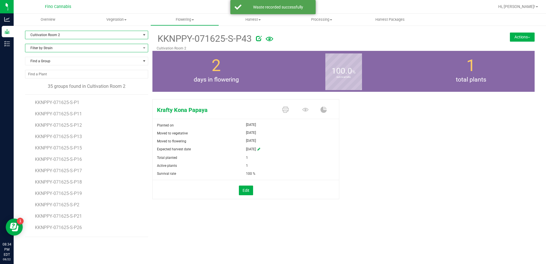
click at [51, 45] on span "Filter by Strain" at bounding box center [82, 48] width 115 height 8
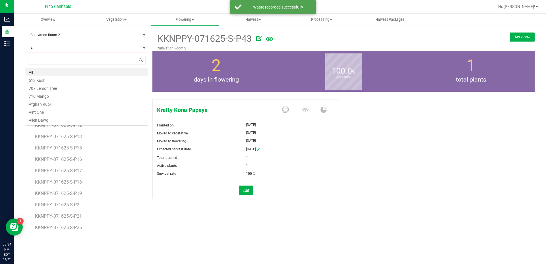
scroll to position [9, 123]
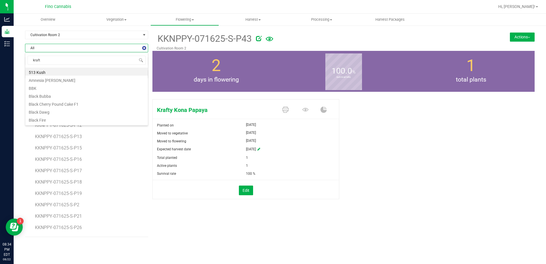
type input "krafty"
click at [51, 71] on li "Krafty Kona Papaya" at bounding box center [86, 72] width 123 height 8
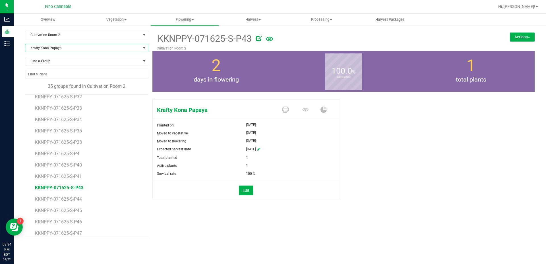
scroll to position [228, 0]
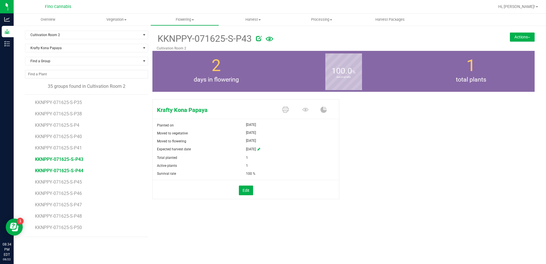
click at [78, 172] on span "KKNPPY-071625-S-P44" at bounding box center [59, 170] width 48 height 5
click at [516, 37] on button "Actions" at bounding box center [522, 36] width 25 height 9
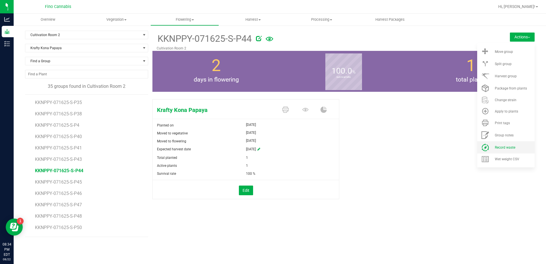
click at [503, 146] on span "Record waste" at bounding box center [505, 148] width 20 height 4
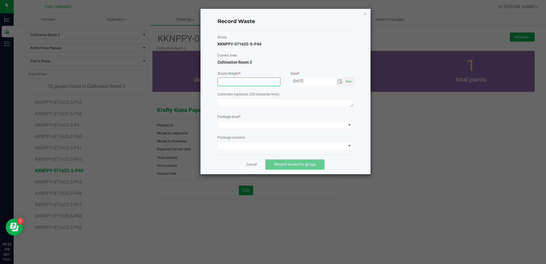
click at [222, 82] on input at bounding box center [249, 82] width 62 height 8
type input "37.0400 g"
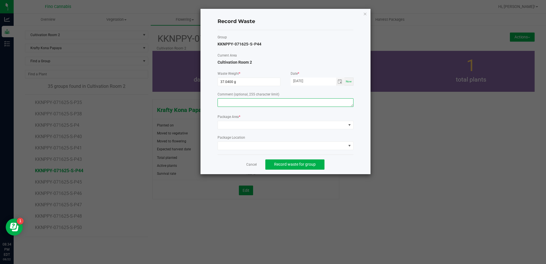
paste textarea "Pruning Waste"
type textarea "Pruning Waste"
drag, startPoint x: 238, startPoint y: 124, endPoint x: 242, endPoint y: 129, distance: 5.9
click at [240, 125] on span at bounding box center [282, 125] width 128 height 8
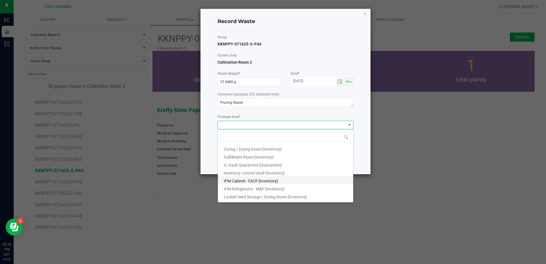
scroll to position [31, 0]
click at [284, 191] on span "Outdoor Cultivation Waste Bin [Waste]" at bounding box center [257, 190] width 67 height 5
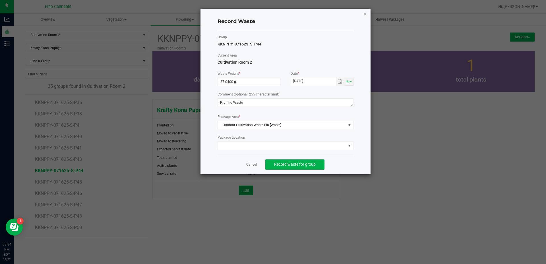
click at [335, 164] on div "Cancel Record waste for group" at bounding box center [286, 165] width 136 height 20
click at [307, 164] on span "Record waste for group" at bounding box center [295, 164] width 42 height 5
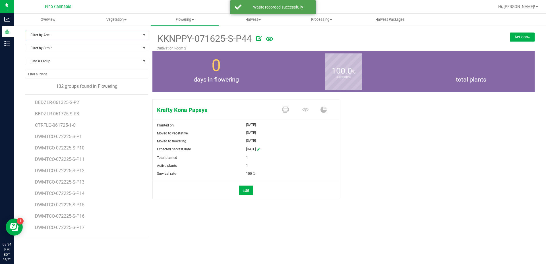
click at [42, 36] on span "Filter by Area" at bounding box center [82, 35] width 115 height 8
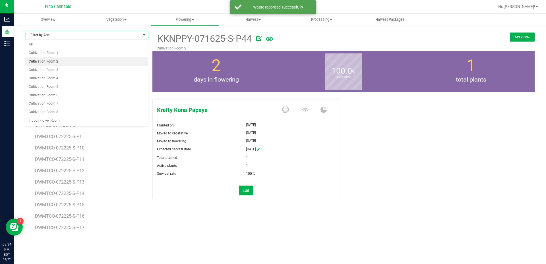
click at [47, 59] on li "Cultivation Room 2" at bounding box center [86, 61] width 123 height 9
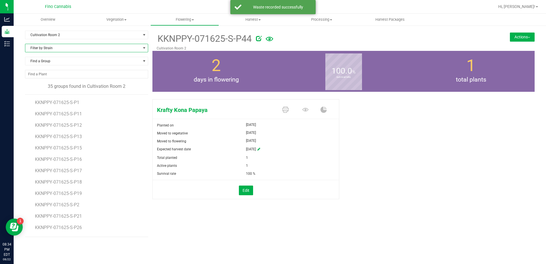
click at [51, 45] on span "Filter by Strain" at bounding box center [82, 48] width 115 height 8
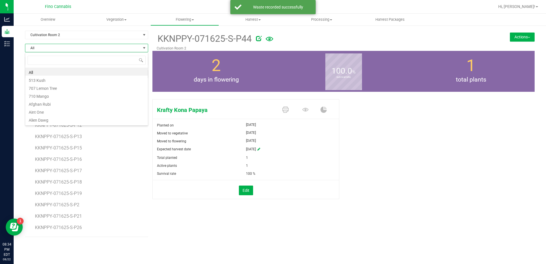
scroll to position [9, 123]
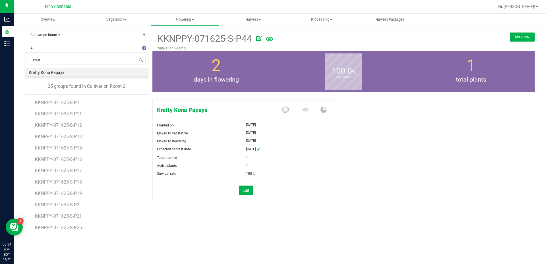
type input "krafty"
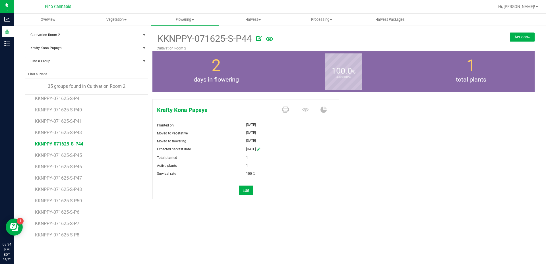
scroll to position [261, 0]
click at [68, 146] on li "KKNPPY-071625-S-P45" at bounding box center [89, 146] width 109 height 11
drag, startPoint x: 68, startPoint y: 146, endPoint x: 68, endPoint y: 149, distance: 3.5
click at [68, 149] on span "KKNPPY-071625-S-P45" at bounding box center [59, 148] width 48 height 5
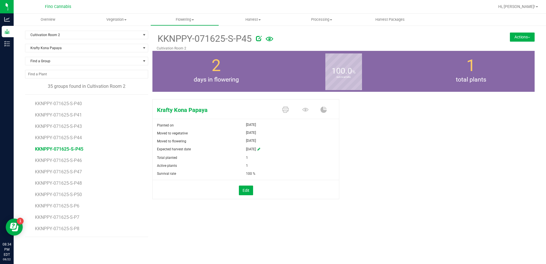
click at [523, 35] on button "Actions" at bounding box center [522, 36] width 25 height 9
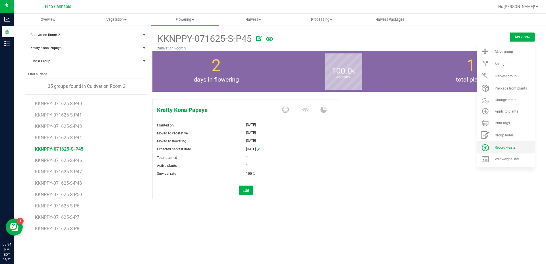
click at [508, 148] on span "Record waste" at bounding box center [505, 148] width 20 height 4
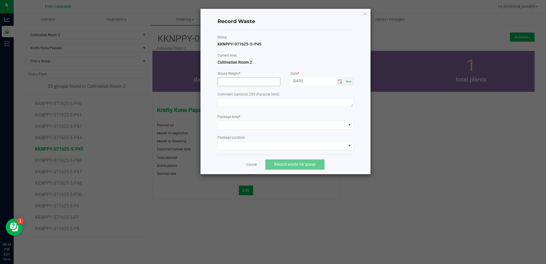
click at [237, 82] on input at bounding box center [249, 82] width 62 height 8
type input "37.0400 g"
paste textarea "Pruning Waste"
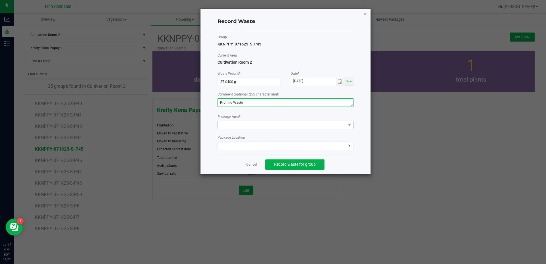
type textarea "Pruning Waste"
click at [240, 125] on span at bounding box center [282, 125] width 128 height 8
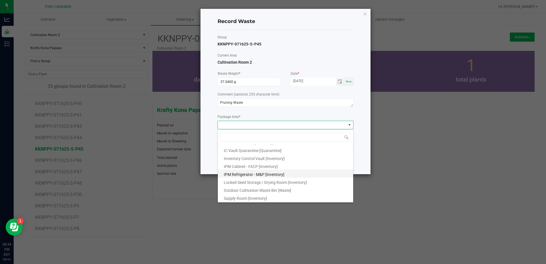
scroll to position [31, 0]
click at [251, 189] on span "Outdoor Cultivation Waste Bin [Waste]" at bounding box center [257, 190] width 67 height 5
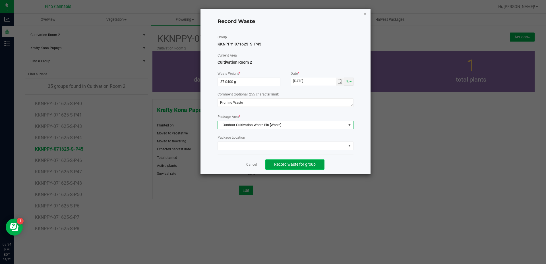
click at [309, 166] on span "Record waste for group" at bounding box center [295, 164] width 42 height 5
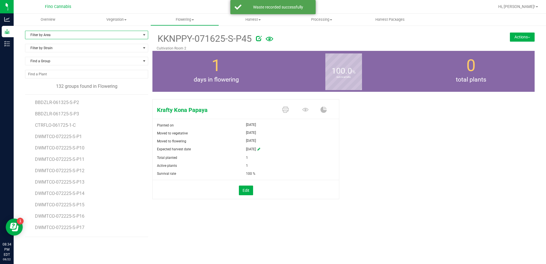
click at [57, 36] on span "Filter by Area" at bounding box center [82, 35] width 115 height 8
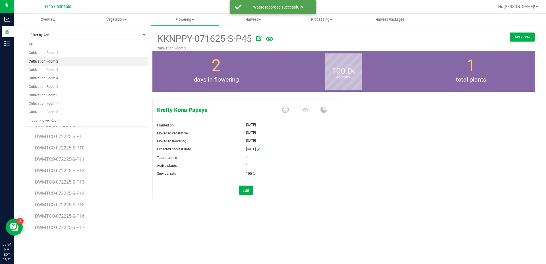
click at [58, 62] on li "Cultivation Room 2" at bounding box center [86, 61] width 123 height 9
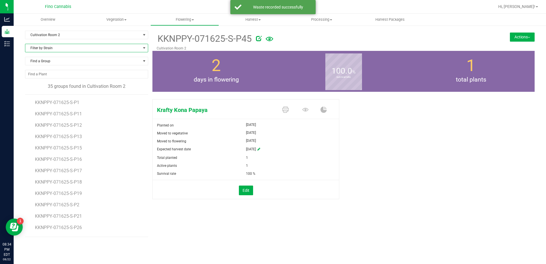
click at [52, 48] on span "Filter by Strain" at bounding box center [82, 48] width 115 height 8
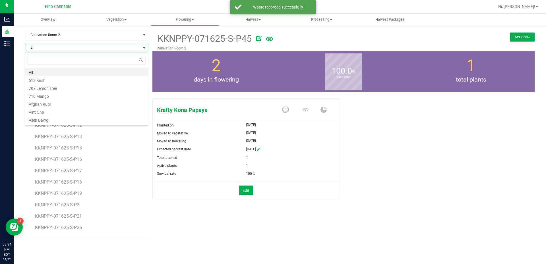
scroll to position [9, 123]
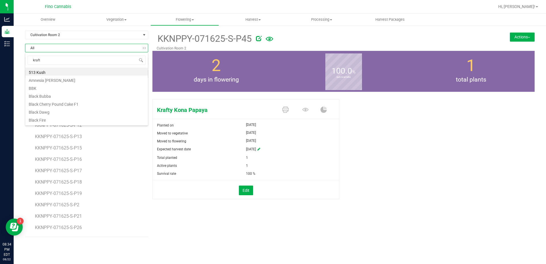
type input "krafty"
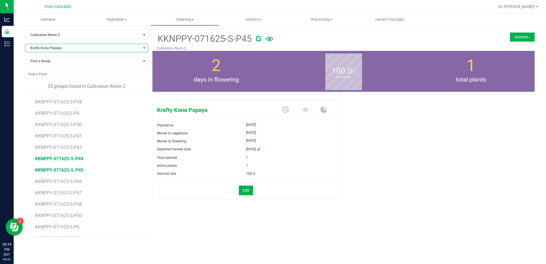
scroll to position [256, 0]
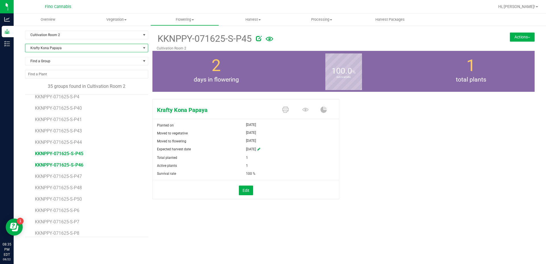
click at [75, 166] on span "KKNPPY-071625-S-P46" at bounding box center [59, 164] width 48 height 5
click at [519, 36] on button "Actions" at bounding box center [522, 36] width 25 height 9
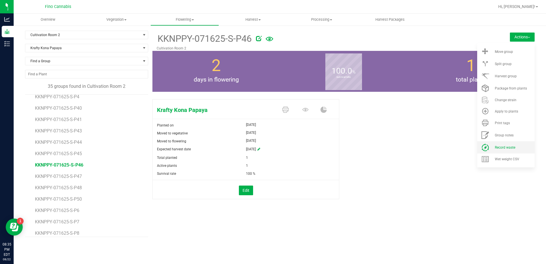
click at [504, 145] on li "Record waste" at bounding box center [505, 147] width 57 height 12
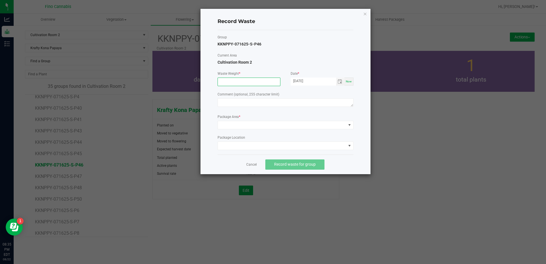
click at [233, 82] on input at bounding box center [249, 82] width 62 height 8
type input "37.0400 g"
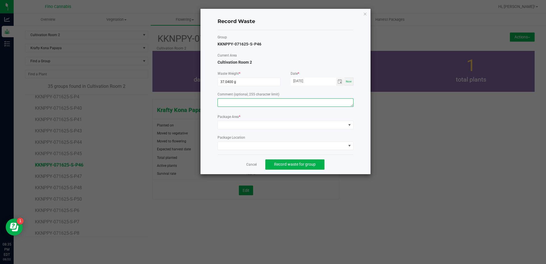
paste textarea "Pruning Waste"
type textarea "Pruning Waste"
click at [239, 122] on span at bounding box center [282, 125] width 128 height 8
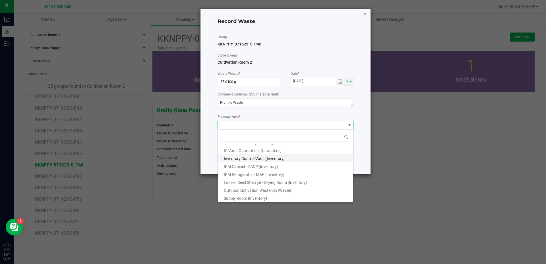
scroll to position [31, 0]
click at [261, 188] on span "Outdoor Cultivation Waste Bin [Waste]" at bounding box center [257, 190] width 67 height 5
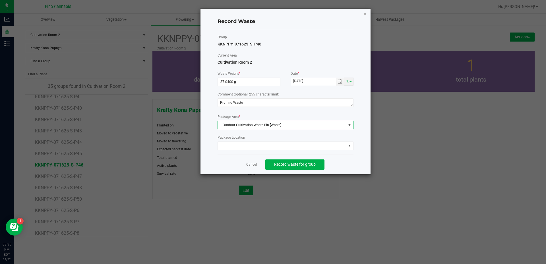
click at [340, 160] on div "Cancel Record waste for group" at bounding box center [286, 165] width 136 height 20
click at [310, 166] on span "Record waste for group" at bounding box center [295, 164] width 42 height 5
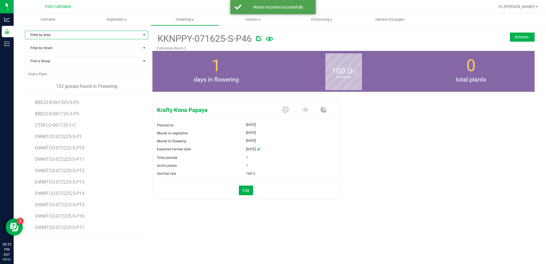
click at [53, 34] on span "Filter by Area" at bounding box center [82, 35] width 115 height 8
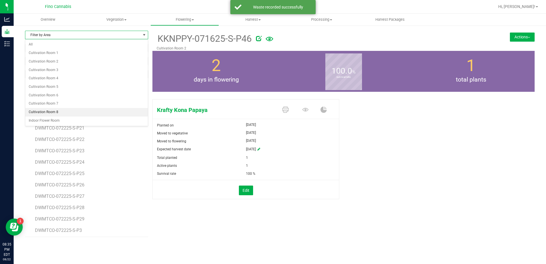
scroll to position [171, 0]
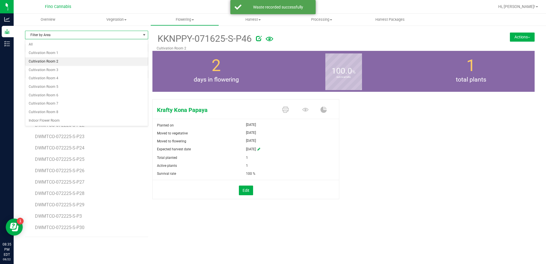
click at [56, 63] on li "Cultivation Room 2" at bounding box center [86, 61] width 123 height 9
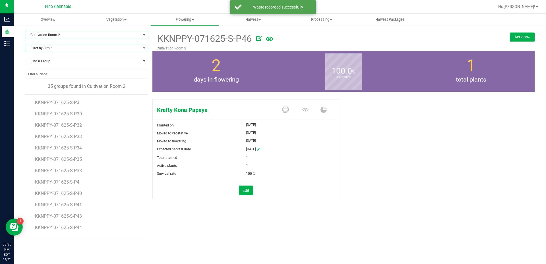
click at [54, 51] on span "Filter by Strain" at bounding box center [82, 48] width 115 height 8
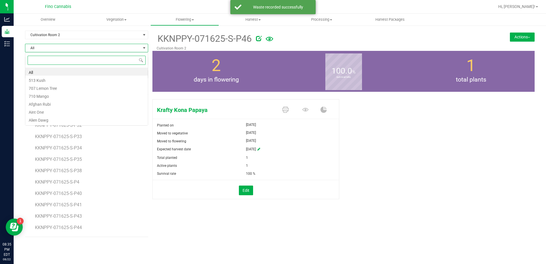
scroll to position [9, 123]
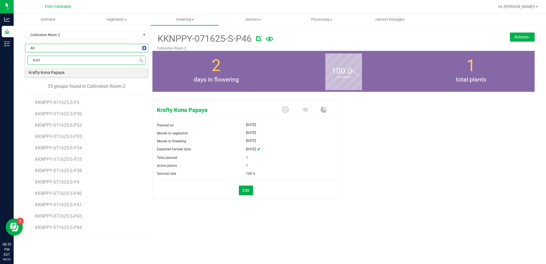
type input "krafty"
click at [54, 71] on li "Krafty Kona Papaya" at bounding box center [86, 72] width 123 height 8
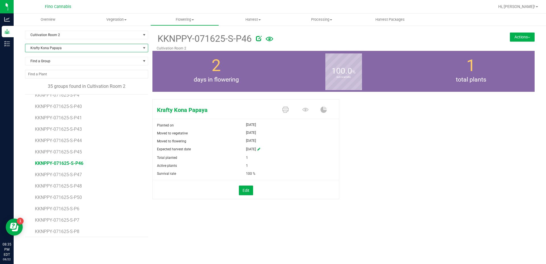
scroll to position [261, 0]
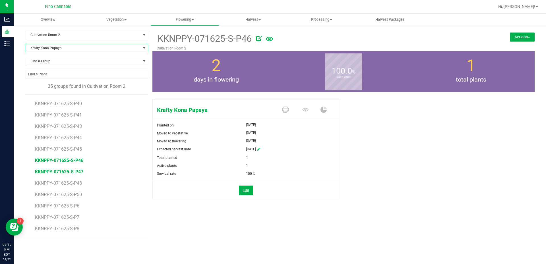
click at [71, 172] on span "KKNPPY-071625-S-P47" at bounding box center [59, 171] width 48 height 5
click at [526, 36] on button "Actions" at bounding box center [522, 36] width 25 height 9
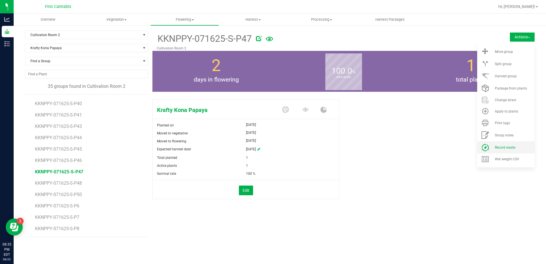
click at [507, 150] on li "Record waste" at bounding box center [505, 147] width 57 height 12
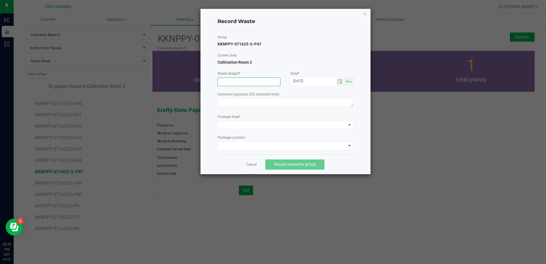
click at [225, 84] on input at bounding box center [249, 82] width 62 height 8
type input "37.0400 g"
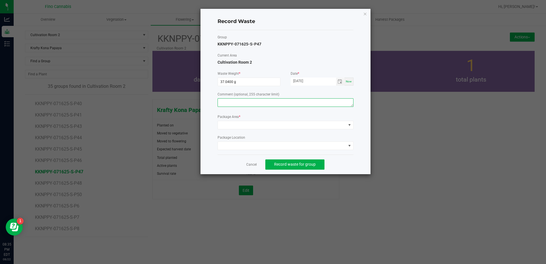
click at [226, 102] on textarea at bounding box center [286, 102] width 136 height 9
paste textarea "Pruning Waste"
type textarea "Pruning Waste"
click at [232, 126] on span at bounding box center [282, 125] width 128 height 8
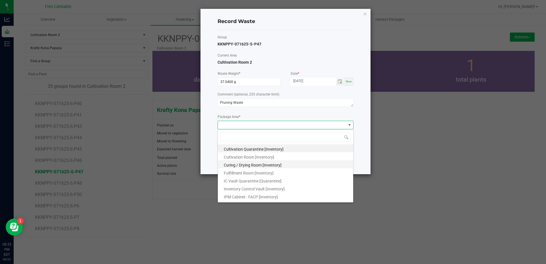
scroll to position [31, 0]
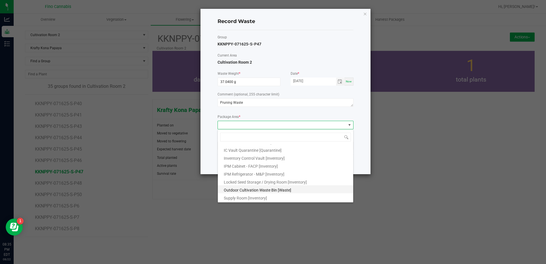
click at [230, 190] on span "Outdoor Cultivation Waste Bin [Waste]" at bounding box center [257, 190] width 67 height 5
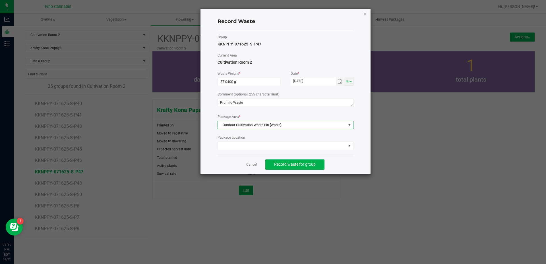
click at [358, 162] on div "Record Waste Group KKNPPY-071625-S-P47 Current Area Cultivation Room 2 Waste We…" at bounding box center [286, 92] width 170 height 166
click at [313, 165] on span "Record waste for group" at bounding box center [295, 164] width 42 height 5
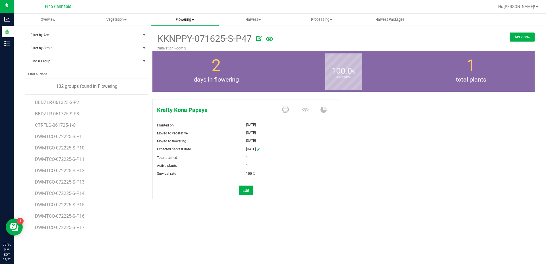
click at [186, 20] on span "Flowering" at bounding box center [185, 19] width 68 height 5
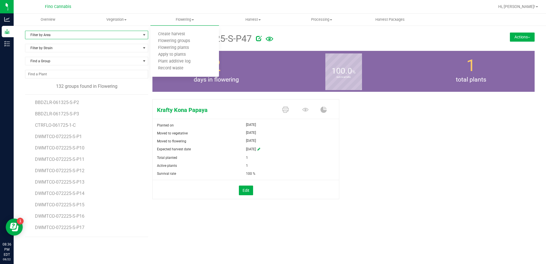
click at [95, 34] on span "Filter by Area" at bounding box center [82, 35] width 115 height 8
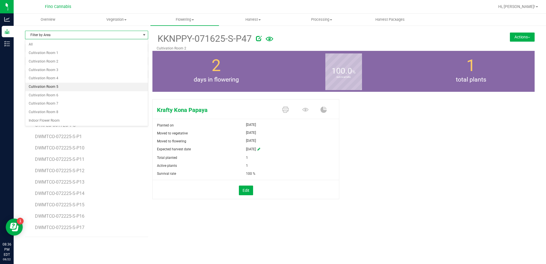
click at [45, 85] on li "Cultivation Room 5" at bounding box center [86, 87] width 123 height 9
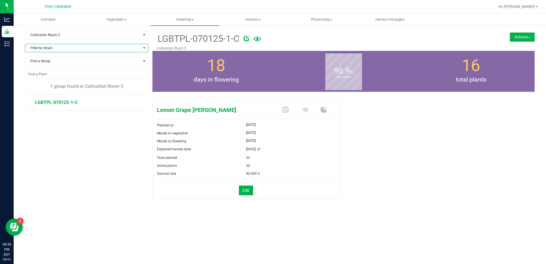
click at [61, 48] on span "Filter by Strain" at bounding box center [82, 48] width 115 height 8
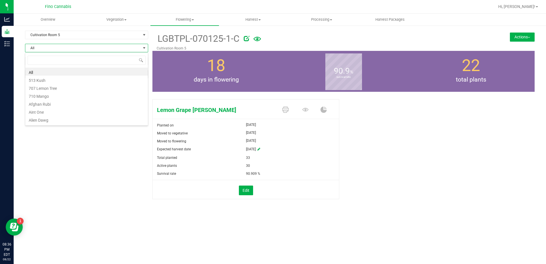
scroll to position [9, 123]
click at [61, 174] on div "Cultivation Room 5 Filter by Area All Cultivation Room 1 Cultivation Room 2 Cul…" at bounding box center [88, 122] width 127 height 183
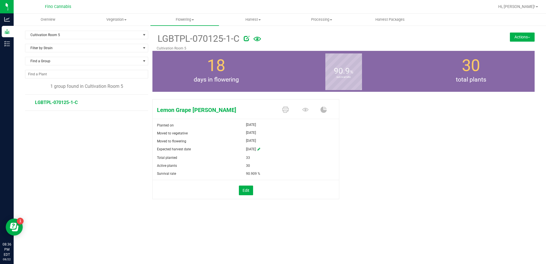
click at [71, 103] on span "LGBTPL-070125-1-C" at bounding box center [56, 102] width 43 height 5
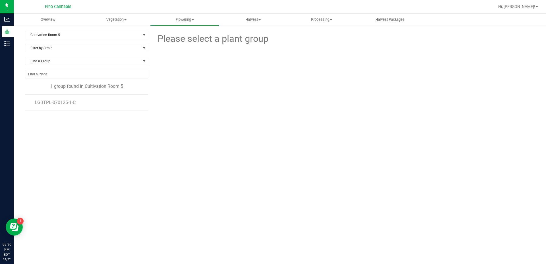
click at [61, 107] on li "LGBTPL-070125-1-C" at bounding box center [89, 103] width 109 height 16
click at [63, 103] on span "LGBTPL-070125-1-C" at bounding box center [56, 102] width 43 height 5
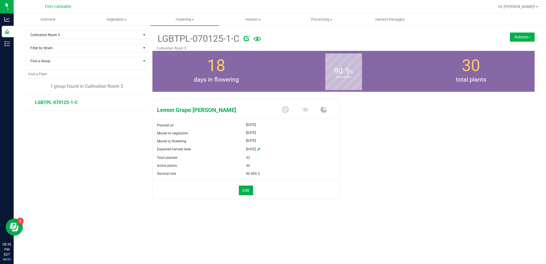
click at [524, 37] on button "Actions" at bounding box center [522, 36] width 25 height 9
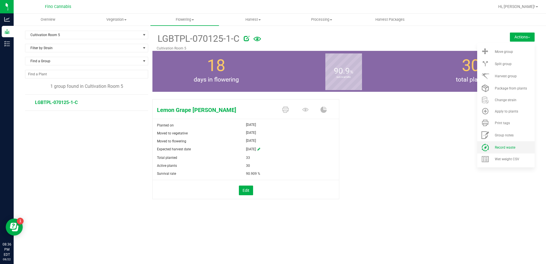
click at [505, 147] on span "Record waste" at bounding box center [505, 148] width 20 height 4
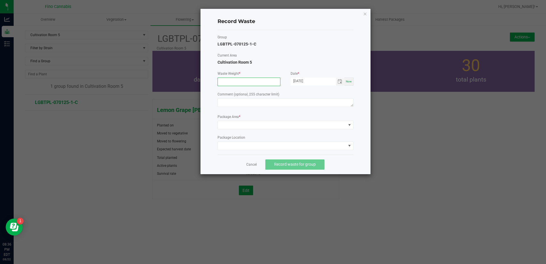
click at [228, 84] on input at bounding box center [249, 82] width 62 height 8
type input "1460.0000 g"
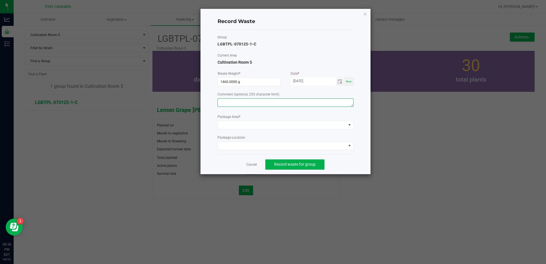
paste textarea "Pruning Waste"
type textarea "Pruning Waste"
click at [251, 162] on app-cancel-button "Cancel" at bounding box center [251, 165] width 11 height 6
click at [251, 165] on link "Cancel" at bounding box center [251, 164] width 11 height 5
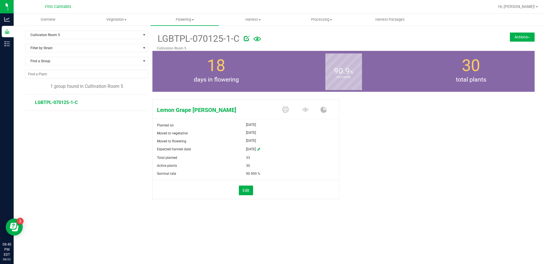
click at [474, 44] on div "LGBTPL-070125-1-C Cultivation Room 5 Actions Move group Split group" at bounding box center [343, 41] width 382 height 20
click at [476, 34] on div "LGBTPL-070125-1-C Cultivation Room 5 Actions Move group Split group" at bounding box center [343, 41] width 382 height 20
click at [516, 38] on button "Actions" at bounding box center [522, 36] width 25 height 9
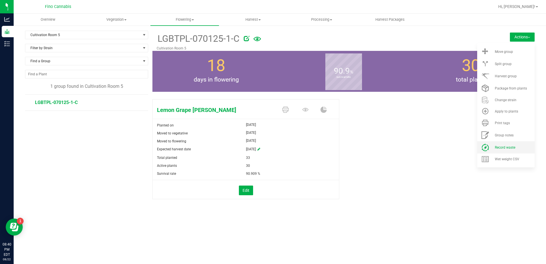
click at [509, 146] on span "Record waste" at bounding box center [505, 148] width 20 height 4
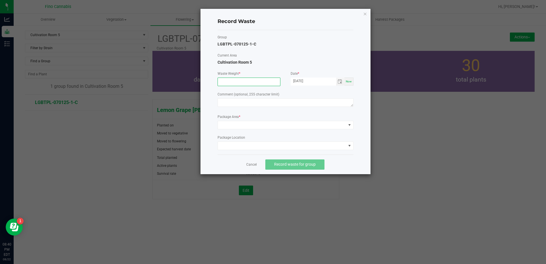
click at [252, 84] on input at bounding box center [249, 82] width 62 height 8
type input "1460.0000 g"
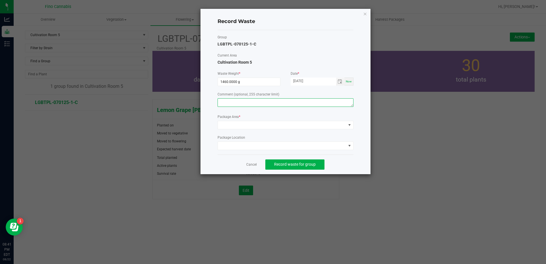
paste textarea "Pruning Waste"
type textarea "Pruning Waste"
click at [272, 125] on span at bounding box center [282, 125] width 128 height 8
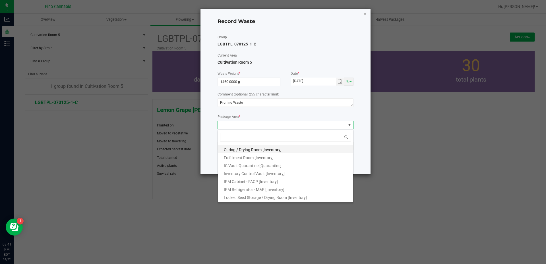
scroll to position [31, 0]
click at [282, 187] on li "Outdoor Cultivation Waste Bin [Waste]" at bounding box center [285, 189] width 135 height 8
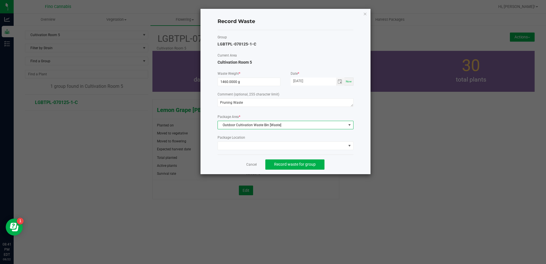
click at [364, 128] on div "Record Waste Group LGBTPL-070125-1-C Current Area Cultivation Room 5 Waste Weig…" at bounding box center [286, 92] width 170 height 166
click at [338, 164] on div "Cancel Record waste for group" at bounding box center [286, 165] width 136 height 20
click at [310, 164] on span "Record waste for group" at bounding box center [295, 164] width 42 height 5
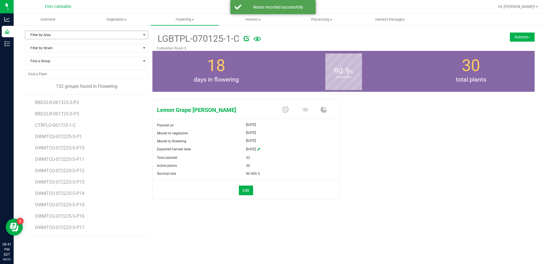
click at [40, 34] on span "Filter by Area" at bounding box center [82, 35] width 115 height 8
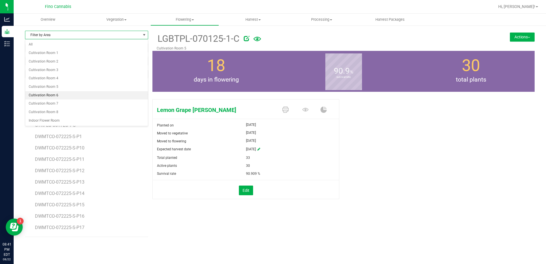
click at [56, 97] on li "Cultivation Room 6" at bounding box center [86, 95] width 123 height 9
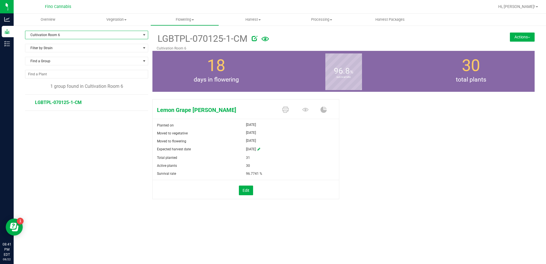
click at [69, 101] on span "LGBTPL-070125-1-CM" at bounding box center [58, 102] width 47 height 5
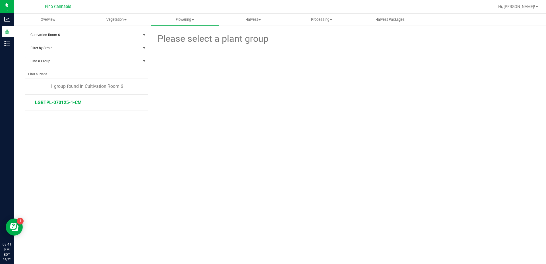
click at [69, 101] on span "LGBTPL-070125-1-CM" at bounding box center [58, 102] width 47 height 5
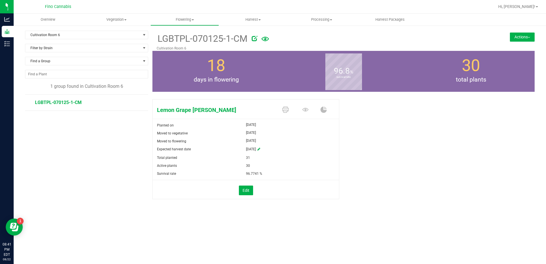
click at [522, 36] on button "Actions" at bounding box center [522, 36] width 25 height 9
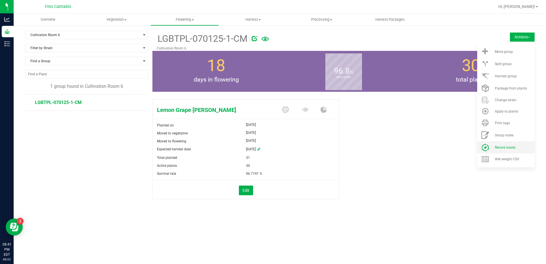
click at [511, 142] on li "Record waste" at bounding box center [505, 147] width 57 height 12
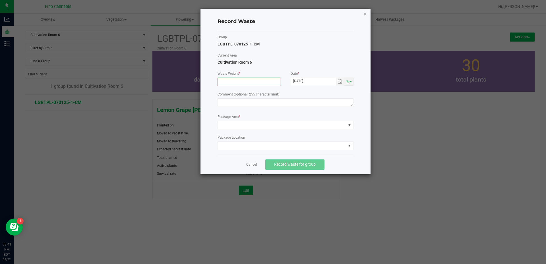
click at [239, 79] on input at bounding box center [249, 82] width 62 height 8
type input "4480.0000 g"
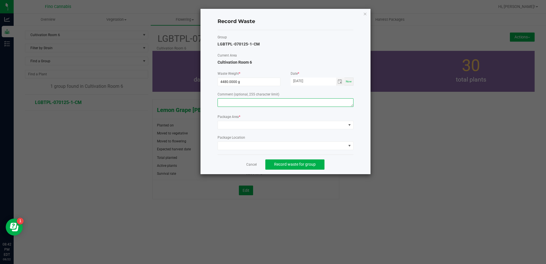
paste textarea "Pruning Waste"
type textarea "Pruning Waste"
click at [245, 129] on span at bounding box center [282, 125] width 128 height 8
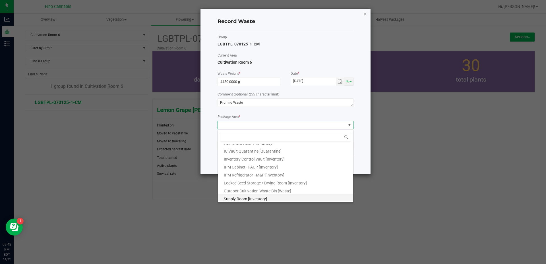
scroll to position [31, 0]
click at [274, 186] on li "Outdoor Cultivation Waste Bin [Waste]" at bounding box center [285, 189] width 135 height 8
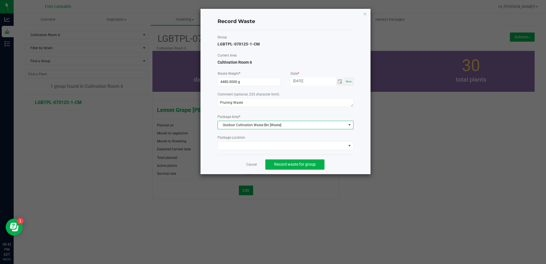
click at [347, 163] on div "Cancel Record waste for group" at bounding box center [286, 165] width 136 height 20
click at [312, 166] on span "Record waste for group" at bounding box center [295, 164] width 42 height 5
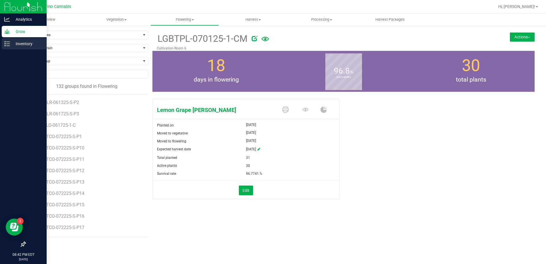
click at [6, 44] on icon at bounding box center [7, 44] width 6 height 6
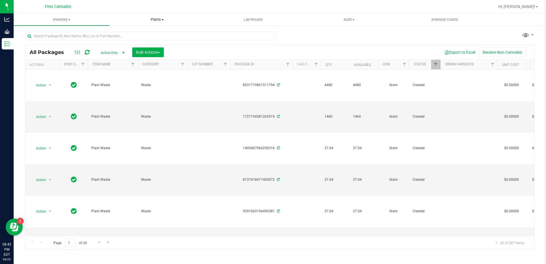
click at [160, 20] on span "Plants" at bounding box center [157, 19] width 95 height 5
click at [139, 40] on span "Waste log" at bounding box center [126, 41] width 34 height 5
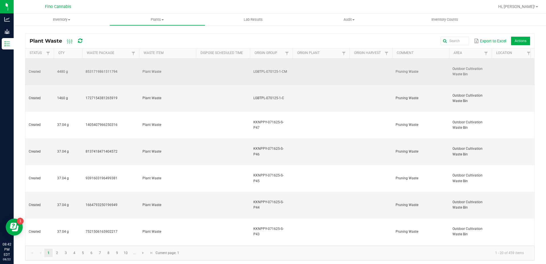
click at [208, 67] on td at bounding box center [223, 72] width 54 height 27
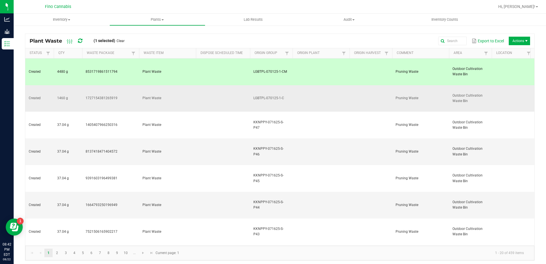
click at [208, 85] on td at bounding box center [223, 98] width 54 height 27
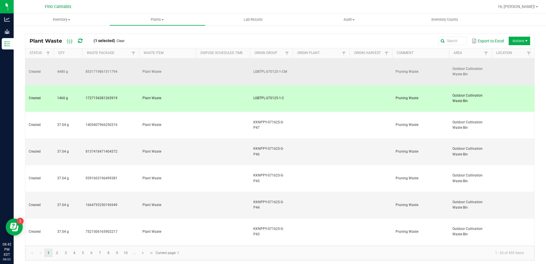
click at [201, 68] on td at bounding box center [223, 72] width 54 height 27
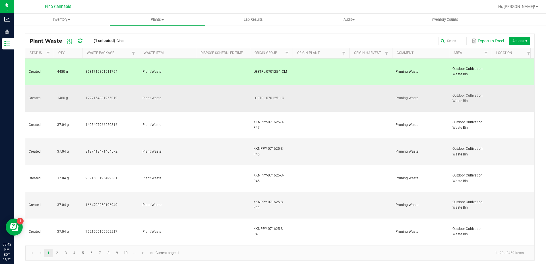
click at [213, 85] on td at bounding box center [223, 98] width 54 height 27
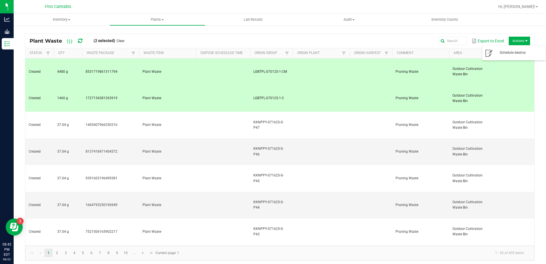
click at [513, 43] on span "Actions" at bounding box center [519, 41] width 21 height 9
click at [513, 50] on span "Schedule destroy" at bounding box center [513, 52] width 57 height 11
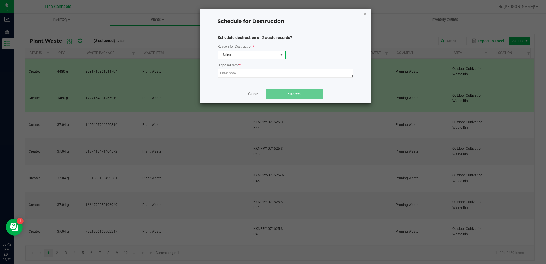
click at [232, 55] on span "Select" at bounding box center [248, 55] width 60 height 8
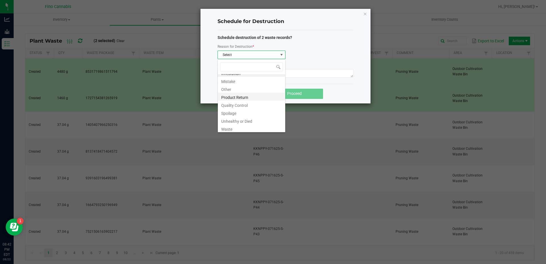
scroll to position [7, 0]
click at [235, 125] on li "Waste" at bounding box center [251, 127] width 67 height 8
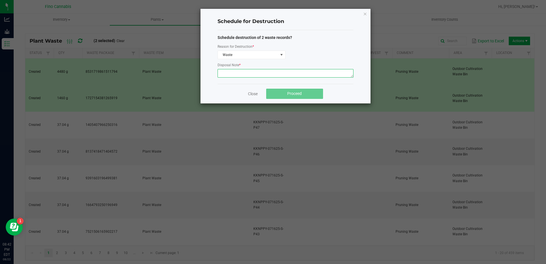
paste textarea "Pruning Waste"
type textarea "Pruning Waste"
click at [348, 90] on div "Close Proceed" at bounding box center [286, 94] width 136 height 20
click at [293, 91] on span "Proceed" at bounding box center [294, 93] width 15 height 5
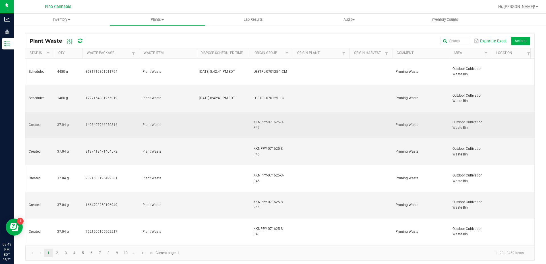
click at [208, 112] on td at bounding box center [223, 125] width 54 height 27
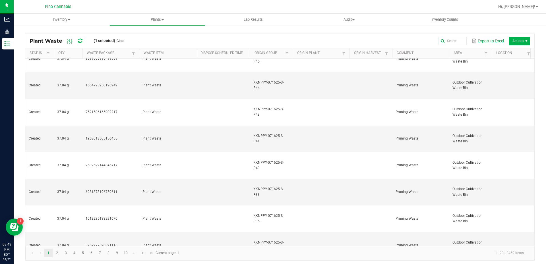
scroll to position [132, 0]
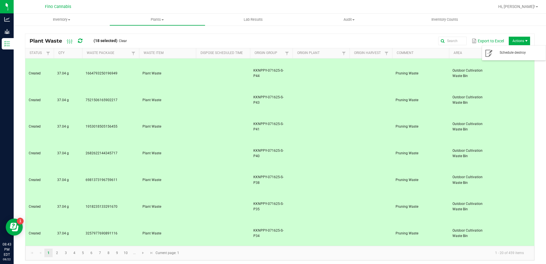
click at [513, 43] on span "Actions" at bounding box center [519, 41] width 21 height 9
click at [514, 54] on span "Schedule destroy" at bounding box center [521, 52] width 43 height 5
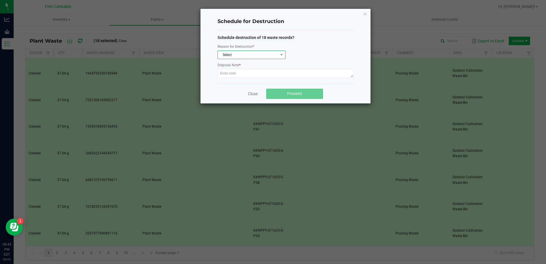
click at [269, 52] on span "Select" at bounding box center [248, 55] width 60 height 8
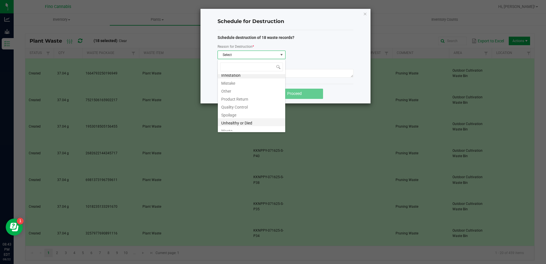
scroll to position [7, 0]
click at [245, 126] on li "Waste" at bounding box center [251, 127] width 67 height 8
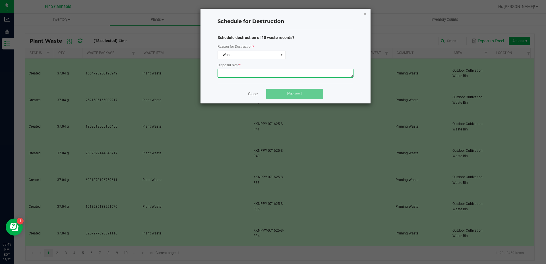
paste textarea "Pruning Waste"
type textarea "Pruning Waste"
click at [351, 94] on div "Close Proceed" at bounding box center [286, 94] width 136 height 20
click at [305, 96] on button "Proceed" at bounding box center [294, 94] width 57 height 10
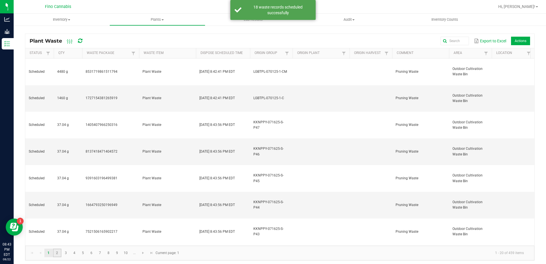
click at [59, 253] on link "2" at bounding box center [57, 253] width 8 height 9
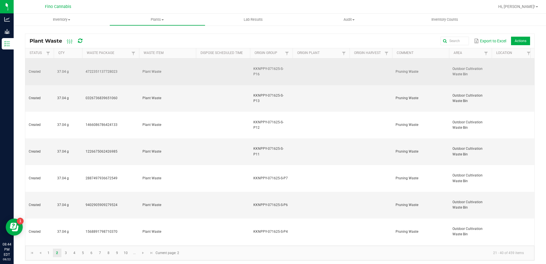
click at [210, 68] on td at bounding box center [223, 72] width 54 height 27
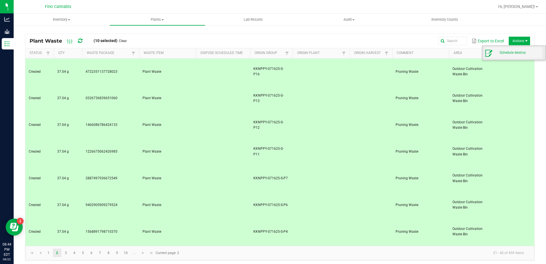
click at [513, 50] on span "Schedule destroy" at bounding box center [521, 52] width 43 height 5
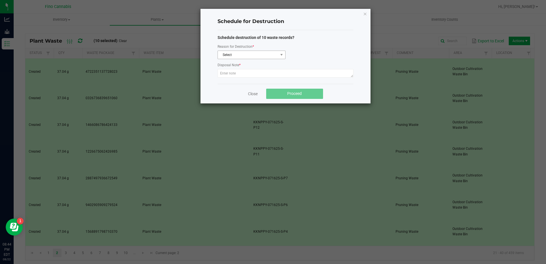
click at [234, 50] on div "Reason for Destruction *" at bounding box center [252, 47] width 68 height 7
click at [234, 52] on span "Select" at bounding box center [248, 55] width 60 height 8
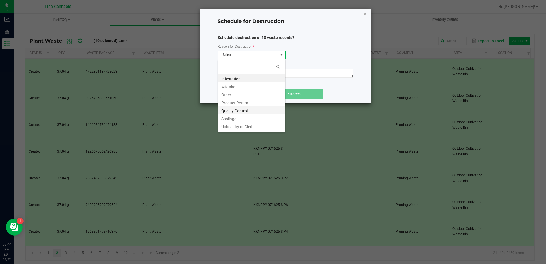
scroll to position [7, 0]
click at [234, 129] on li "Waste" at bounding box center [251, 127] width 67 height 8
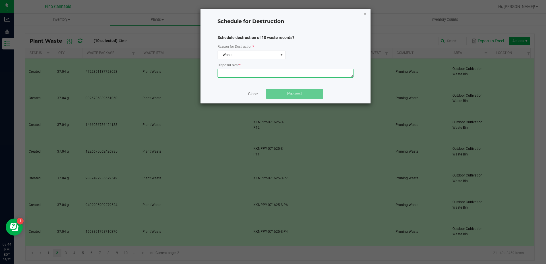
paste textarea "Pruning Waste"
type textarea "Pruning Waste"
click at [352, 95] on div "Close Proceed" at bounding box center [286, 94] width 136 height 20
click at [288, 96] on span "Proceed" at bounding box center [294, 93] width 15 height 5
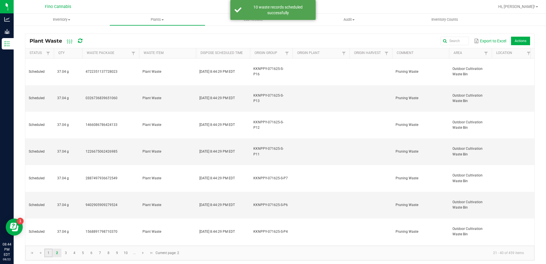
click at [49, 252] on link "1" at bounding box center [48, 253] width 8 height 9
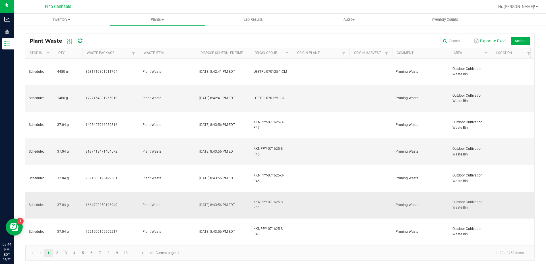
click at [315, 192] on td at bounding box center [321, 205] width 57 height 27
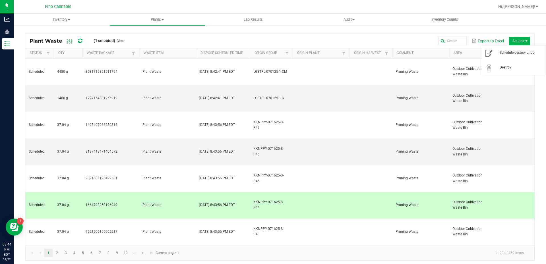
click at [510, 40] on span "Actions" at bounding box center [519, 41] width 21 height 9
click at [509, 55] on span "Schedule destroy undo" at bounding box center [513, 52] width 57 height 11
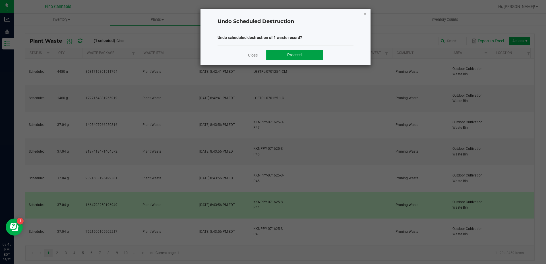
click at [289, 55] on span "Proceed" at bounding box center [294, 55] width 15 height 5
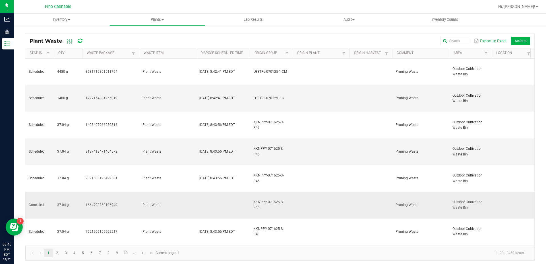
click at [313, 192] on td at bounding box center [321, 205] width 57 height 27
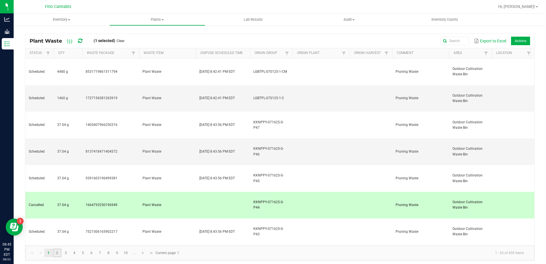
click at [59, 250] on link "2" at bounding box center [57, 253] width 8 height 9
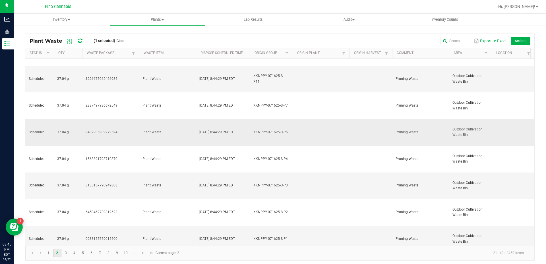
scroll to position [114, 0]
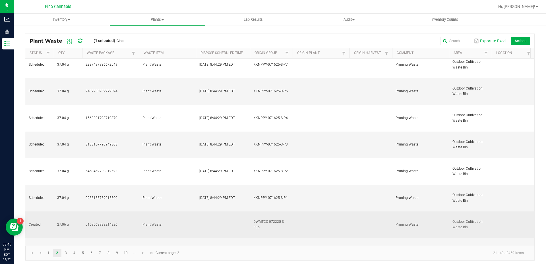
click at [333, 212] on td at bounding box center [321, 225] width 57 height 27
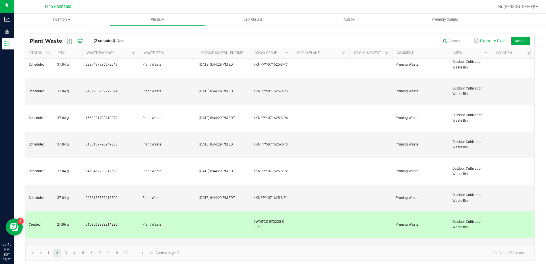
scroll to position [132, 0]
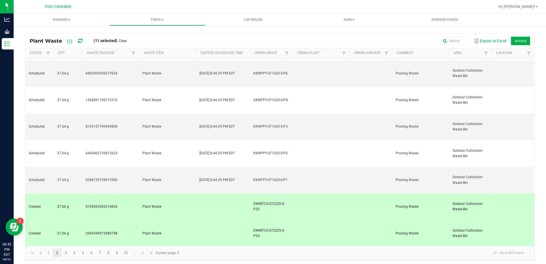
click at [513, 42] on span "Actions" at bounding box center [520, 41] width 19 height 9
click at [237, 36] on div "Plant Waste (11 selected) Clear Export to Excel Actions" at bounding box center [279, 41] width 509 height 14
click at [189, 194] on td "Plant Waste" at bounding box center [167, 207] width 57 height 27
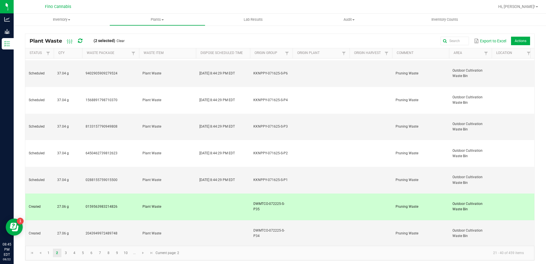
click at [190, 194] on td "Plant Waste" at bounding box center [167, 207] width 57 height 27
click at [185, 167] on td "Plant Waste" at bounding box center [167, 180] width 57 height 27
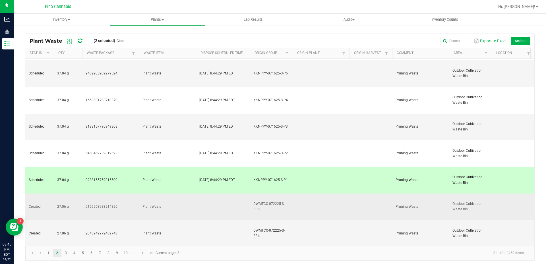
click at [184, 194] on td "Plant Waste" at bounding box center [167, 207] width 57 height 27
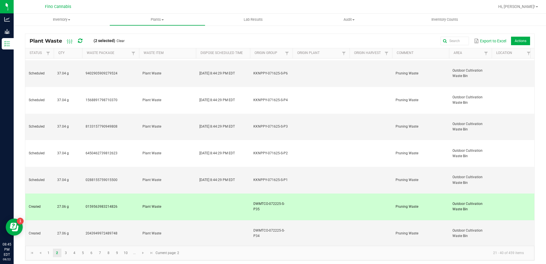
click at [342, 32] on div "Plant Waste (2 selected) Clear Export to Excel Actions Status Qty Waste Package…" at bounding box center [280, 146] width 510 height 230
click at [48, 251] on link "1" at bounding box center [48, 253] width 8 height 9
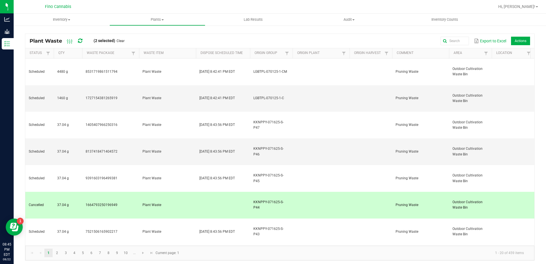
click at [183, 192] on td "Plant Waste" at bounding box center [167, 205] width 57 height 27
click at [101, 139] on td "8137418471404572" at bounding box center [110, 152] width 57 height 27
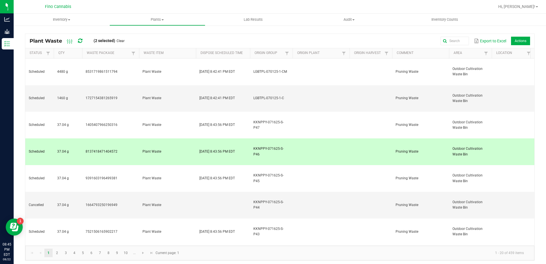
click at [180, 139] on td "Plant Waste" at bounding box center [167, 152] width 57 height 27
click at [192, 35] on div "Plant Waste (2 selected) Clear Export to Excel Actions" at bounding box center [279, 41] width 509 height 14
click at [57, 250] on link "2" at bounding box center [57, 253] width 8 height 9
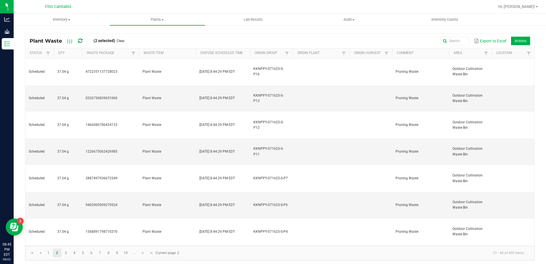
click at [122, 43] on link "Clear" at bounding box center [121, 41] width 8 height 5
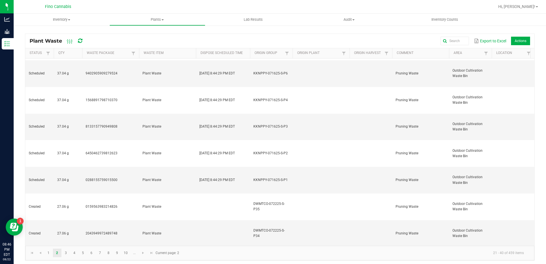
scroll to position [2, 0]
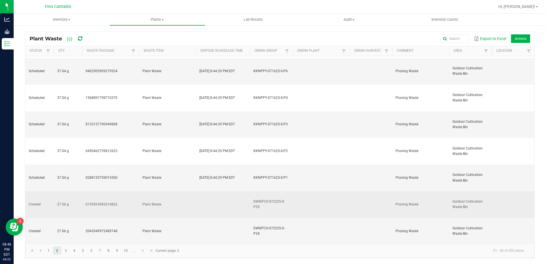
click at [313, 191] on td at bounding box center [321, 204] width 57 height 27
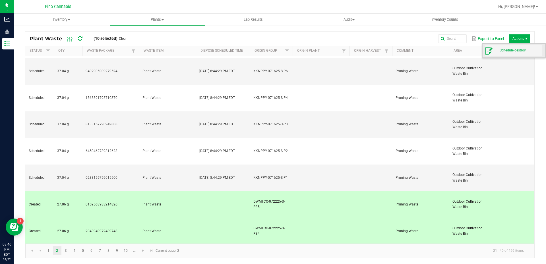
click at [514, 51] on span "Schedule destroy" at bounding box center [521, 50] width 43 height 5
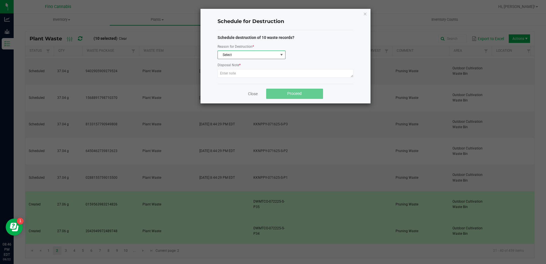
click at [240, 55] on span "Select" at bounding box center [248, 55] width 60 height 8
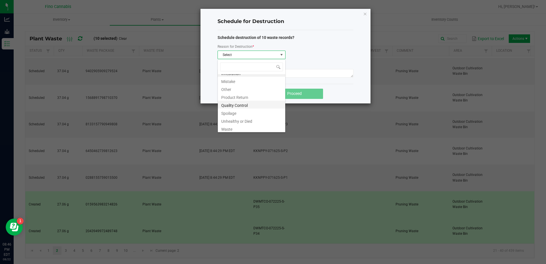
scroll to position [7, 0]
click at [240, 128] on li "Waste" at bounding box center [251, 127] width 67 height 8
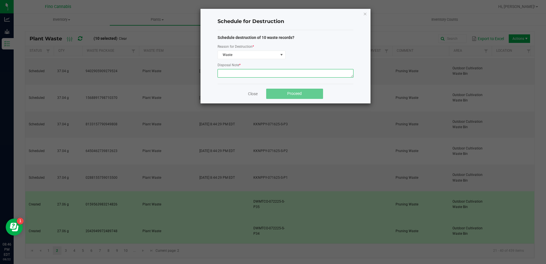
paste textarea "Pruning Waste"
type textarea "Pruning Waste"
click at [354, 88] on div "Schedule for Destruction Schedule destruction of 10 waste records? Reason for D…" at bounding box center [286, 56] width 170 height 95
click at [316, 94] on button "Proceed" at bounding box center [294, 94] width 57 height 10
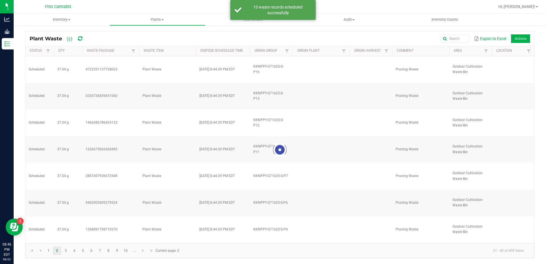
scroll to position [0, 0]
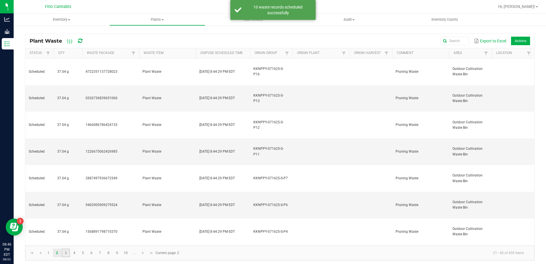
click at [67, 251] on link "3" at bounding box center [66, 253] width 8 height 9
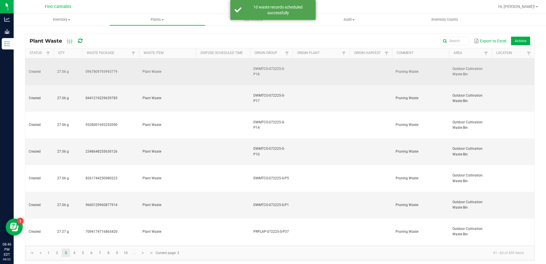
click at [204, 65] on td at bounding box center [223, 72] width 54 height 27
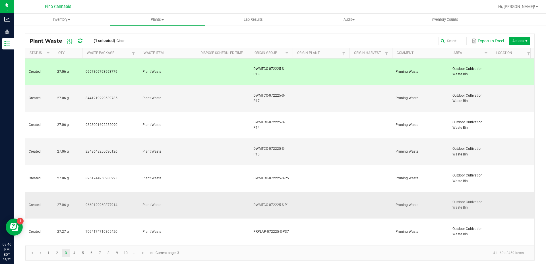
click at [210, 192] on td at bounding box center [223, 205] width 54 height 27
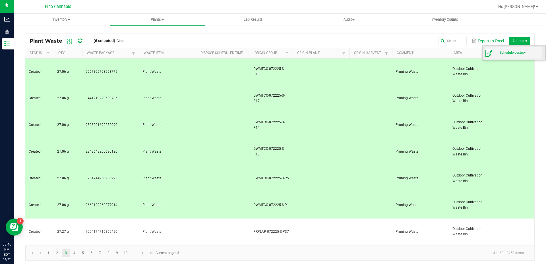
click at [516, 50] on span "Schedule destroy" at bounding box center [513, 52] width 57 height 11
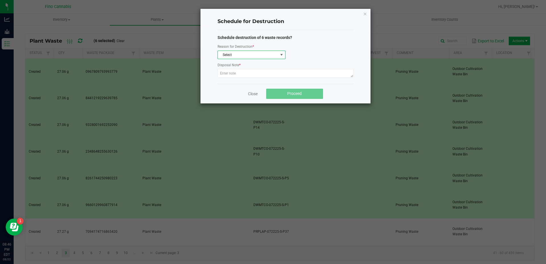
click at [263, 54] on span "Select" at bounding box center [248, 55] width 60 height 8
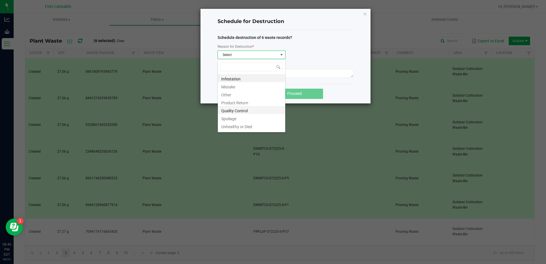
scroll to position [7, 0]
drag, startPoint x: 242, startPoint y: 118, endPoint x: 242, endPoint y: 128, distance: 10.2
click at [242, 67] on ul "Infestation Mistake Other Product Return Quality Control Spoilage Unhealthy or …" at bounding box center [251, 67] width 67 height 0
click at [242, 128] on li "Waste" at bounding box center [251, 127] width 67 height 8
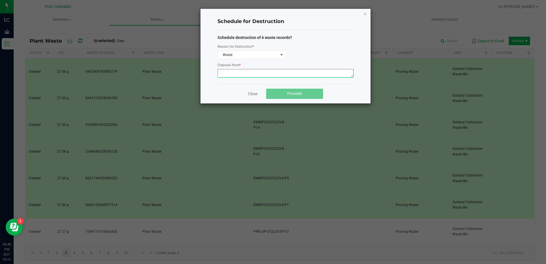
paste textarea "Pruning Waste"
type textarea "Pruning Waste"
click at [349, 89] on div "Close Proceed" at bounding box center [286, 94] width 136 height 20
click at [312, 90] on button "Proceed" at bounding box center [294, 94] width 57 height 10
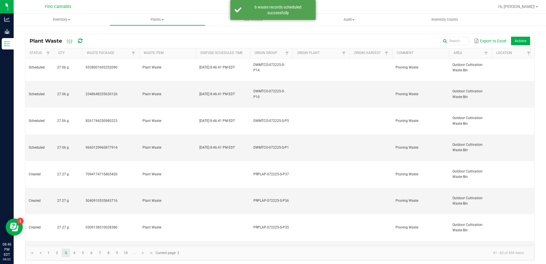
scroll to position [57, 0]
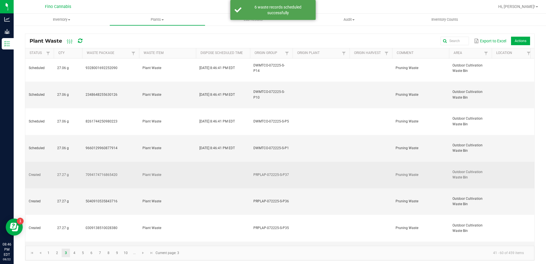
click at [211, 162] on td at bounding box center [223, 175] width 54 height 27
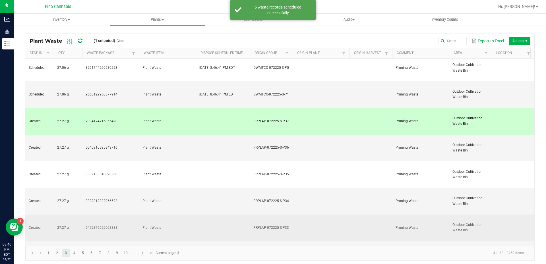
scroll to position [132, 0]
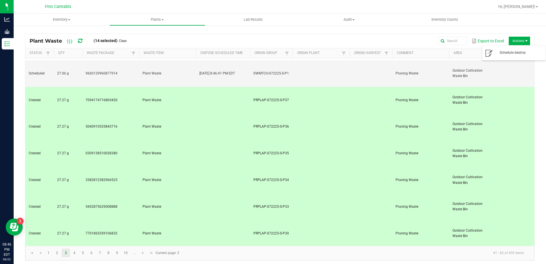
click at [518, 40] on span "Actions" at bounding box center [519, 41] width 21 height 9
click at [512, 53] on span "Schedule destroy" at bounding box center [521, 52] width 43 height 5
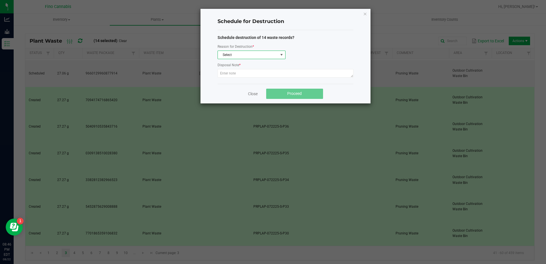
click at [261, 51] on span "Select" at bounding box center [248, 55] width 60 height 8
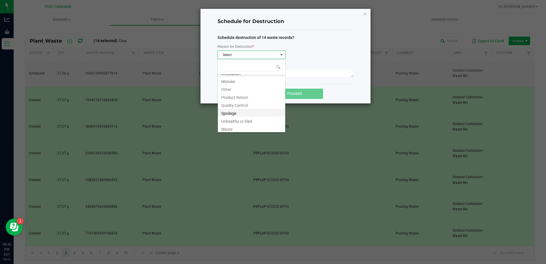
scroll to position [7, 0]
click at [235, 125] on li "Waste" at bounding box center [251, 127] width 67 height 8
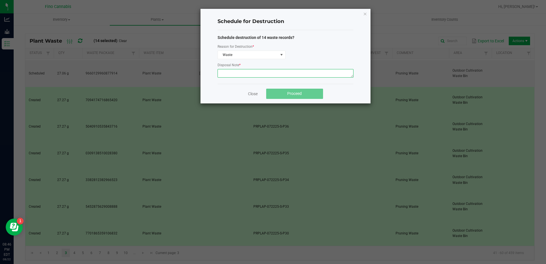
paste textarea "Pruning Waste"
type textarea "Pruning Waste"
click at [348, 92] on div "Close Proceed" at bounding box center [286, 94] width 136 height 20
click at [299, 92] on span "Proceed" at bounding box center [294, 93] width 15 height 5
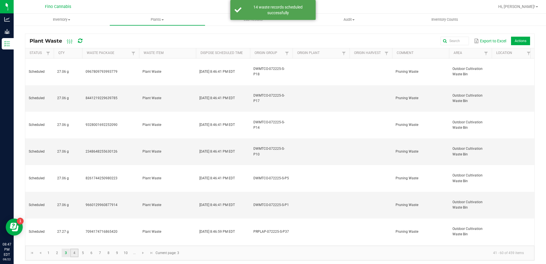
click at [75, 252] on link "4" at bounding box center [74, 253] width 8 height 9
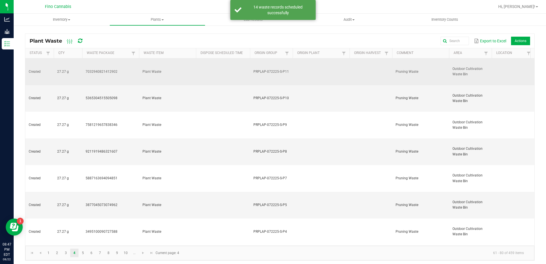
click at [188, 67] on td "Plant Waste" at bounding box center [167, 72] width 57 height 27
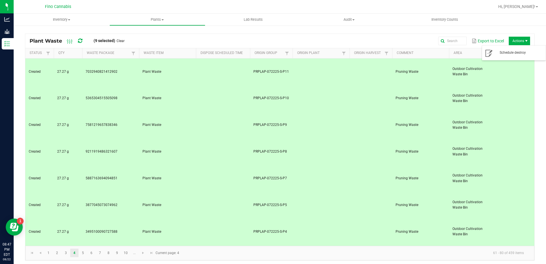
click at [513, 43] on span "Actions" at bounding box center [519, 41] width 21 height 9
click at [512, 55] on span "Schedule destroy" at bounding box center [521, 52] width 43 height 5
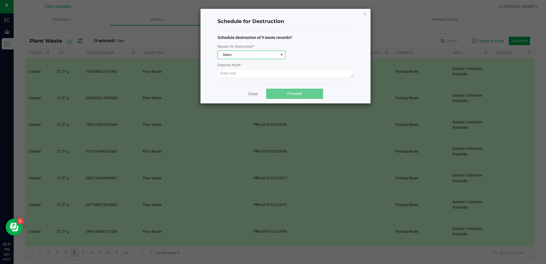
click at [247, 55] on span "Select" at bounding box center [248, 55] width 60 height 8
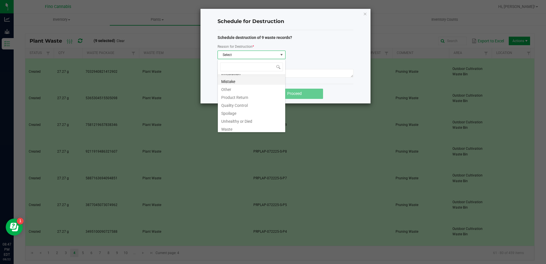
scroll to position [7, 0]
click at [231, 127] on li "Waste" at bounding box center [251, 127] width 67 height 8
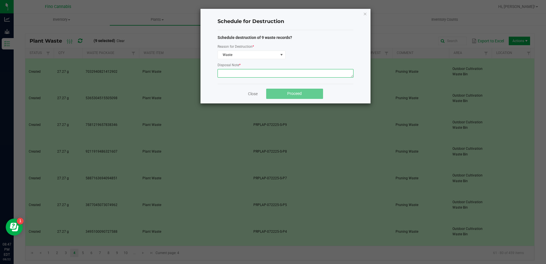
click at [243, 71] on textarea at bounding box center [286, 73] width 136 height 9
paste textarea "Pruning Waste"
type textarea "Pruning Waste"
click at [353, 90] on div "Close Proceed" at bounding box center [286, 94] width 136 height 20
click at [302, 91] on button "Proceed" at bounding box center [294, 94] width 57 height 10
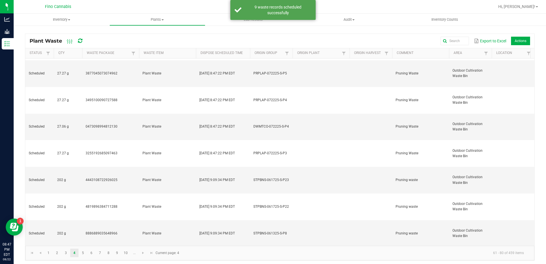
scroll to position [0, 0]
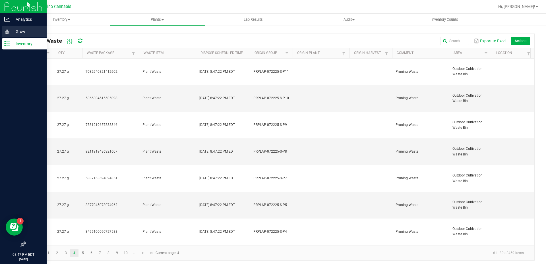
click at [19, 31] on p "Grow" at bounding box center [27, 31] width 34 height 7
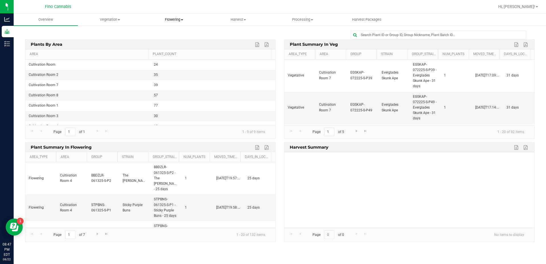
click at [177, 19] on span "Flowering" at bounding box center [174, 19] width 64 height 5
click at [172, 42] on span "Flowering groups" at bounding box center [165, 41] width 47 height 5
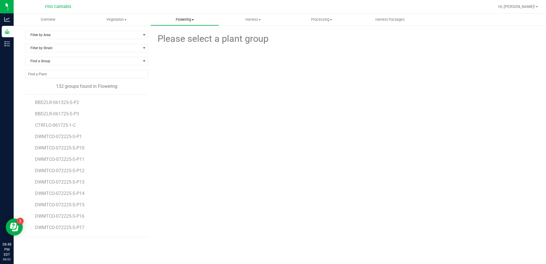
click at [188, 19] on span "Flowering" at bounding box center [185, 19] width 68 height 5
click at [178, 48] on span "Flowering plants" at bounding box center [173, 48] width 46 height 5
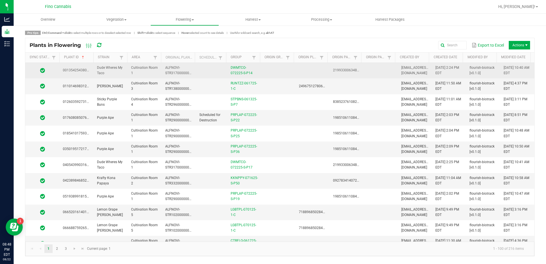
click at [284, 71] on td at bounding box center [278, 71] width 34 height 16
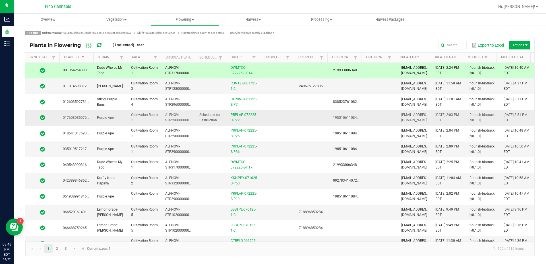
click at [274, 115] on td at bounding box center [278, 118] width 34 height 16
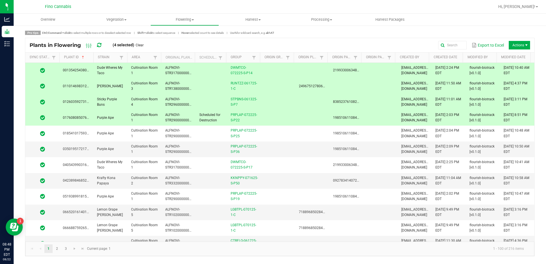
click at [274, 115] on td at bounding box center [278, 118] width 34 height 16
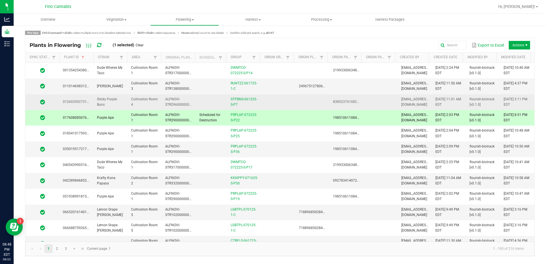
click at [274, 99] on td at bounding box center [278, 102] width 34 height 16
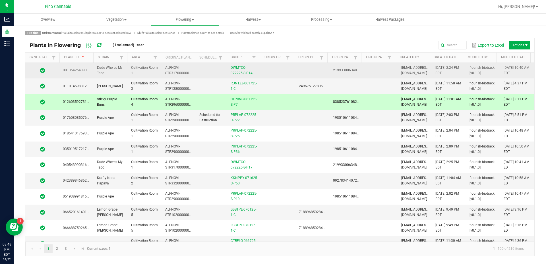
click at [269, 77] on td at bounding box center [278, 71] width 34 height 16
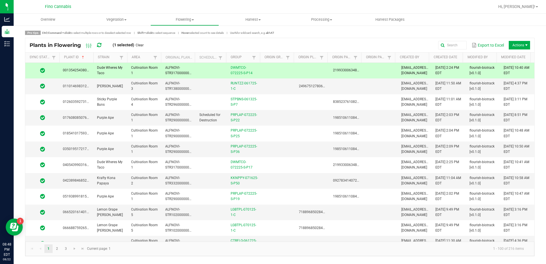
click at [270, 47] on div "Export to Excel Actions" at bounding box center [339, 45] width 382 height 10
click at [178, 19] on span "Flowering" at bounding box center [185, 19] width 68 height 5
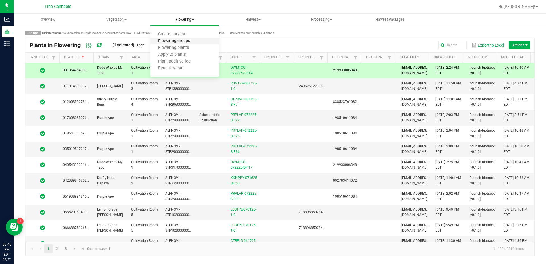
click at [178, 43] on span "Flowering groups" at bounding box center [173, 41] width 47 height 5
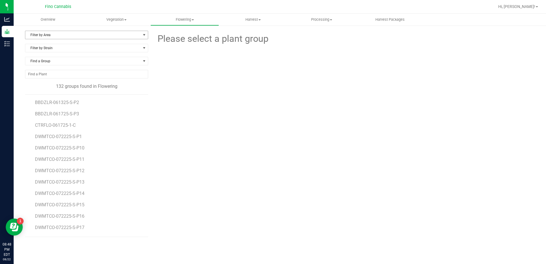
click at [81, 36] on span "Filter by Area" at bounding box center [82, 35] width 115 height 8
click at [64, 52] on li "Cultivation Room 1" at bounding box center [86, 53] width 123 height 9
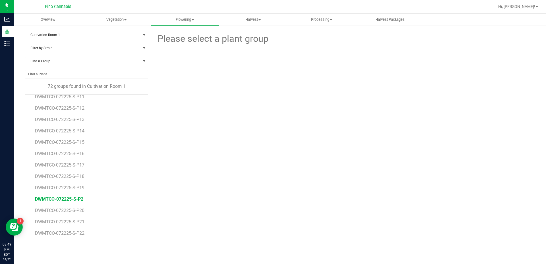
click at [77, 199] on span "DWMTCO-072225-S-P2" at bounding box center [59, 199] width 48 height 5
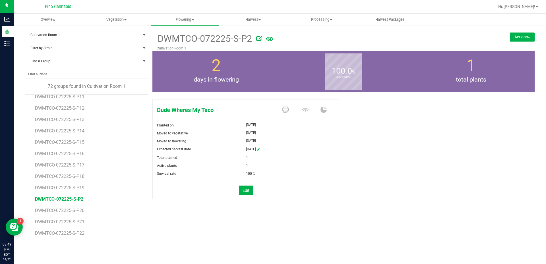
click at [524, 39] on button "Actions" at bounding box center [522, 36] width 25 height 9
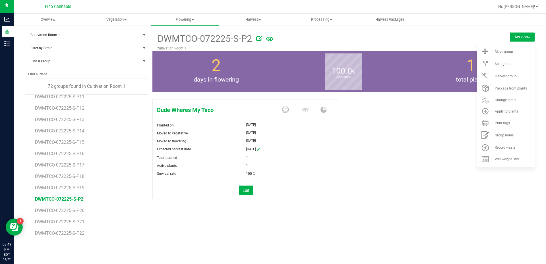
click at [440, 127] on div "Dude Wheres My Taco Planted on Jul 22, 2025 Moved to vegetative Jul 22, 2025 Mo…" at bounding box center [343, 155] width 382 height 117
click at [522, 35] on button "Actions" at bounding box center [522, 36] width 25 height 9
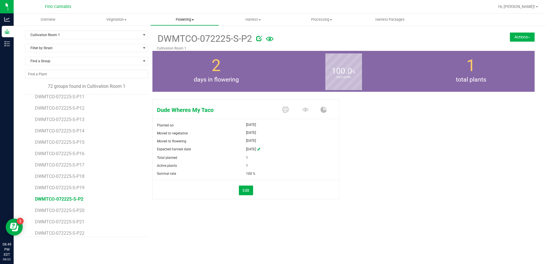
click at [184, 21] on span "Flowering" at bounding box center [185, 19] width 68 height 5
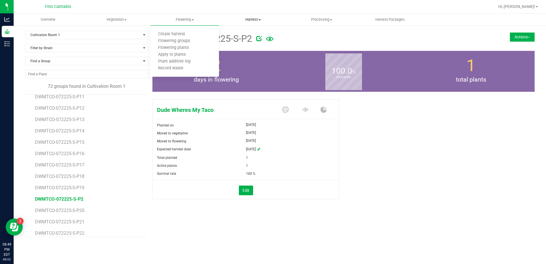
click at [220, 15] on uib-tab-heading "Harvest Harvests Harvested plants" at bounding box center [253, 19] width 68 height 11
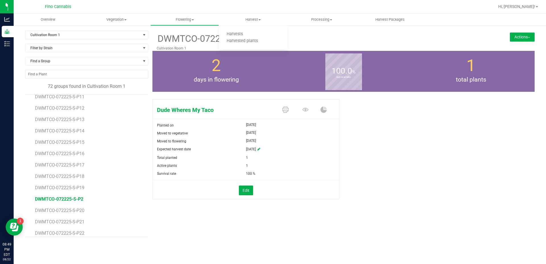
click at [515, 37] on button "Actions" at bounding box center [522, 36] width 25 height 9
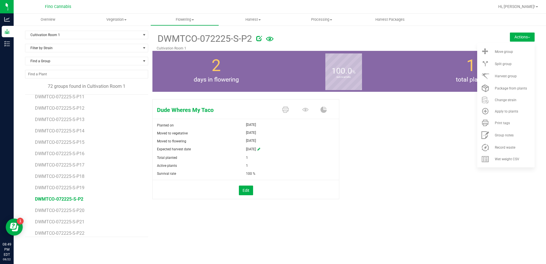
click at [468, 41] on div at bounding box center [363, 37] width 215 height 11
click at [181, 19] on span "Flowering" at bounding box center [185, 19] width 68 height 5
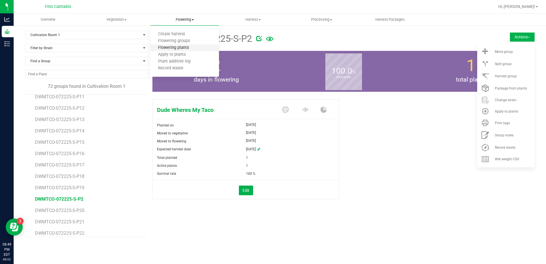
click at [173, 50] on span "Flowering plants" at bounding box center [173, 48] width 46 height 5
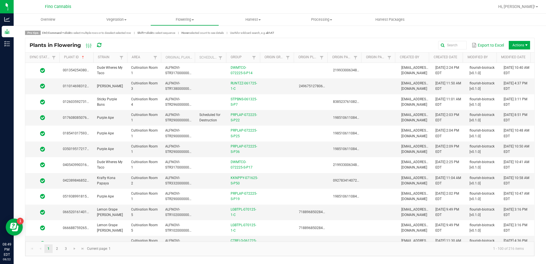
click at [369, 40] on div "Plants in Flowering Export to Excel Actions" at bounding box center [279, 45] width 509 height 14
click at [254, 57] on span at bounding box center [254, 57] width 5 height 5
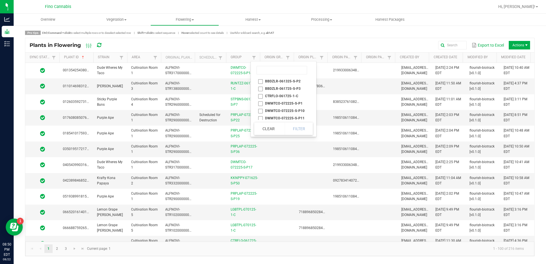
click at [274, 46] on div "Export to Excel Actions" at bounding box center [320, 45] width 419 height 10
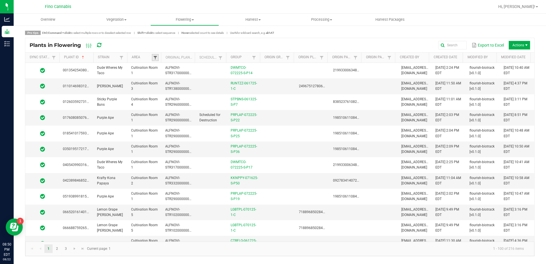
click at [157, 57] on span at bounding box center [155, 57] width 5 height 5
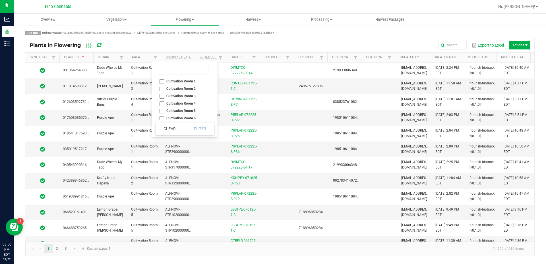
click at [169, 82] on li "Cultivation Room 1" at bounding box center [183, 81] width 55 height 7
checkbox 1 "true"
click at [197, 126] on button "Filter" at bounding box center [200, 129] width 28 height 13
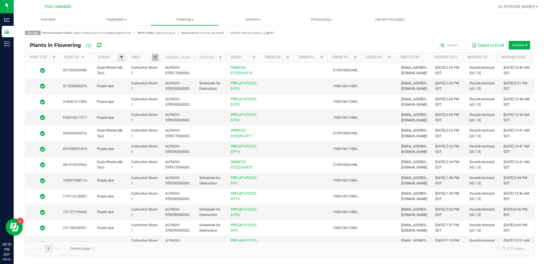
click at [120, 57] on span at bounding box center [121, 57] width 5 height 5
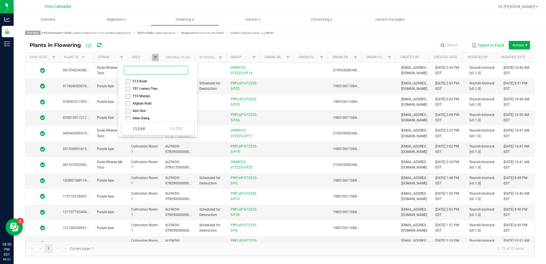
click at [135, 68] on input at bounding box center [156, 70] width 64 height 9
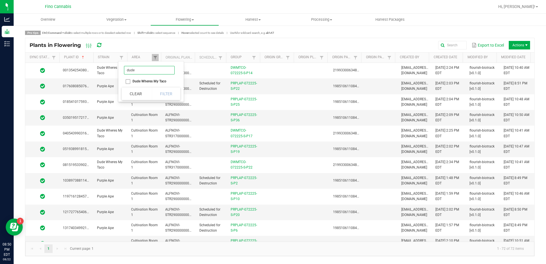
type input "dude"
click at [139, 80] on li "Dude Wheres My Taco" at bounding box center [149, 81] width 55 height 7
checkbox Taco "true"
click at [168, 92] on button "Filter" at bounding box center [166, 94] width 28 height 13
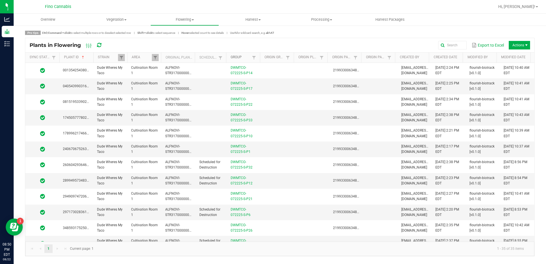
click at [250, 56] on link "Group" at bounding box center [241, 57] width 20 height 5
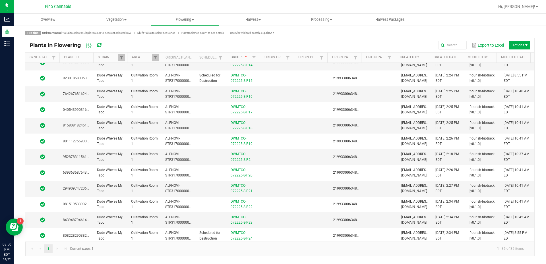
scroll to position [114, 0]
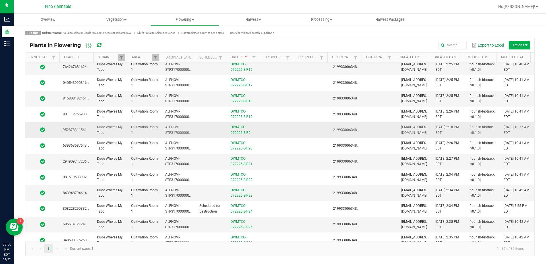
click at [273, 132] on td at bounding box center [278, 130] width 34 height 16
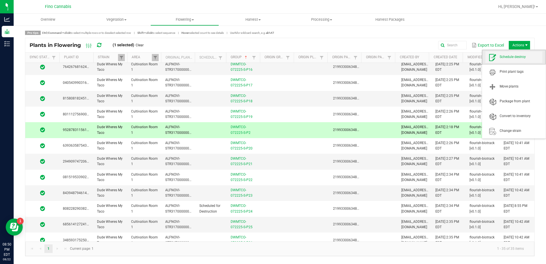
click at [516, 59] on span "Schedule destroy" at bounding box center [521, 57] width 43 height 5
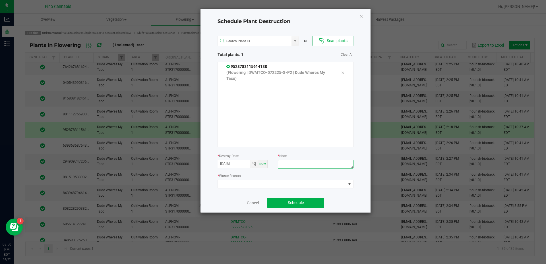
click at [291, 166] on textarea at bounding box center [315, 164] width 75 height 9
type textarea "Culled Male - 65g"
click at [291, 183] on span at bounding box center [282, 184] width 128 height 8
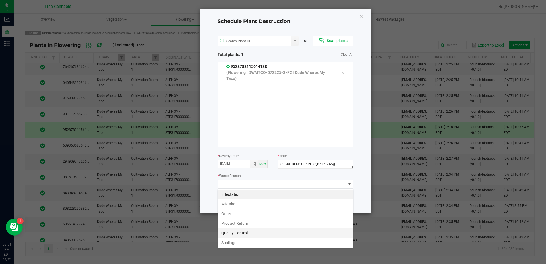
scroll to position [20, 0]
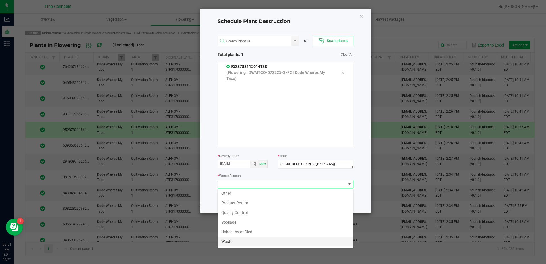
click at [227, 239] on li "Waste" at bounding box center [285, 242] width 135 height 10
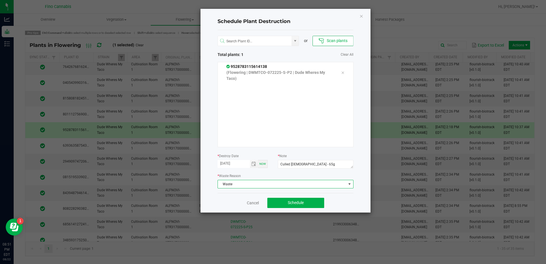
click at [366, 188] on div "Schedule Plant Destruction or Scan plants Total plants: 1 Clear All 95287831156…" at bounding box center [286, 111] width 170 height 204
click at [318, 187] on span "Waste" at bounding box center [282, 184] width 128 height 8
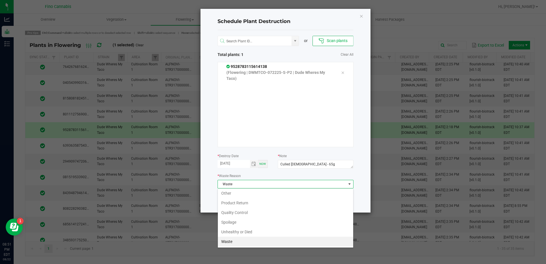
click at [373, 173] on ngb-modal-window "Schedule Plant Destruction or Scan plants Total plants: 1 Clear All 95287831156…" at bounding box center [275, 132] width 550 height 264
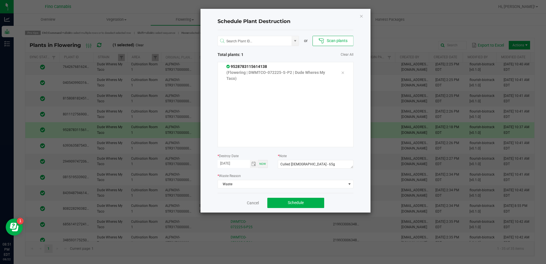
click at [359, 174] on div "Schedule Plant Destruction or Scan plants Total plants: 1 Clear All 95287831156…" at bounding box center [286, 111] width 170 height 204
click at [300, 206] on button "Schedule" at bounding box center [295, 203] width 57 height 10
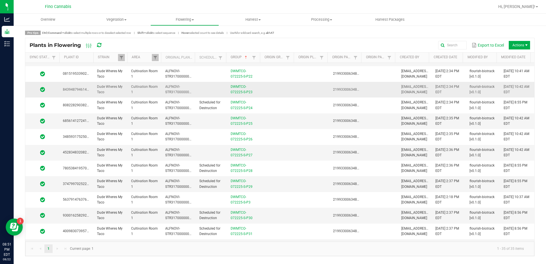
scroll to position [256, 0]
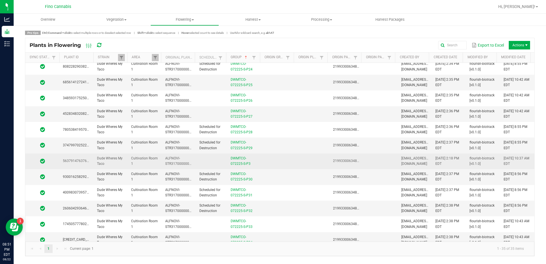
click at [297, 163] on td at bounding box center [313, 162] width 34 height 16
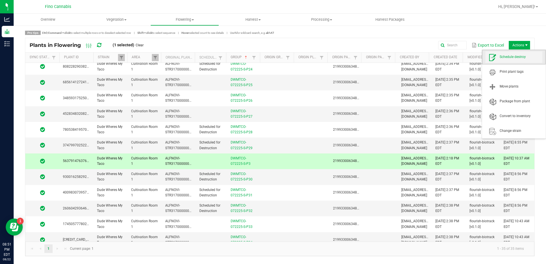
click at [515, 57] on span "Schedule destroy" at bounding box center [521, 57] width 43 height 5
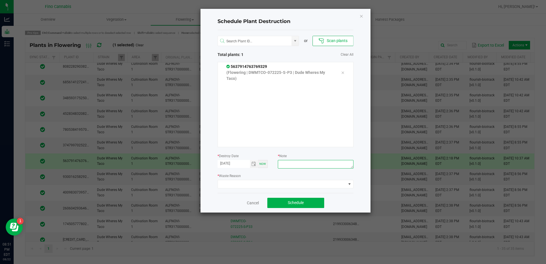
click at [291, 163] on textarea at bounding box center [315, 164] width 75 height 9
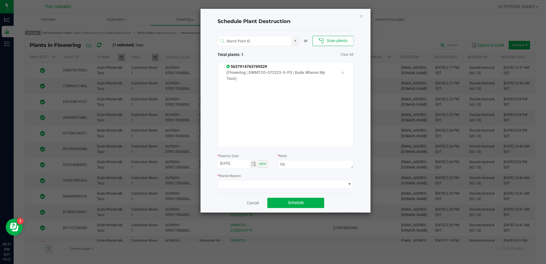
scroll to position [256, 0]
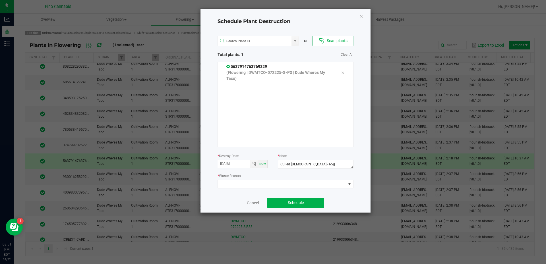
type textarea "Culled [DEMOGRAPHIC_DATA] - 65g"
click at [290, 189] on div "or Scan plants Total plants: 1 Clear All 5637914763769329 (Flowering | DWMTCO-0…" at bounding box center [286, 111] width 136 height 163
click at [293, 185] on span at bounding box center [282, 184] width 128 height 8
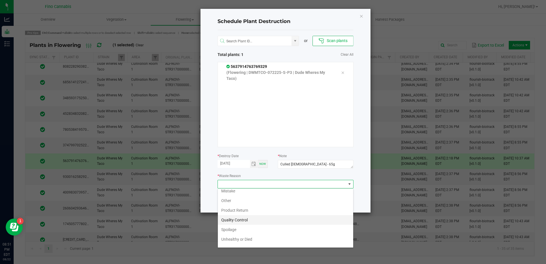
scroll to position [20, 0]
click at [230, 240] on li "Waste" at bounding box center [285, 242] width 135 height 10
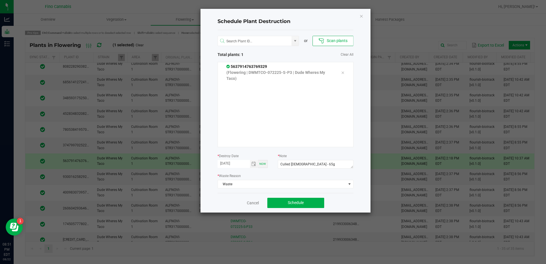
click at [350, 201] on div "Cancel Schedule" at bounding box center [286, 203] width 136 height 20
click at [306, 204] on button "Schedule" at bounding box center [295, 203] width 57 height 10
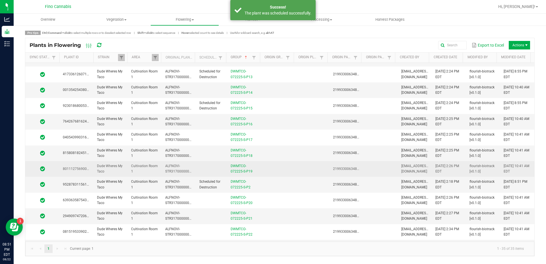
scroll to position [57, 0]
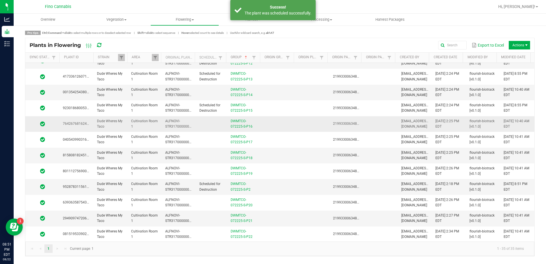
click at [272, 125] on td at bounding box center [278, 124] width 34 height 16
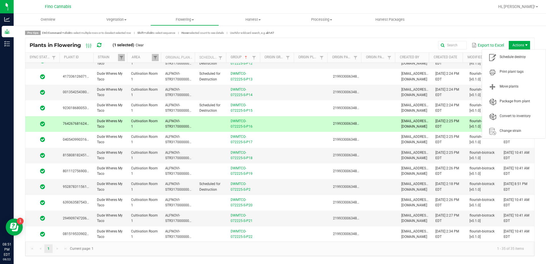
click at [516, 46] on span "Actions" at bounding box center [519, 45] width 21 height 9
click at [516, 58] on span "Schedule destroy" at bounding box center [521, 57] width 43 height 5
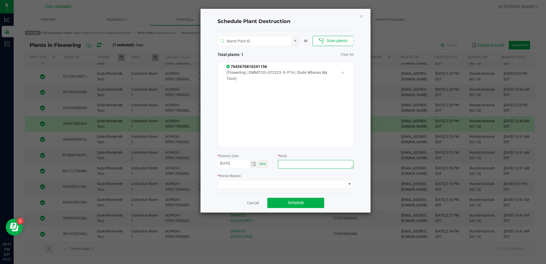
click at [283, 161] on textarea at bounding box center [315, 164] width 75 height 9
click at [276, 187] on span at bounding box center [282, 184] width 128 height 8
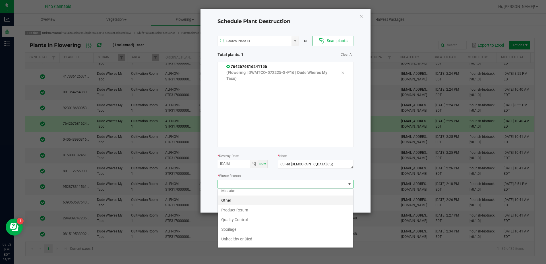
scroll to position [20, 0]
click at [229, 240] on li "Waste" at bounding box center [285, 242] width 135 height 10
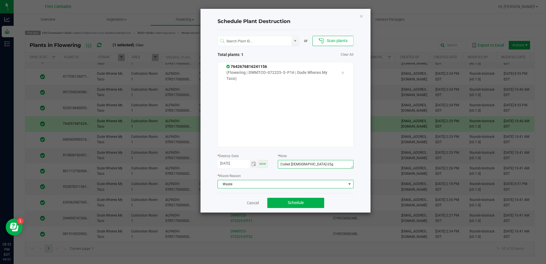
click at [299, 162] on textarea "Culled Male 65g" at bounding box center [315, 164] width 75 height 9
type textarea "Culled Male - 65g"
click at [338, 200] on div "Cancel Schedule" at bounding box center [286, 203] width 136 height 20
click at [313, 204] on button "Schedule" at bounding box center [295, 203] width 57 height 10
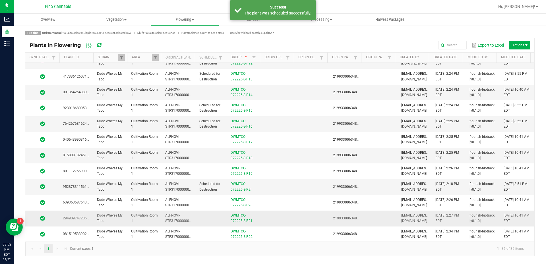
click at [274, 216] on td at bounding box center [278, 219] width 34 height 16
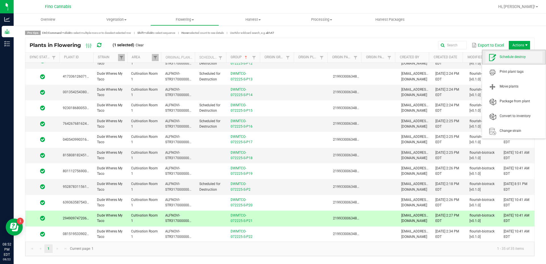
click at [514, 59] on span "Schedule destroy" at bounding box center [521, 57] width 43 height 5
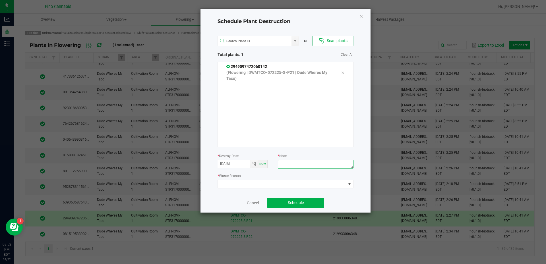
click at [283, 166] on textarea at bounding box center [315, 164] width 75 height 9
type textarea "Culled Male - 65g"
click at [278, 184] on span at bounding box center [282, 184] width 128 height 8
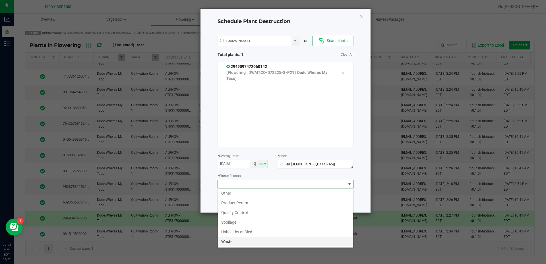
click at [234, 239] on li "Waste" at bounding box center [285, 242] width 135 height 10
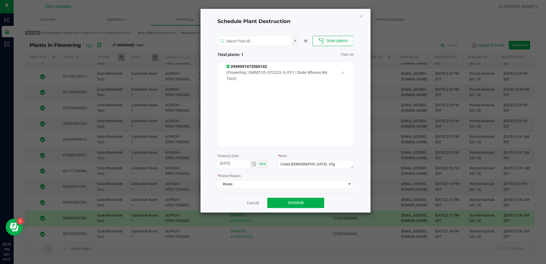
click at [347, 201] on div "Cancel Schedule" at bounding box center [286, 203] width 136 height 20
click at [311, 204] on button "Schedule" at bounding box center [295, 203] width 57 height 10
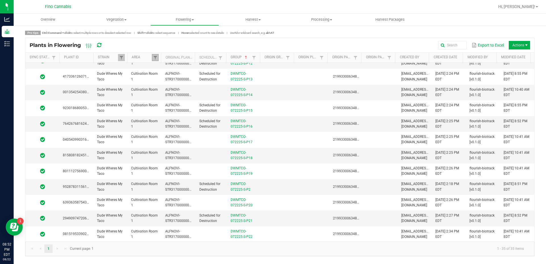
click at [152, 55] on link at bounding box center [155, 57] width 7 height 7
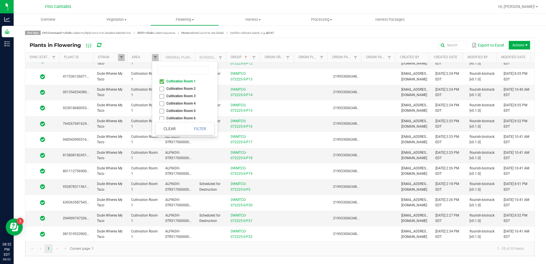
click at [166, 88] on li "Cultivation Room 2" at bounding box center [183, 88] width 55 height 7
checkbox 2 "true"
click at [163, 83] on li "Cultivation Room 1" at bounding box center [183, 81] width 55 height 7
checkbox 1 "false"
click at [195, 127] on button "Filter" at bounding box center [200, 129] width 28 height 13
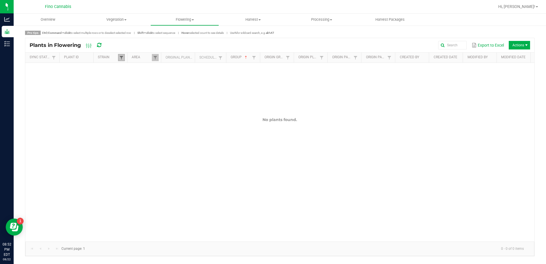
click at [122, 58] on span at bounding box center [121, 57] width 5 height 5
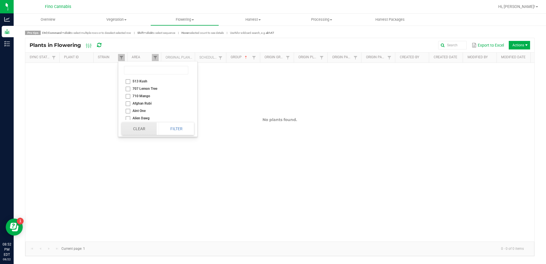
click at [140, 129] on button "Clear" at bounding box center [139, 129] width 35 height 13
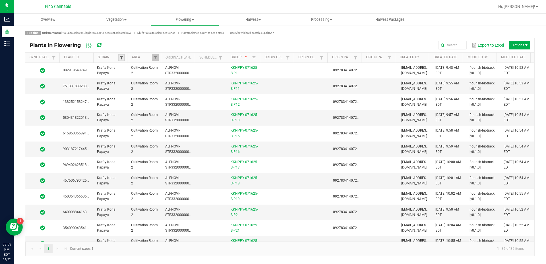
click at [122, 57] on span at bounding box center [121, 57] width 5 height 5
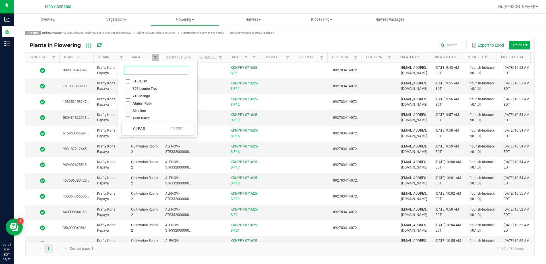
click at [131, 69] on input at bounding box center [156, 70] width 64 height 9
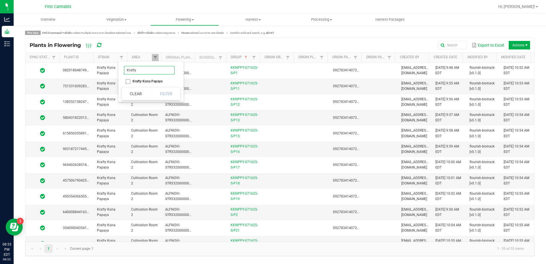
type input "Krafty"
click at [135, 80] on li "Krafty Kona Papaya" at bounding box center [149, 81] width 55 height 7
checkbox Papaya "true"
click at [155, 93] on button "Filter" at bounding box center [166, 94] width 28 height 13
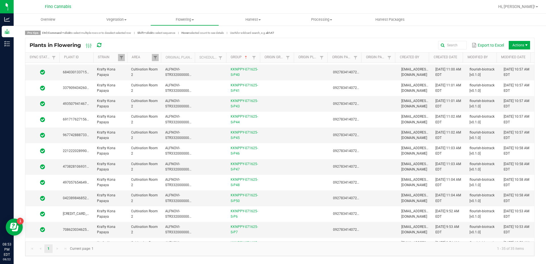
scroll to position [372, 0]
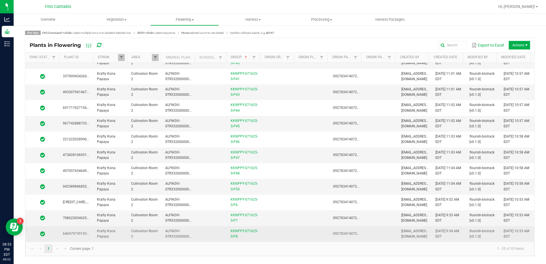
click at [291, 234] on td at bounding box center [278, 233] width 34 height 15
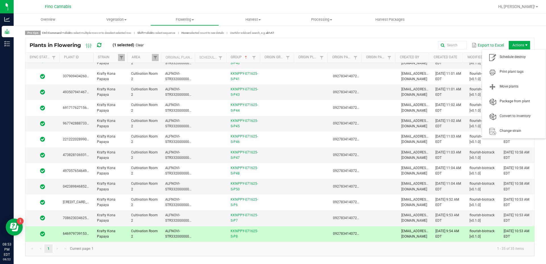
click at [524, 45] on span "Actions" at bounding box center [526, 45] width 5 height 5
click at [517, 54] on span "Schedule destroy" at bounding box center [513, 56] width 57 height 11
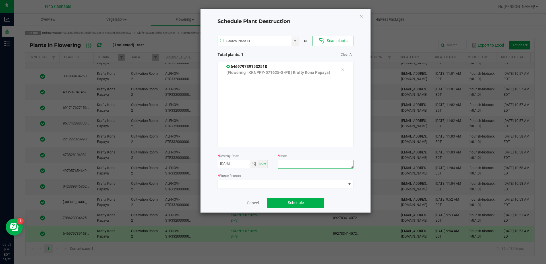
click at [278, 164] on textarea at bounding box center [315, 164] width 75 height 9
click at [288, 166] on textarea "Culled Male - 132.5g" at bounding box center [315, 164] width 75 height 9
type textarea "Culled Male - 132.5g"
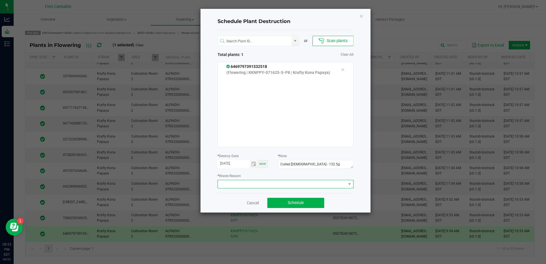
click at [277, 187] on span at bounding box center [282, 184] width 128 height 8
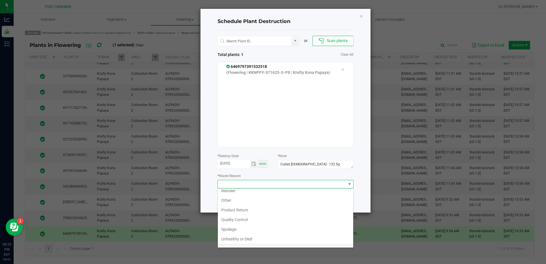
scroll to position [20, 0]
click at [237, 243] on li "Waste" at bounding box center [285, 242] width 135 height 10
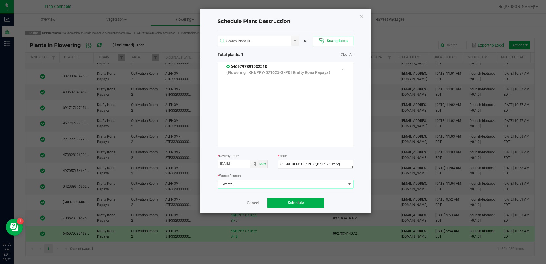
click at [349, 206] on div "Cancel Schedule" at bounding box center [286, 203] width 136 height 20
click at [304, 203] on button "Schedule" at bounding box center [295, 203] width 57 height 10
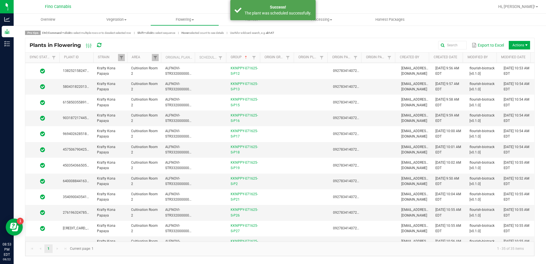
scroll to position [0, 0]
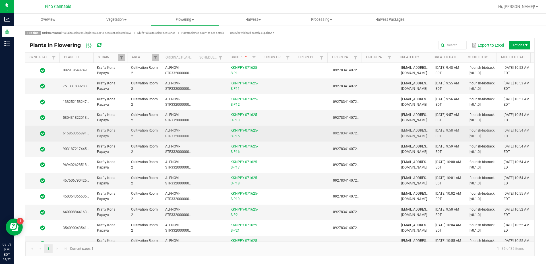
click at [288, 129] on td at bounding box center [278, 134] width 34 height 16
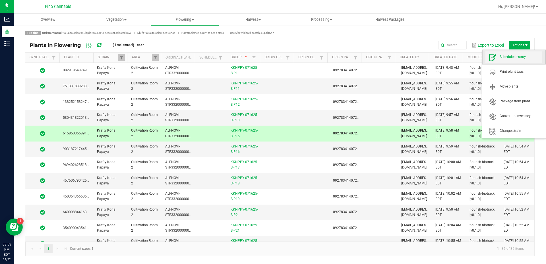
click at [511, 59] on span "Schedule destroy" at bounding box center [521, 57] width 43 height 5
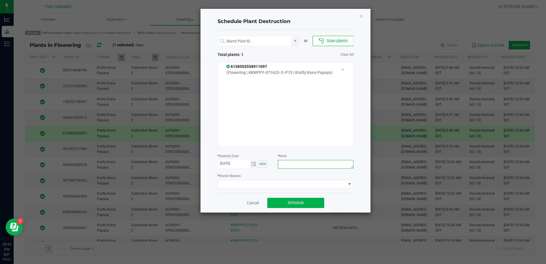
paste textarea "Culled Male - 132.5g"
type textarea "Culled Male - 132.5g"
click at [283, 183] on span at bounding box center [282, 184] width 128 height 8
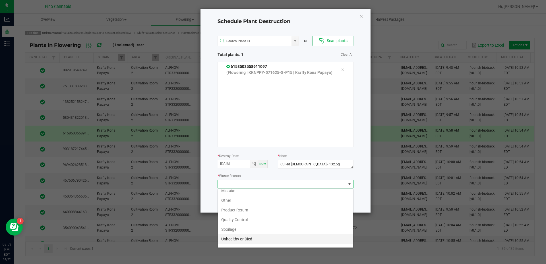
scroll to position [20, 0]
click at [235, 238] on li "Waste" at bounding box center [285, 242] width 135 height 10
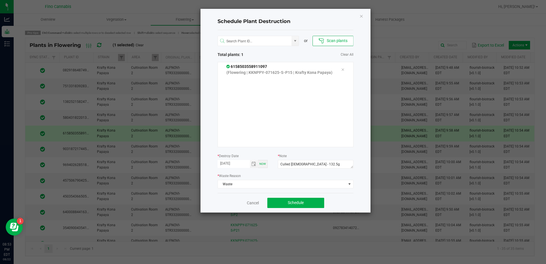
click at [289, 196] on div "Cancel Schedule" at bounding box center [286, 203] width 136 height 20
click at [292, 200] on button "Schedule" at bounding box center [295, 203] width 57 height 10
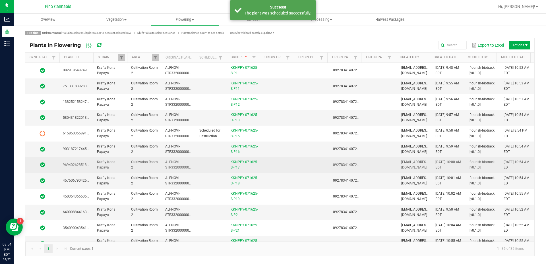
click at [284, 164] on td at bounding box center [278, 165] width 34 height 16
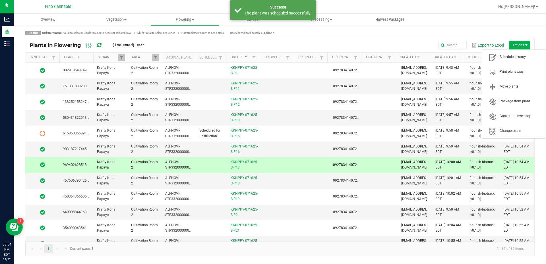
click at [515, 46] on span "Actions" at bounding box center [519, 45] width 21 height 9
click at [513, 53] on span "Schedule destroy" at bounding box center [513, 56] width 57 height 11
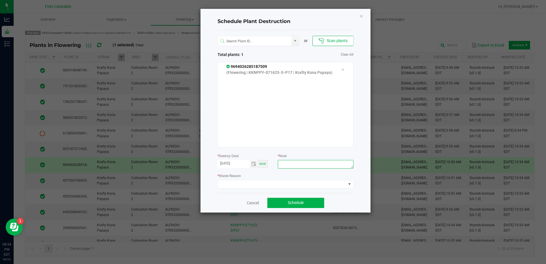
drag, startPoint x: 289, startPoint y: 160, endPoint x: 287, endPoint y: 163, distance: 4.3
click at [287, 163] on textarea at bounding box center [315, 164] width 75 height 9
paste textarea "Culled Male - 132.5g"
type textarea "Culled Male - 132.5g"
click at [278, 183] on span at bounding box center [282, 184] width 128 height 8
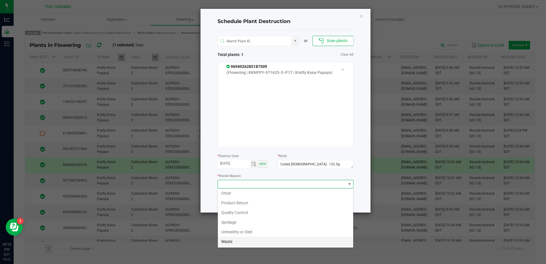
click at [236, 238] on li "Waste" at bounding box center [285, 242] width 135 height 10
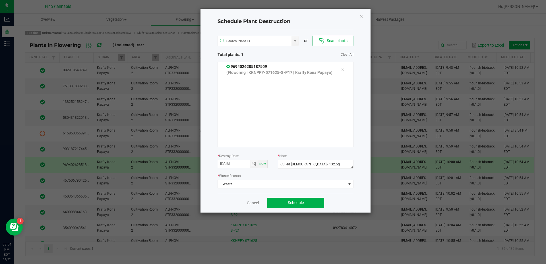
click at [342, 199] on div "Cancel Schedule" at bounding box center [286, 203] width 136 height 20
click at [312, 206] on button "Schedule" at bounding box center [295, 203] width 57 height 10
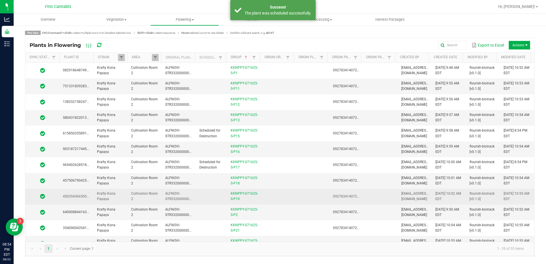
click at [291, 200] on td at bounding box center [278, 197] width 34 height 16
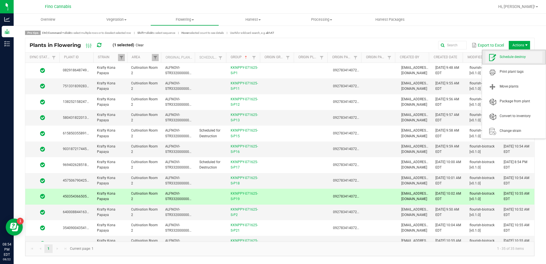
click at [505, 62] on span "Schedule destroy" at bounding box center [513, 56] width 57 height 11
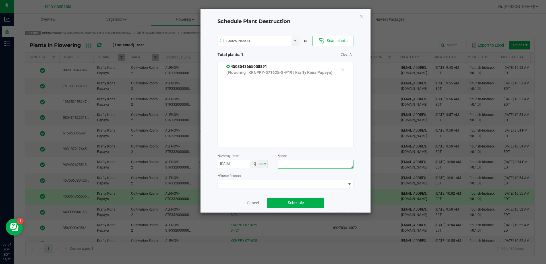
paste textarea "Culled Male - 132.5g"
type textarea "Culled Male - 132.5g"
click at [288, 184] on span at bounding box center [282, 184] width 128 height 8
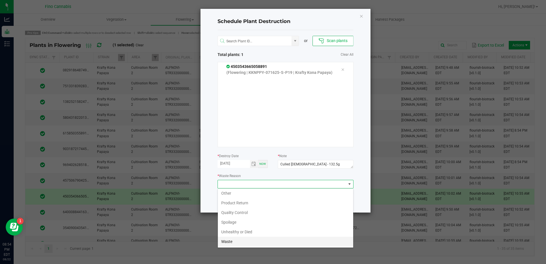
click at [225, 242] on li "Waste" at bounding box center [285, 242] width 135 height 10
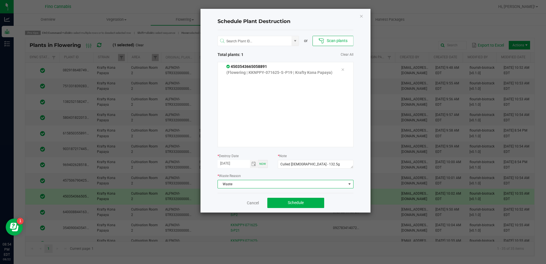
drag, startPoint x: 345, startPoint y: 200, endPoint x: 334, endPoint y: 204, distance: 11.4
click at [344, 200] on div "Cancel Schedule" at bounding box center [286, 203] width 136 height 20
click at [313, 206] on button "Schedule" at bounding box center [295, 203] width 57 height 10
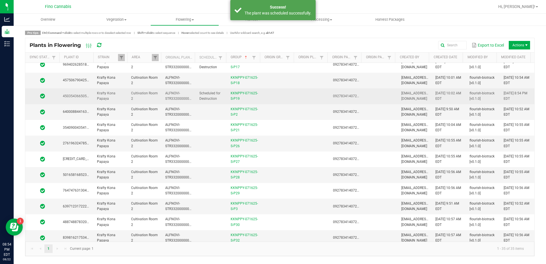
scroll to position [114, 0]
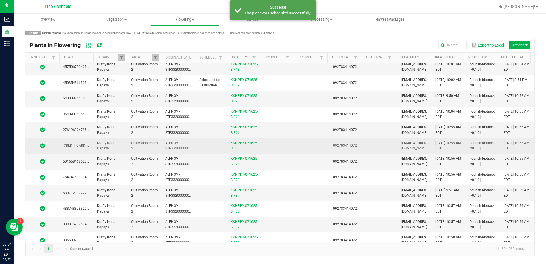
click at [283, 150] on td at bounding box center [278, 146] width 34 height 16
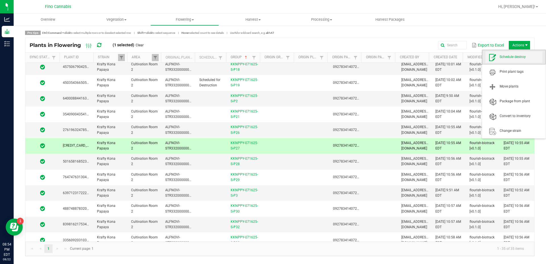
click at [518, 53] on span "Schedule destroy" at bounding box center [513, 56] width 57 height 11
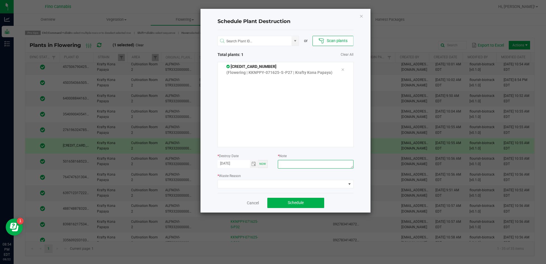
click at [292, 166] on textarea at bounding box center [315, 164] width 75 height 9
paste textarea "Culled Male - 132.5g"
type textarea "Culled Male - 132.5g"
click at [277, 185] on span at bounding box center [282, 184] width 128 height 8
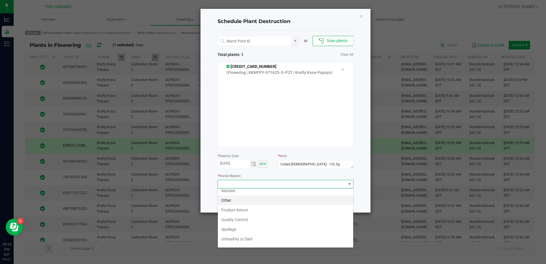
scroll to position [20, 0]
click at [240, 241] on li "Waste" at bounding box center [285, 242] width 135 height 10
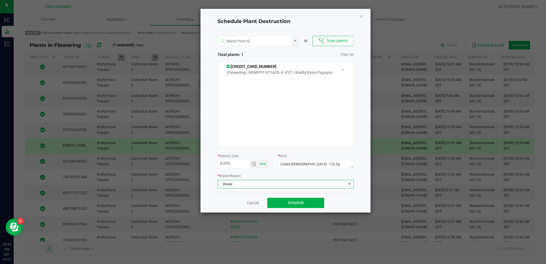
click at [347, 199] on div "Cancel Schedule" at bounding box center [286, 203] width 136 height 20
click at [321, 204] on button "Schedule" at bounding box center [295, 203] width 57 height 10
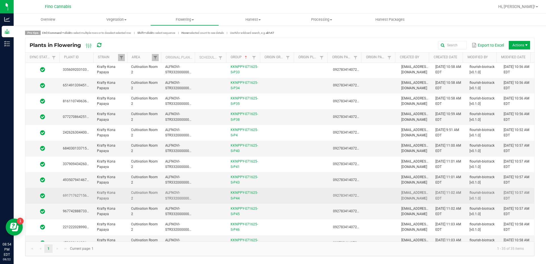
scroll to position [313, 0]
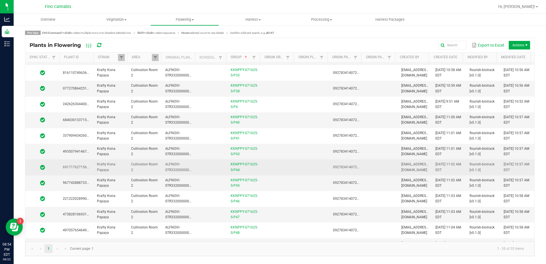
click at [285, 166] on td at bounding box center [278, 168] width 34 height 16
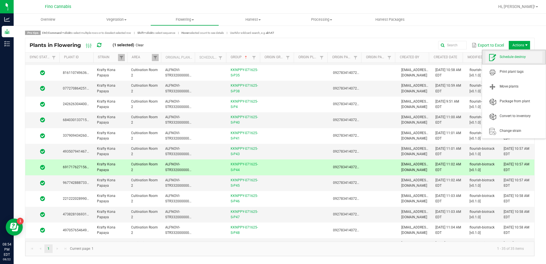
click at [511, 53] on span "Schedule destroy" at bounding box center [513, 56] width 57 height 11
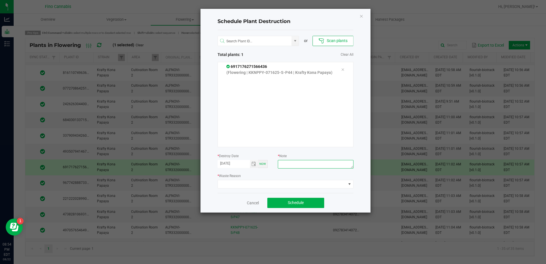
paste textarea "Culled Male - 132.5g"
type textarea "Culled Male - 132.5g"
click at [311, 182] on span at bounding box center [282, 184] width 128 height 8
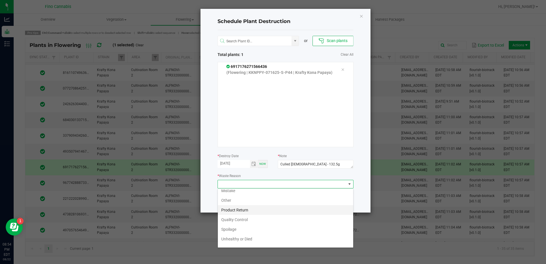
scroll to position [20, 0]
click at [229, 238] on li "Waste" at bounding box center [285, 242] width 135 height 10
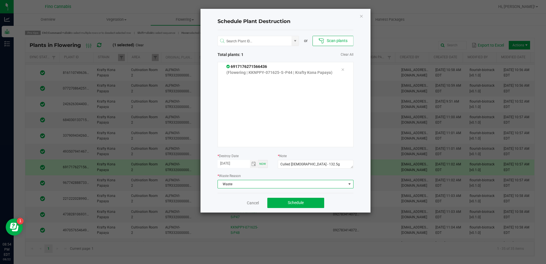
drag, startPoint x: 340, startPoint y: 202, endPoint x: 335, endPoint y: 203, distance: 4.9
click at [339, 202] on div "Cancel Schedule" at bounding box center [286, 203] width 136 height 20
click at [313, 203] on button "Schedule" at bounding box center [295, 203] width 57 height 10
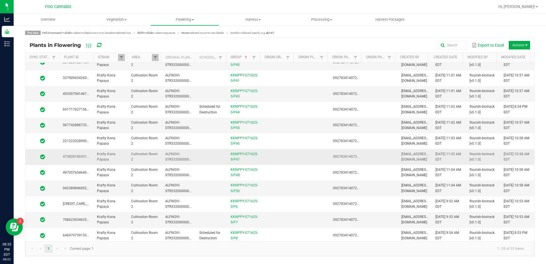
scroll to position [372, 0]
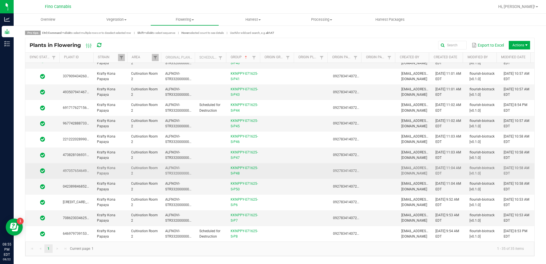
click at [279, 170] on td at bounding box center [278, 171] width 34 height 16
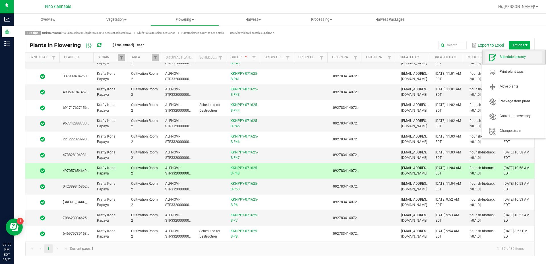
click at [503, 59] on span "Schedule destroy" at bounding box center [521, 57] width 43 height 5
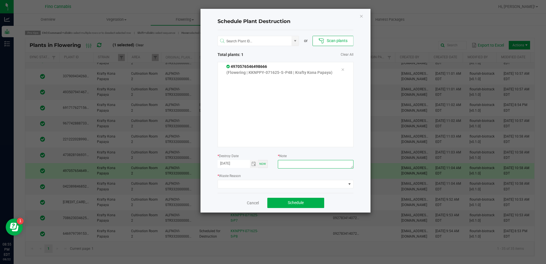
paste textarea "Culled Male - 132.5g"
type textarea "Culled Male - 132.5g"
click at [290, 186] on span at bounding box center [282, 184] width 128 height 8
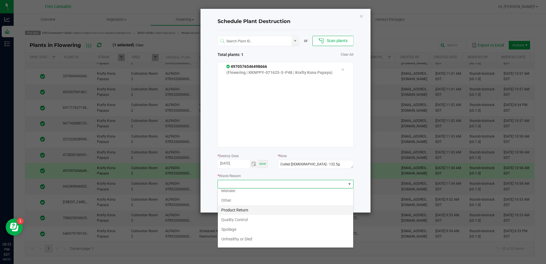
scroll to position [20, 0]
click at [239, 239] on li "Waste" at bounding box center [285, 242] width 135 height 10
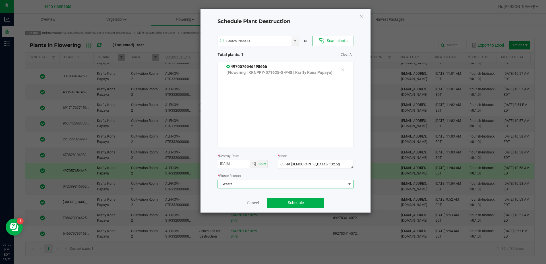
drag, startPoint x: 346, startPoint y: 205, endPoint x: 327, endPoint y: 204, distance: 18.8
click at [345, 205] on div "Cancel Schedule" at bounding box center [286, 203] width 136 height 20
click at [306, 205] on button "Schedule" at bounding box center [295, 203] width 57 height 10
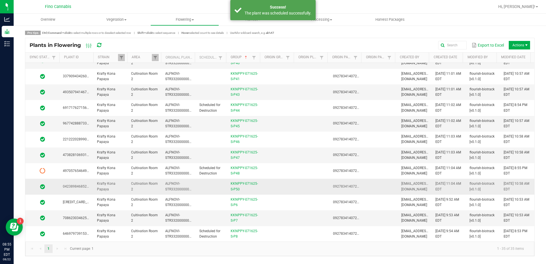
click at [284, 186] on td at bounding box center [278, 187] width 34 height 16
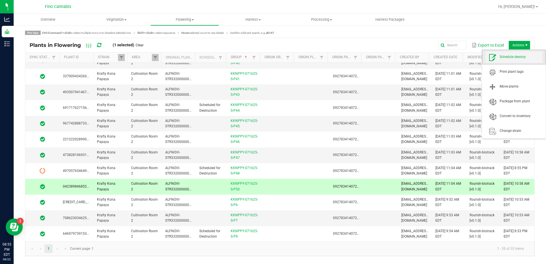
click at [513, 59] on span "Schedule destroy" at bounding box center [521, 57] width 43 height 5
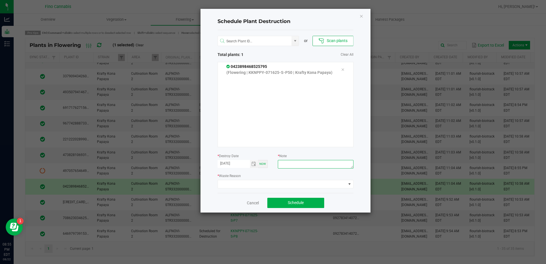
paste textarea "Culled Male - 132.5g"
type textarea "Culled Male - 132.5g"
click at [279, 187] on span at bounding box center [282, 184] width 128 height 8
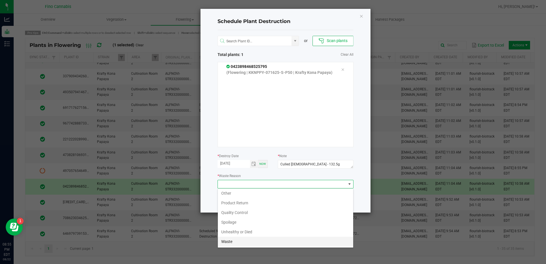
click at [232, 239] on li "Waste" at bounding box center [285, 242] width 135 height 10
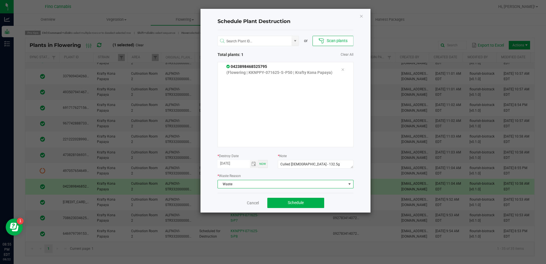
click at [346, 207] on div "Cancel Schedule" at bounding box center [286, 203] width 136 height 20
click at [297, 203] on span "Schedule" at bounding box center [296, 203] width 16 height 5
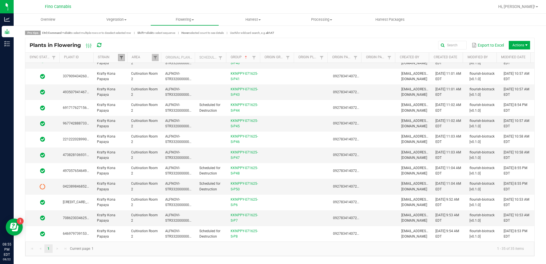
click at [123, 59] on span at bounding box center [121, 57] width 5 height 5
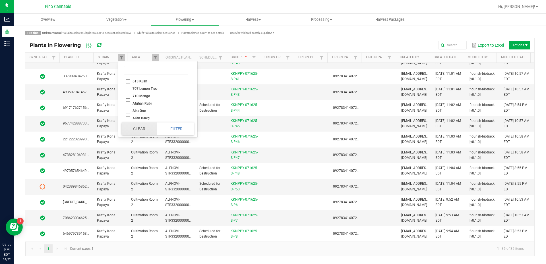
click at [144, 128] on button "Clear" at bounding box center [139, 129] width 35 height 13
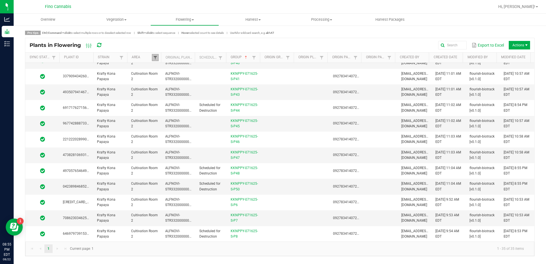
click at [155, 57] on span at bounding box center [155, 57] width 5 height 5
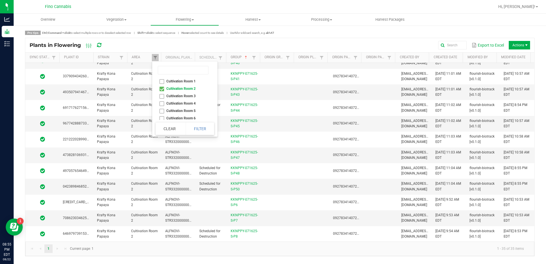
click at [160, 90] on li "Cultivation Room 2" at bounding box center [183, 88] width 55 height 7
checkbox 2 "false"
click at [162, 101] on li "Cultivation Room 7" at bounding box center [183, 101] width 55 height 7
checkbox 7 "true"
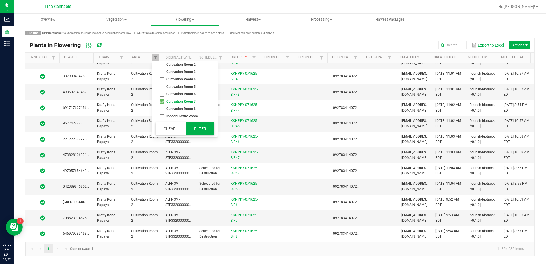
click at [198, 127] on button "Filter" at bounding box center [200, 129] width 28 height 13
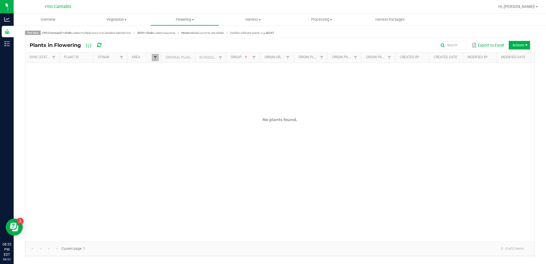
click at [154, 58] on span at bounding box center [155, 57] width 5 height 5
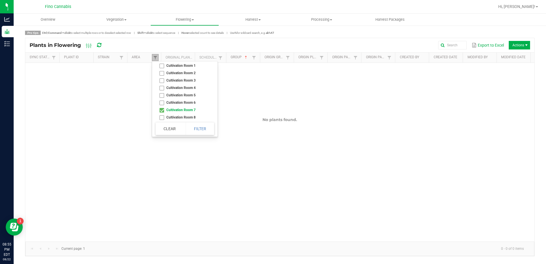
scroll to position [24, 0]
click at [162, 102] on li "Cultivation Room 7" at bounding box center [183, 101] width 55 height 7
checkbox 7 "false"
click at [163, 127] on button "Clear" at bounding box center [170, 129] width 28 height 13
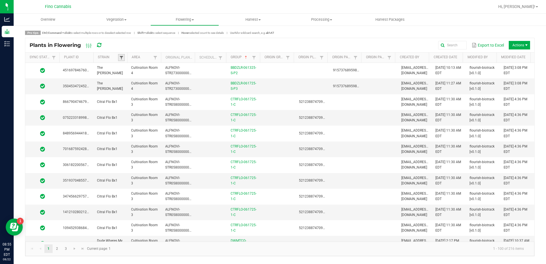
click at [123, 58] on span at bounding box center [121, 57] width 5 height 5
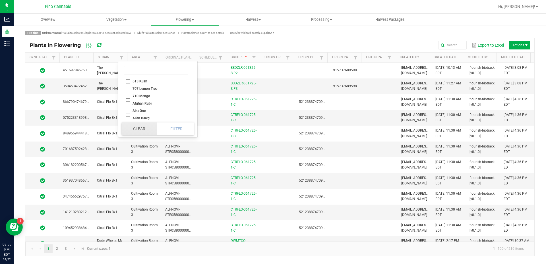
click at [139, 130] on button "Clear" at bounding box center [139, 129] width 35 height 13
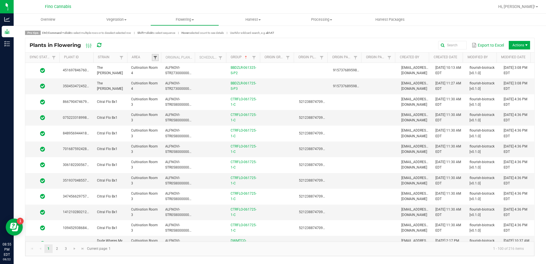
click at [154, 57] on span at bounding box center [155, 57] width 5 height 5
click at [142, 44] on div "Export to Excel Actions" at bounding box center [320, 45] width 419 height 10
click at [124, 18] on span "Vegetation" at bounding box center [116, 19] width 68 height 5
click at [102, 34] on span "Veg groups" at bounding box center [100, 34] width 36 height 5
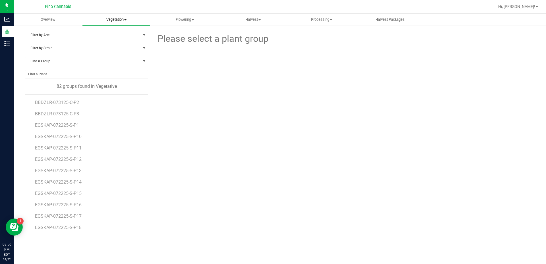
click at [118, 18] on span "Vegetation" at bounding box center [116, 19] width 68 height 5
click at [106, 41] on span "Veg plants" at bounding box center [99, 41] width 35 height 5
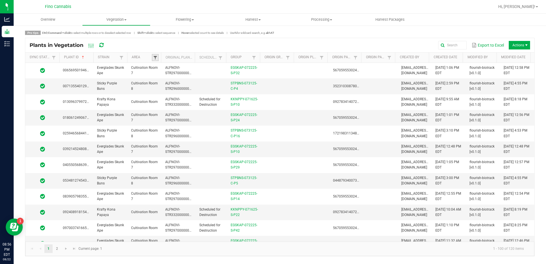
click at [155, 58] on span at bounding box center [155, 57] width 5 height 5
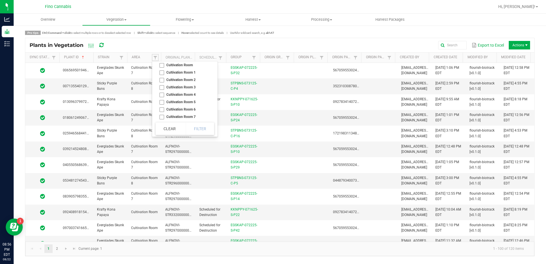
scroll to position [24, 0]
click at [162, 110] on li "Cultivation Room 7" at bounding box center [183, 108] width 55 height 7
checkbox 7 "true"
click at [196, 129] on button "Filter" at bounding box center [200, 129] width 28 height 13
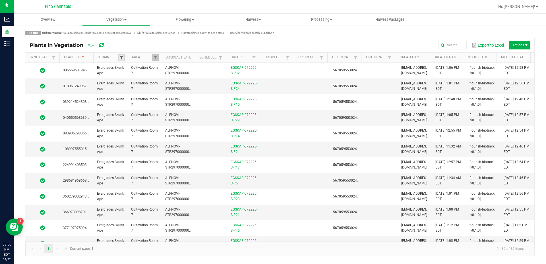
click at [123, 58] on span at bounding box center [121, 57] width 5 height 5
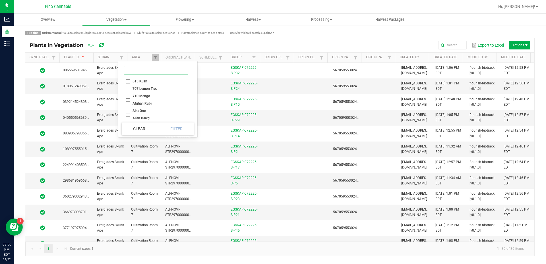
click at [136, 72] on input at bounding box center [156, 70] width 64 height 9
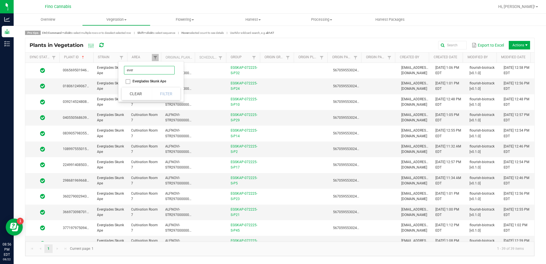
type input "ever"
click at [138, 79] on li "Everglades Skunk Ape" at bounding box center [149, 81] width 55 height 7
checkbox Ape "true"
click at [165, 92] on button "Filter" at bounding box center [166, 94] width 28 height 13
click at [243, 57] on link "Group" at bounding box center [241, 57] width 20 height 5
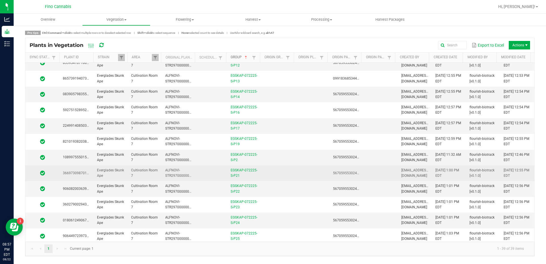
scroll to position [57, 0]
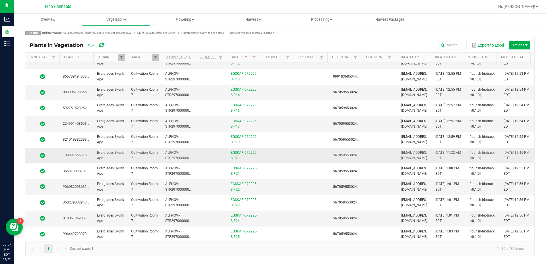
click at [291, 154] on td at bounding box center [278, 156] width 34 height 16
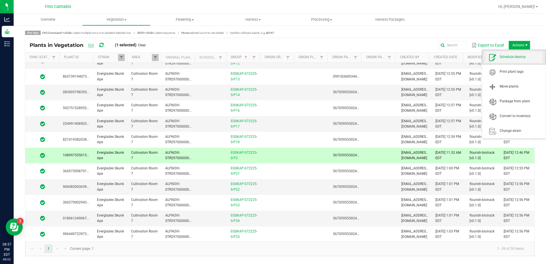
click at [516, 55] on span "Schedule destroy" at bounding box center [521, 57] width 43 height 5
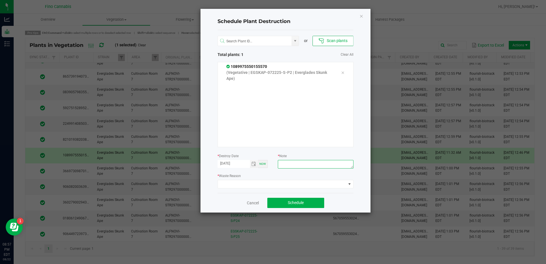
paste textarea "Culled Male - 132.5g"
click at [327, 165] on textarea "Culled Male - 172.86g" at bounding box center [315, 164] width 75 height 9
type textarea "Culled Male - 172.86g"
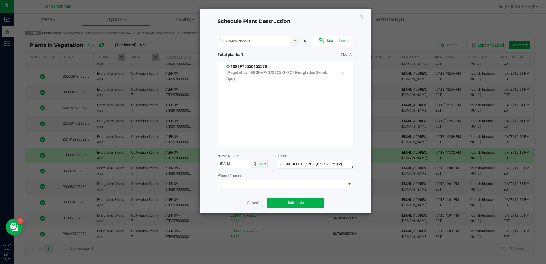
click at [260, 186] on span at bounding box center [282, 184] width 128 height 8
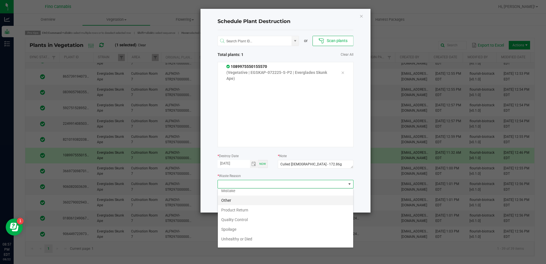
scroll to position [20, 0]
click at [239, 244] on li "Waste" at bounding box center [285, 242] width 135 height 10
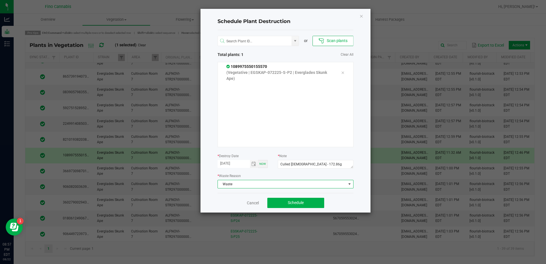
click at [344, 202] on div "Cancel Schedule" at bounding box center [286, 203] width 136 height 20
click at [303, 203] on span "Schedule" at bounding box center [296, 203] width 16 height 5
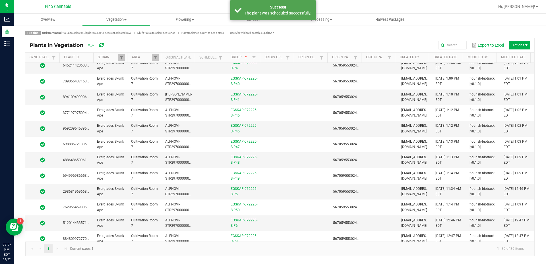
scroll to position [435, 0]
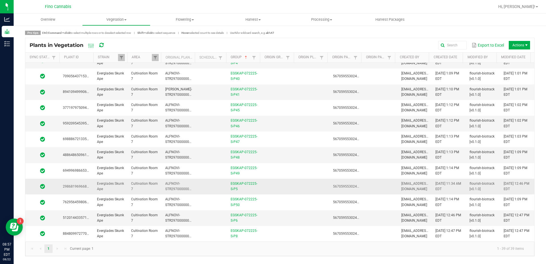
click at [288, 191] on td at bounding box center [278, 187] width 34 height 16
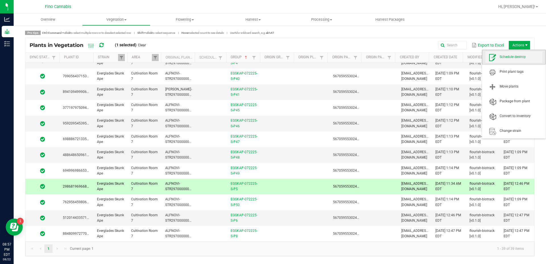
click at [511, 59] on span "Schedule destroy" at bounding box center [521, 57] width 43 height 5
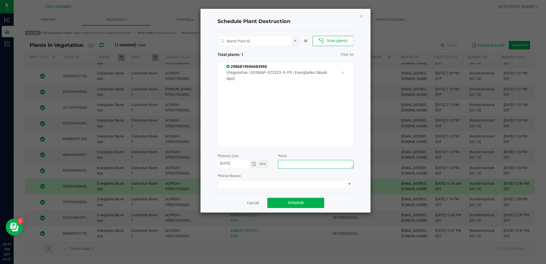
paste textarea "Culled Male - 172.86g"
type textarea "Culled Male - 172.86g"
click at [317, 184] on span at bounding box center [282, 184] width 128 height 8
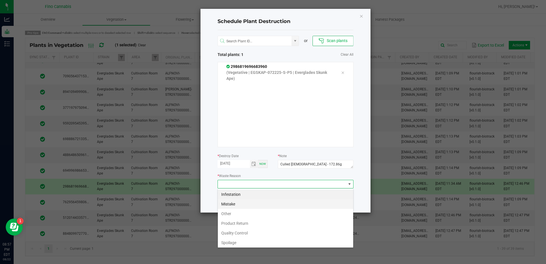
scroll to position [20, 0]
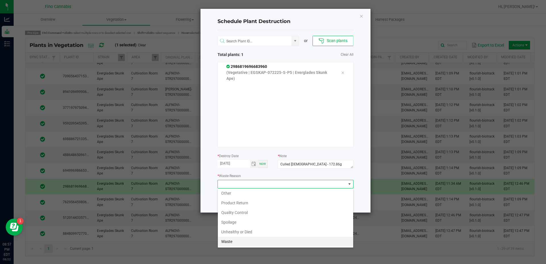
click at [230, 239] on li "Waste" at bounding box center [285, 242] width 135 height 10
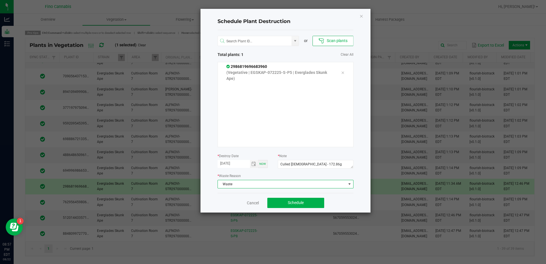
click at [349, 197] on div "Cancel Schedule" at bounding box center [286, 203] width 136 height 20
click at [309, 205] on button "Schedule" at bounding box center [295, 203] width 57 height 10
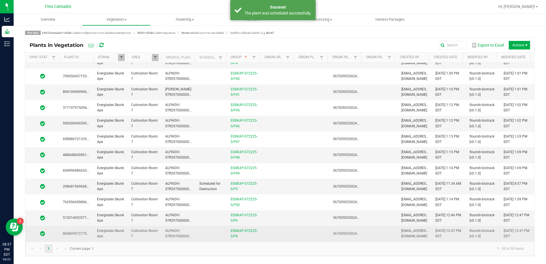
click at [304, 237] on td at bounding box center [313, 233] width 34 height 15
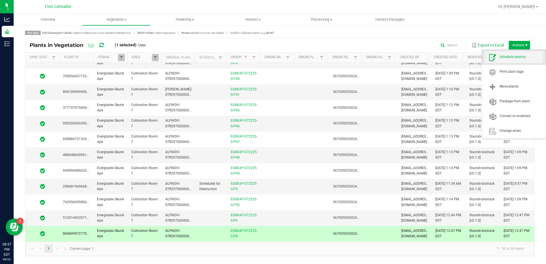
click at [515, 55] on span "Schedule destroy" at bounding box center [521, 57] width 43 height 5
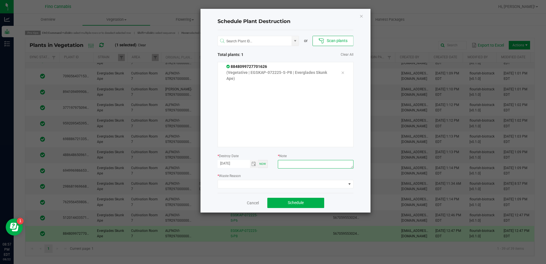
paste textarea "Culled Male - 172.86g"
type textarea "Culled Male - 172.86g"
click at [303, 183] on span at bounding box center [282, 184] width 128 height 8
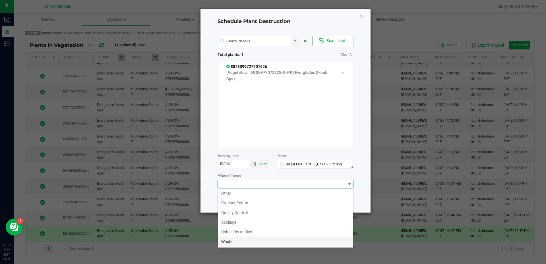
click at [228, 239] on li "Waste" at bounding box center [285, 242] width 135 height 10
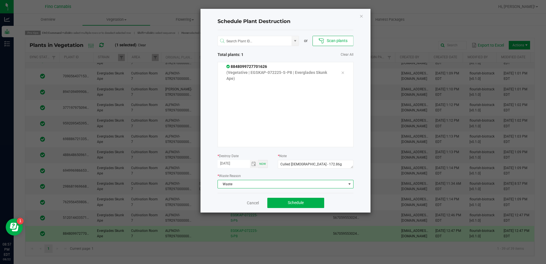
click at [339, 193] on div "Cancel Schedule" at bounding box center [286, 203] width 136 height 20
click at [317, 202] on button "Schedule" at bounding box center [295, 203] width 57 height 10
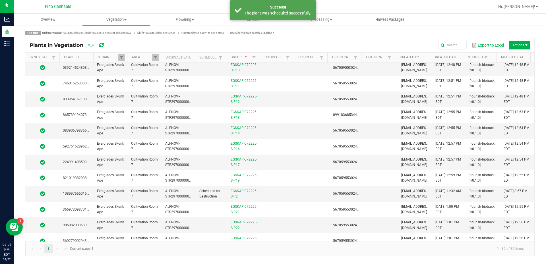
scroll to position [0, 0]
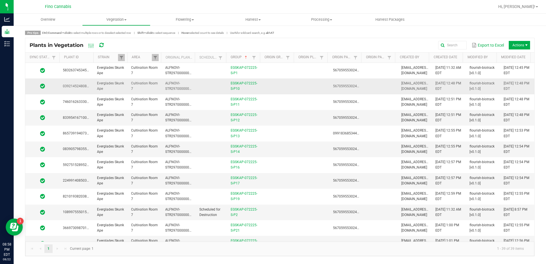
click at [287, 86] on td at bounding box center [278, 86] width 34 height 16
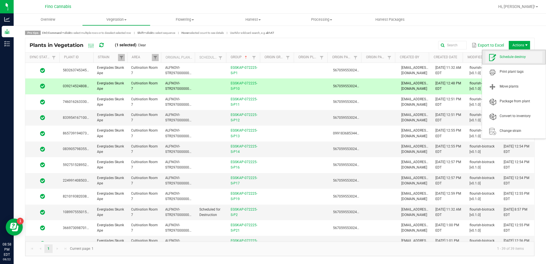
click at [512, 61] on span "Schedule destroy" at bounding box center [513, 56] width 57 height 11
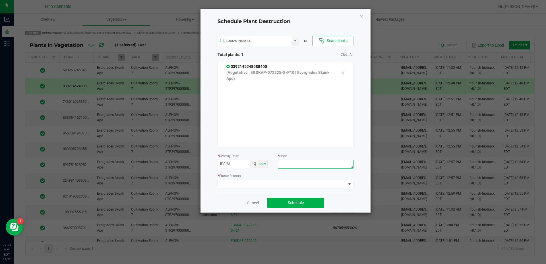
paste textarea "Culled Male - 172.86g"
type textarea "Culled Male - 172.86g"
click at [296, 183] on span at bounding box center [282, 184] width 128 height 8
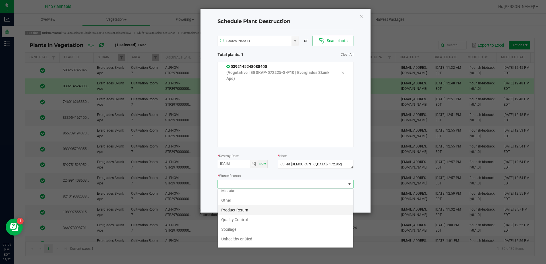
scroll to position [20, 0]
click at [236, 239] on li "Waste" at bounding box center [285, 242] width 135 height 10
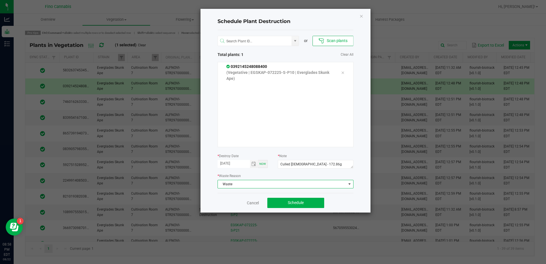
click at [363, 200] on div "Schedule Plant Destruction or Scan plants Total plants: 1 Clear All 03921452480…" at bounding box center [286, 111] width 170 height 204
click at [313, 207] on button "Schedule" at bounding box center [295, 203] width 57 height 10
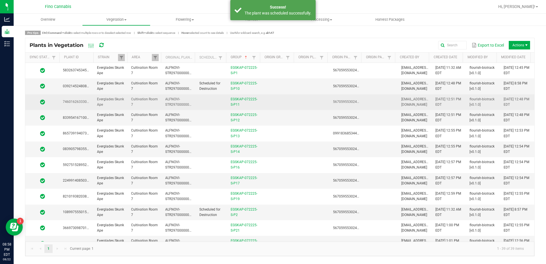
click at [277, 102] on td at bounding box center [278, 102] width 34 height 16
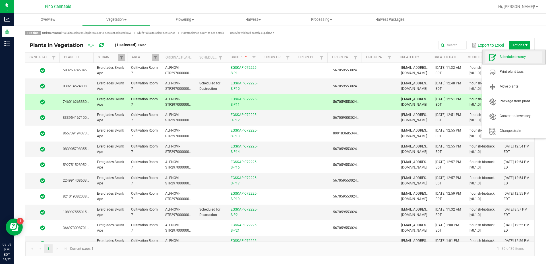
click at [508, 53] on span "Schedule destroy" at bounding box center [513, 56] width 57 height 11
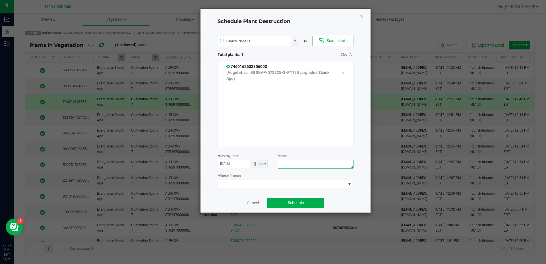
paste textarea "Culled Male - 172.86g"
type textarea "Culled Male - 172.86g"
click at [286, 178] on div "* Waste Reason" at bounding box center [286, 181] width 136 height 16
click at [286, 184] on span at bounding box center [282, 184] width 128 height 8
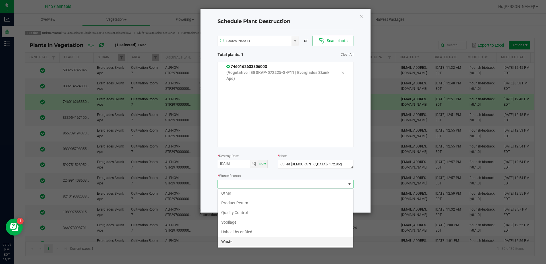
click at [242, 239] on li "Waste" at bounding box center [285, 242] width 135 height 10
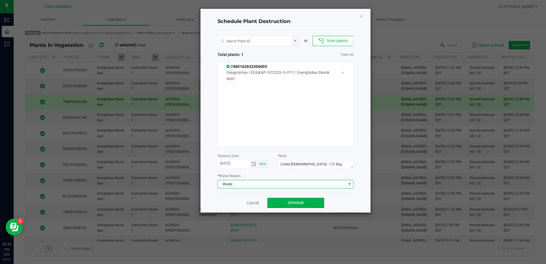
drag, startPoint x: 335, startPoint y: 203, endPoint x: 325, endPoint y: 206, distance: 9.9
click at [332, 204] on div "Cancel Schedule" at bounding box center [286, 203] width 136 height 20
click at [317, 209] on div "Cancel Schedule" at bounding box center [286, 203] width 136 height 20
click at [315, 204] on button "Schedule" at bounding box center [295, 203] width 57 height 10
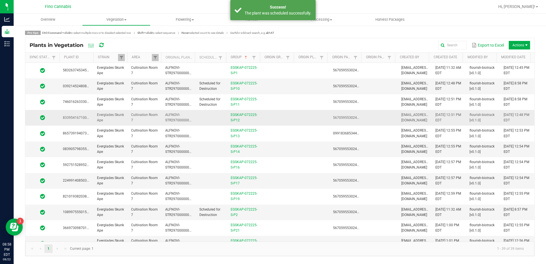
click at [301, 118] on td at bounding box center [313, 118] width 34 height 16
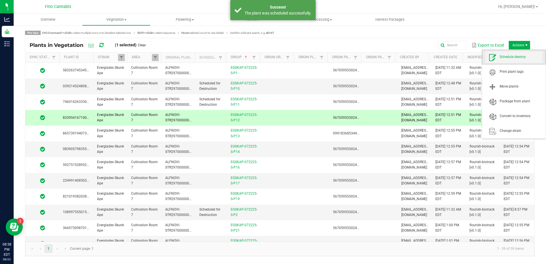
click at [517, 55] on span "Schedule destroy" at bounding box center [521, 57] width 43 height 5
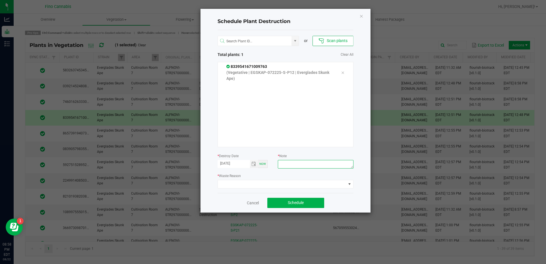
paste textarea "Culled Male - 172.86g"
type textarea "Culled Male - 172.86g"
click at [294, 184] on span at bounding box center [282, 184] width 128 height 8
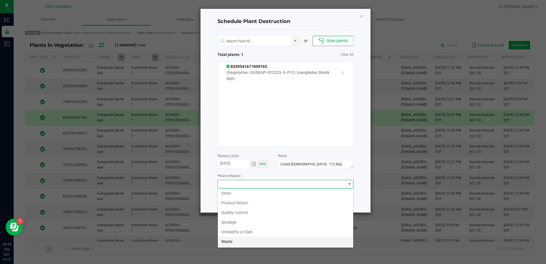
click at [238, 241] on li "Waste" at bounding box center [285, 242] width 135 height 10
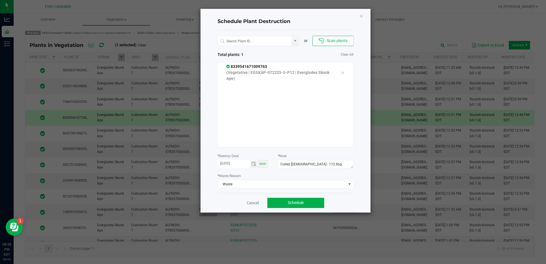
click at [346, 200] on div "Cancel Schedule" at bounding box center [286, 203] width 136 height 20
click at [315, 204] on button "Schedule" at bounding box center [295, 203] width 57 height 10
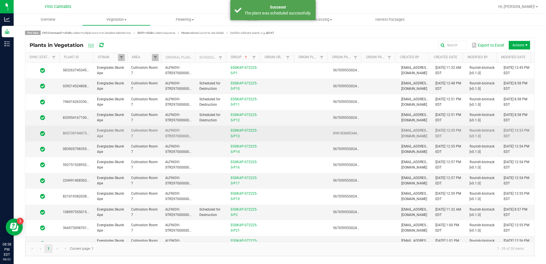
click at [296, 129] on td at bounding box center [313, 134] width 34 height 16
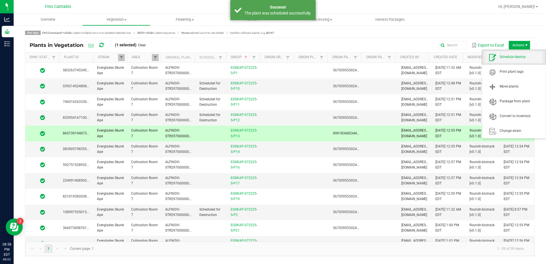
click at [511, 59] on span "Schedule destroy" at bounding box center [521, 57] width 43 height 5
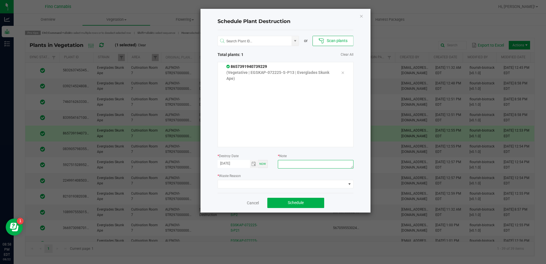
paste textarea "Culled Male - 172.86g"
type textarea "Culled Male - 172.86g"
click at [284, 187] on span at bounding box center [282, 184] width 128 height 8
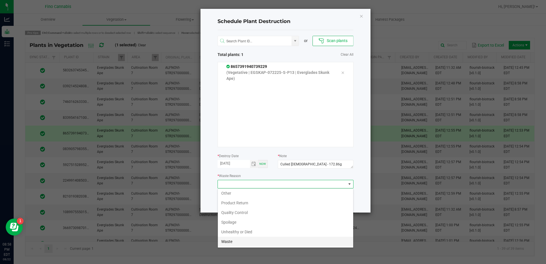
click at [239, 242] on li "Waste" at bounding box center [285, 242] width 135 height 10
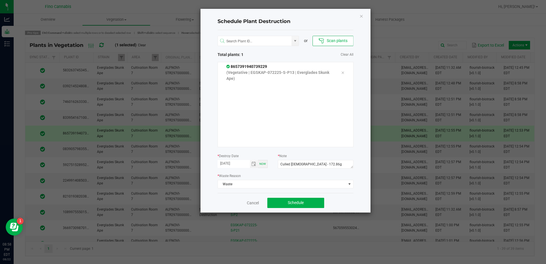
click at [336, 199] on div "Cancel Schedule" at bounding box center [286, 203] width 136 height 20
click at [312, 202] on button "Schedule" at bounding box center [295, 203] width 57 height 10
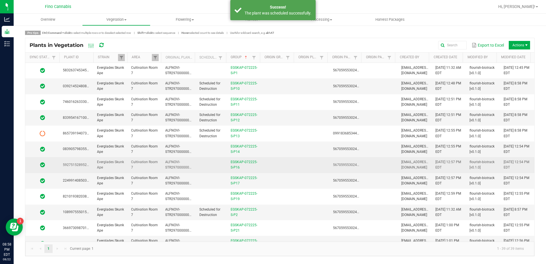
click at [293, 162] on td at bounding box center [278, 165] width 34 height 16
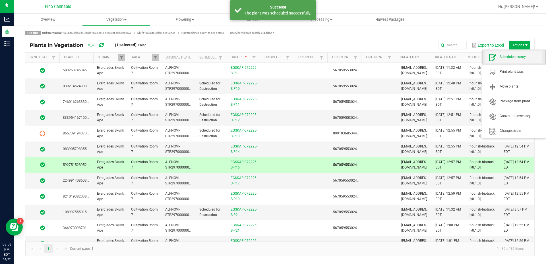
click at [520, 56] on span "Schedule destroy" at bounding box center [521, 57] width 43 height 5
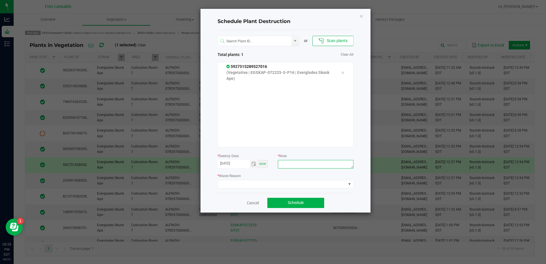
paste textarea "Culled Male - 172.86g"
type textarea "Culled Male - 172.86g"
click at [289, 185] on span at bounding box center [282, 184] width 128 height 8
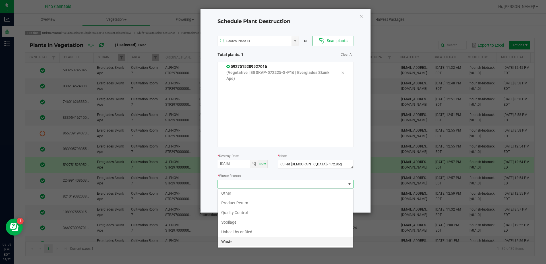
click at [228, 239] on li "Waste" at bounding box center [285, 242] width 135 height 10
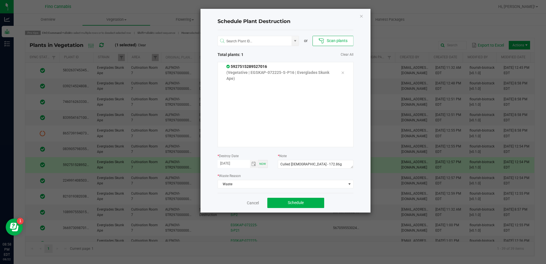
drag, startPoint x: 354, startPoint y: 194, endPoint x: 334, endPoint y: 197, distance: 19.9
click at [353, 193] on div "Schedule Plant Destruction or Scan plants Total plants: 1 Clear All 59275152895…" at bounding box center [286, 111] width 170 height 204
click at [308, 204] on button "Schedule" at bounding box center [295, 203] width 57 height 10
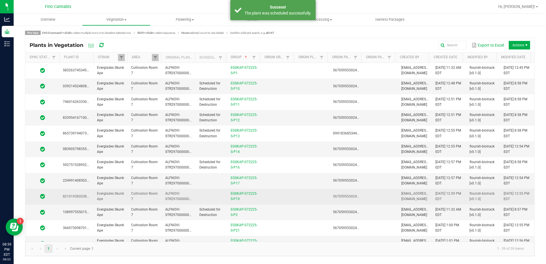
click at [278, 194] on td at bounding box center [278, 197] width 34 height 16
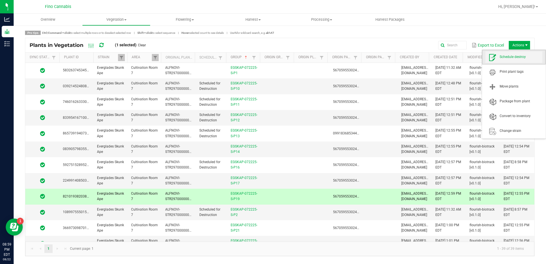
click at [511, 59] on span "Schedule destroy" at bounding box center [521, 57] width 43 height 5
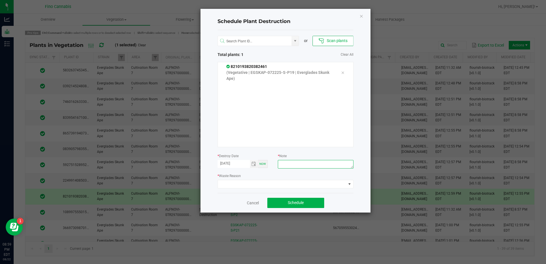
click at [291, 168] on textarea at bounding box center [315, 164] width 75 height 9
paste textarea "Culled Male - 172.86g"
type textarea "Culled Male - 172.86g"
click at [297, 188] on span at bounding box center [282, 184] width 128 height 8
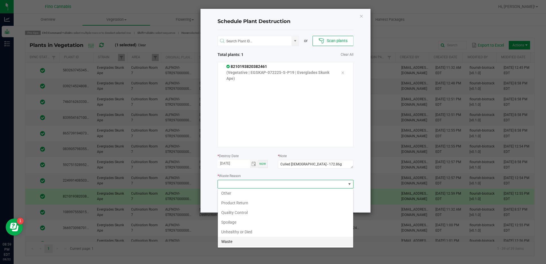
click at [234, 241] on li "Waste" at bounding box center [285, 242] width 135 height 10
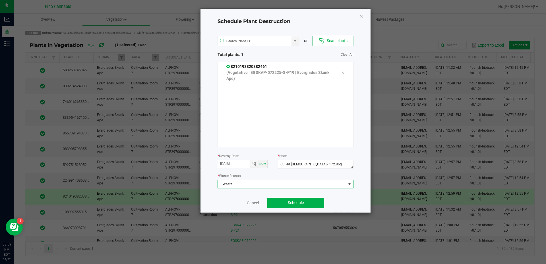
click at [340, 202] on div "Cancel Schedule" at bounding box center [286, 203] width 136 height 20
click at [318, 203] on button "Schedule" at bounding box center [295, 203] width 57 height 10
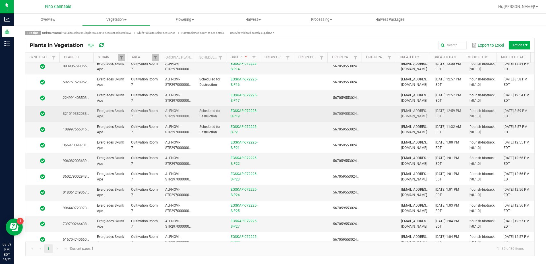
scroll to position [85, 0]
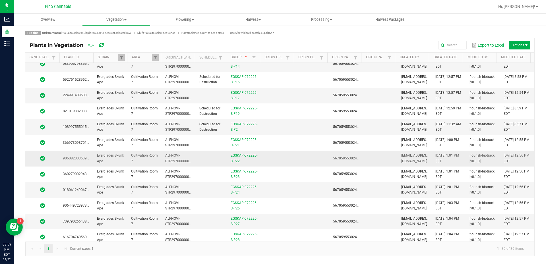
click at [302, 153] on td at bounding box center [313, 159] width 34 height 16
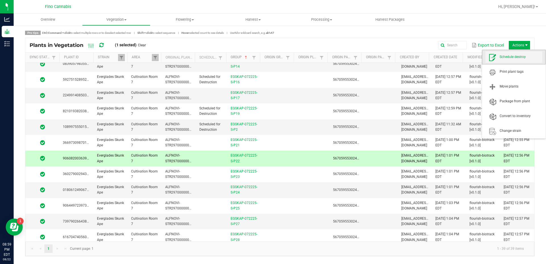
click at [515, 55] on span "Schedule destroy" at bounding box center [521, 57] width 43 height 5
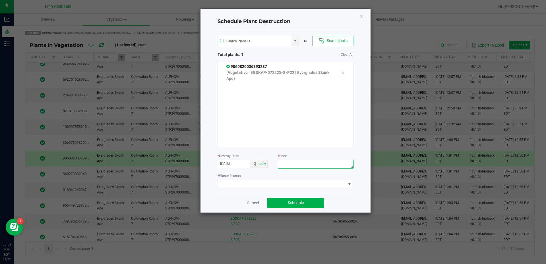
paste textarea "Culled Male - 172.86g"
type textarea "Culled Male - 172.86g"
click at [282, 183] on span at bounding box center [282, 184] width 128 height 8
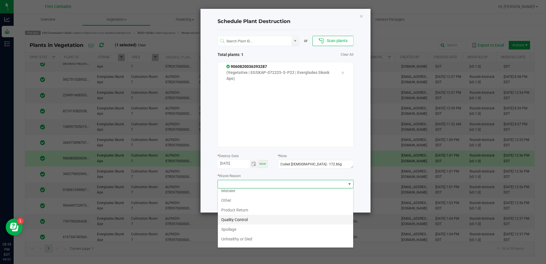
scroll to position [20, 0]
click at [230, 242] on li "Waste" at bounding box center [285, 242] width 135 height 10
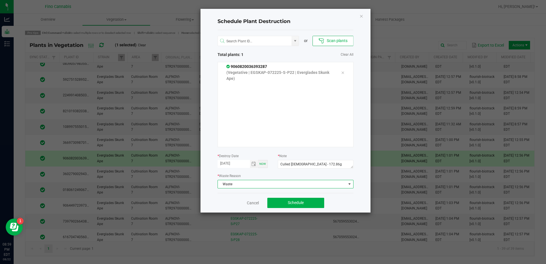
click at [346, 203] on div "Cancel Schedule" at bounding box center [286, 203] width 136 height 20
click at [300, 202] on span "Schedule" at bounding box center [296, 203] width 16 height 5
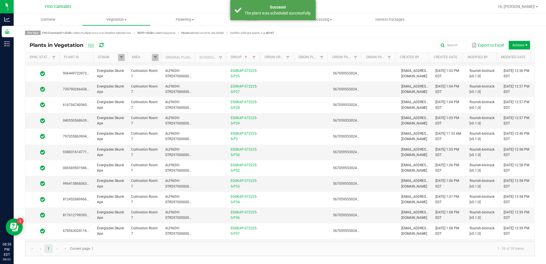
scroll to position [228, 0]
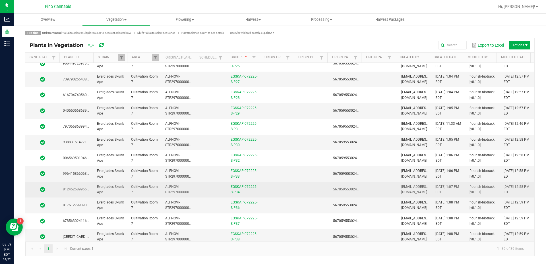
click at [277, 189] on td at bounding box center [278, 190] width 34 height 16
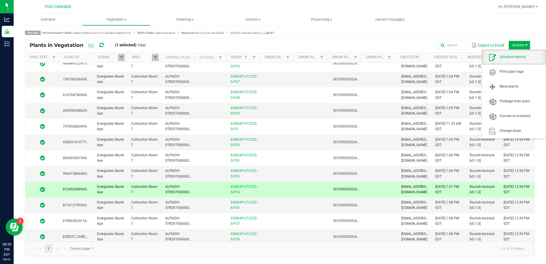
click at [513, 53] on span "Schedule destroy" at bounding box center [513, 56] width 57 height 11
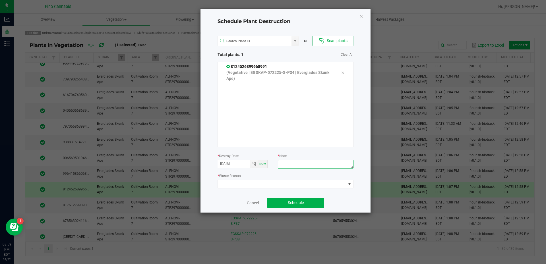
paste textarea "Culled Male - 172.86g"
type textarea "Culled Male - 172.86g"
click at [270, 186] on span at bounding box center [282, 184] width 128 height 8
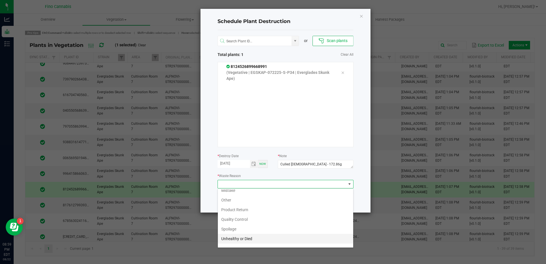
scroll to position [20, 0]
click at [228, 240] on li "Waste" at bounding box center [285, 242] width 135 height 10
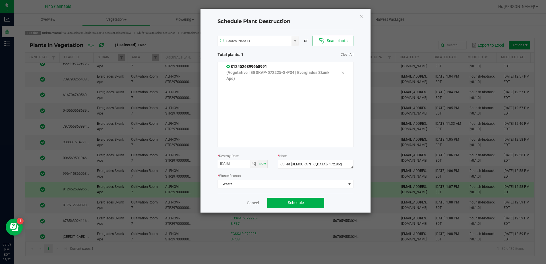
click at [348, 194] on div "Cancel Schedule" at bounding box center [286, 203] width 136 height 20
click at [299, 207] on button "Schedule" at bounding box center [295, 203] width 57 height 10
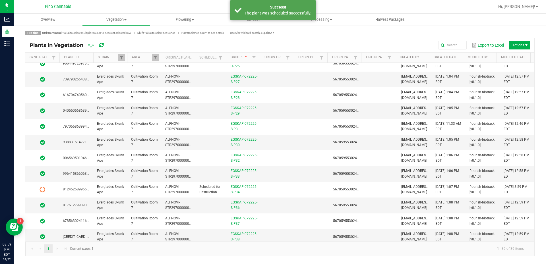
scroll to position [256, 0]
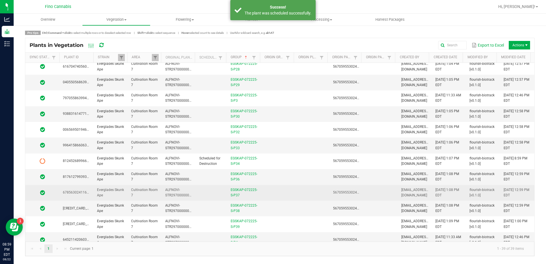
click at [281, 195] on td at bounding box center [278, 193] width 34 height 16
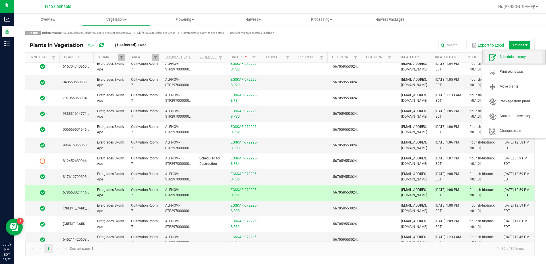
click at [507, 57] on span "Schedule destroy" at bounding box center [521, 57] width 43 height 5
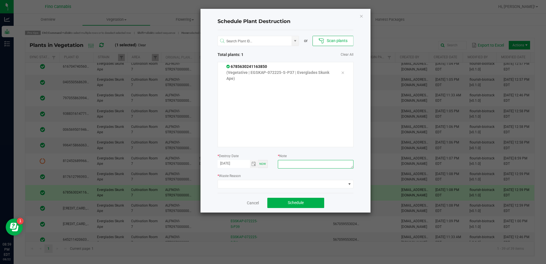
paste textarea "Culled Male - 172.86g"
type textarea "Culled Male - 172.86g"
click at [293, 185] on span at bounding box center [282, 184] width 128 height 8
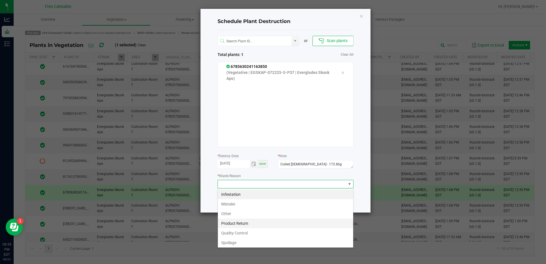
scroll to position [20, 0]
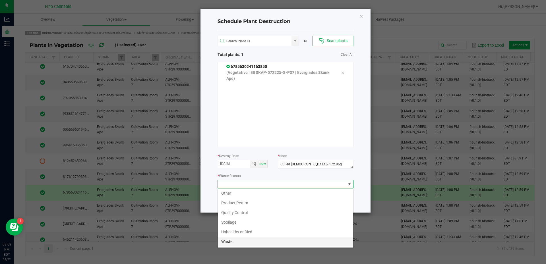
click at [238, 239] on li "Waste" at bounding box center [285, 242] width 135 height 10
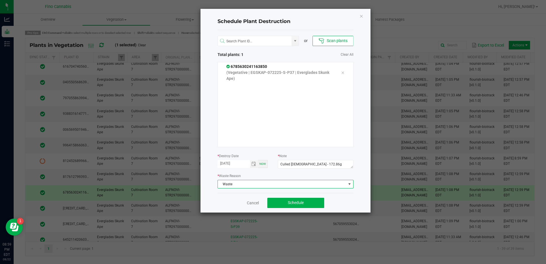
click at [350, 201] on div "Cancel Schedule" at bounding box center [286, 203] width 136 height 20
click at [310, 203] on button "Schedule" at bounding box center [295, 203] width 57 height 10
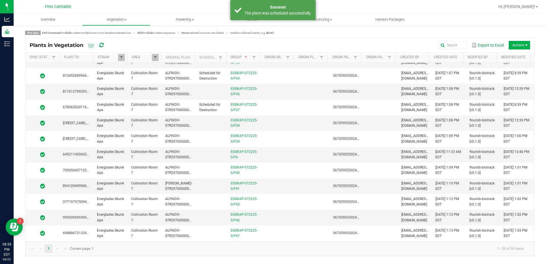
scroll to position [370, 0]
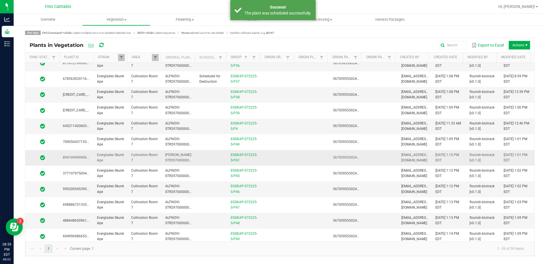
click at [288, 160] on td at bounding box center [278, 158] width 34 height 16
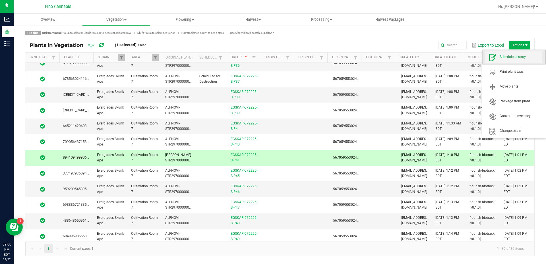
click at [503, 55] on span "Schedule destroy" at bounding box center [521, 57] width 43 height 5
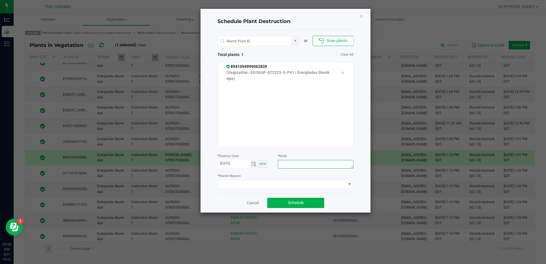
click at [303, 163] on textarea at bounding box center [315, 164] width 75 height 9
paste textarea "Culled Male - 172.86g"
type textarea "Culled Male - 172.86g"
click at [288, 181] on span at bounding box center [282, 184] width 128 height 8
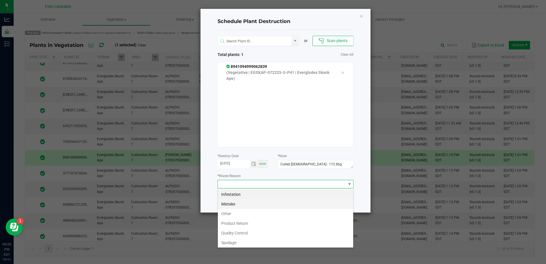
scroll to position [20, 0]
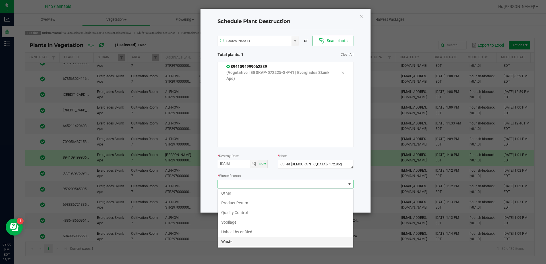
click at [233, 243] on li "Waste" at bounding box center [285, 242] width 135 height 10
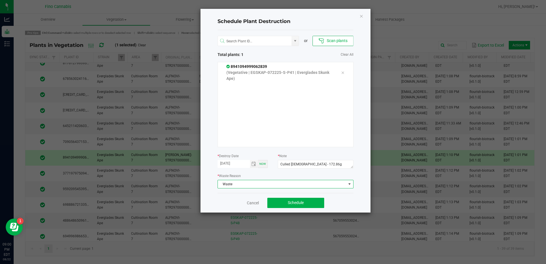
click at [337, 203] on div "Cancel Schedule" at bounding box center [286, 203] width 136 height 20
click at [312, 203] on button "Schedule" at bounding box center [295, 203] width 57 height 10
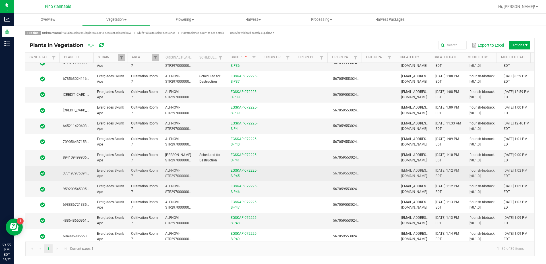
click at [265, 173] on td at bounding box center [278, 174] width 34 height 16
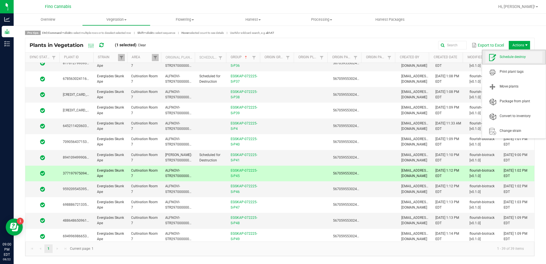
click at [506, 57] on span "Schedule destroy" at bounding box center [521, 57] width 43 height 5
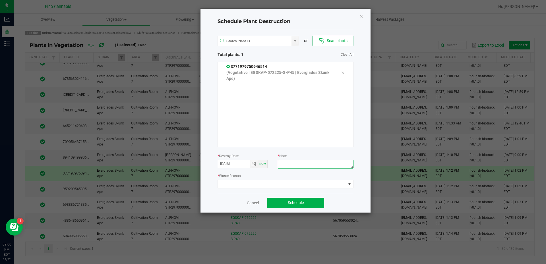
paste textarea "Culled Male - 172.86g"
type textarea "Culled Male - 172.86g"
click at [273, 181] on span at bounding box center [282, 184] width 128 height 8
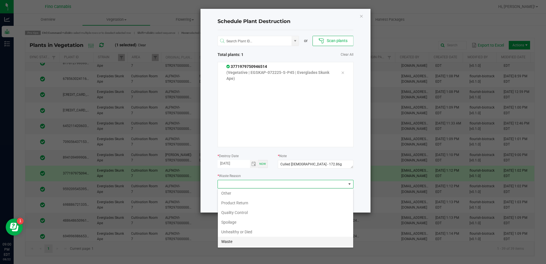
click at [232, 239] on li "Waste" at bounding box center [285, 242] width 135 height 10
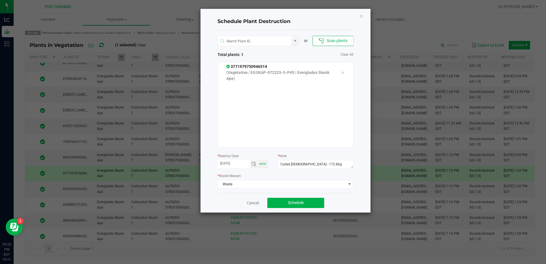
click at [358, 196] on div "Schedule Plant Destruction or Scan plants Total plants: 1 Clear All 37719797509…" at bounding box center [286, 111] width 170 height 204
click at [316, 204] on button "Schedule" at bounding box center [295, 203] width 57 height 10
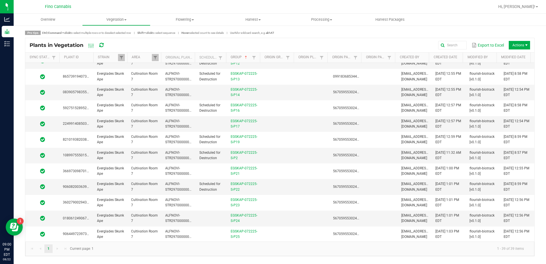
scroll to position [0, 0]
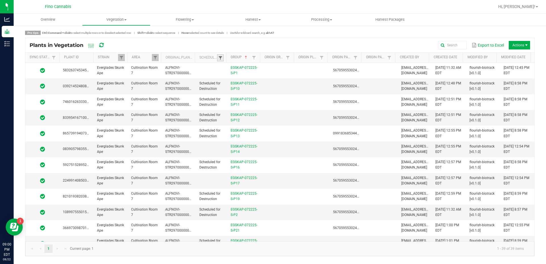
click at [221, 58] on span at bounding box center [220, 58] width 5 height 5
click at [227, 82] on li "Scheduled" at bounding box center [248, 81] width 55 height 7
checkbox input "true"
click at [261, 104] on button "Filter" at bounding box center [265, 101] width 28 height 13
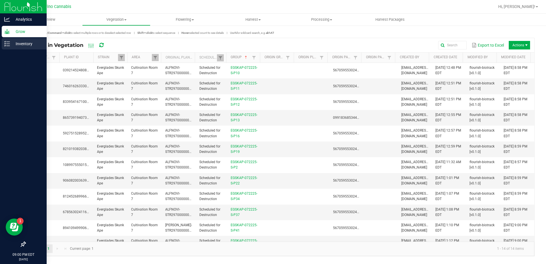
click at [12, 45] on p "Inventory" at bounding box center [27, 43] width 34 height 7
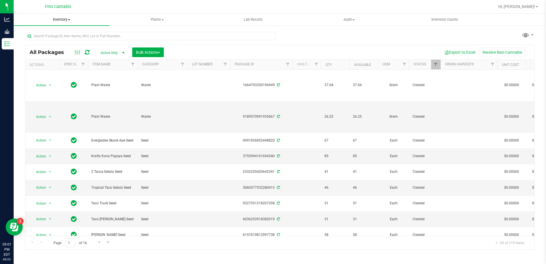
click at [62, 20] on span "Inventory" at bounding box center [62, 19] width 96 height 5
click at [34, 46] on span "Waste log" at bounding box center [31, 48] width 34 height 5
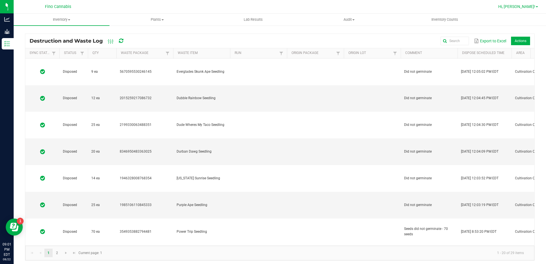
click at [521, 8] on span "Hi, Adam!" at bounding box center [516, 6] width 37 height 5
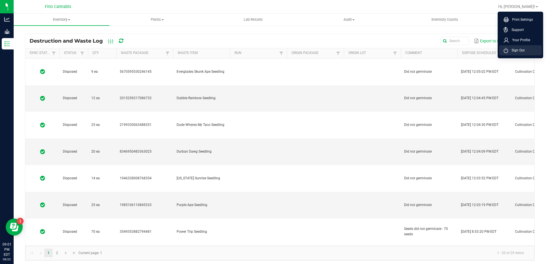
click at [518, 50] on span "Sign Out" at bounding box center [516, 50] width 16 height 6
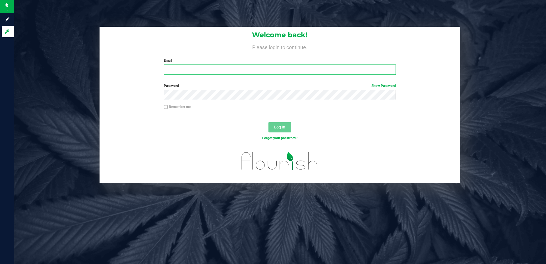
click at [289, 71] on input "Email" at bounding box center [280, 70] width 232 height 10
